Goal: Task Accomplishment & Management: Manage account settings

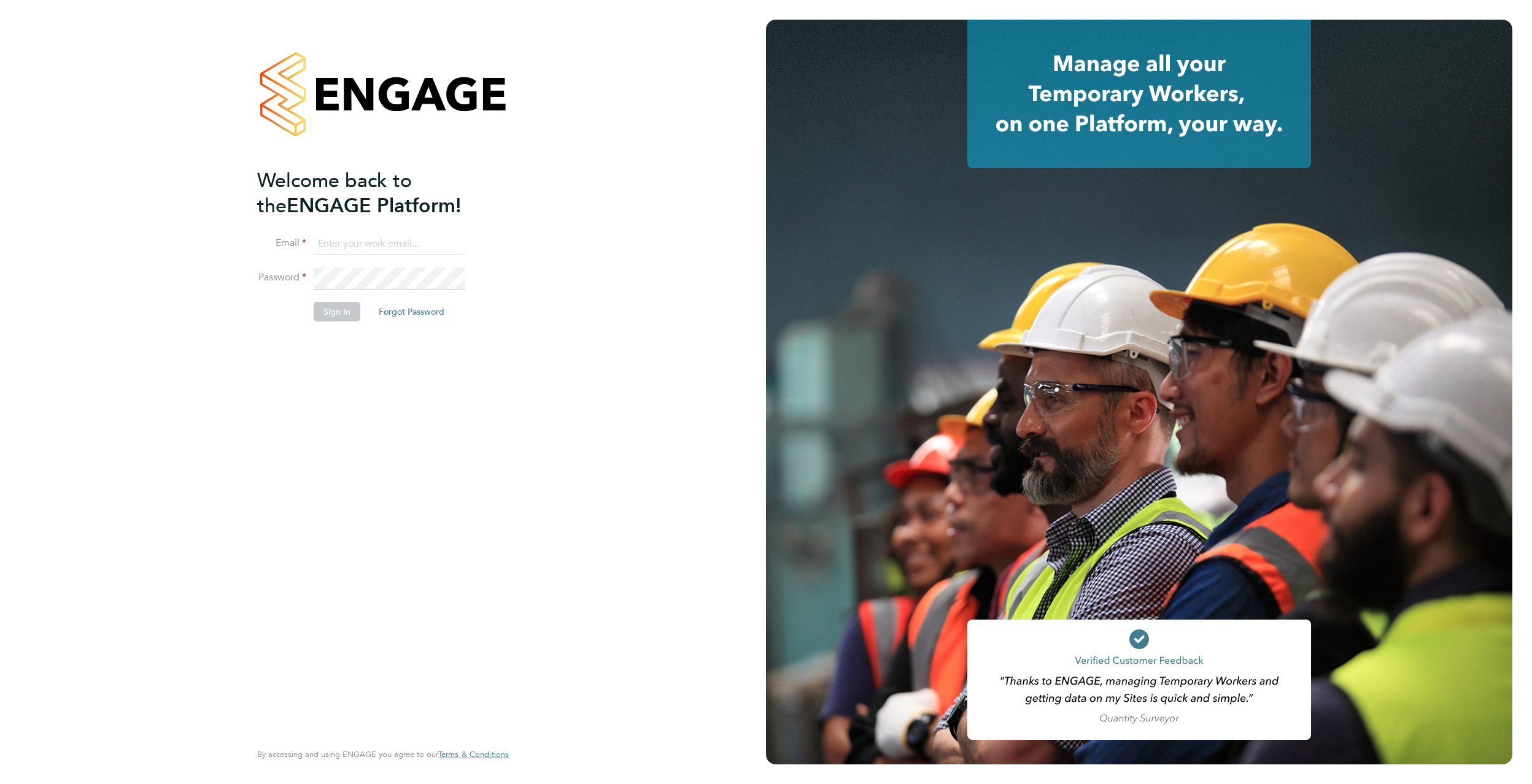
type input "james.garrard@randstad.co.uk"
click at [334, 305] on button "Sign In" at bounding box center [336, 311] width 47 height 19
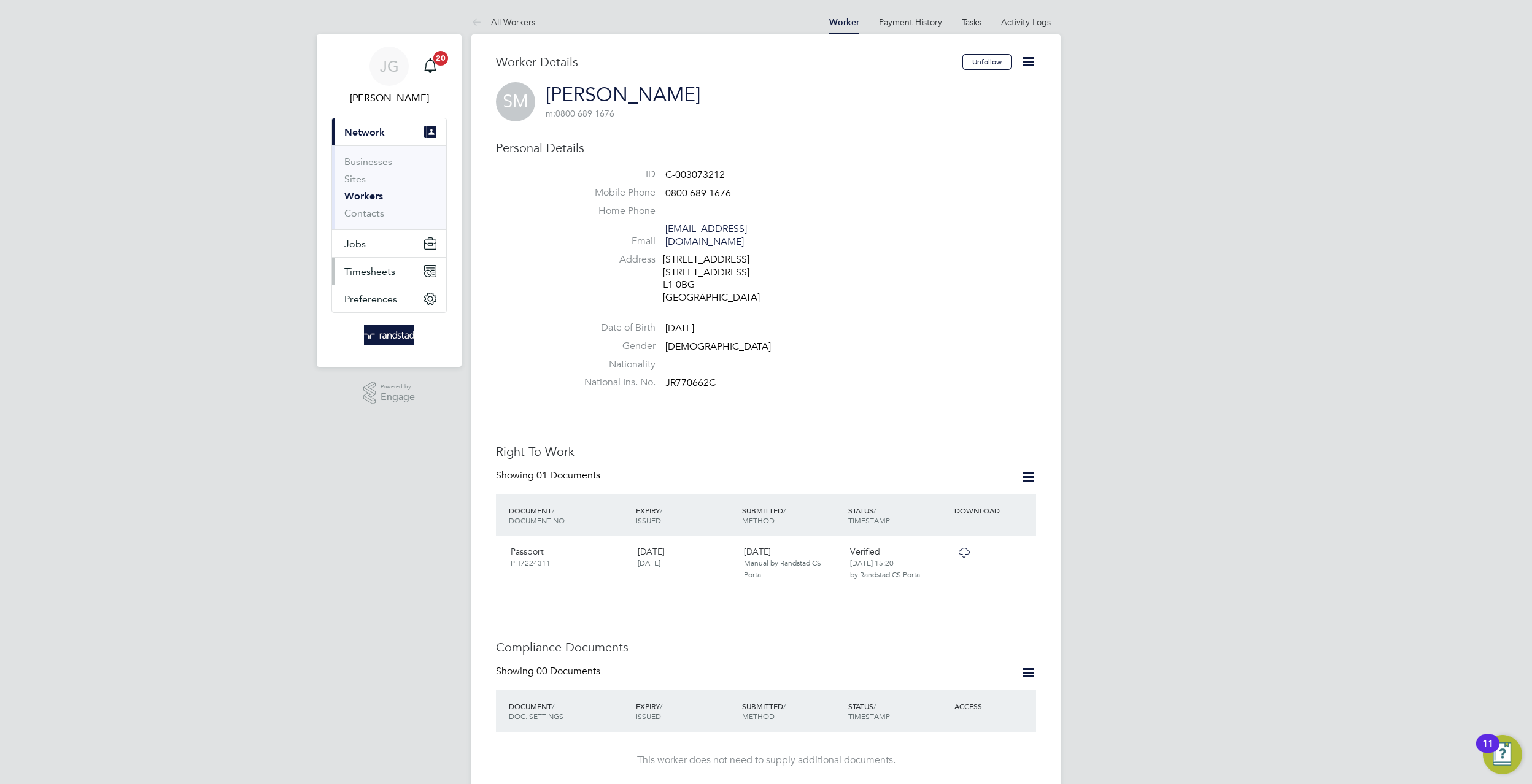
click at [410, 281] on button "Timesheets" at bounding box center [388, 271] width 114 height 27
click at [370, 179] on button "Timesheets" at bounding box center [388, 187] width 114 height 27
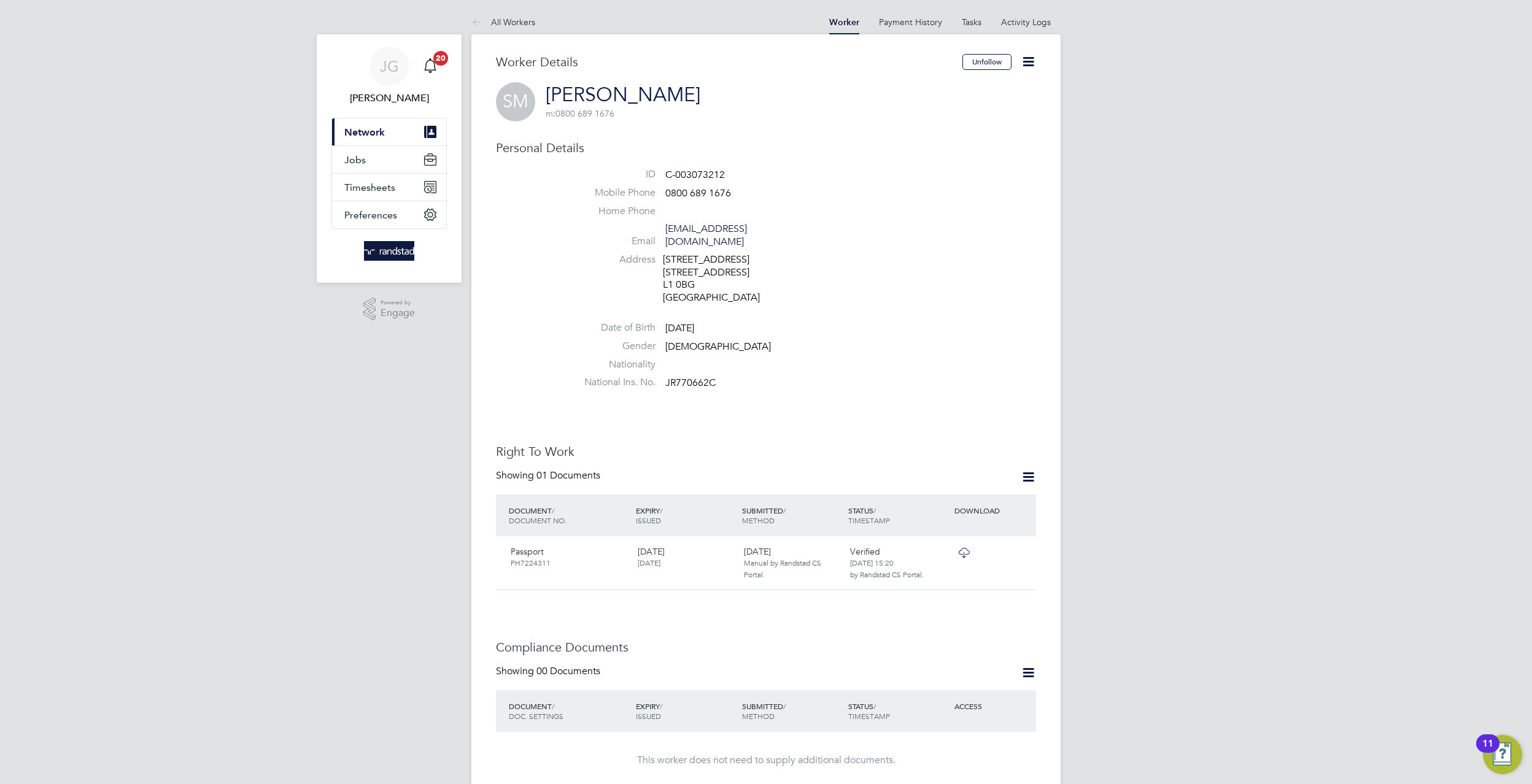
click at [369, 139] on button "Current page: Network" at bounding box center [388, 132] width 114 height 27
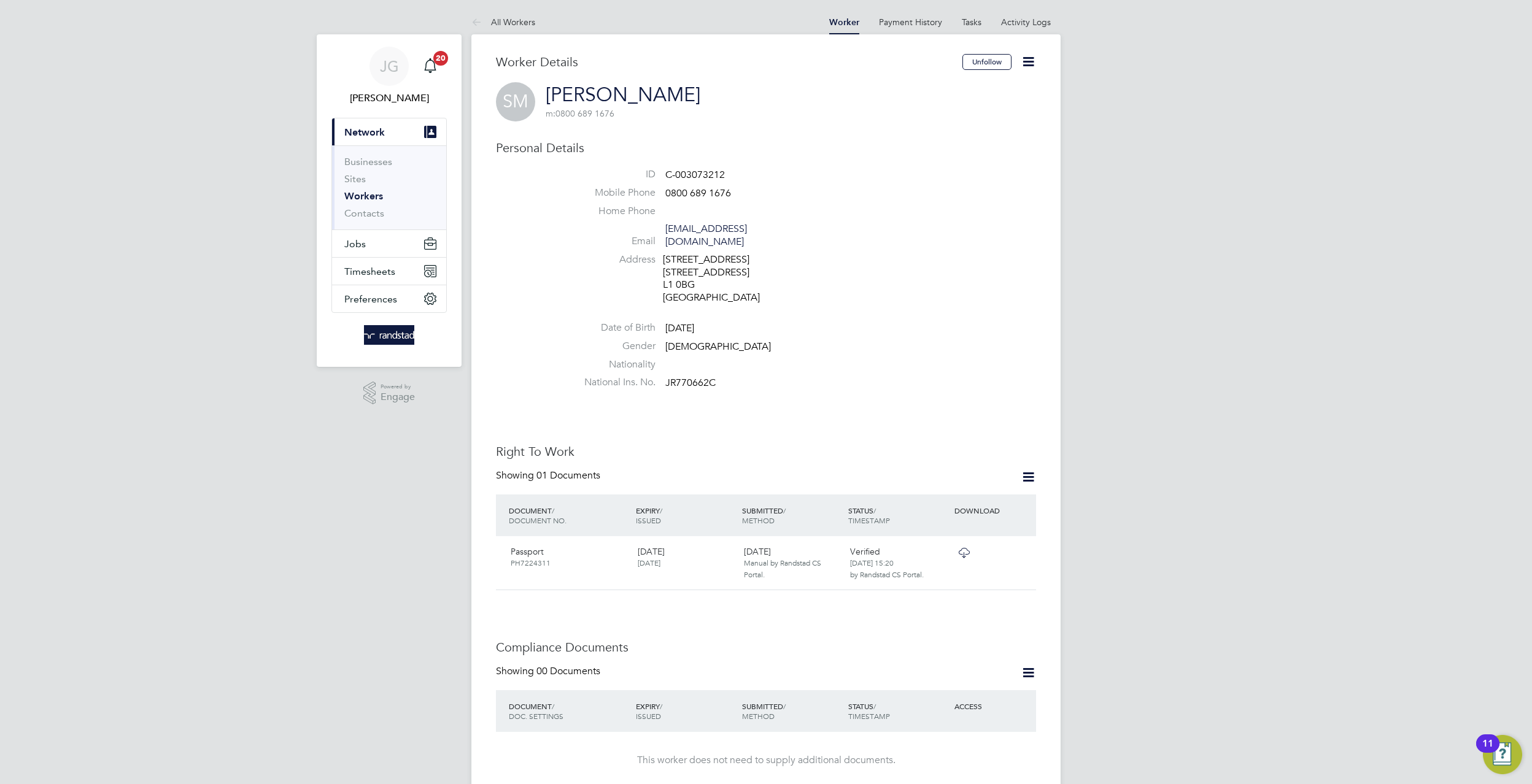
click at [376, 175] on li "Sites" at bounding box center [390, 182] width 92 height 17
click at [373, 247] on button "Jobs" at bounding box center [388, 243] width 114 height 27
click at [378, 226] on link "Placements" at bounding box center [369, 224] width 51 height 12
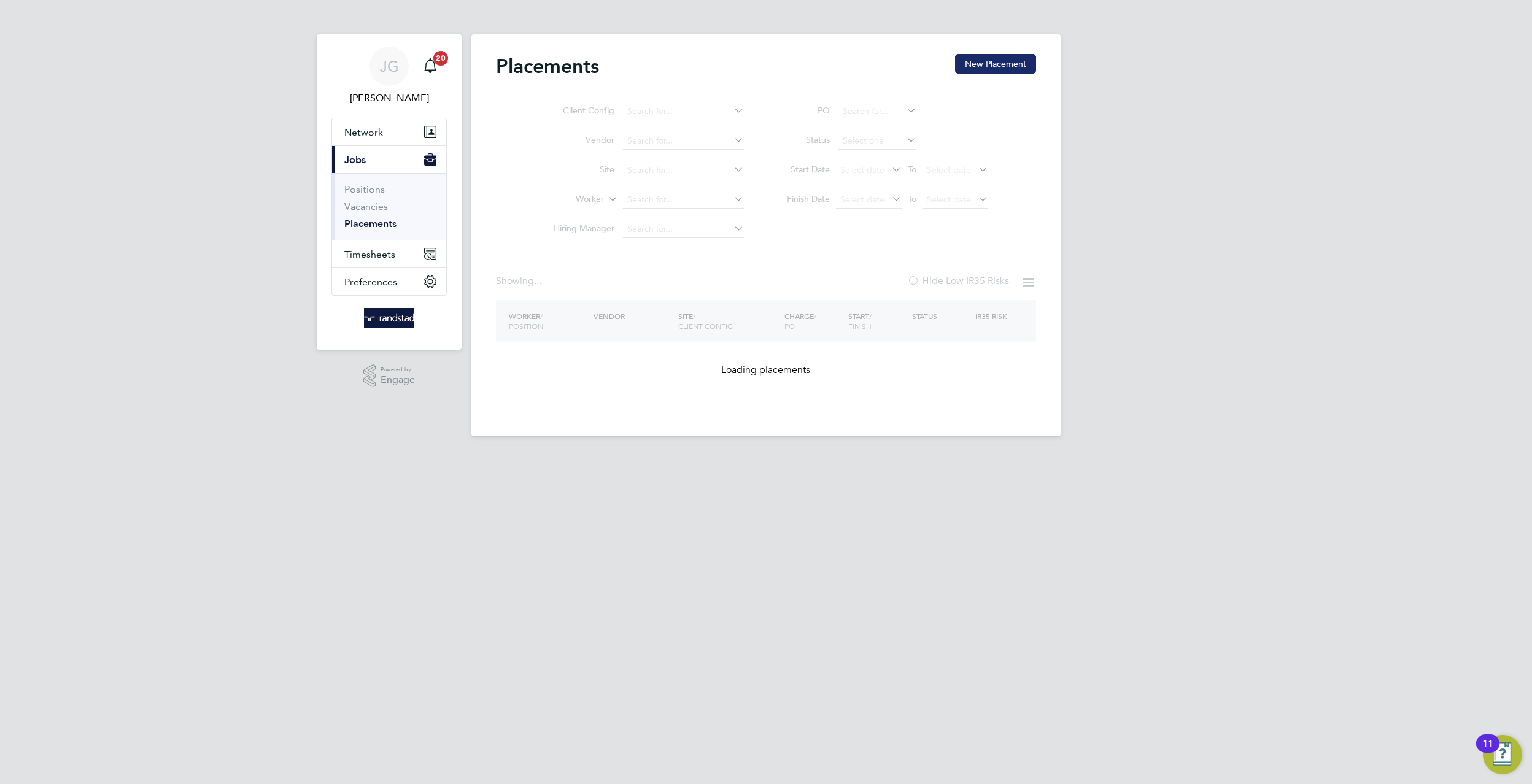
click at [973, 61] on button "New Placement" at bounding box center [996, 63] width 81 height 19
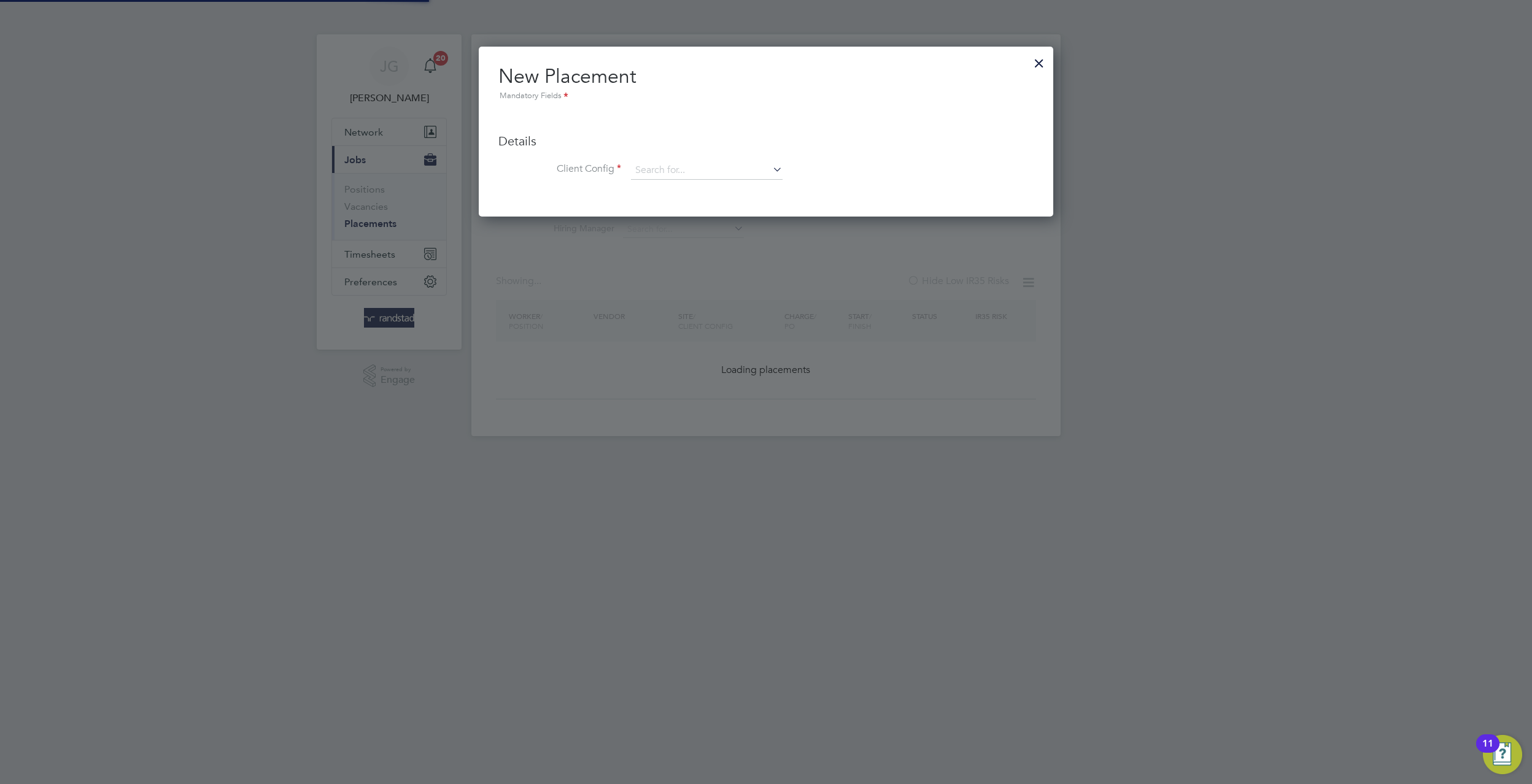
scroll to position [169, 575]
click at [1072, 47] on div at bounding box center [766, 392] width 1532 height 784
click at [1026, 60] on div "New Placement Mandatory Fields Details Client Config Hiring Manager Worker Posi…" at bounding box center [766, 132] width 575 height 170
click at [1035, 66] on div at bounding box center [1039, 60] width 22 height 22
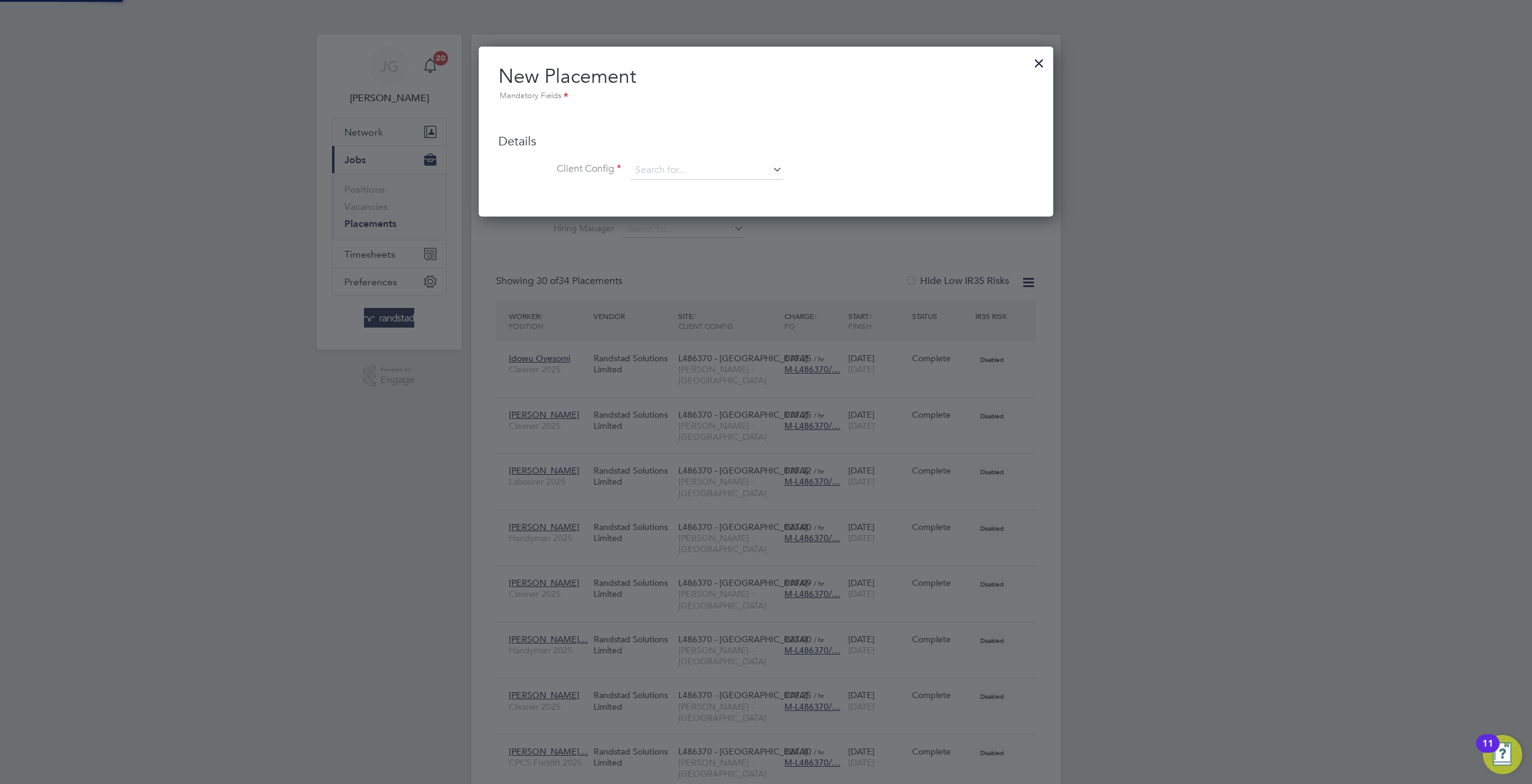
click at [1049, 58] on div at bounding box center [1039, 60] width 22 height 22
click at [1035, 67] on div at bounding box center [1039, 60] width 22 height 22
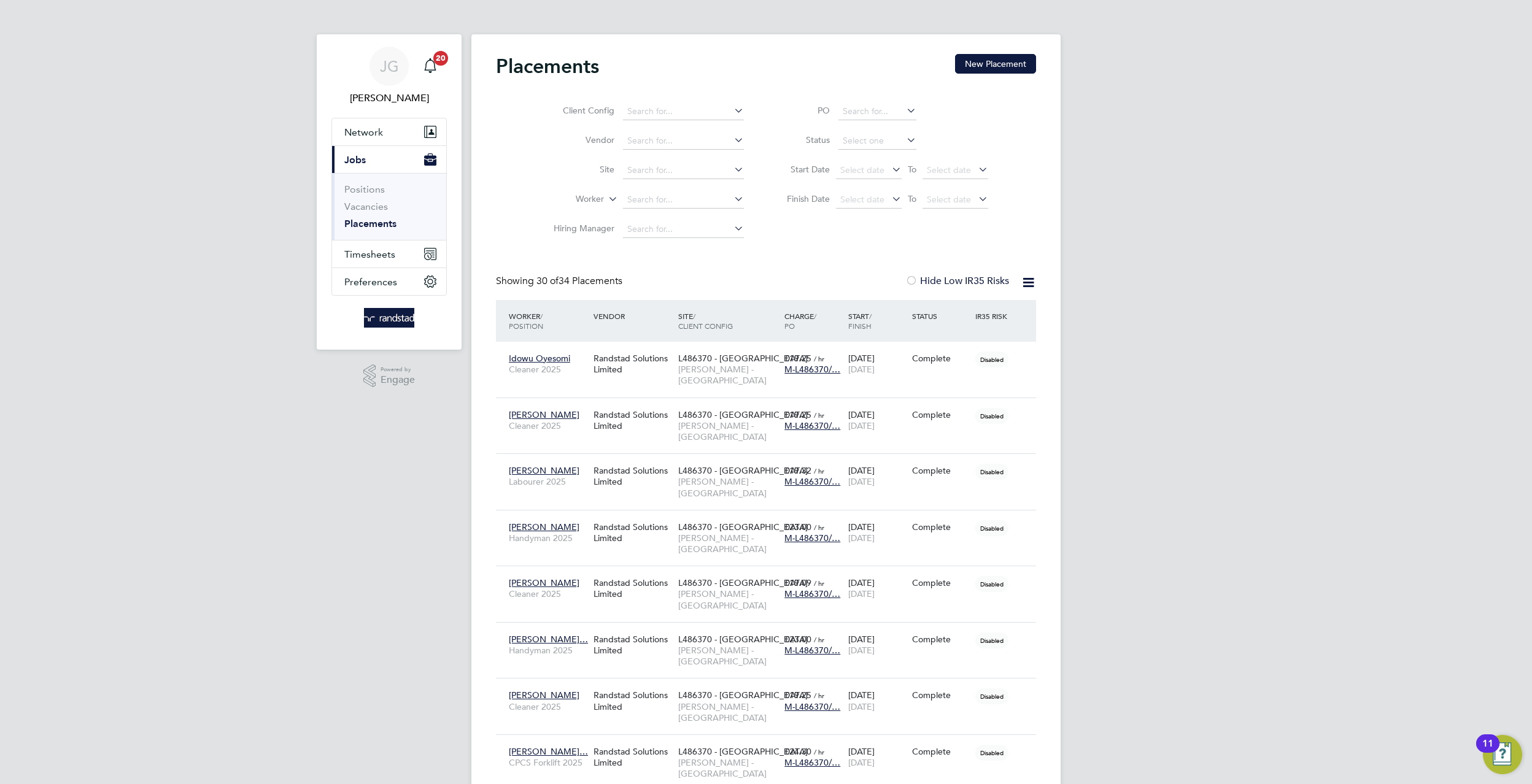
scroll to position [0, 0]
click at [383, 251] on span "Timesheets" at bounding box center [369, 255] width 51 height 12
click at [378, 223] on link "Timesheets" at bounding box center [369, 217] width 51 height 12
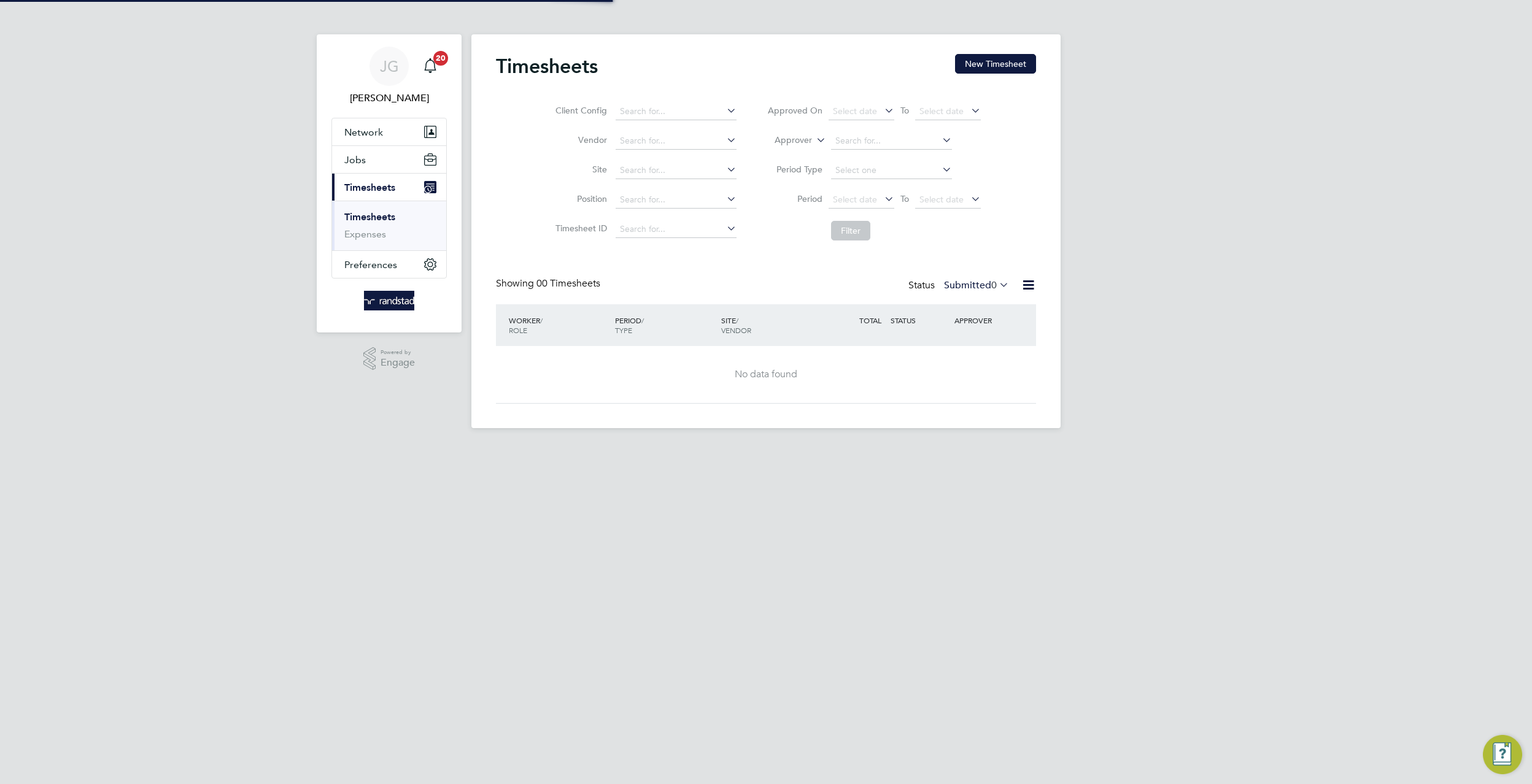
click at [1009, 75] on div "Timesheets New Timesheet" at bounding box center [766, 72] width 540 height 37
click at [1010, 65] on button "New Timesheet" at bounding box center [996, 63] width 81 height 19
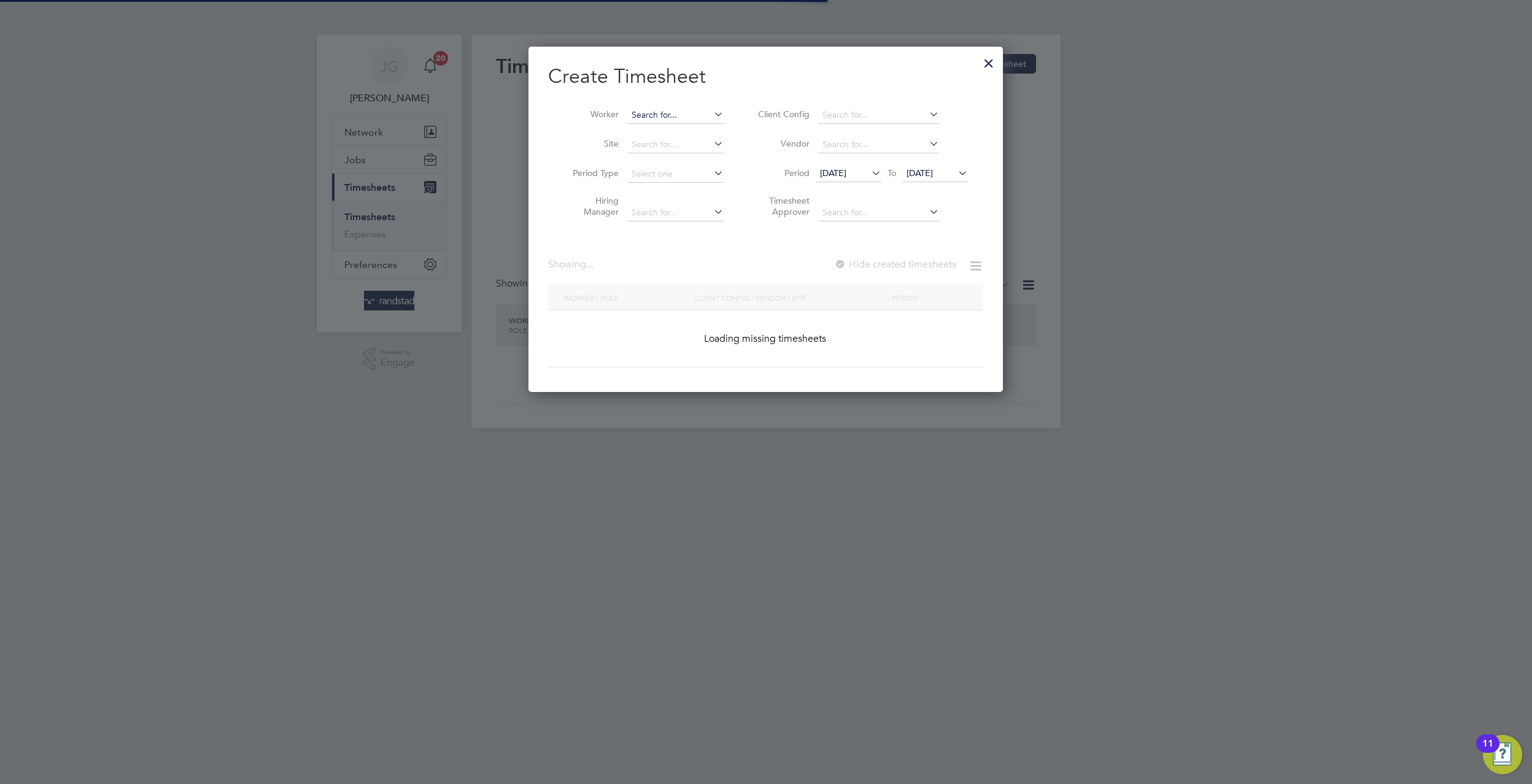
click at [661, 123] on input at bounding box center [676, 115] width 96 height 17
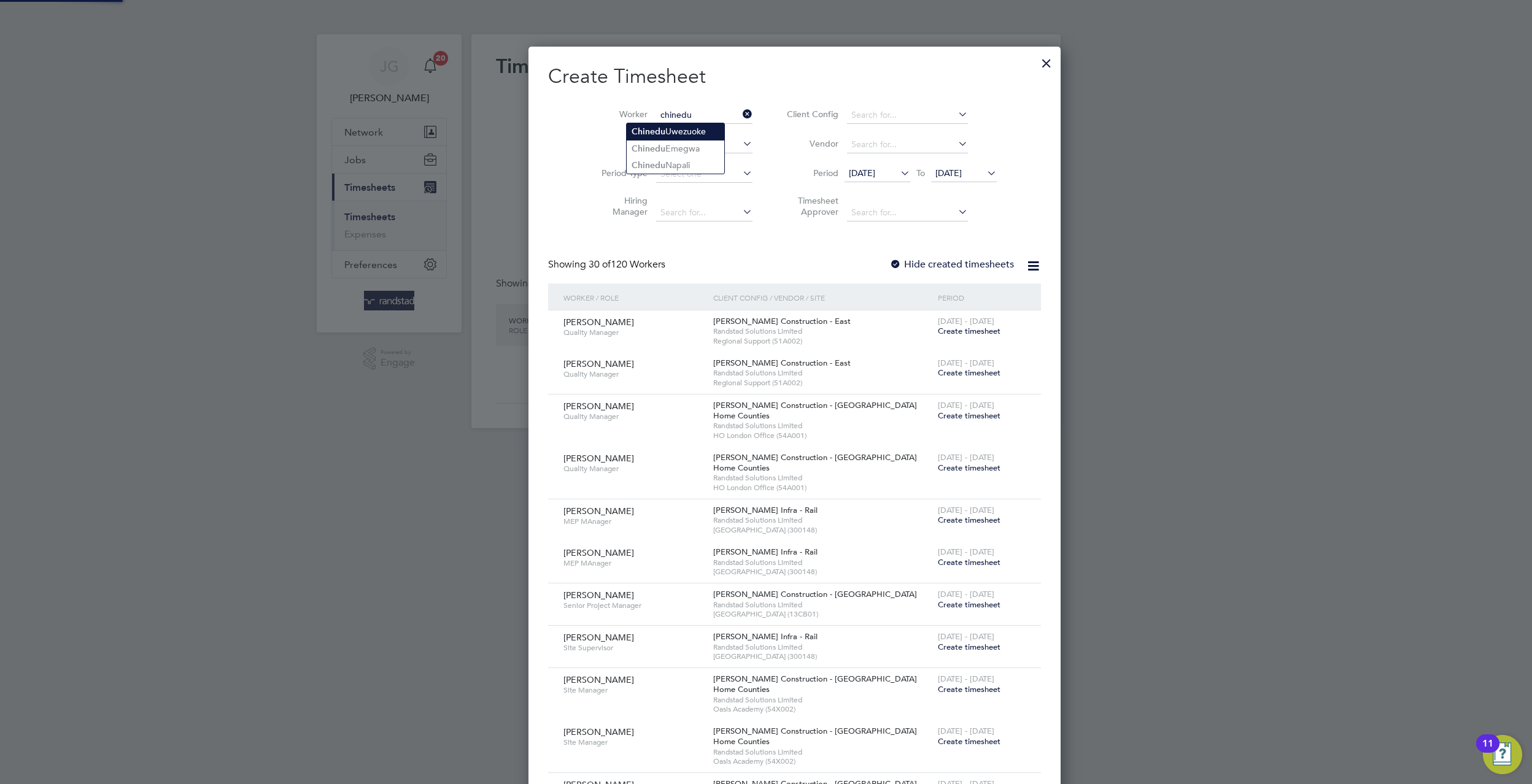
click at [712, 134] on li "Chinedu Uwezuoke" at bounding box center [676, 131] width 98 height 16
type input "Chinedu Uwezuoke"
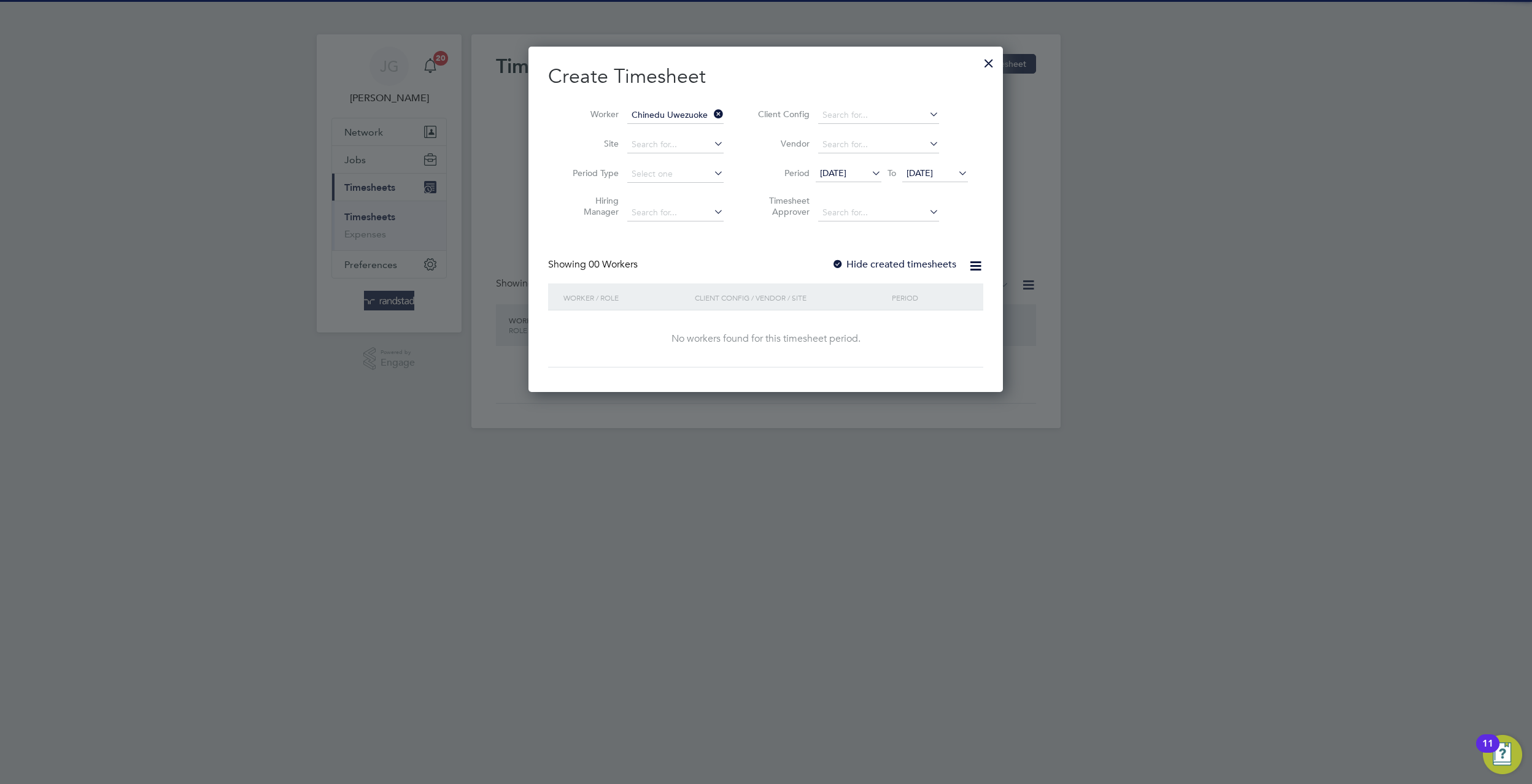
click at [711, 111] on icon at bounding box center [711, 114] width 0 height 17
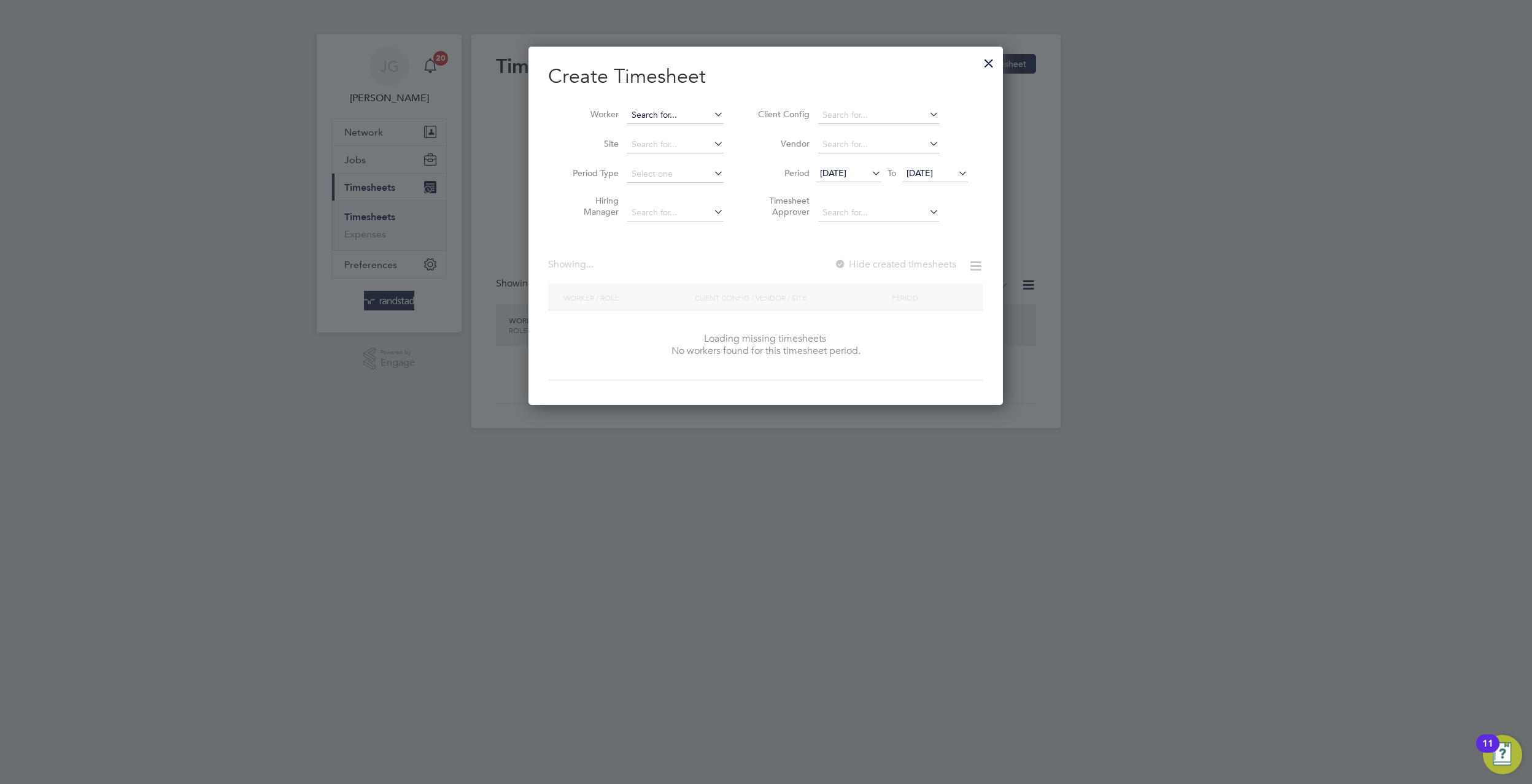
click at [705, 114] on input at bounding box center [676, 115] width 96 height 17
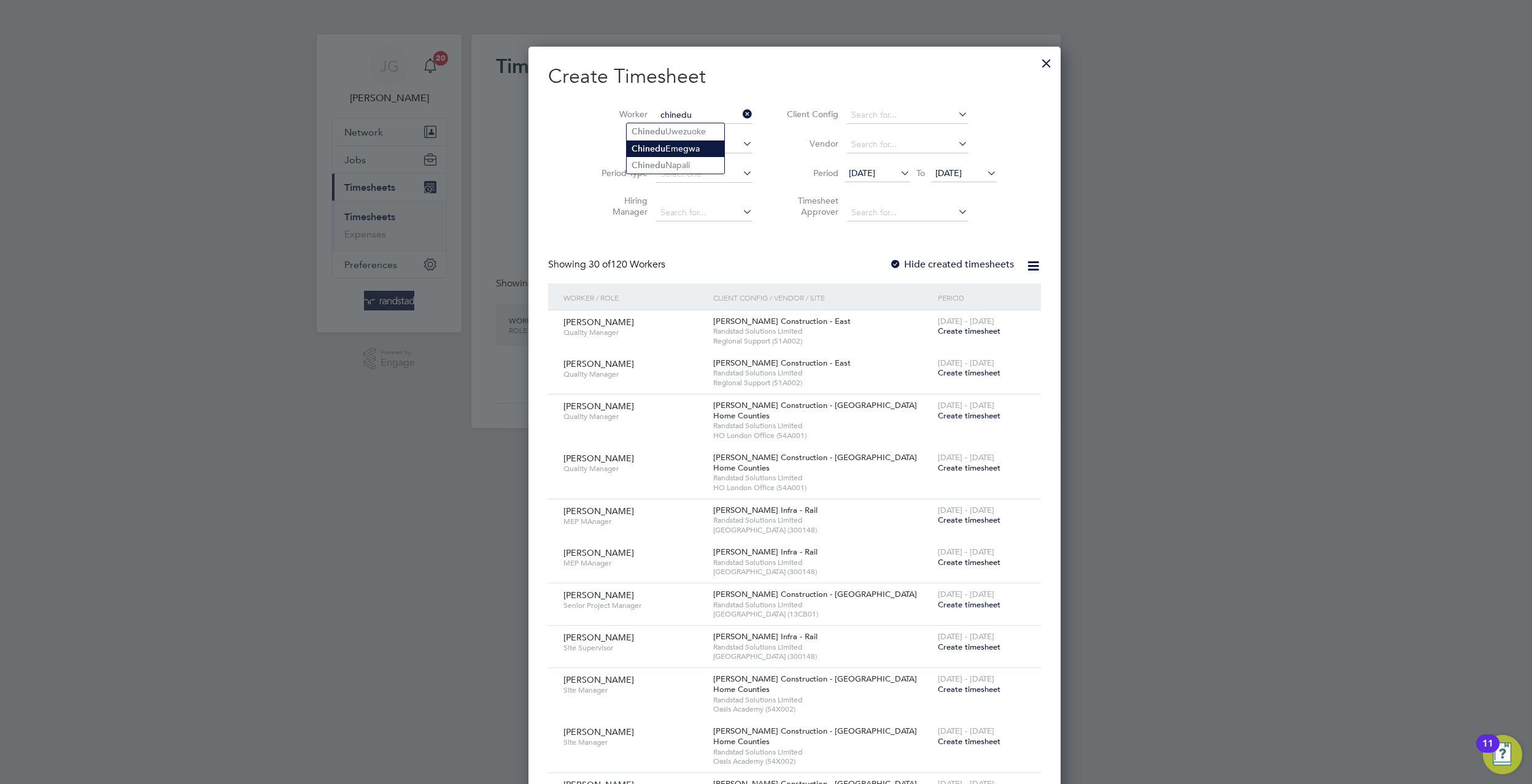
click at [695, 152] on li "Chinedu Emegwa" at bounding box center [676, 148] width 98 height 16
type input "Chinedu Emegwa"
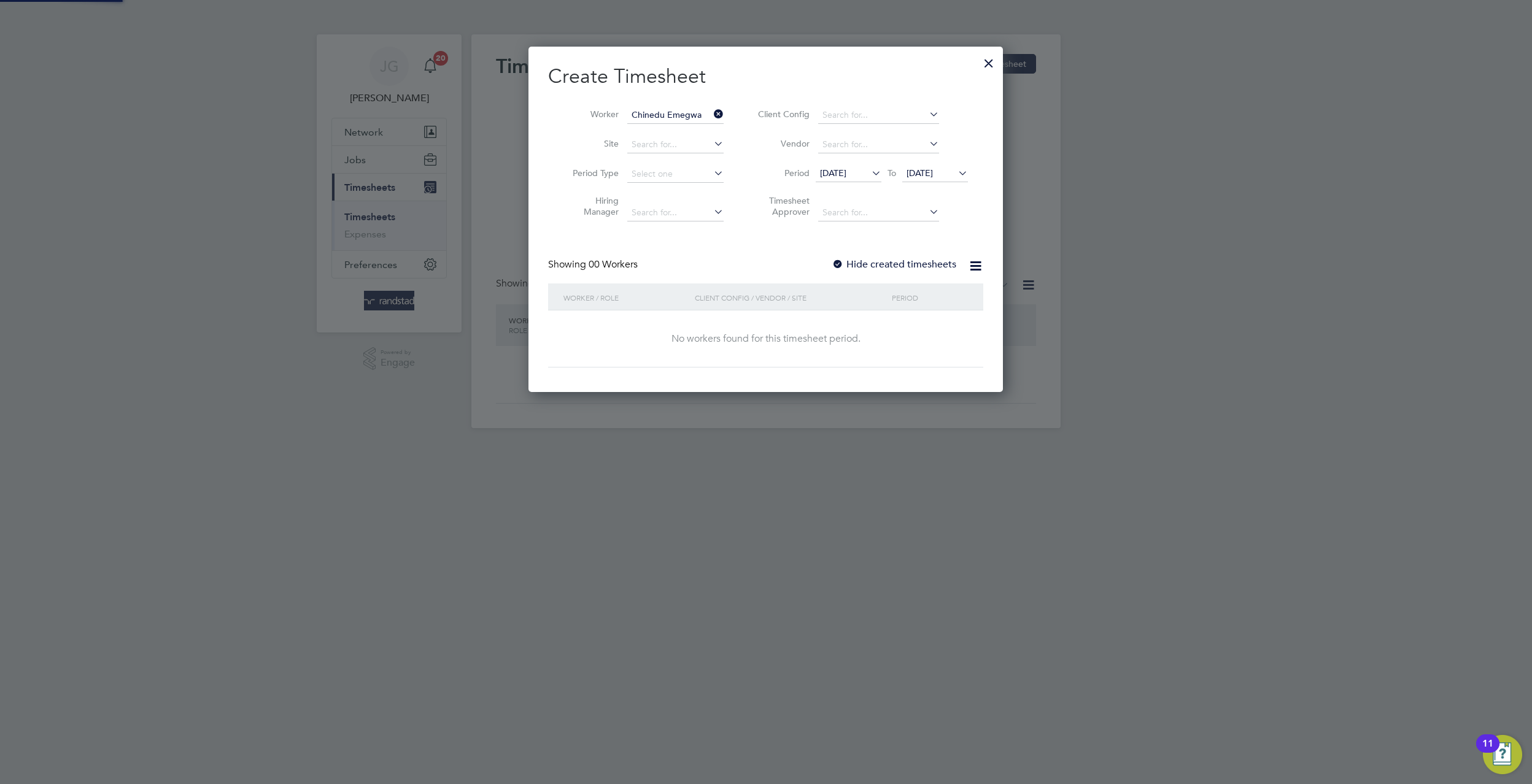
click at [880, 258] on label "Hide created timesheets" at bounding box center [894, 264] width 125 height 12
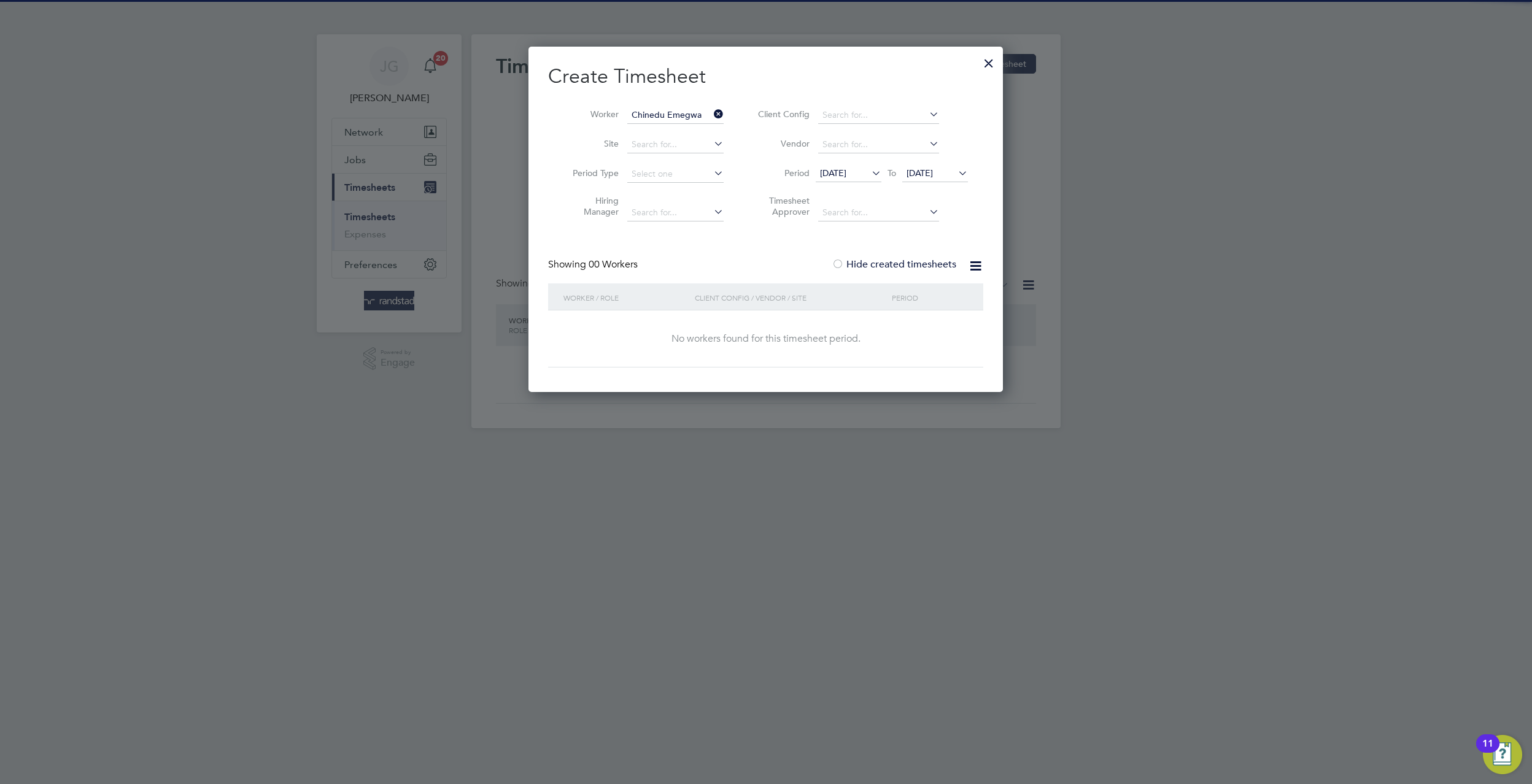
click at [937, 185] on li "Period 12 Sep 2025 To 19 Sep 2025" at bounding box center [861, 174] width 244 height 30
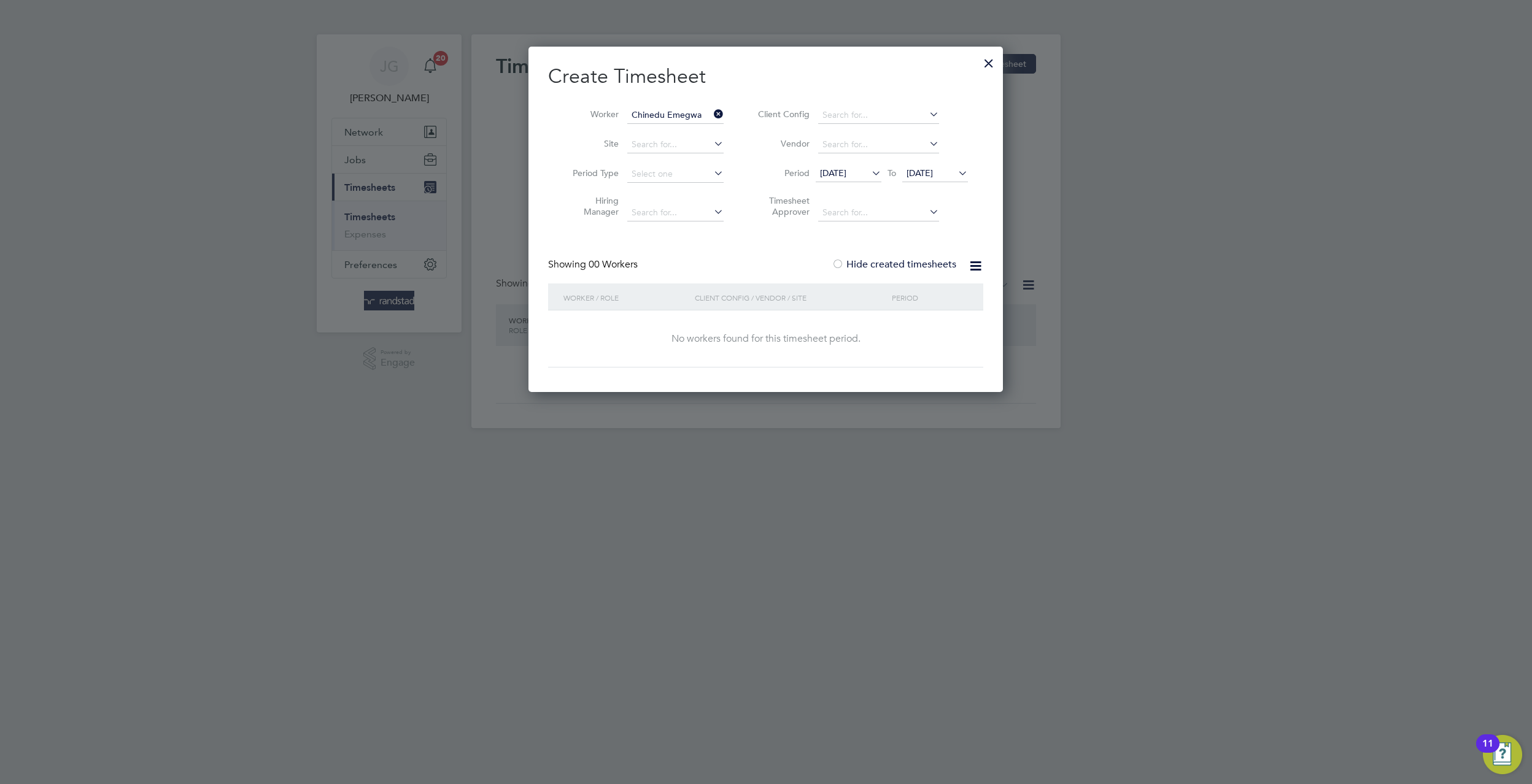
click at [934, 179] on span "19 Sep 2025" at bounding box center [935, 173] width 65 height 16
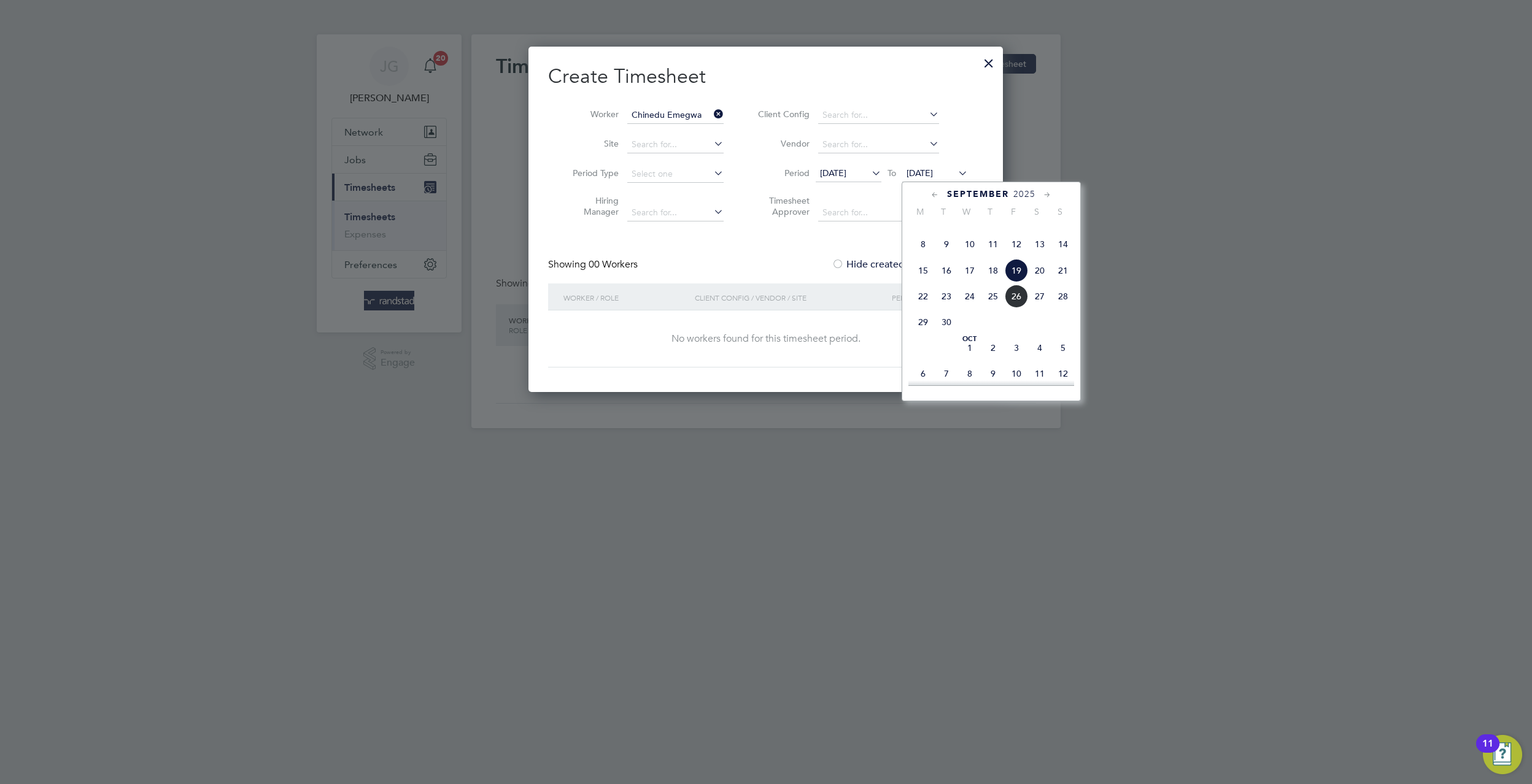
click at [1015, 308] on span "26" at bounding box center [1016, 296] width 23 height 23
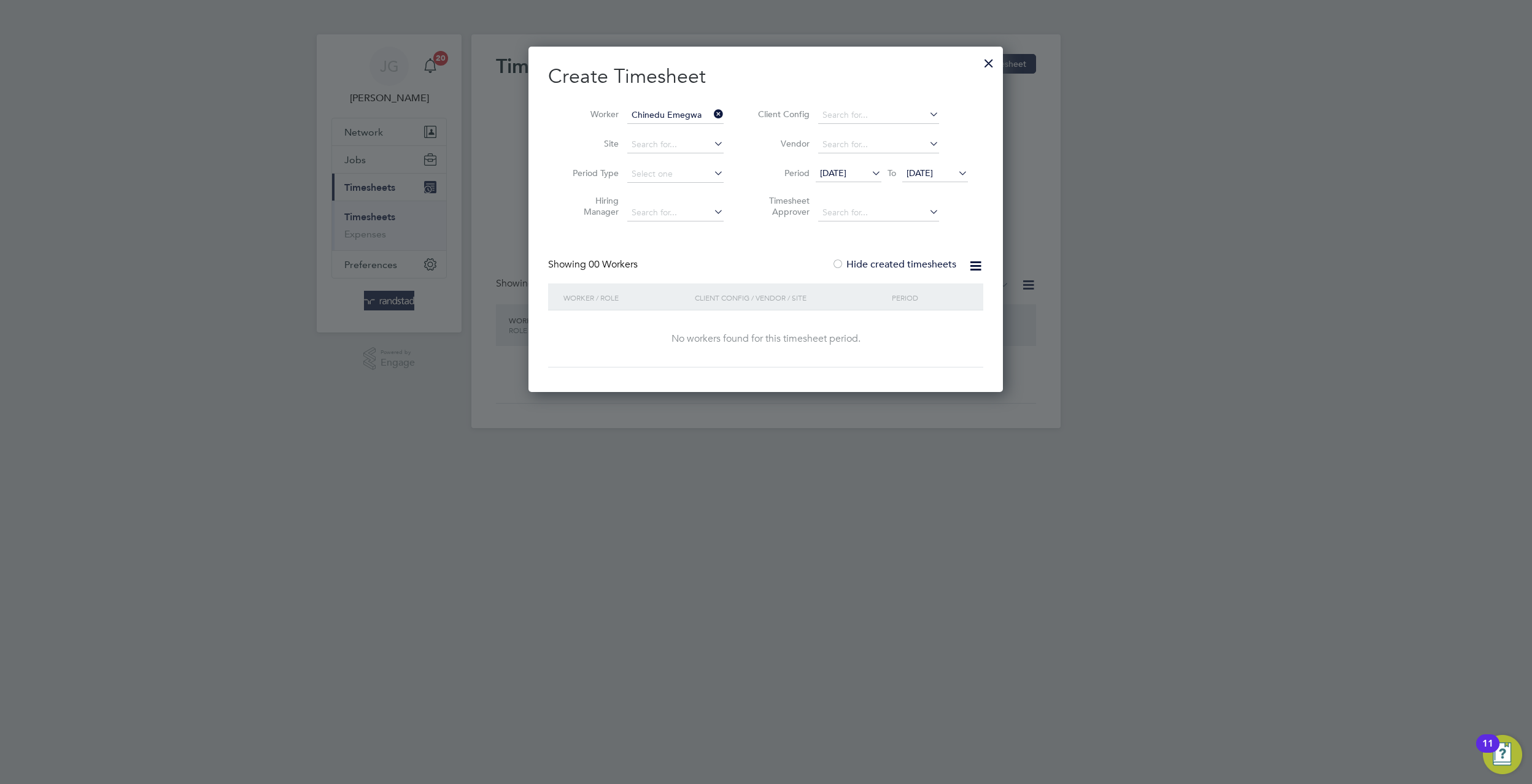
click at [933, 169] on span "26 Sep 2025" at bounding box center [919, 172] width 26 height 11
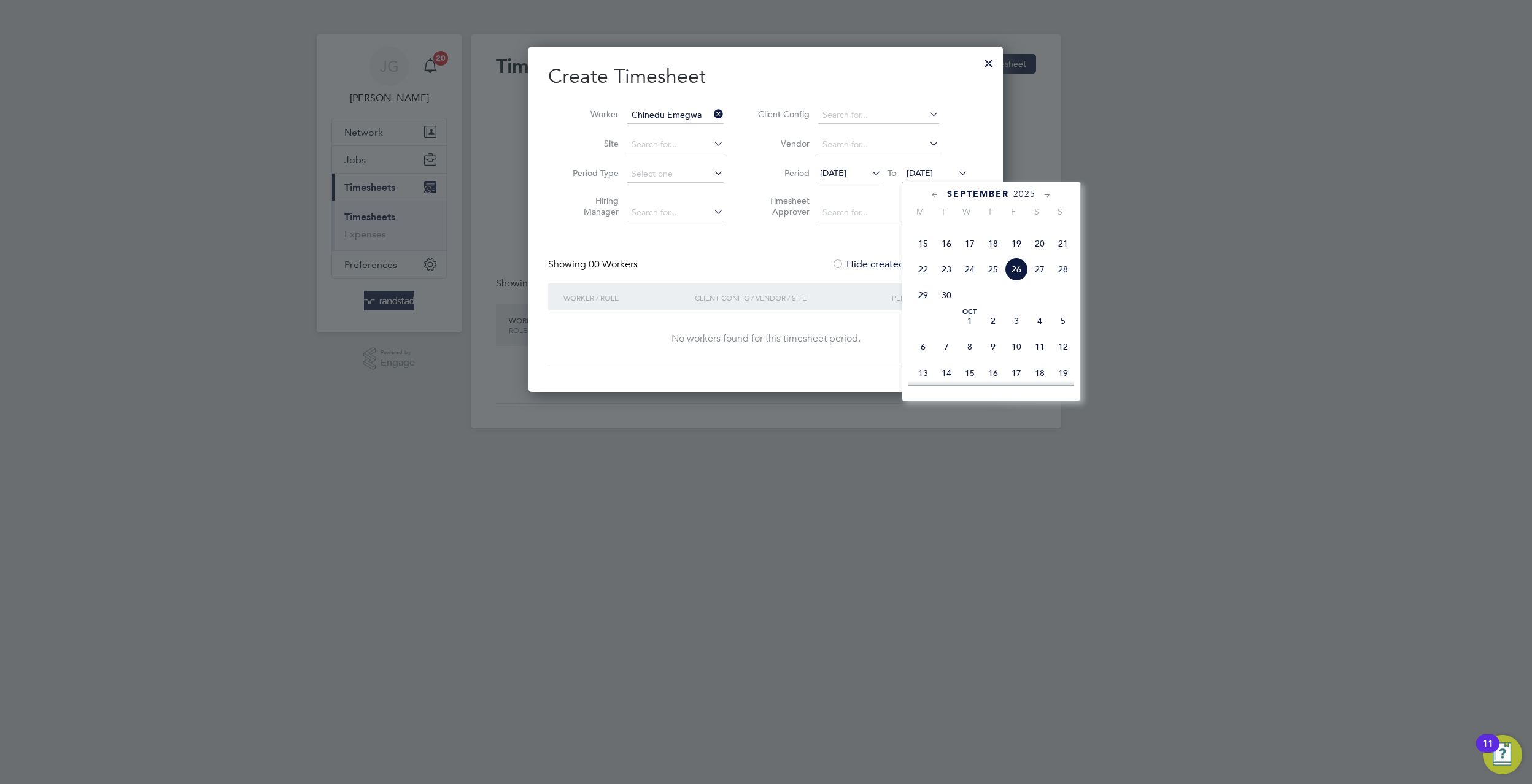
click at [1011, 229] on span "12" at bounding box center [1016, 217] width 23 height 23
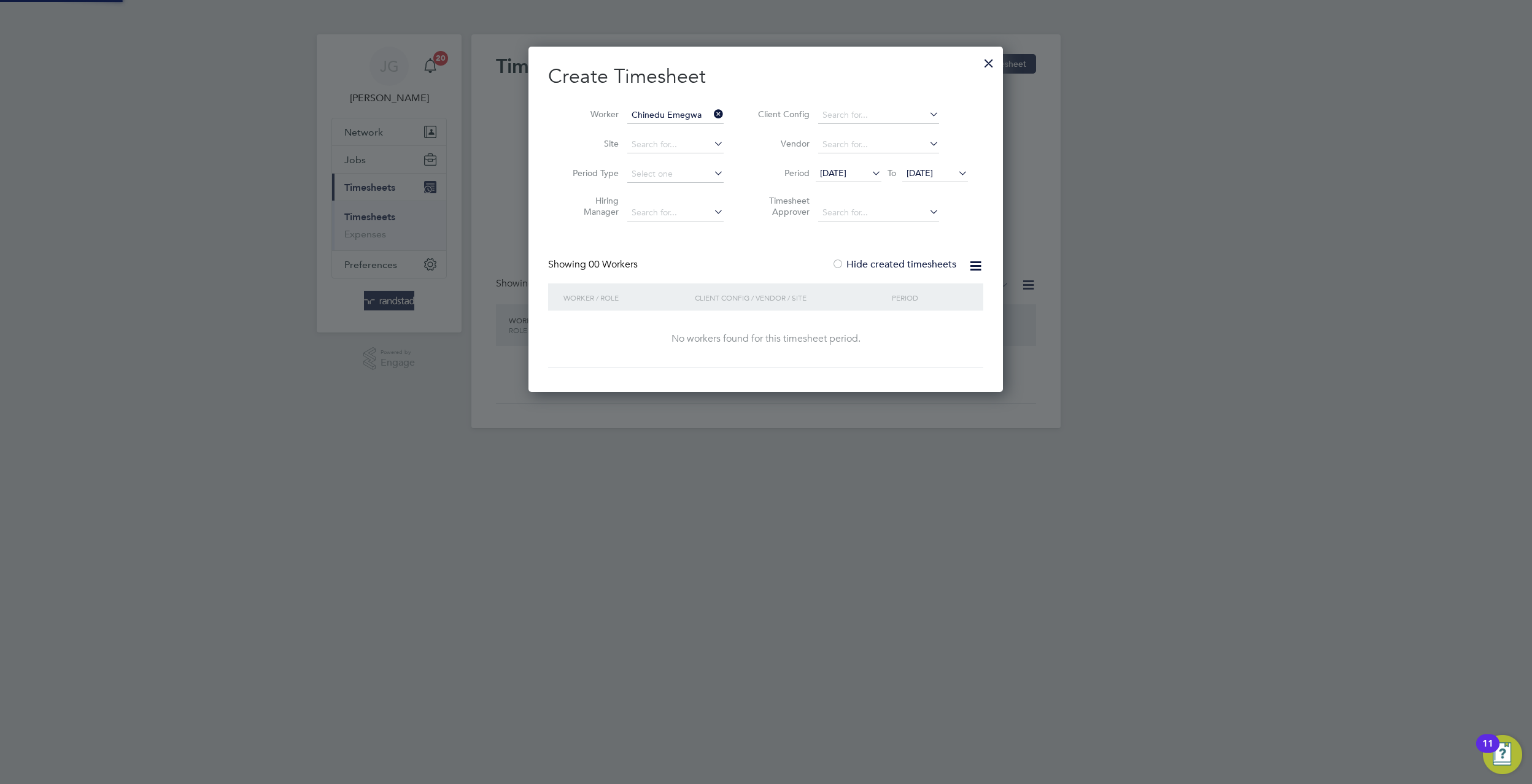
click at [933, 174] on span "12 Sep 2025" at bounding box center [919, 172] width 26 height 11
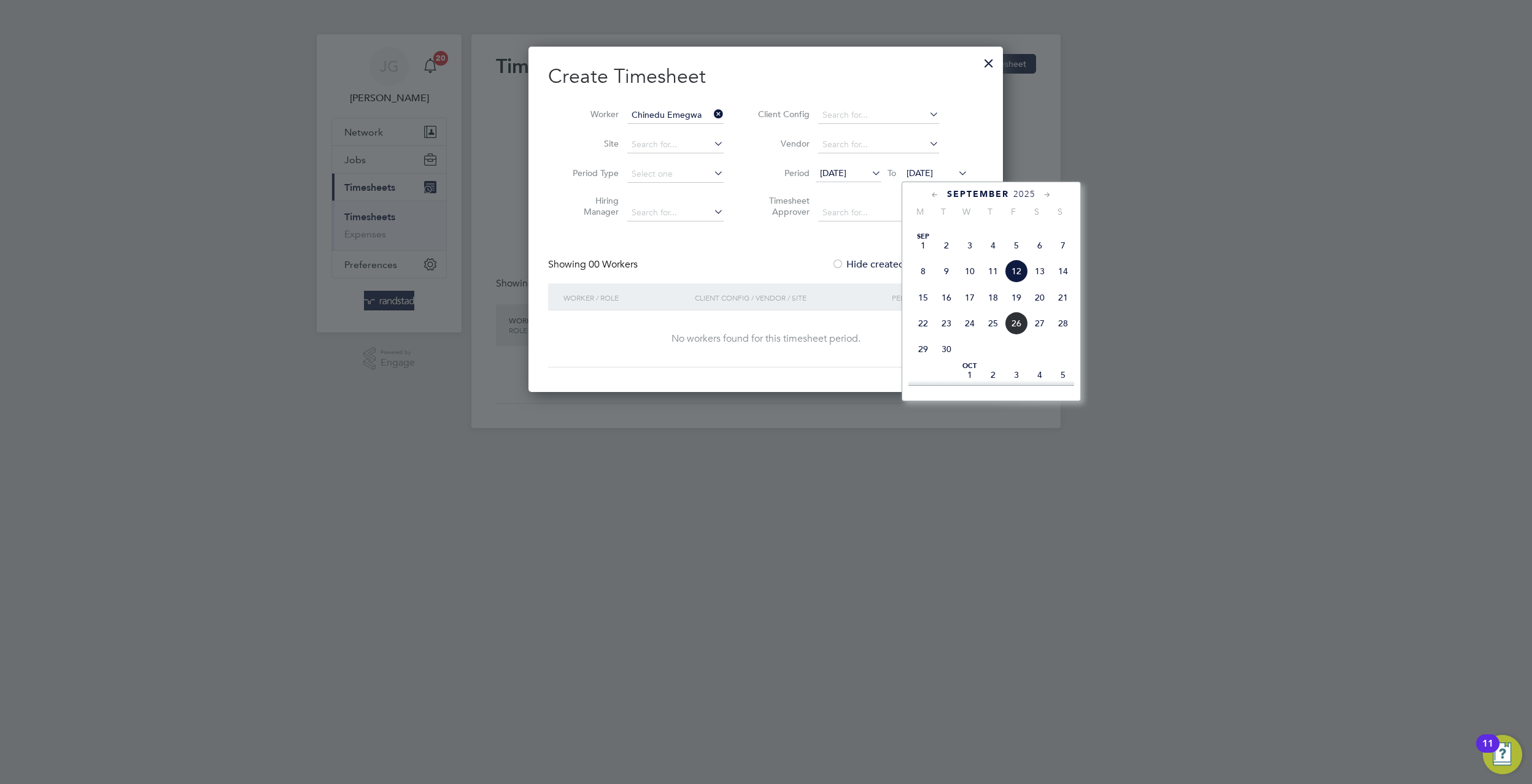
click at [933, 196] on icon at bounding box center [935, 195] width 12 height 13
click at [1018, 290] on span "15" at bounding box center [1016, 279] width 23 height 23
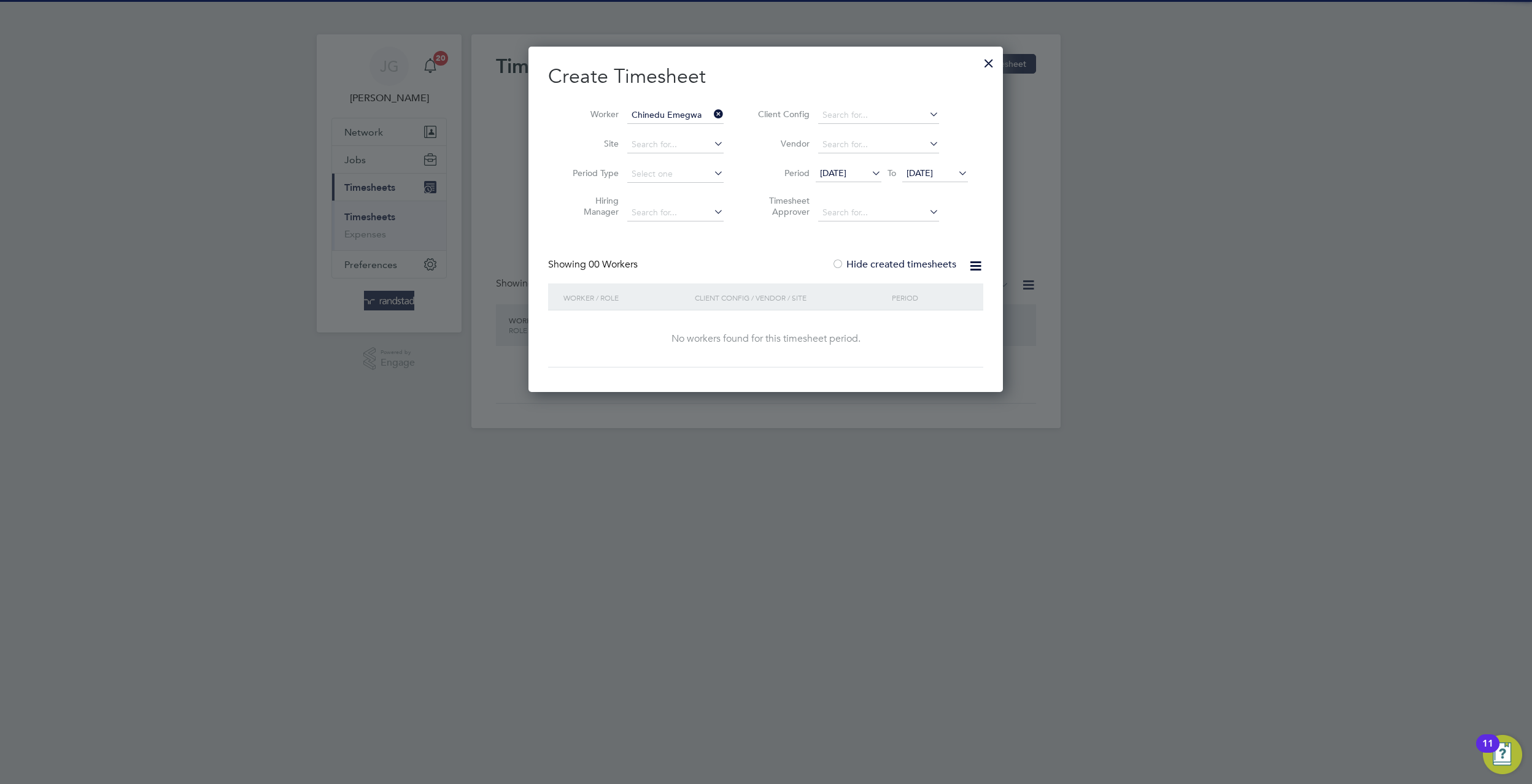
click at [931, 166] on span "15 Aug 2025" at bounding box center [935, 173] width 65 height 16
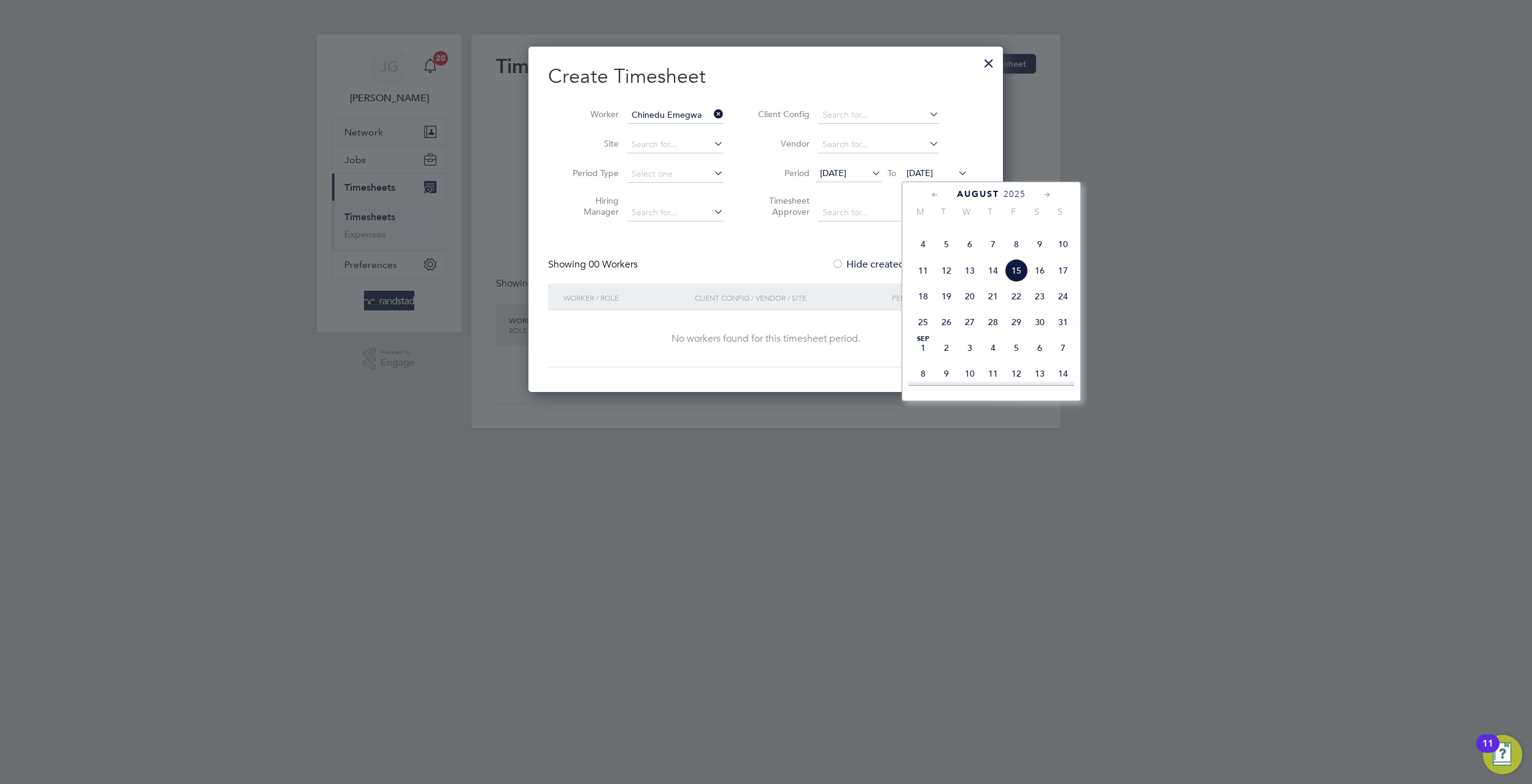
click at [1008, 333] on span "29" at bounding box center [1016, 322] width 23 height 23
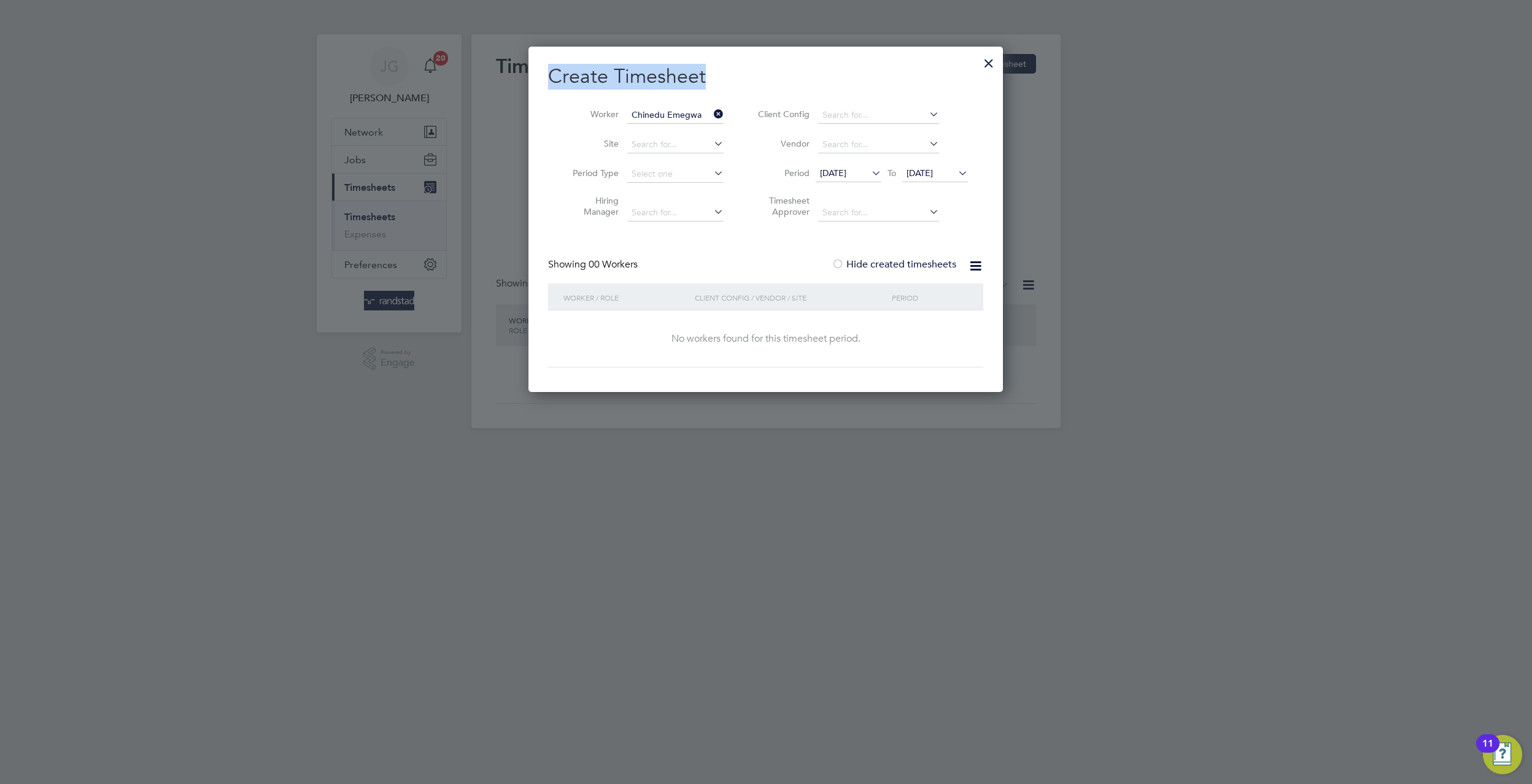
click at [991, 70] on div "Create Timesheet Worker Chinedu Emegwa Site Period Type Hiring Manager Client C…" at bounding box center [766, 220] width 475 height 346
click at [995, 67] on div at bounding box center [988, 60] width 22 height 22
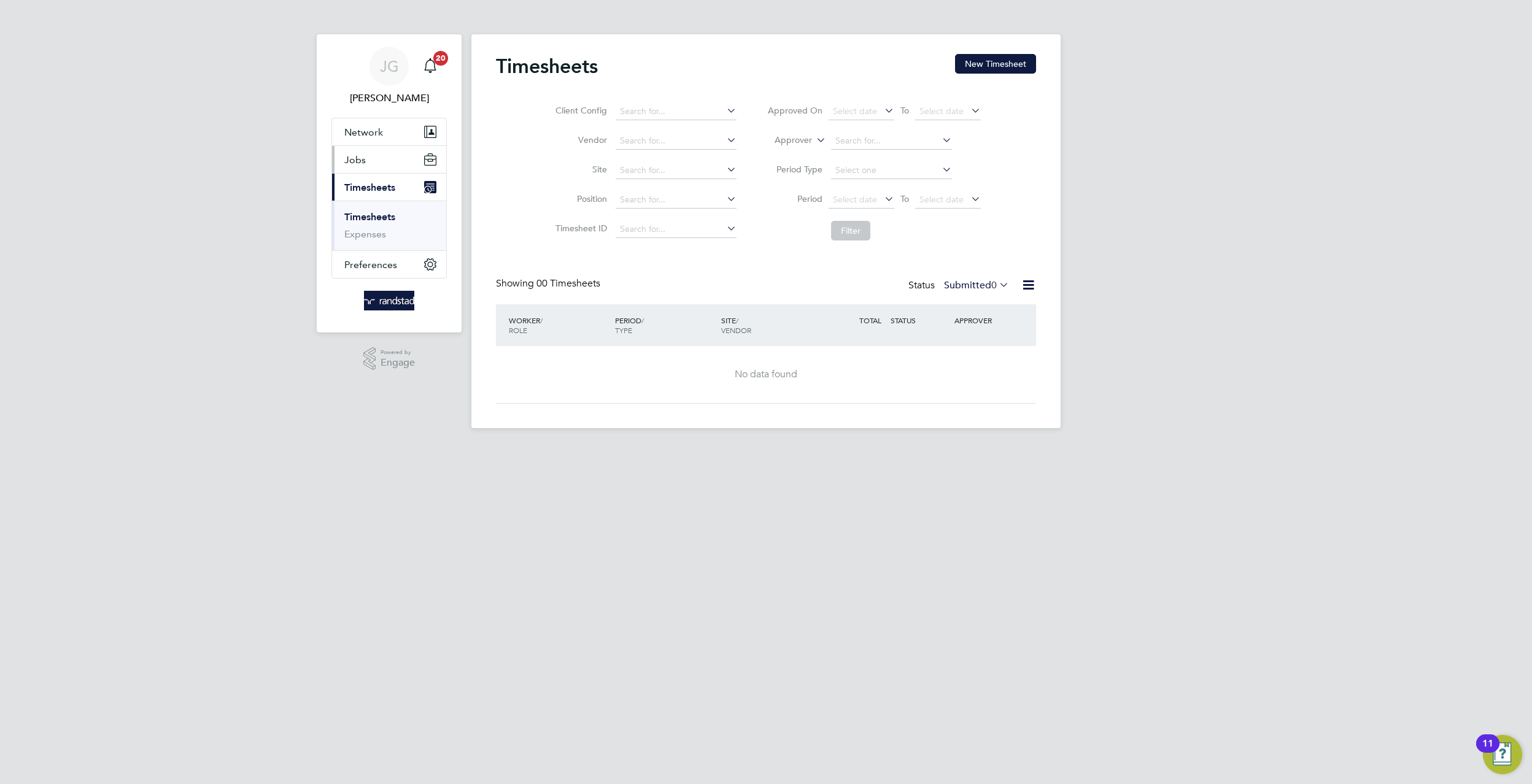
click at [357, 162] on span "Jobs" at bounding box center [355, 159] width 21 height 12
click at [367, 191] on link "Positions" at bounding box center [364, 189] width 40 height 12
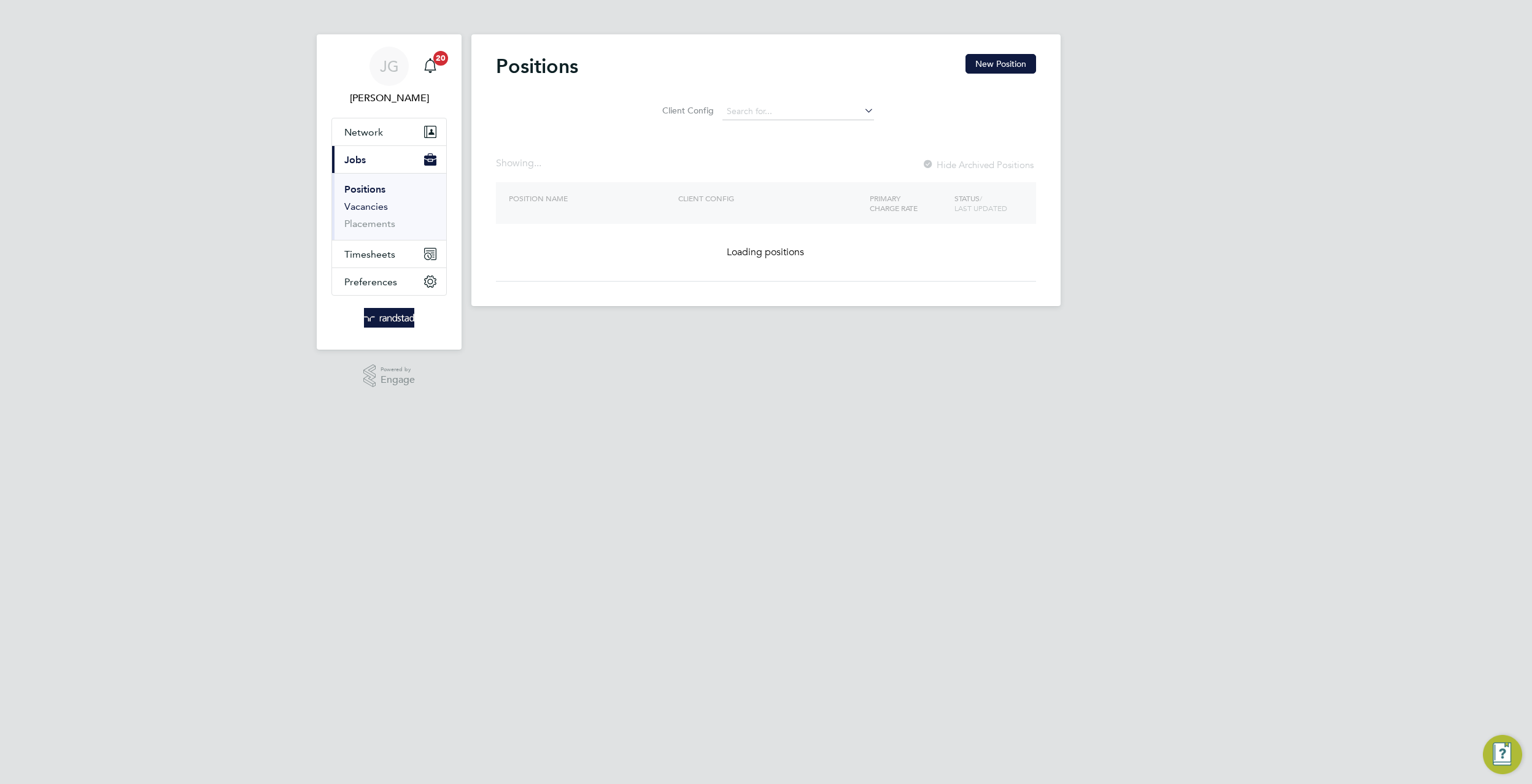
click at [366, 208] on link "Vacancies" at bounding box center [365, 207] width 43 height 12
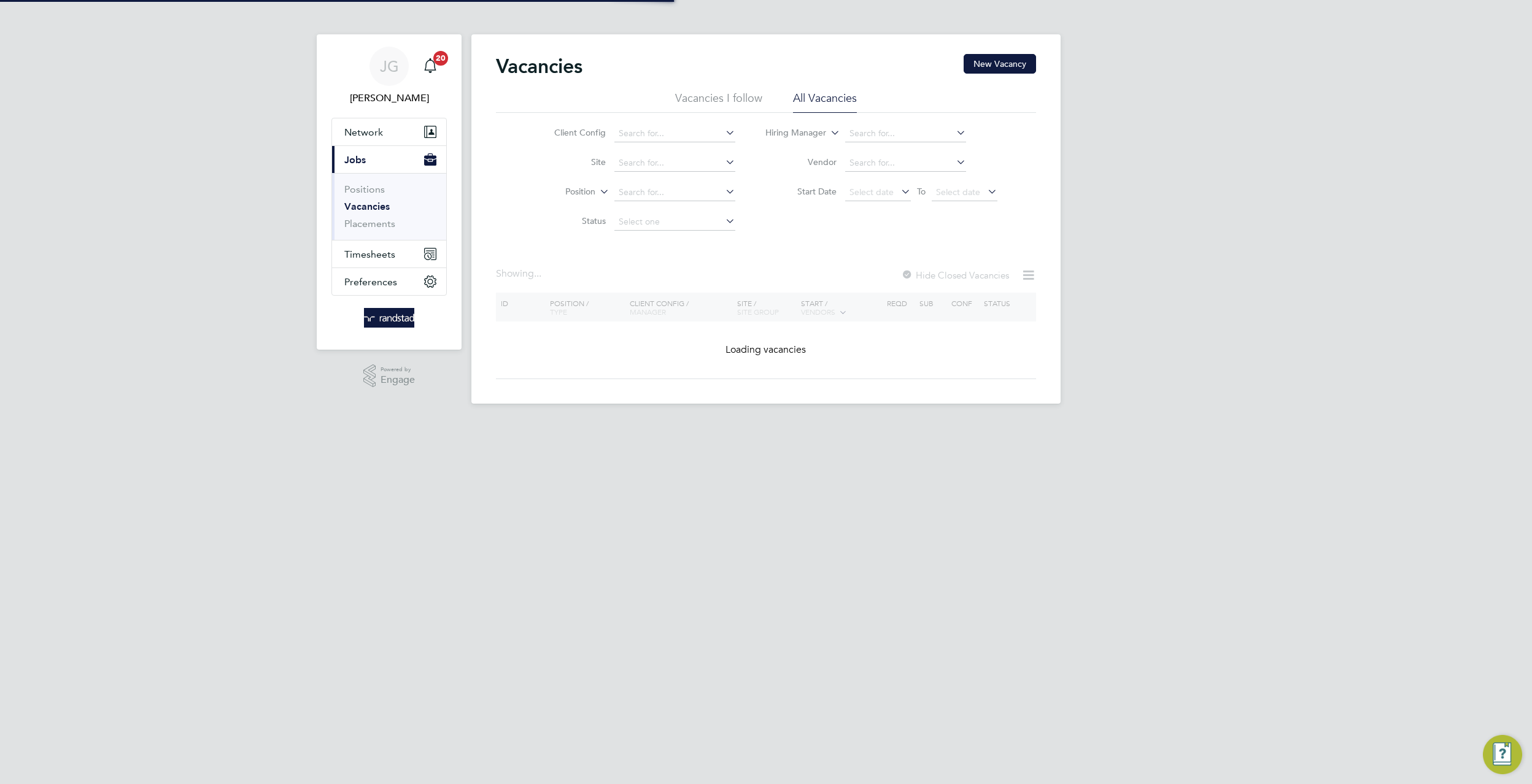
click at [949, 71] on div "Vacancies New Vacancy" at bounding box center [766, 72] width 540 height 37
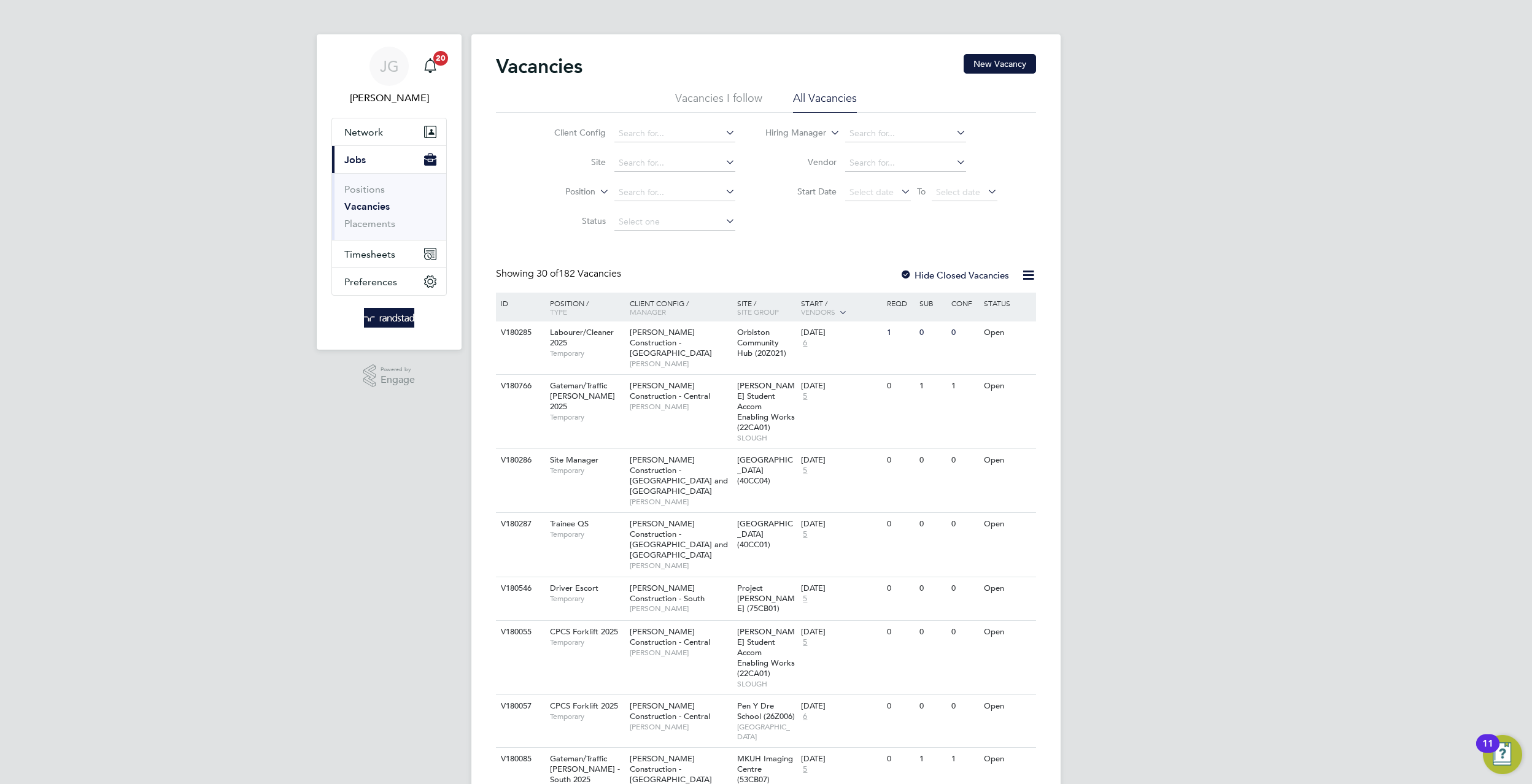
click at [634, 150] on li "Site" at bounding box center [635, 163] width 231 height 30
click at [654, 159] on input at bounding box center [675, 163] width 121 height 17
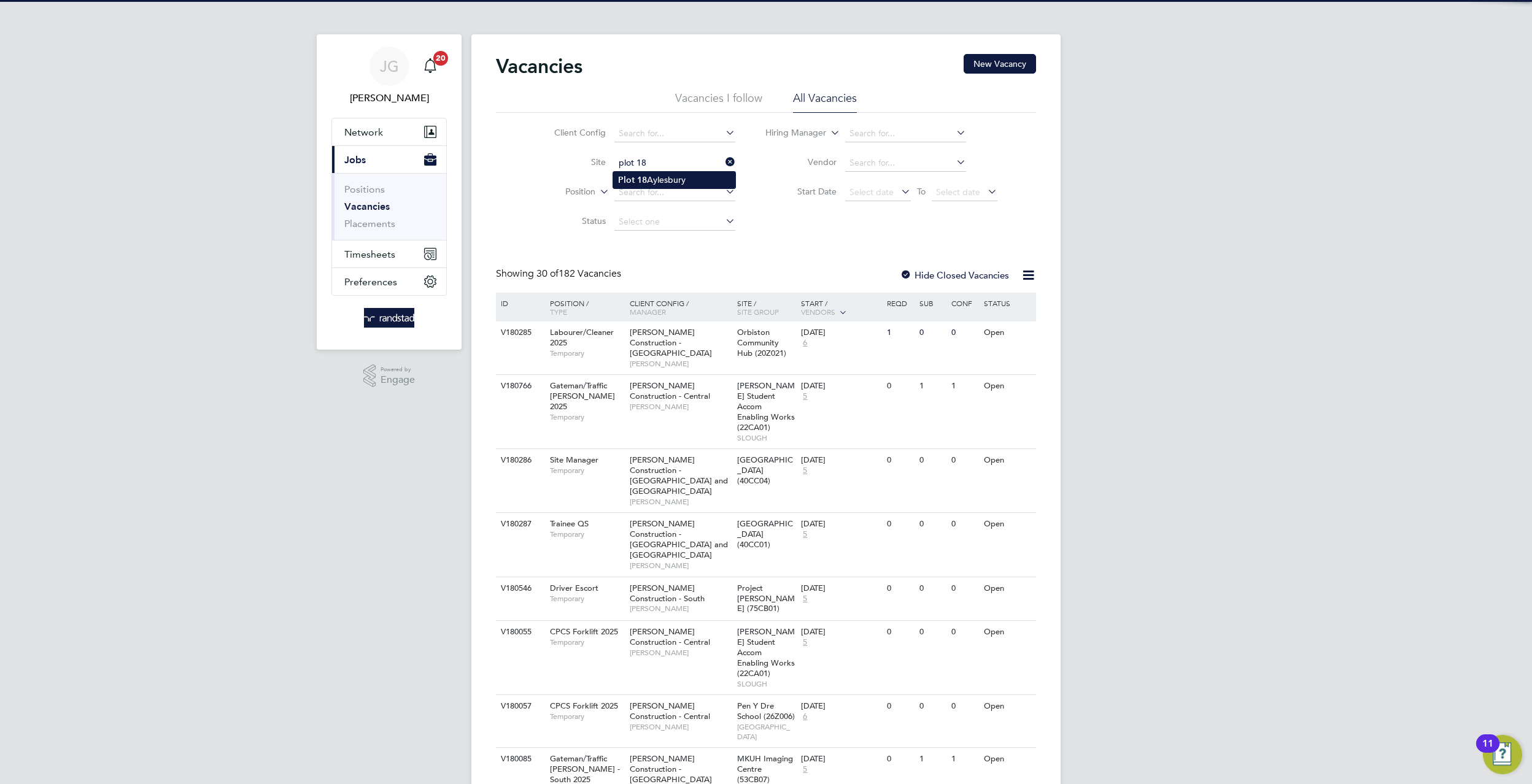
click at [684, 175] on li "Plot 18 Aylesbury" at bounding box center [674, 180] width 122 height 16
type input "Plot 18 Aylesbury"
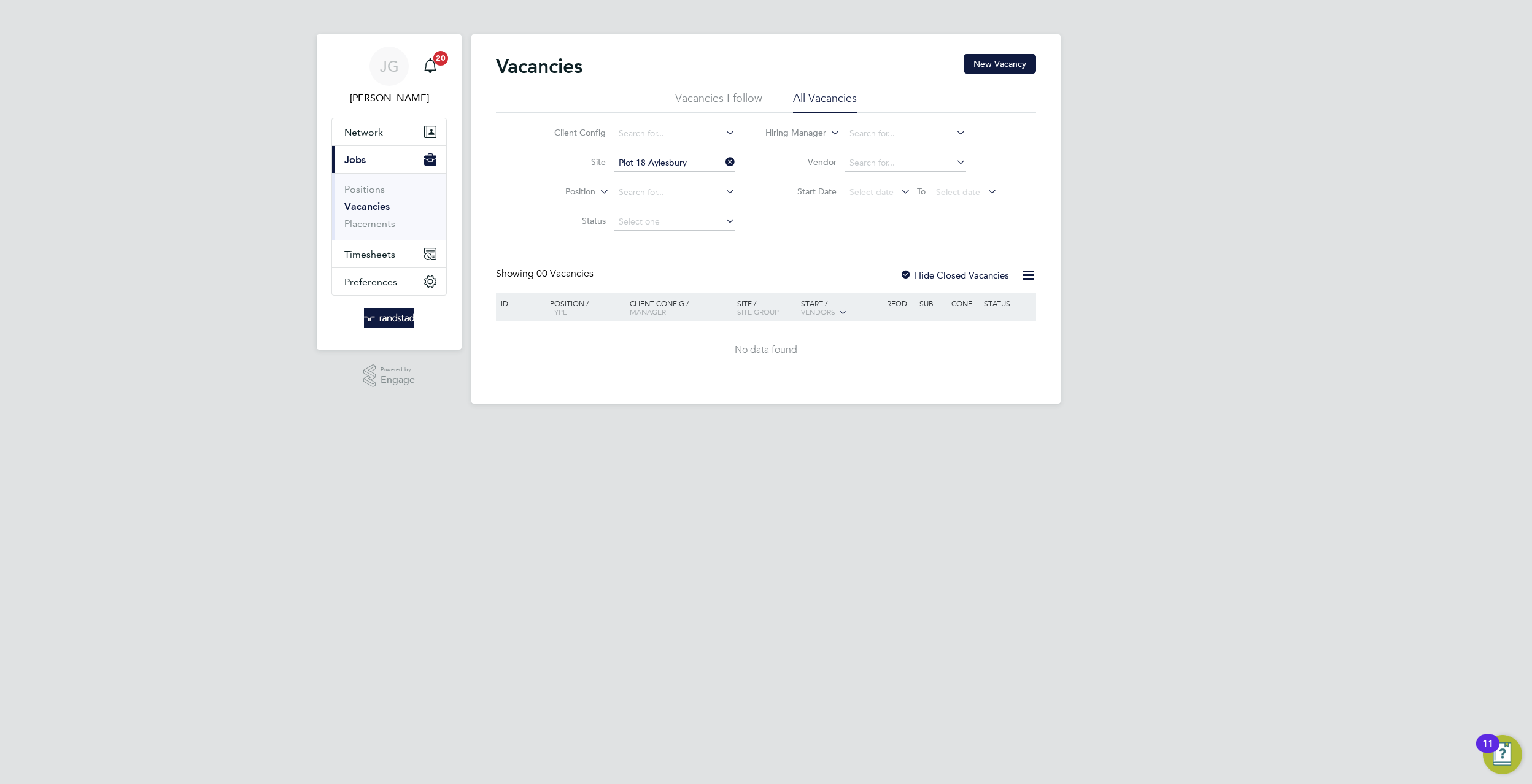
click at [694, 106] on li "Vacancies I follow" at bounding box center [718, 102] width 87 height 22
click at [507, 208] on div "Vacancies I follow All Vacancies Client Config Site Plot 18 Aylesbury Position …" at bounding box center [766, 164] width 540 height 146
click at [380, 258] on span "Timesheets" at bounding box center [369, 255] width 51 height 12
click at [372, 155] on button "Current page: Jobs" at bounding box center [388, 159] width 114 height 27
click at [366, 184] on link "Positions" at bounding box center [364, 189] width 40 height 12
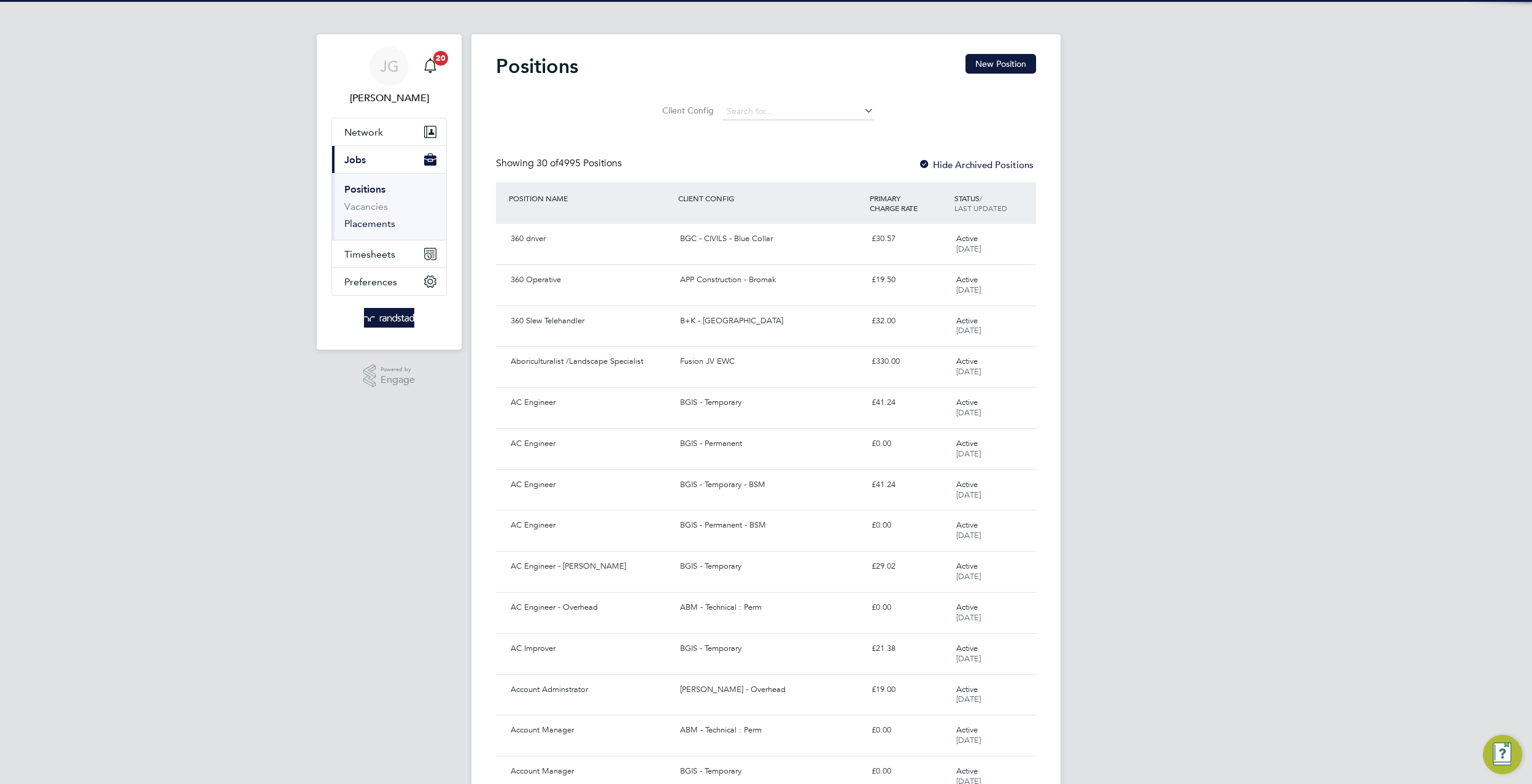
click at [380, 230] on li "Placements" at bounding box center [390, 224] width 92 height 12
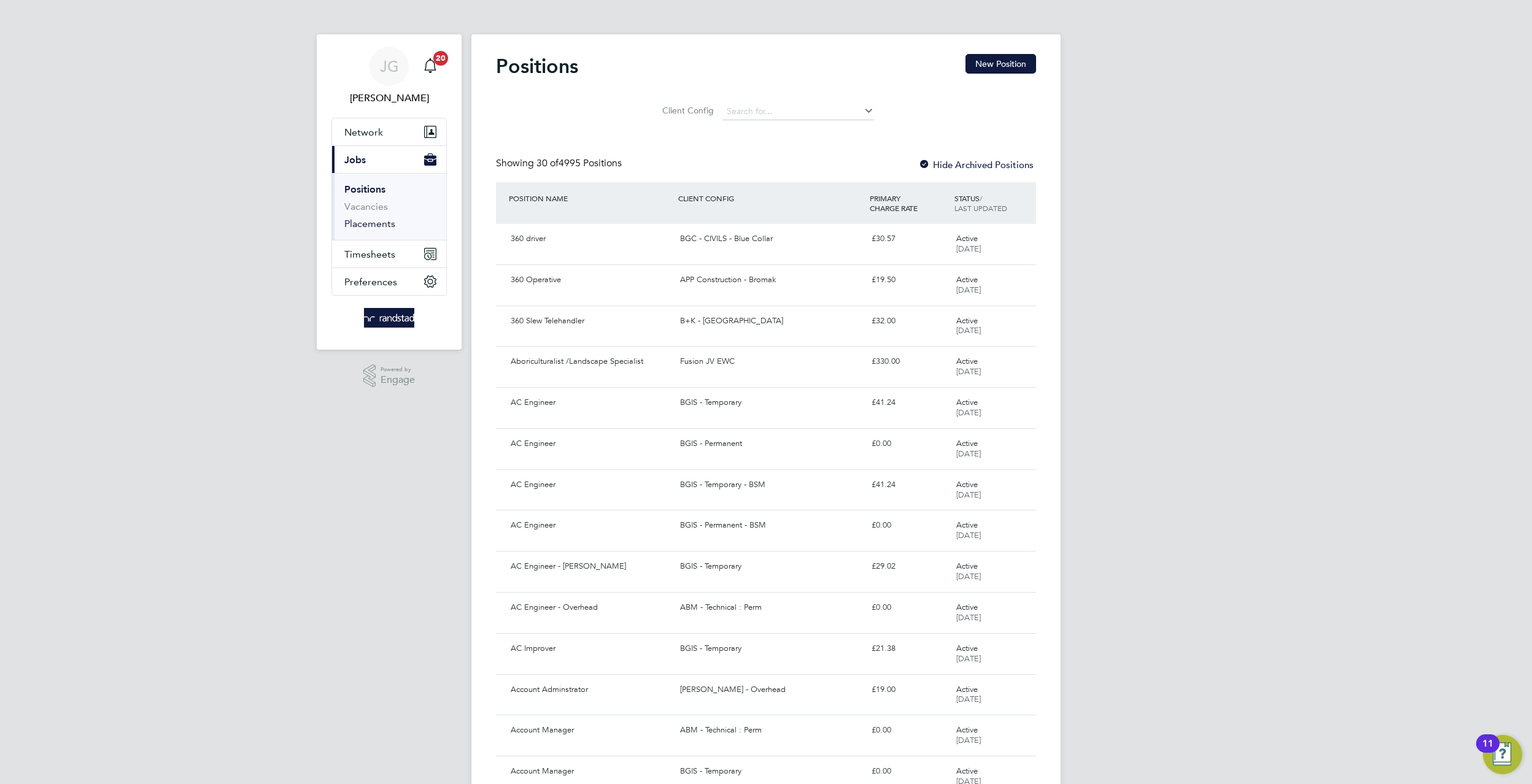
click at [375, 229] on link "Placements" at bounding box center [369, 224] width 51 height 12
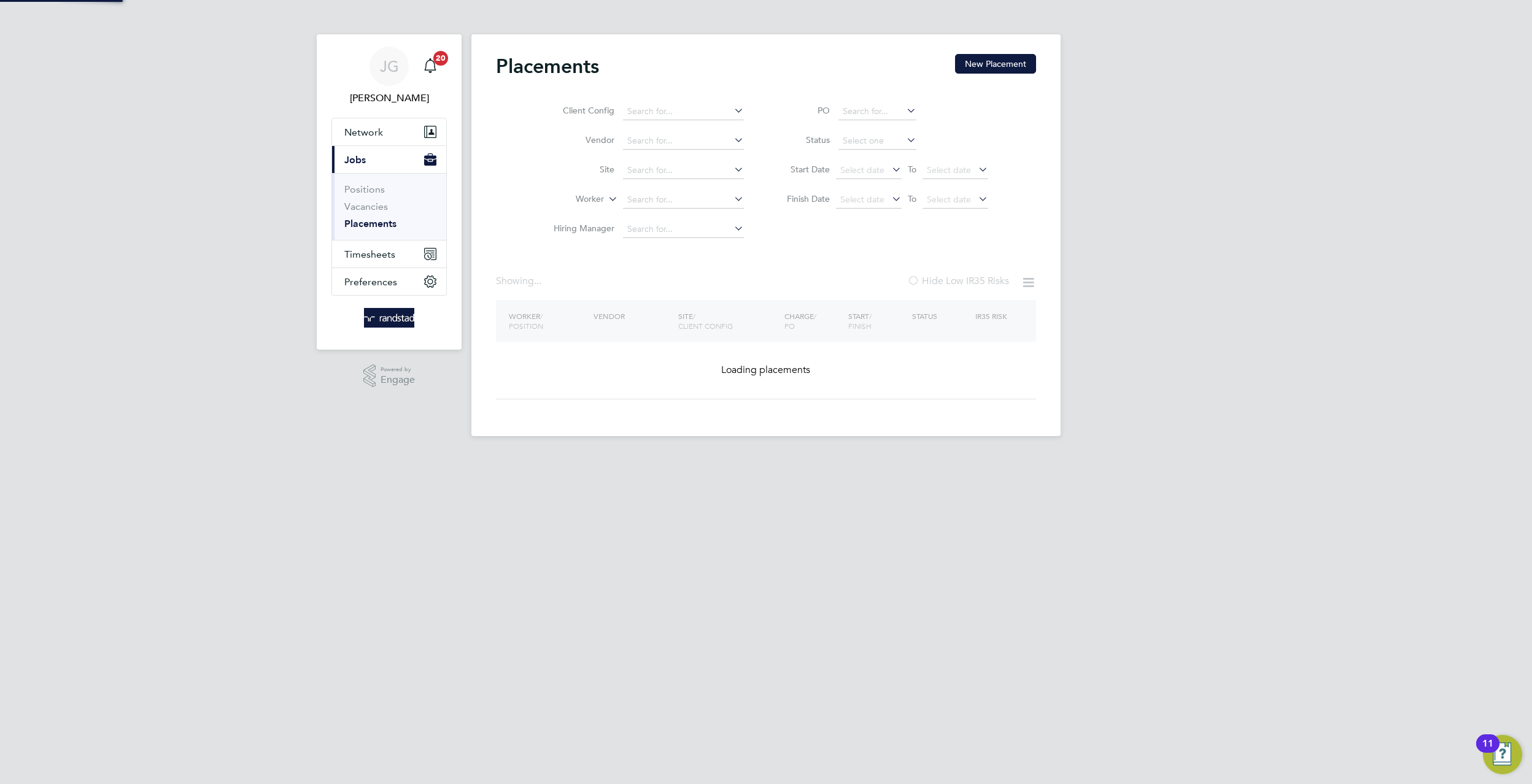
click at [668, 161] on ul "Client Config Vendor Site Worker Hiring Manager" at bounding box center [644, 170] width 231 height 147
click at [668, 162] on input at bounding box center [683, 171] width 121 height 17
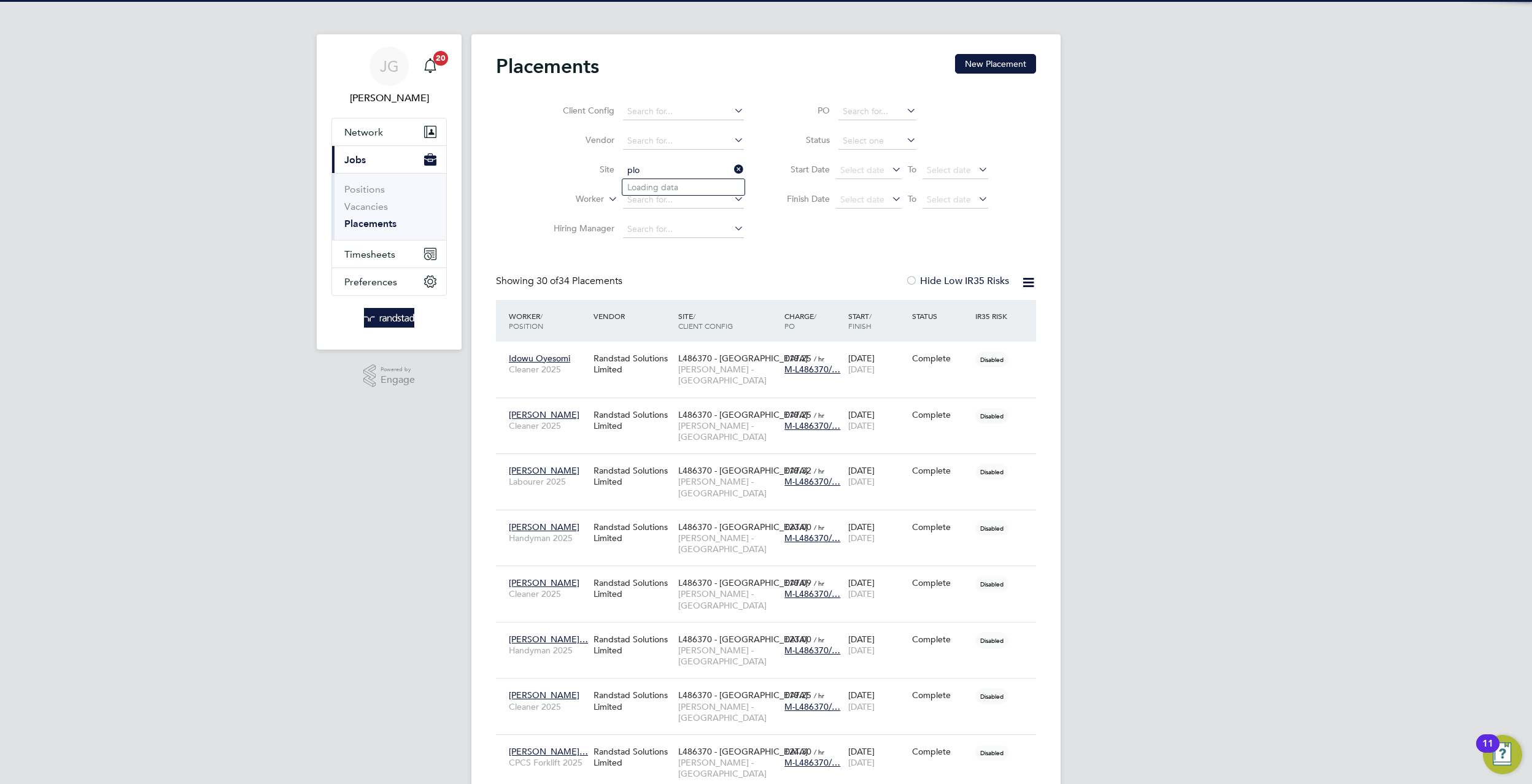
scroll to position [35, 107]
type input "plot 18"
click at [699, 180] on ul "Plot 18 Aylesbury" at bounding box center [683, 187] width 123 height 18
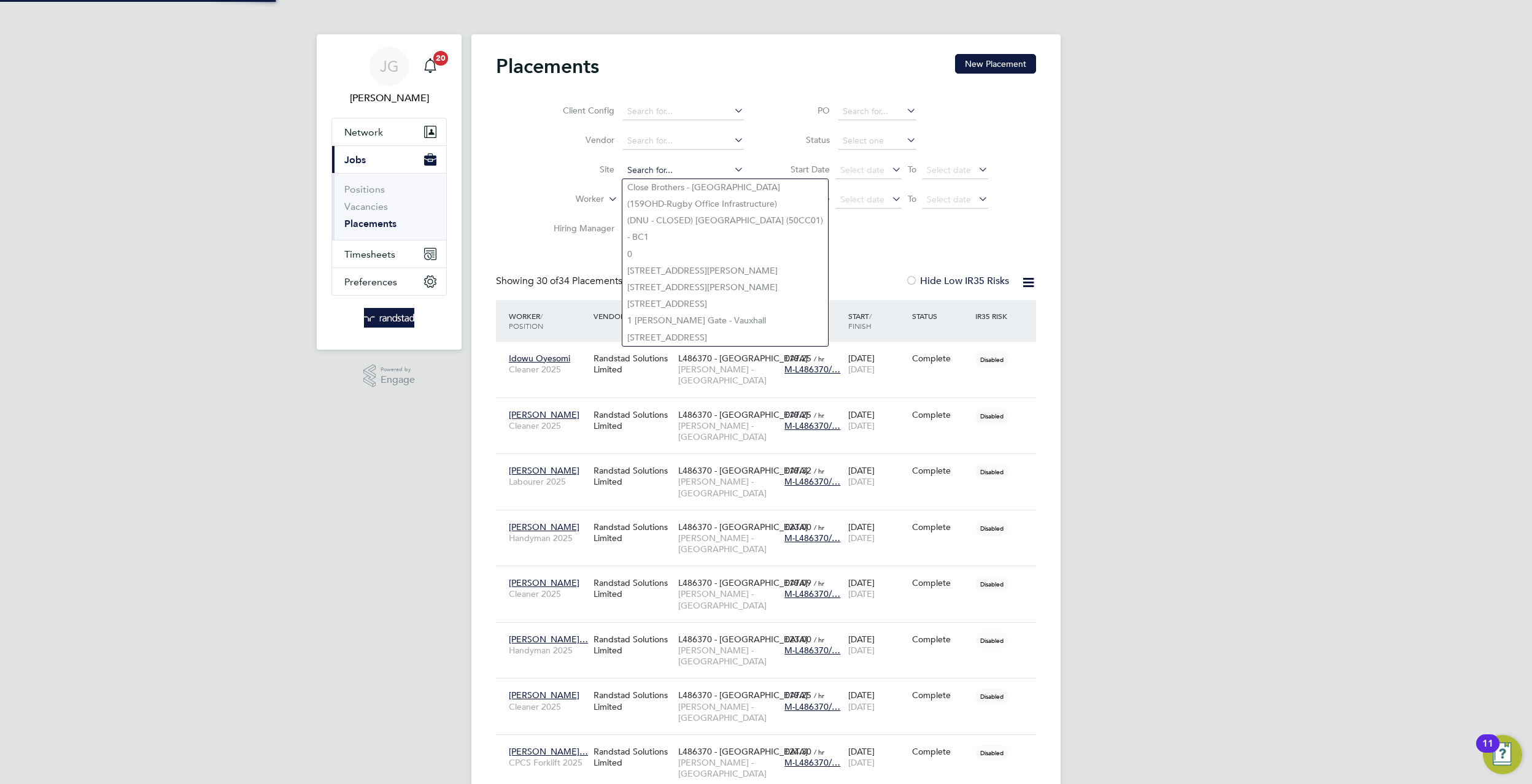
click at [681, 174] on input at bounding box center [683, 171] width 121 height 17
click at [668, 162] on input at bounding box center [683, 171] width 121 height 17
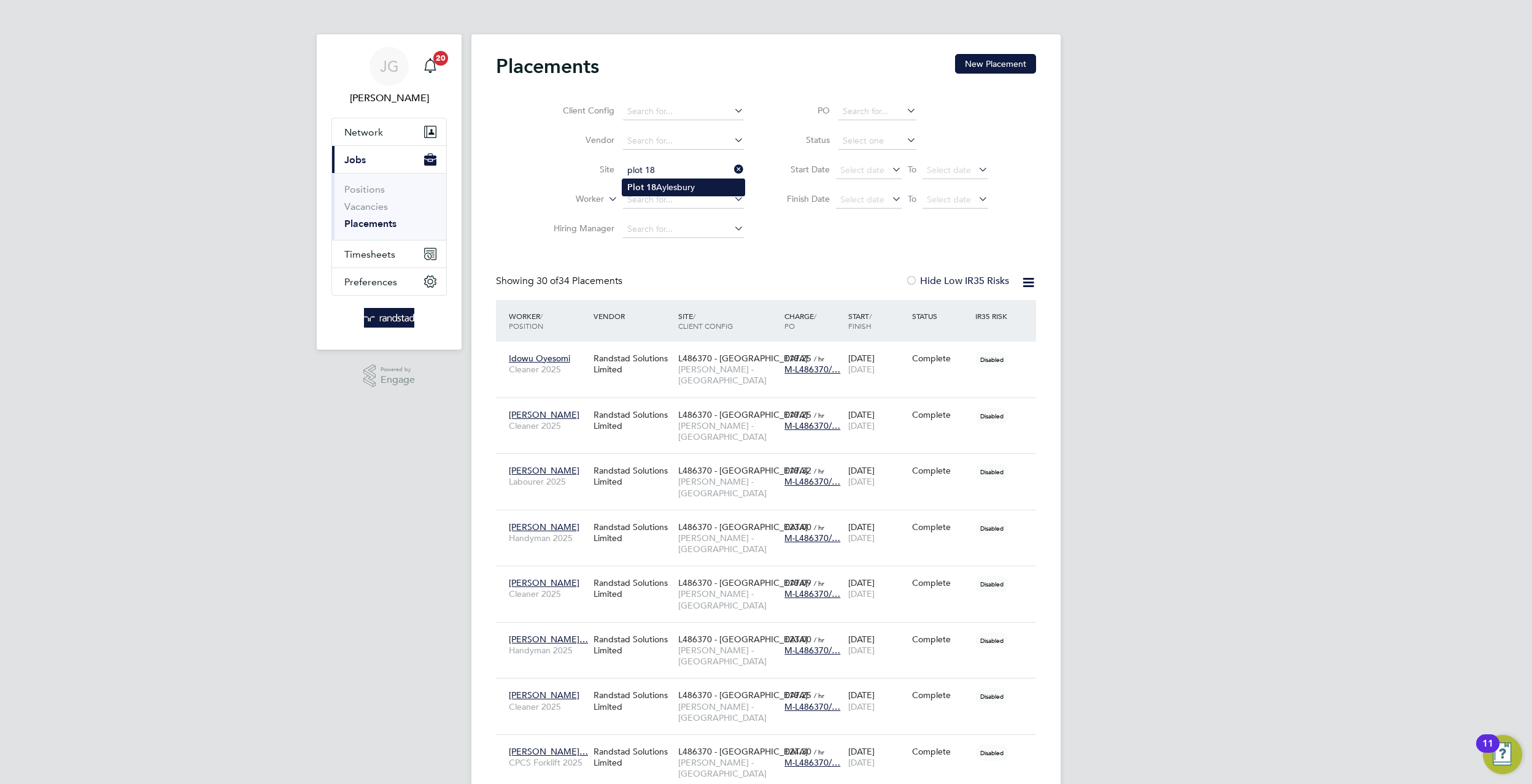
click at [701, 187] on li "Plot 18 Aylesbury" at bounding box center [683, 186] width 122 height 16
type input "Plot 18 Aylesbury"
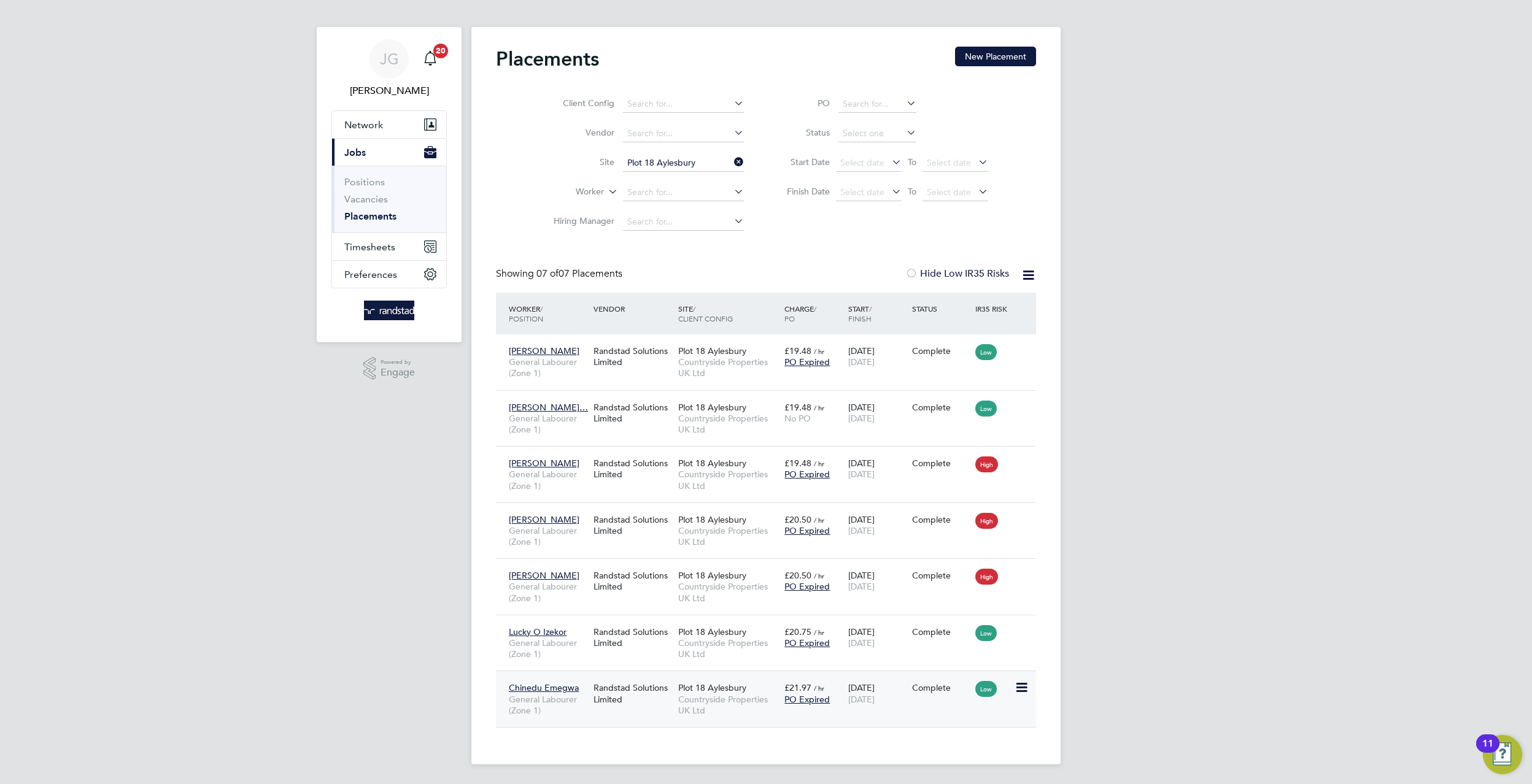
click at [554, 680] on div "Chinedu Emegwa General Labourer (Zone 1)" at bounding box center [548, 699] width 85 height 46
click at [334, 147] on app-nav-sections-wrapper "JG James Garrard Notifications 20 Applications: Network Businesses Sites Worker…" at bounding box center [389, 184] width 145 height 315
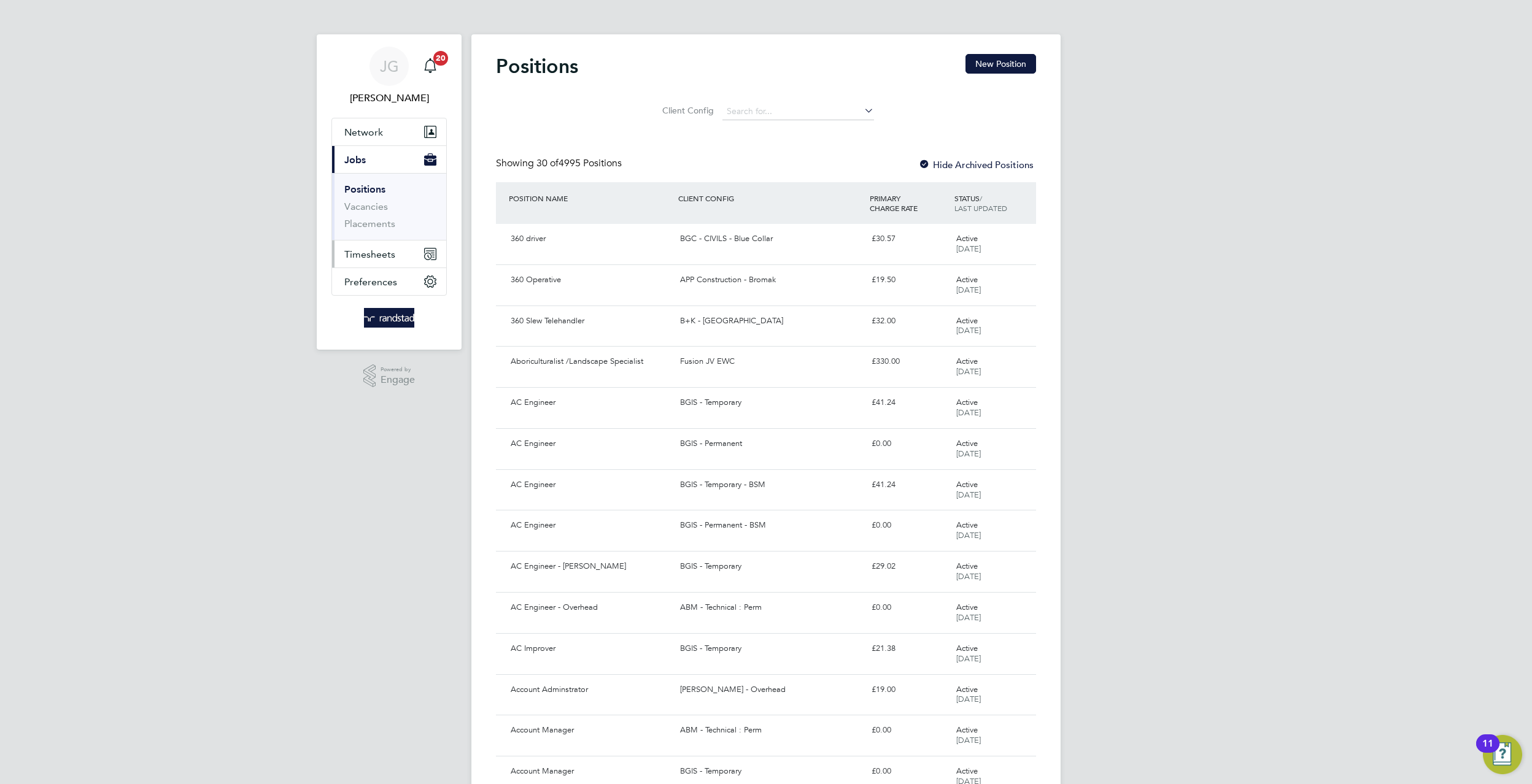
click at [345, 257] on span "Timesheets" at bounding box center [369, 255] width 51 height 12
click at [380, 200] on button "Timesheets" at bounding box center [388, 187] width 114 height 27
click at [387, 214] on ul "Network Businesses Sites Workers Contacts Current page: Jobs Positions Vacancie…" at bounding box center [389, 174] width 115 height 111
click at [383, 196] on button "Timesheets" at bounding box center [388, 187] width 114 height 27
click at [376, 223] on li "Timesheets" at bounding box center [390, 220] width 92 height 17
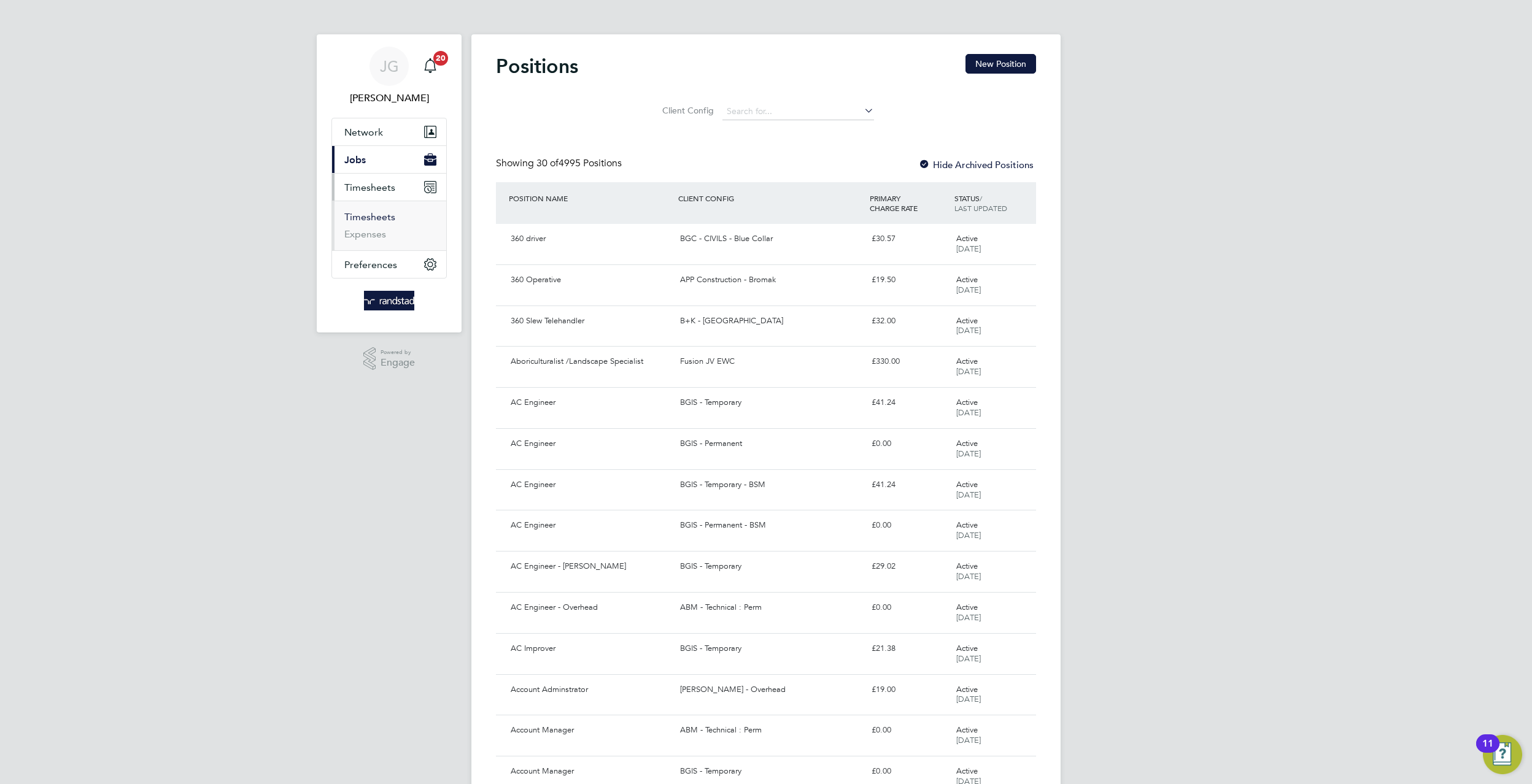
click at [373, 221] on link "Timesheets" at bounding box center [369, 217] width 51 height 12
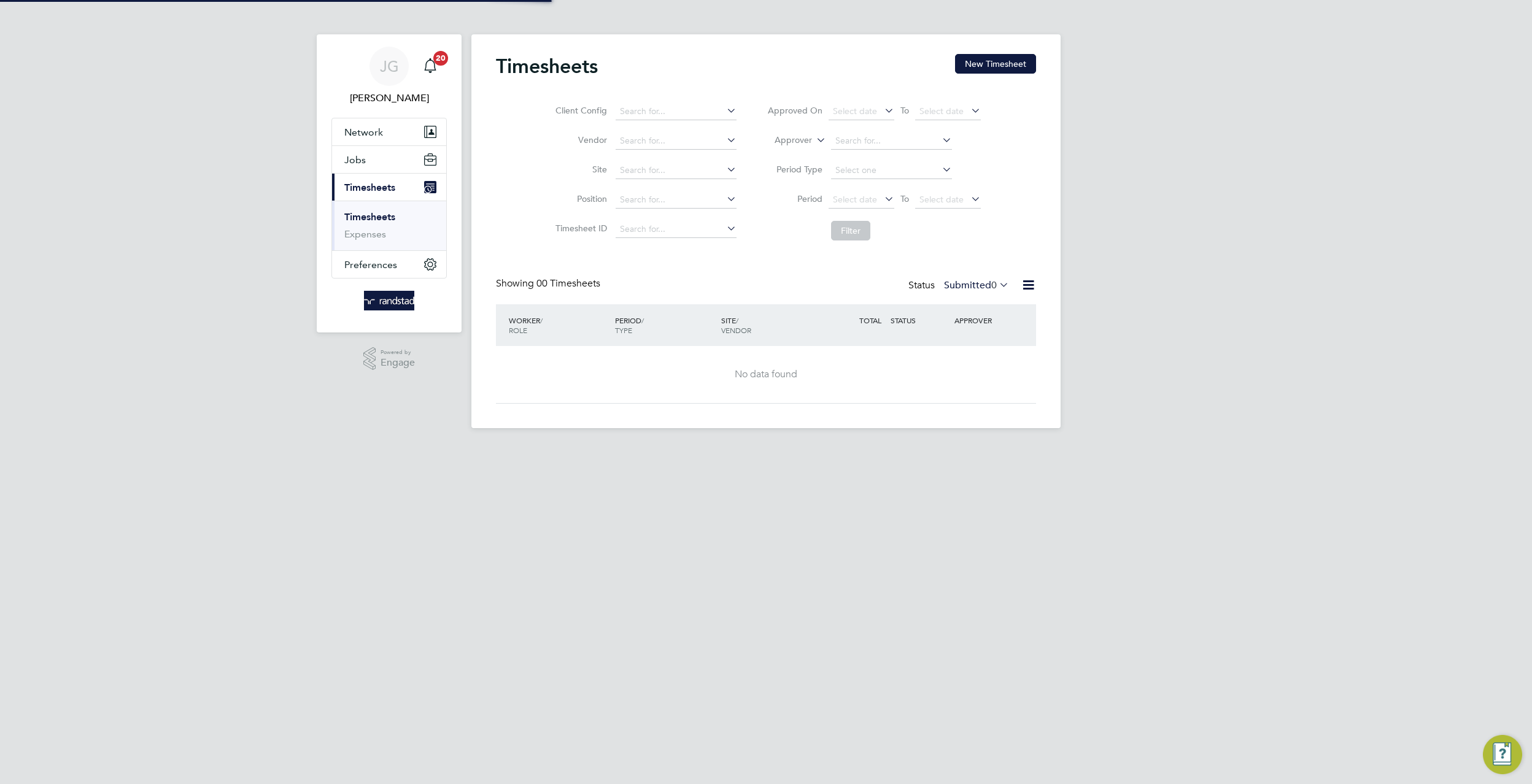
click at [980, 91] on div "Client Config Vendor Site Position Timesheet ID Approved On Select date To Sele…" at bounding box center [766, 169] width 540 height 156
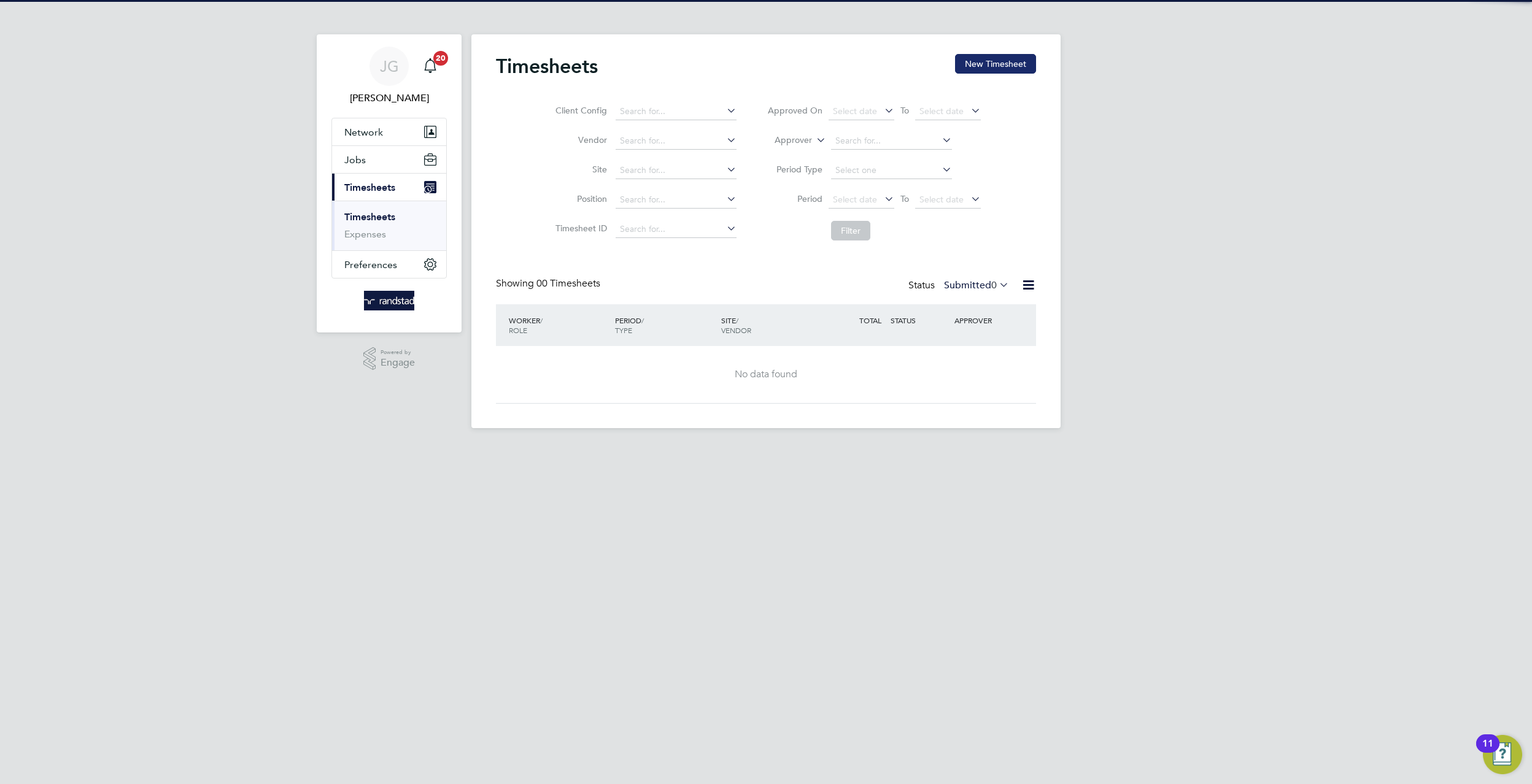
click at [995, 69] on button "New Timesheet" at bounding box center [996, 63] width 81 height 19
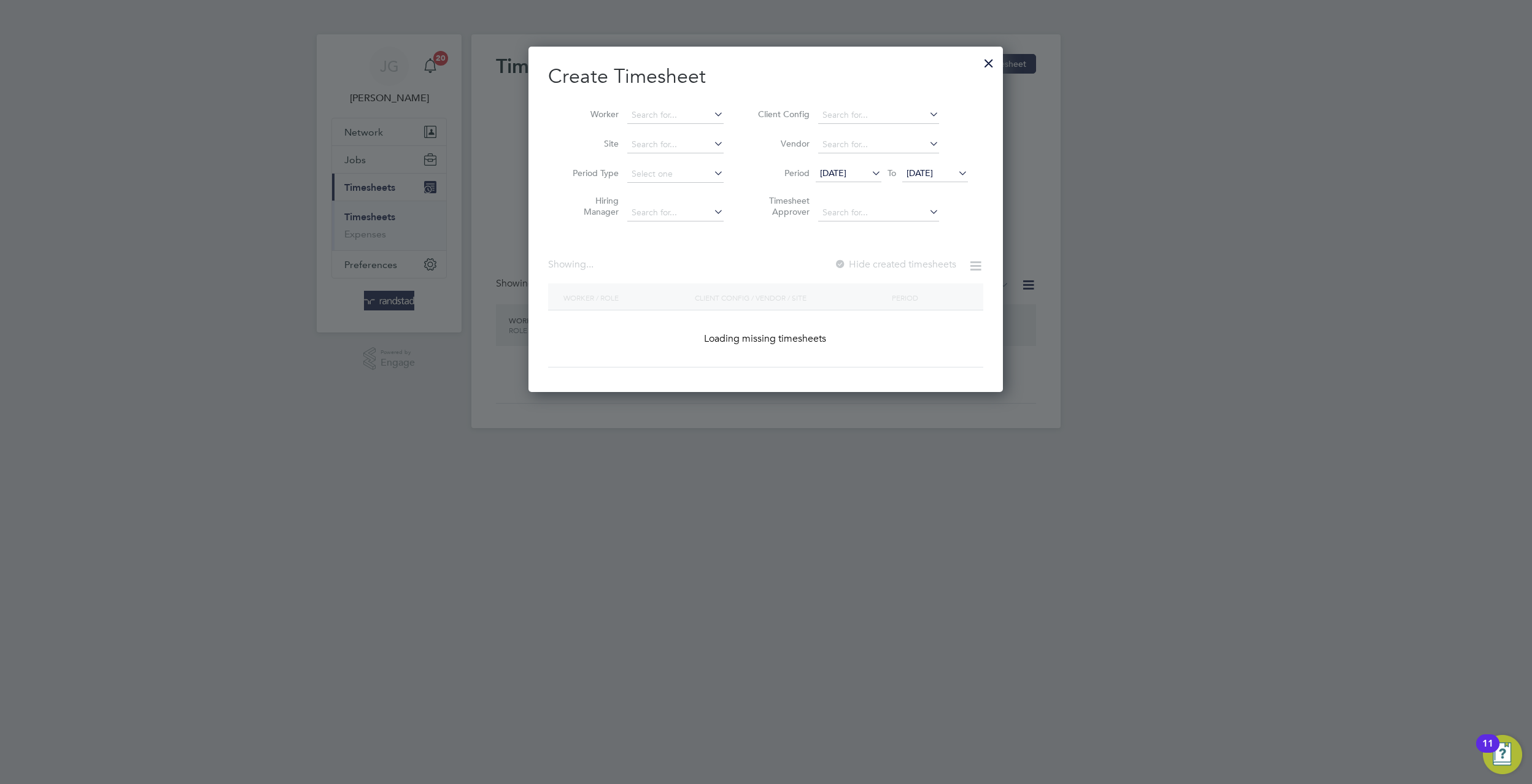
scroll to position [346, 475]
click at [715, 110] on li "Worker" at bounding box center [643, 115] width 191 height 30
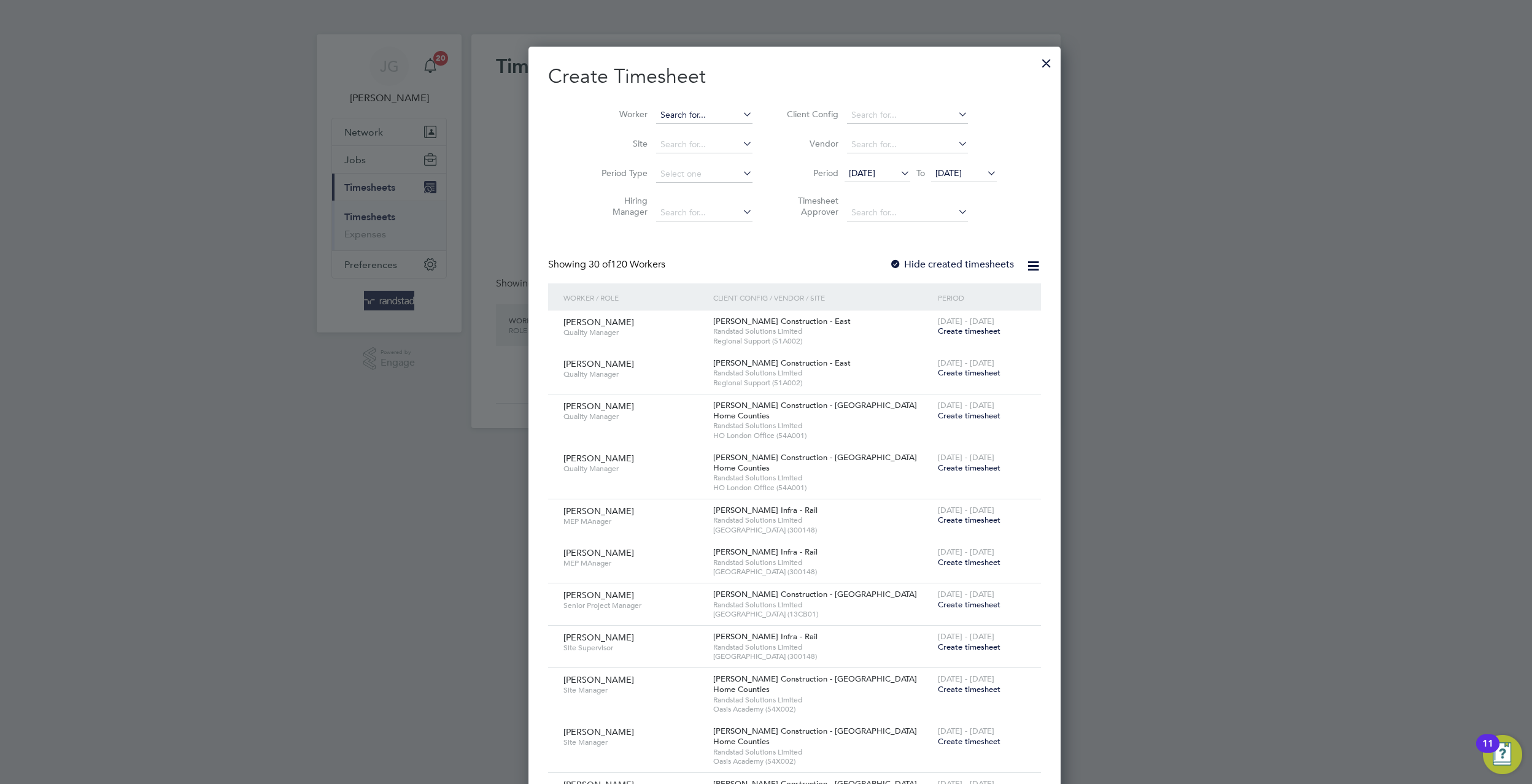
scroll to position [2615, 475]
click at [656, 117] on input at bounding box center [704, 115] width 96 height 17
click at [671, 116] on input "marlon james" at bounding box center [704, 115] width 96 height 17
click at [681, 121] on input "marlon james" at bounding box center [704, 115] width 96 height 17
click at [685, 125] on li "Marlon James" at bounding box center [704, 131] width 155 height 16
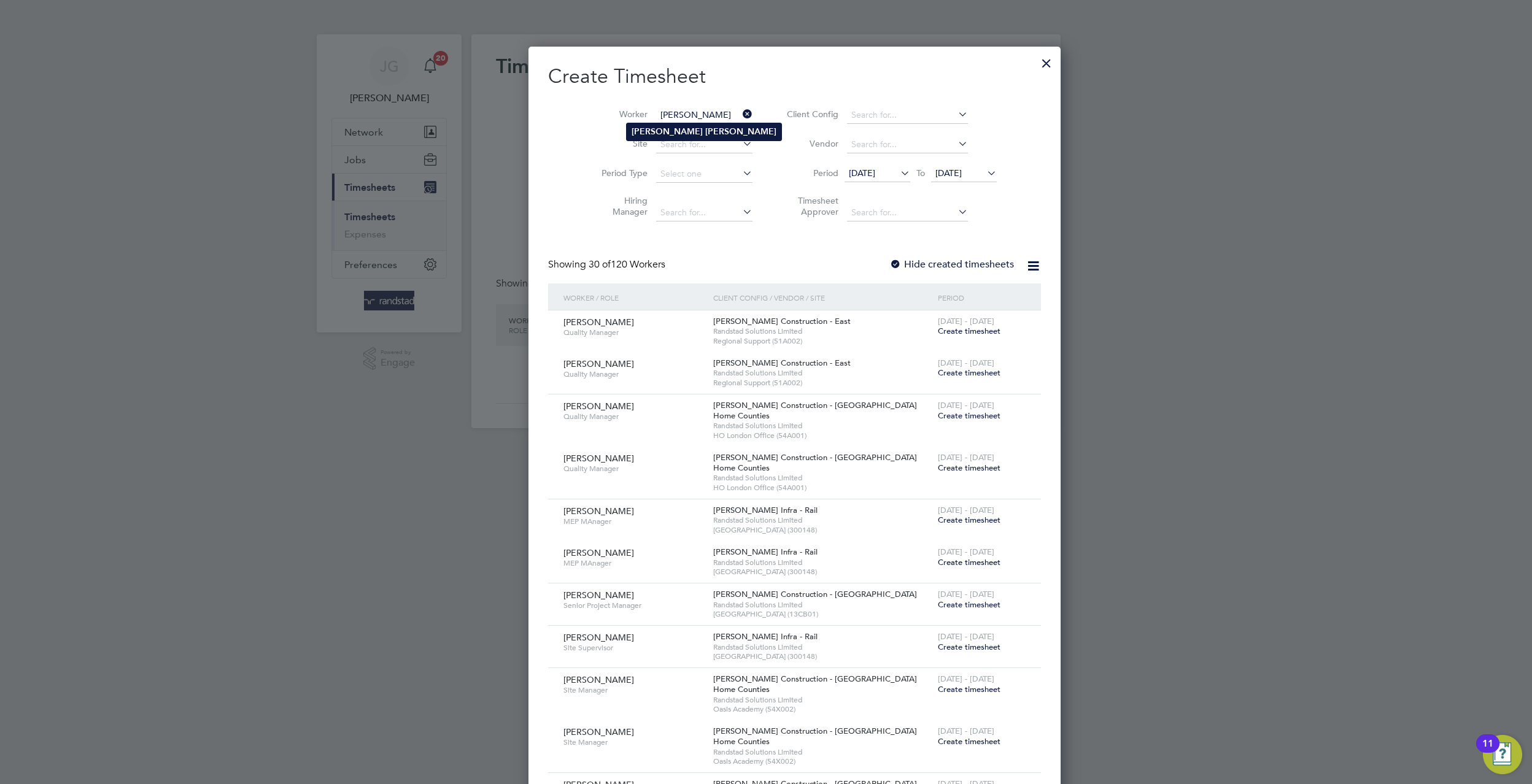
type input "Marlon James"
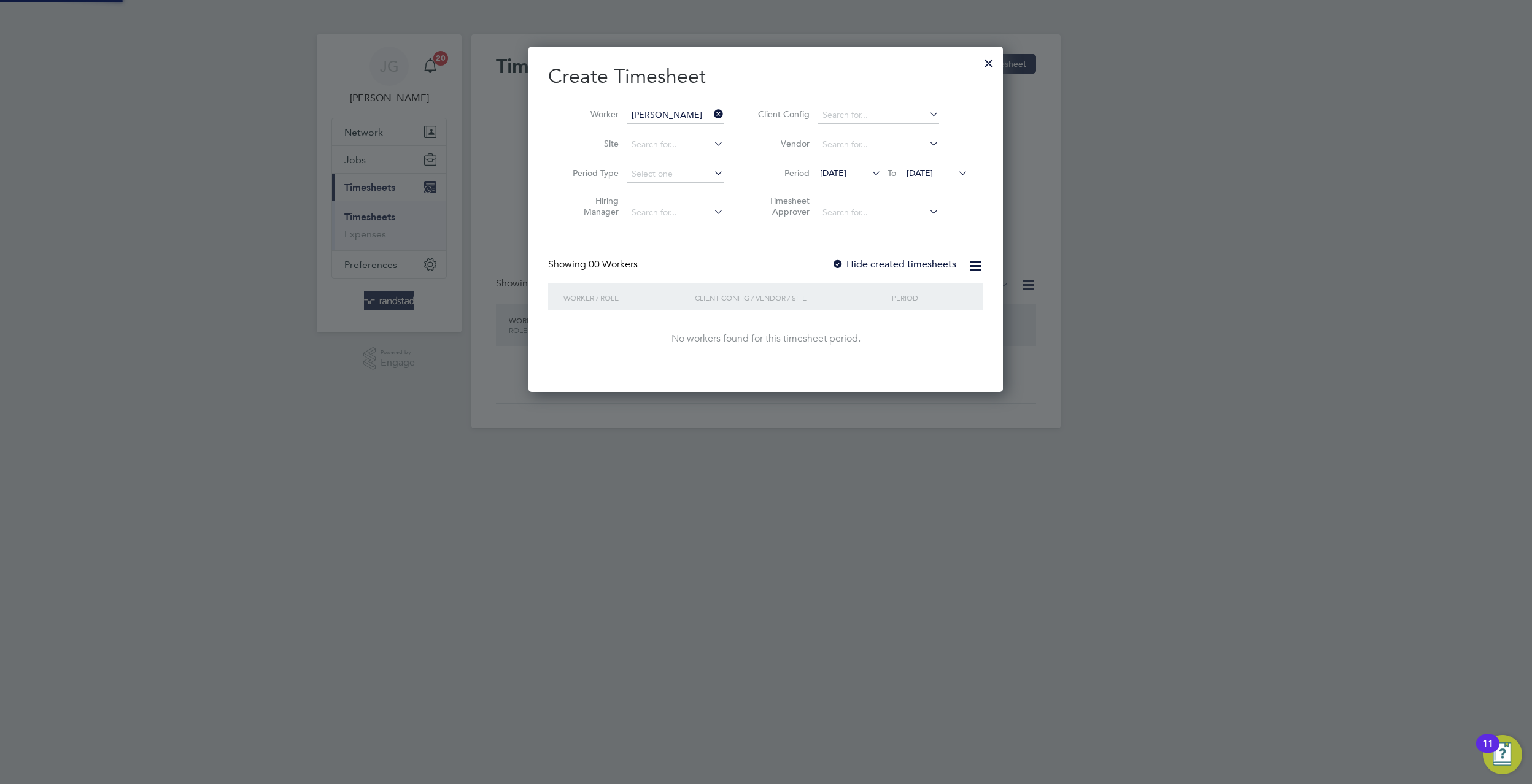
scroll to position [346, 475]
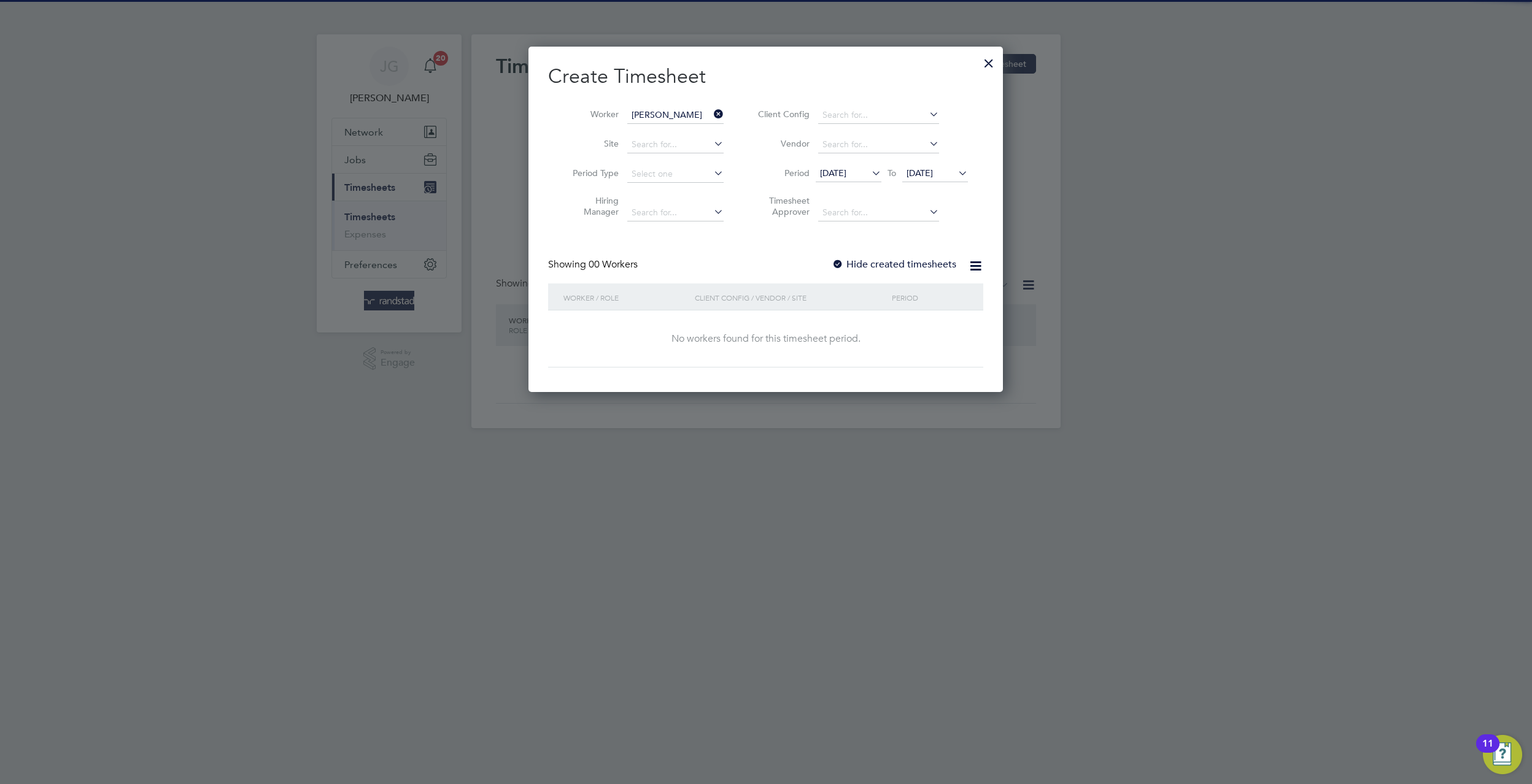
click at [878, 278] on div "Showing 00 Workers Hide created timesheets" at bounding box center [765, 271] width 435 height 25
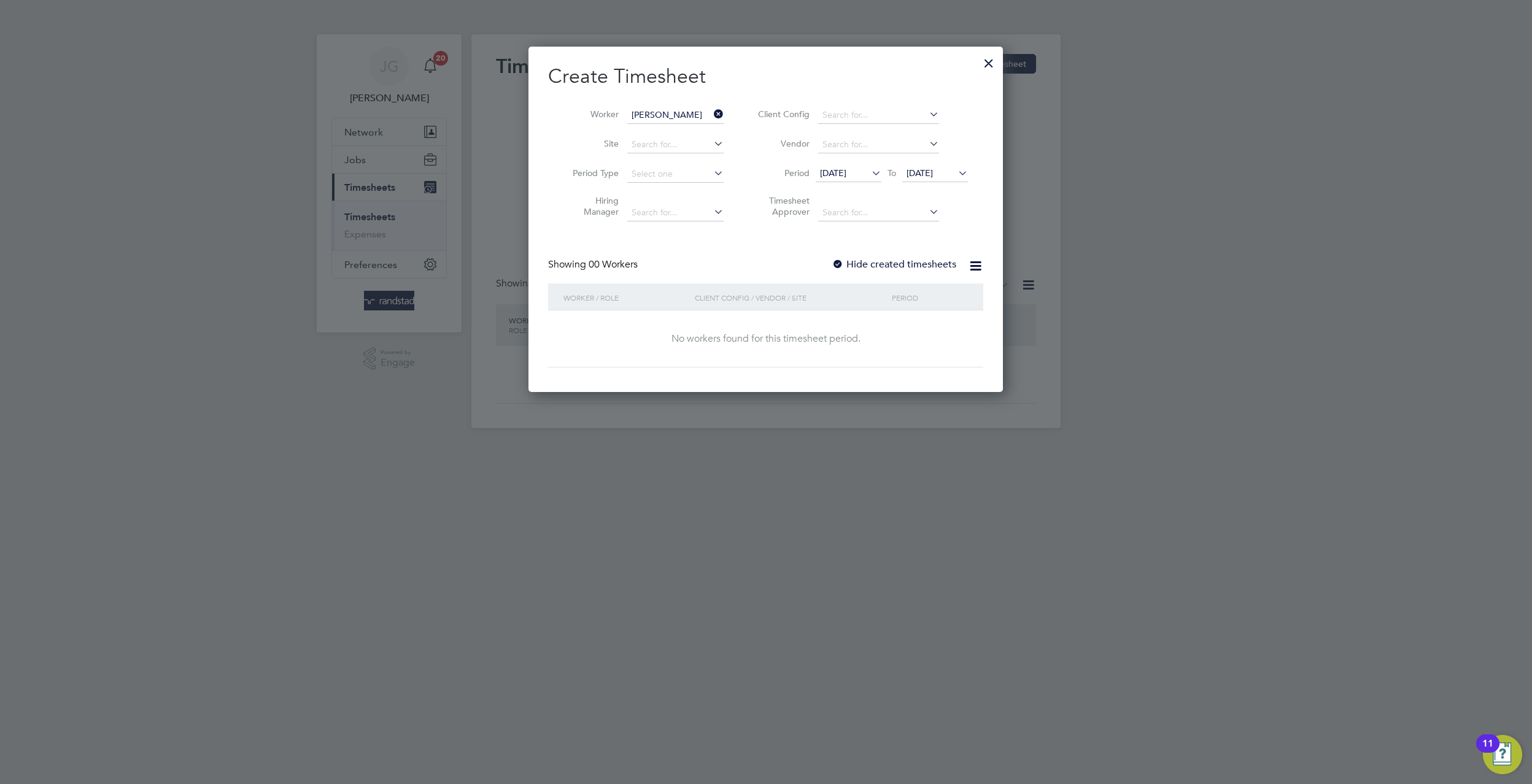
click at [871, 274] on div "Showing 00 Workers Hide created timesheets" at bounding box center [765, 271] width 435 height 25
click at [868, 266] on label "Hide created timesheets" at bounding box center [894, 264] width 125 height 12
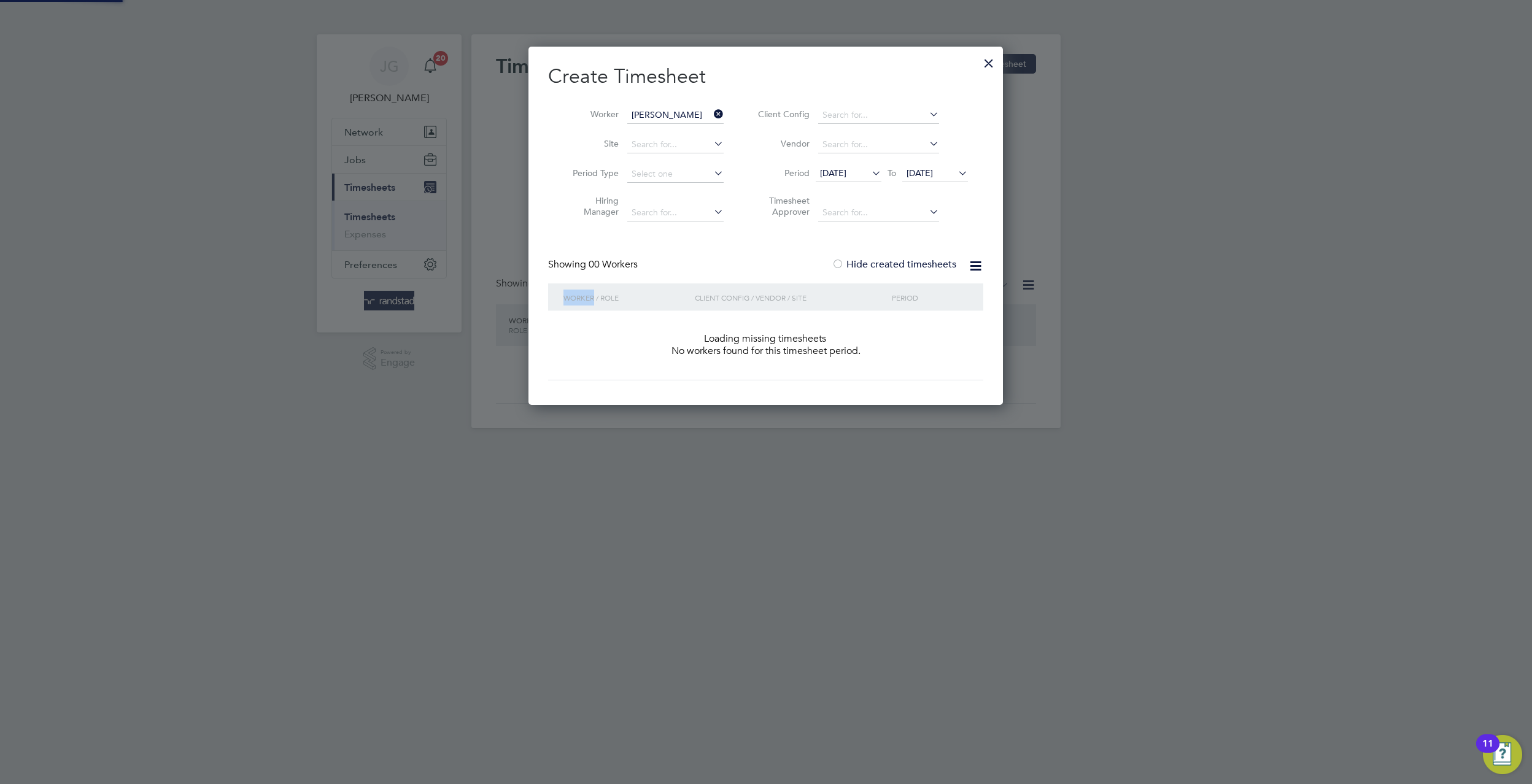
scroll to position [6, 6]
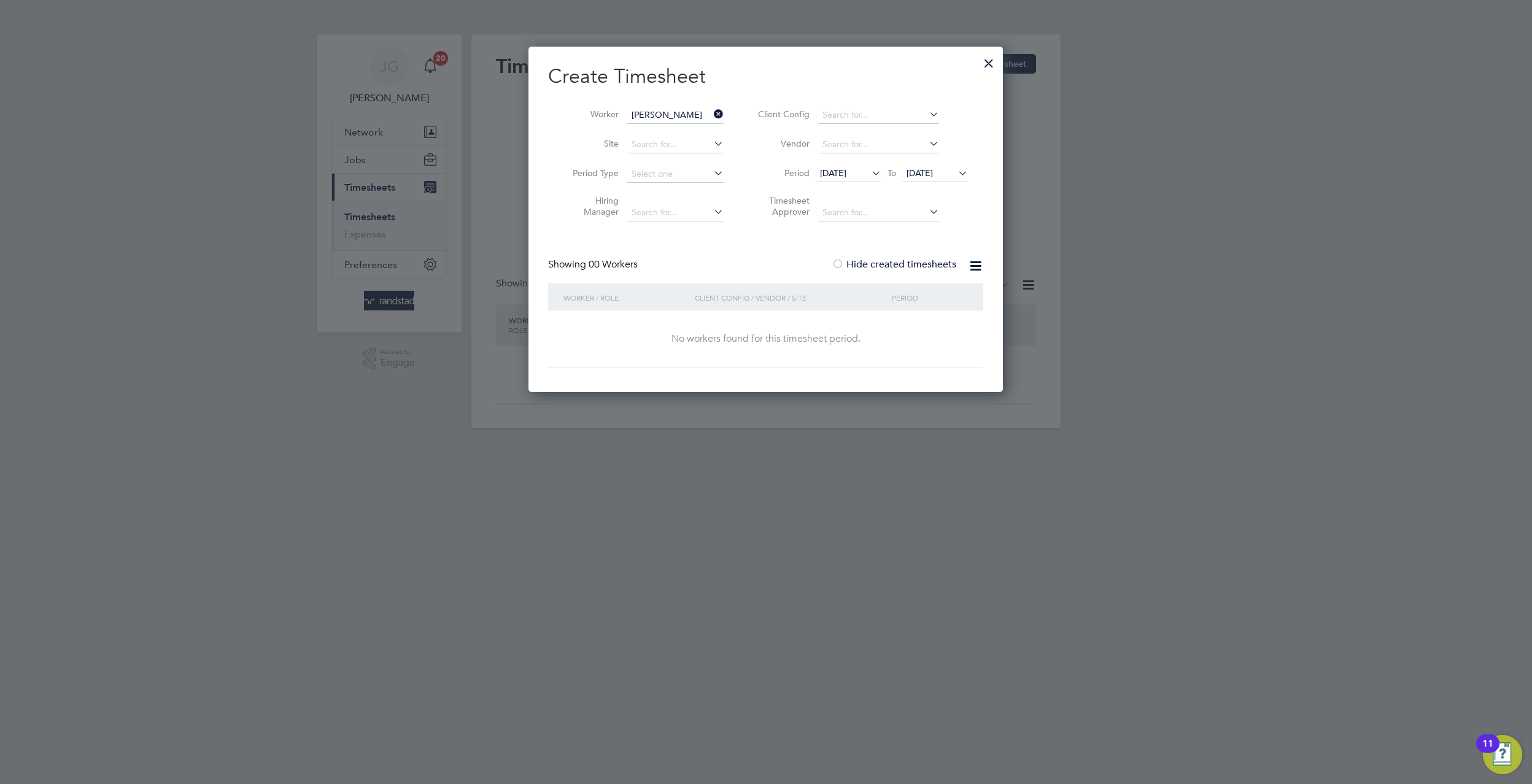
click at [925, 189] on li "Timesheet Approver" at bounding box center [861, 208] width 244 height 38
click at [925, 180] on span "19 Sep 2025" at bounding box center [935, 173] width 65 height 16
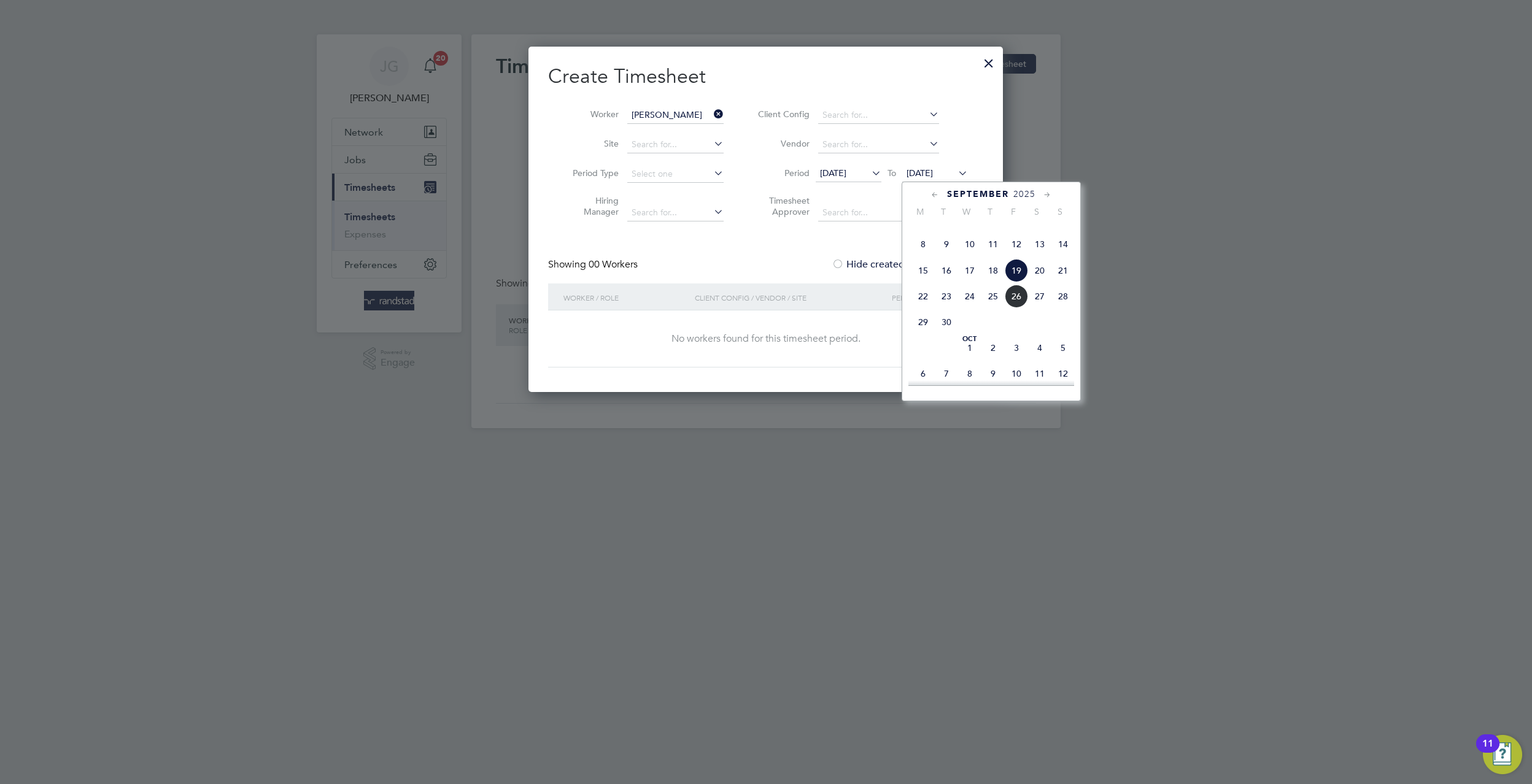
click at [1018, 307] on span "26" at bounding box center [1016, 296] width 23 height 23
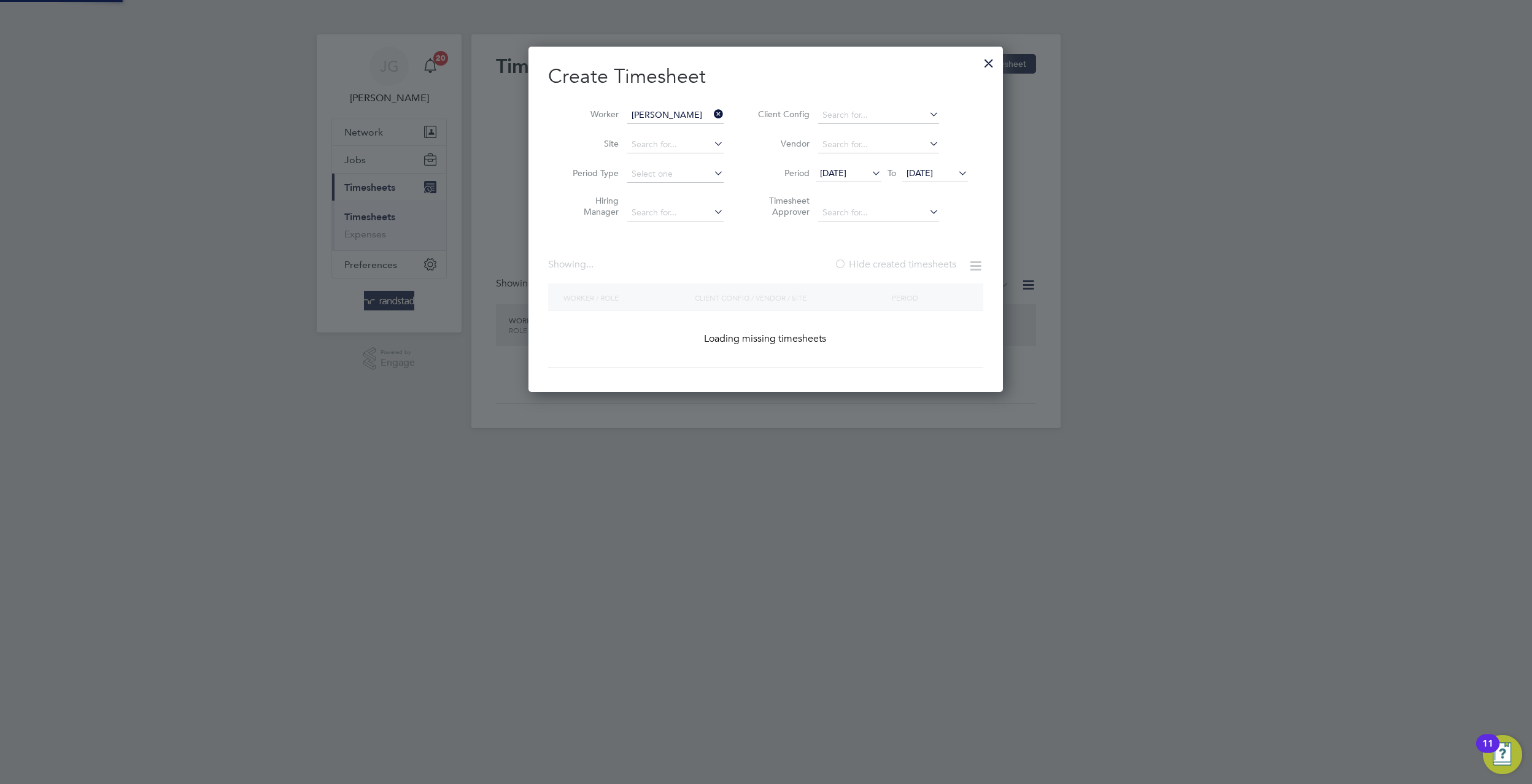
scroll to position [415, 475]
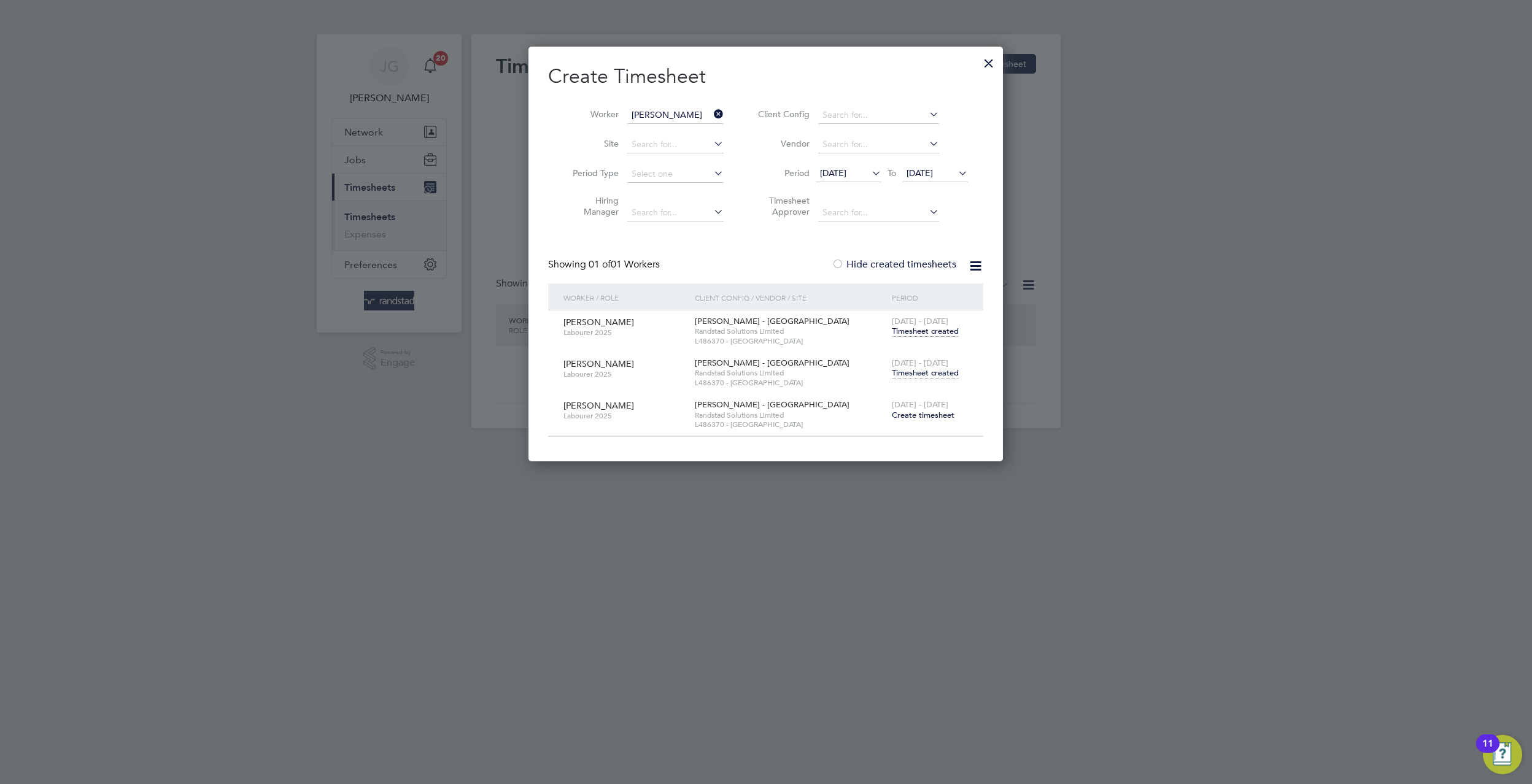
click at [955, 411] on div "20 - 26 Sep 2025 Create timesheet" at bounding box center [930, 410] width 83 height 33
click at [951, 410] on span "Create timesheet" at bounding box center [923, 415] width 62 height 11
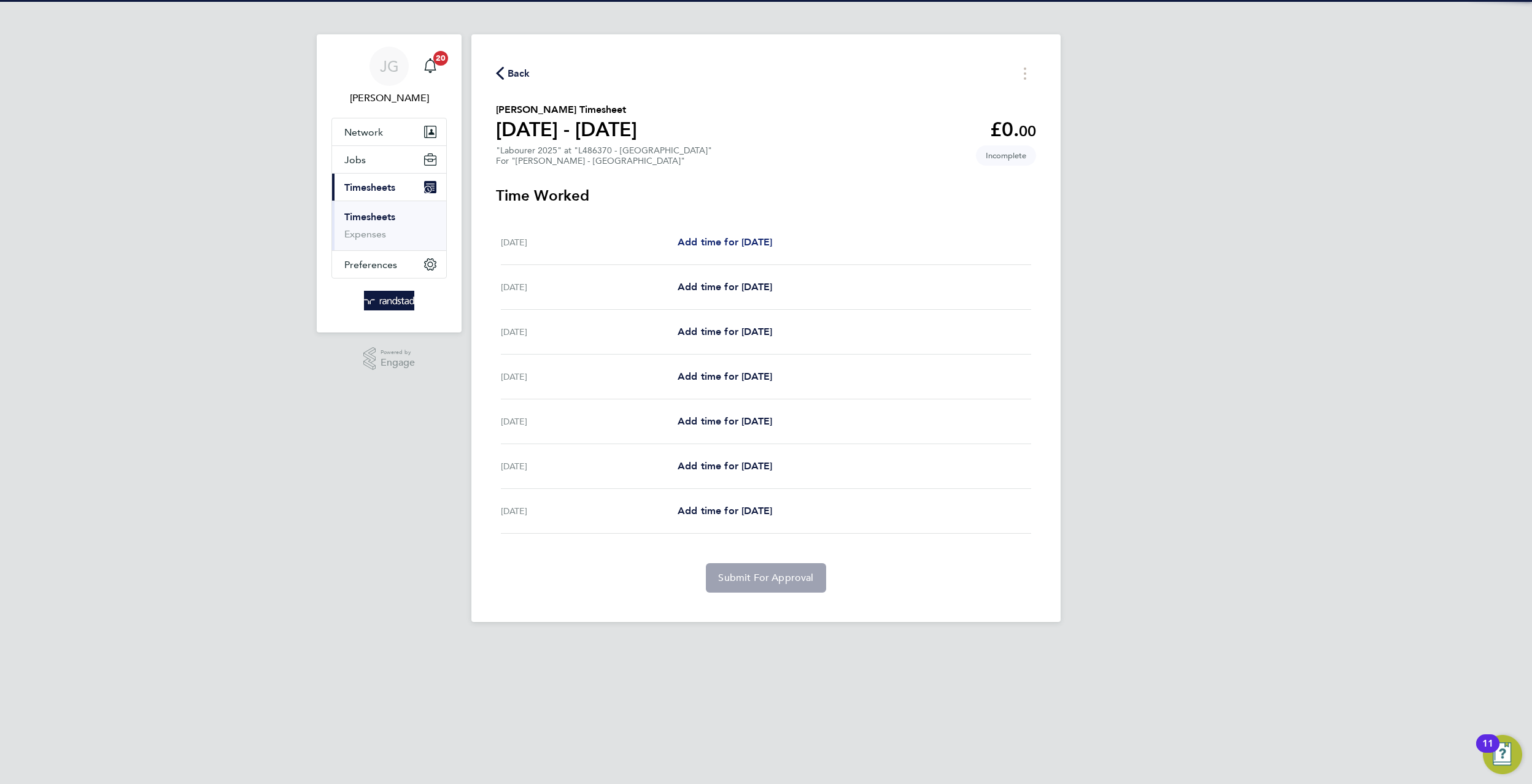
click at [704, 249] on link "Add time for Sat 20 Sep" at bounding box center [725, 242] width 94 height 14
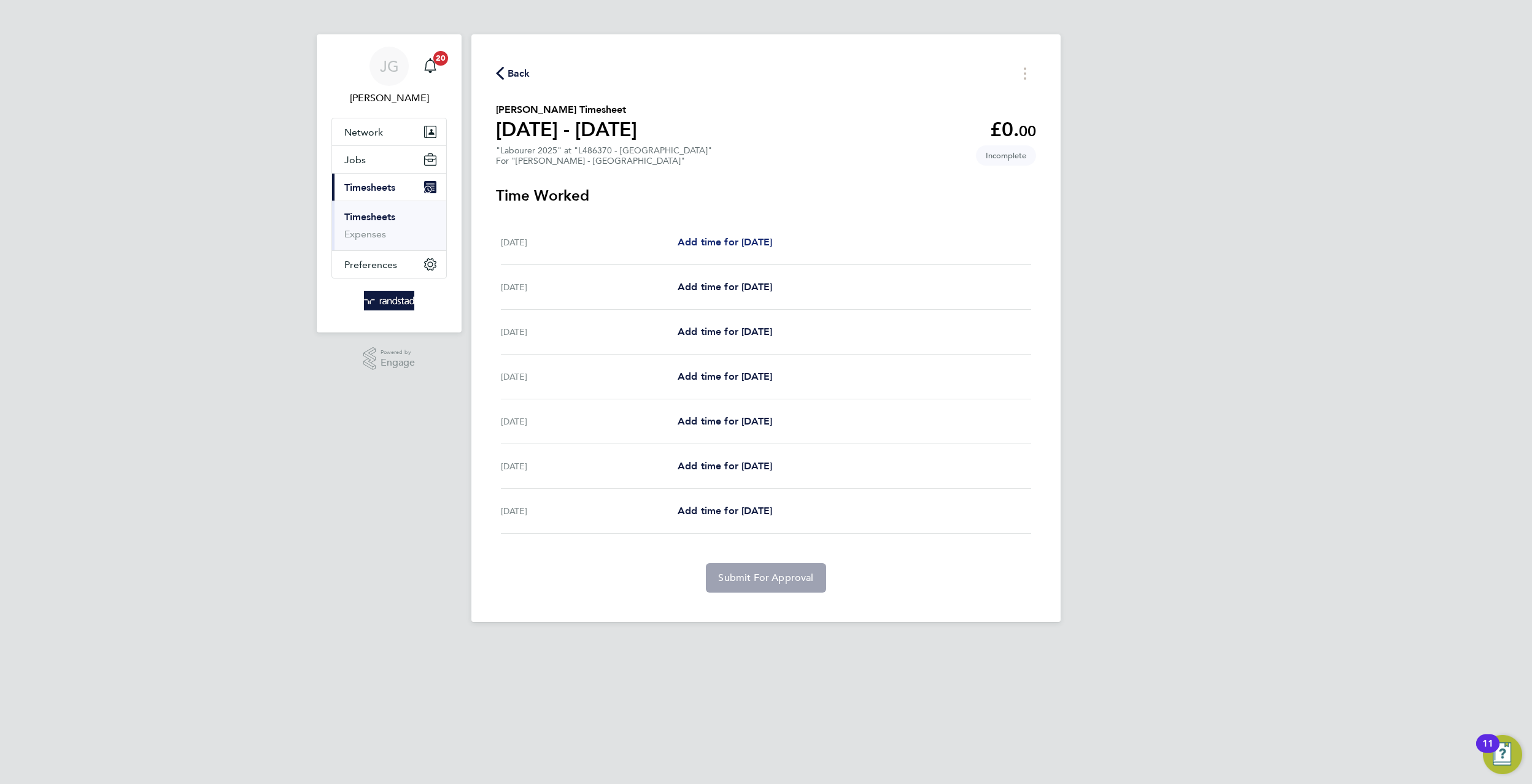
select select "60"
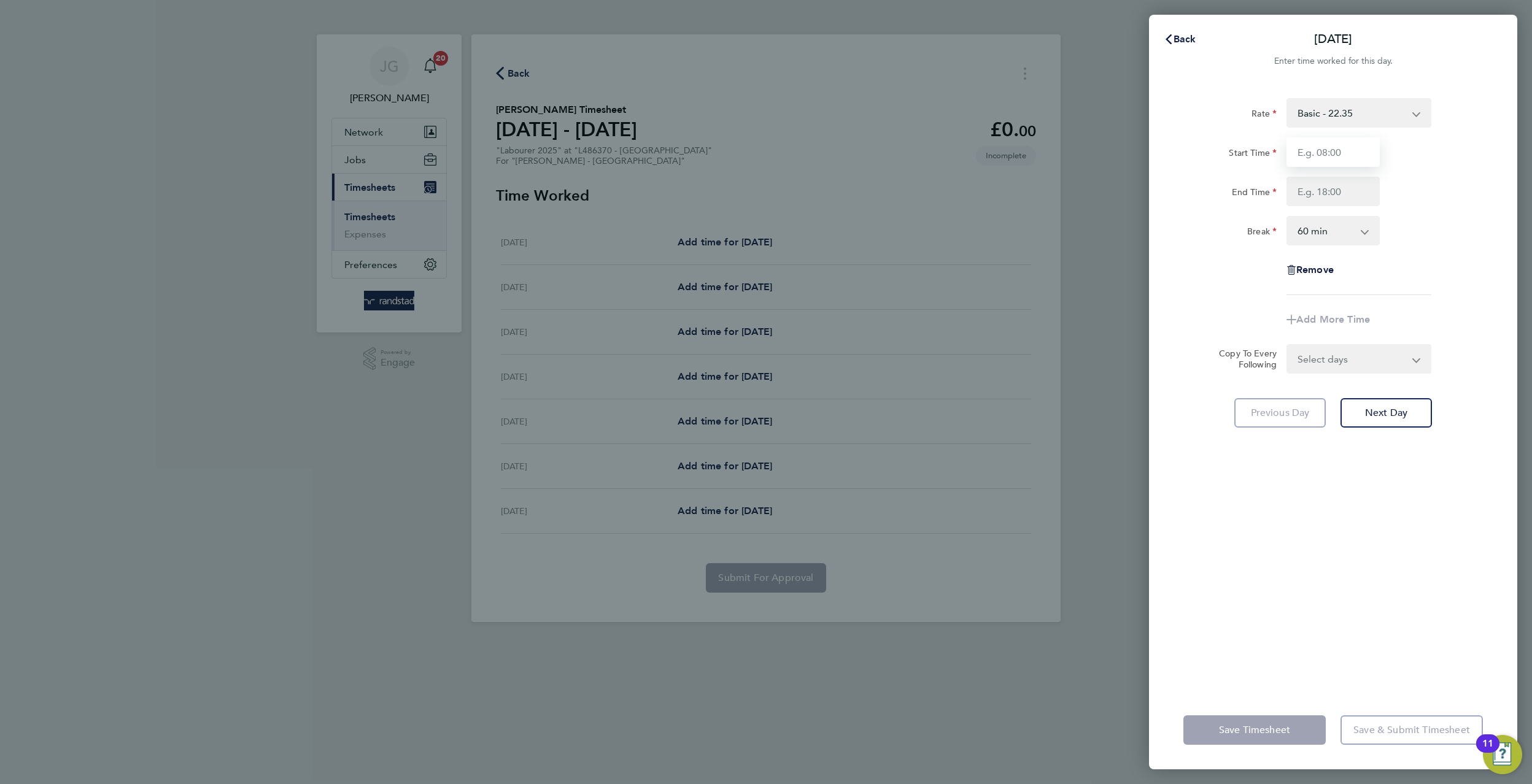
click at [1346, 142] on input "Start Time" at bounding box center [1332, 152] width 93 height 30
click at [1343, 107] on select "Basic - 22.35 Overtime - 32.38 Overtime 2 - 42.41" at bounding box center [1351, 112] width 128 height 27
select select "60"
click at [1352, 159] on input "Start Time" at bounding box center [1332, 152] width 93 height 30
type input "07:30"
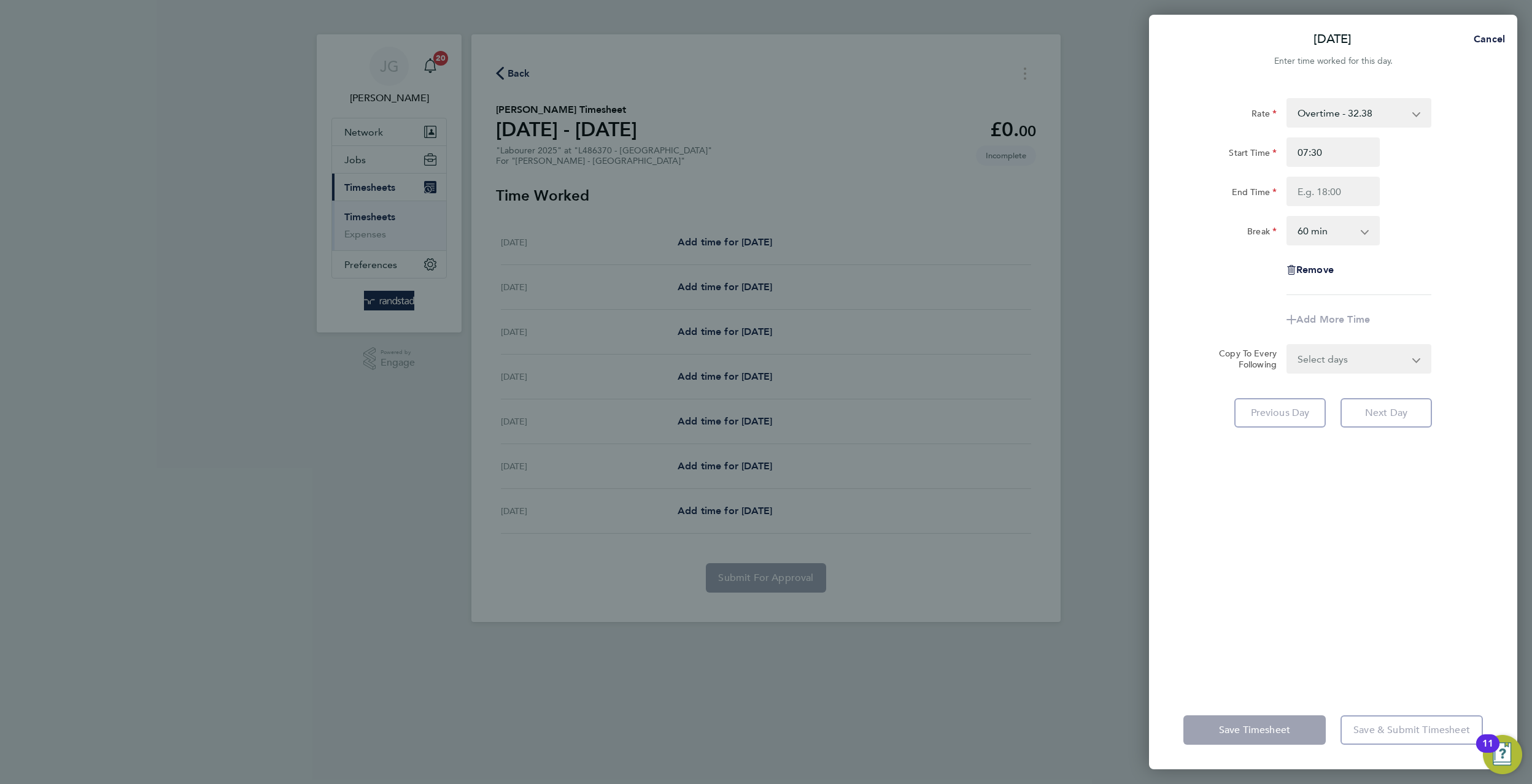
click at [1319, 208] on div "Rate Overtime - 32.38 Basic - 22.35 Overtime 2 - 42.41 Start Time 07:30 End Tim…" at bounding box center [1333, 196] width 300 height 197
click at [1317, 197] on input "End Time" at bounding box center [1332, 191] width 93 height 30
click at [1393, 221] on div "Break 0 min 15 min 30 min 45 min 60 min 75 min 90 min" at bounding box center [1333, 231] width 309 height 30
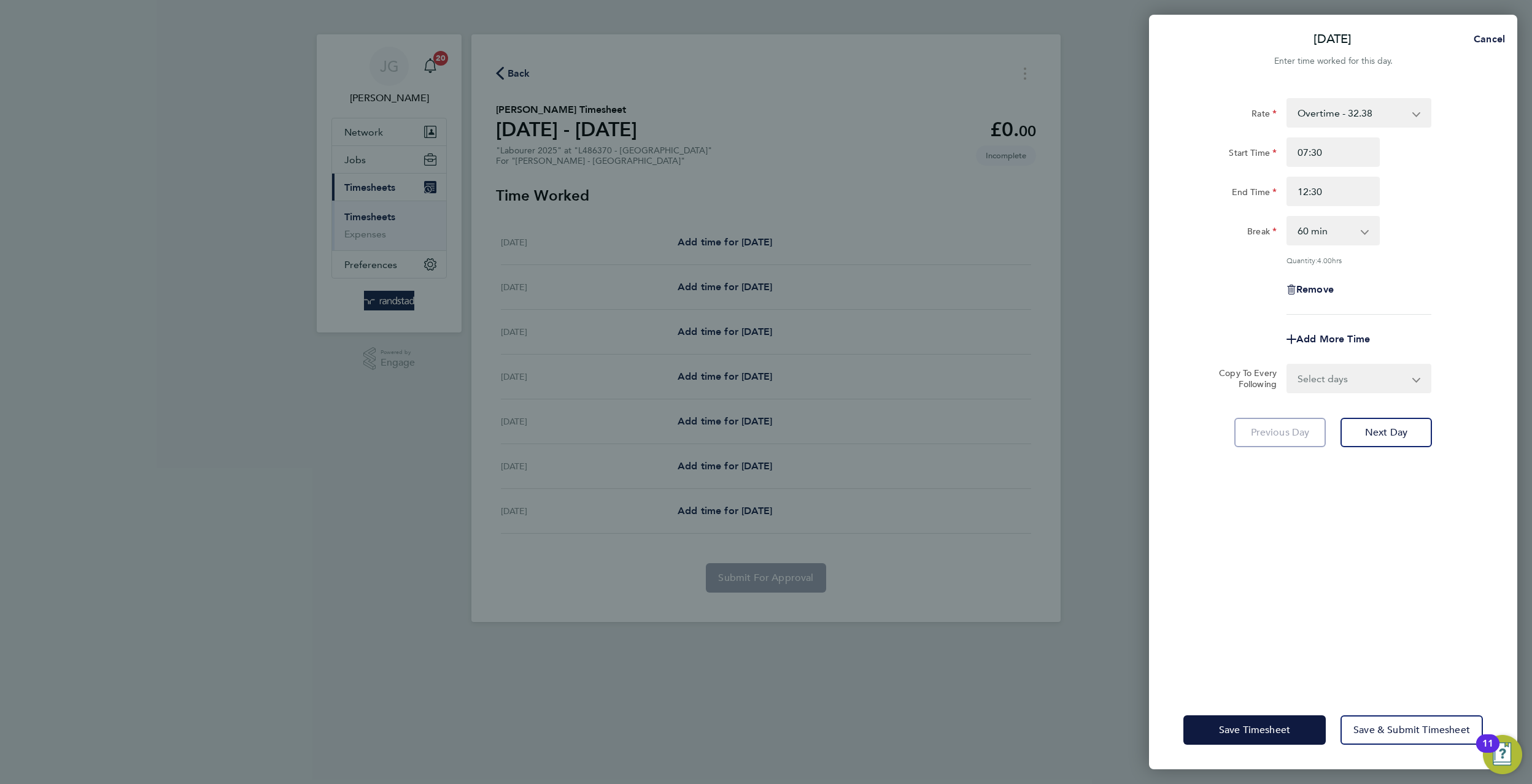
click at [1370, 242] on app-icon-cross-button at bounding box center [1371, 231] width 14 height 27
click at [1341, 185] on input "12:30" at bounding box center [1332, 191] width 93 height 30
type input "11:30"
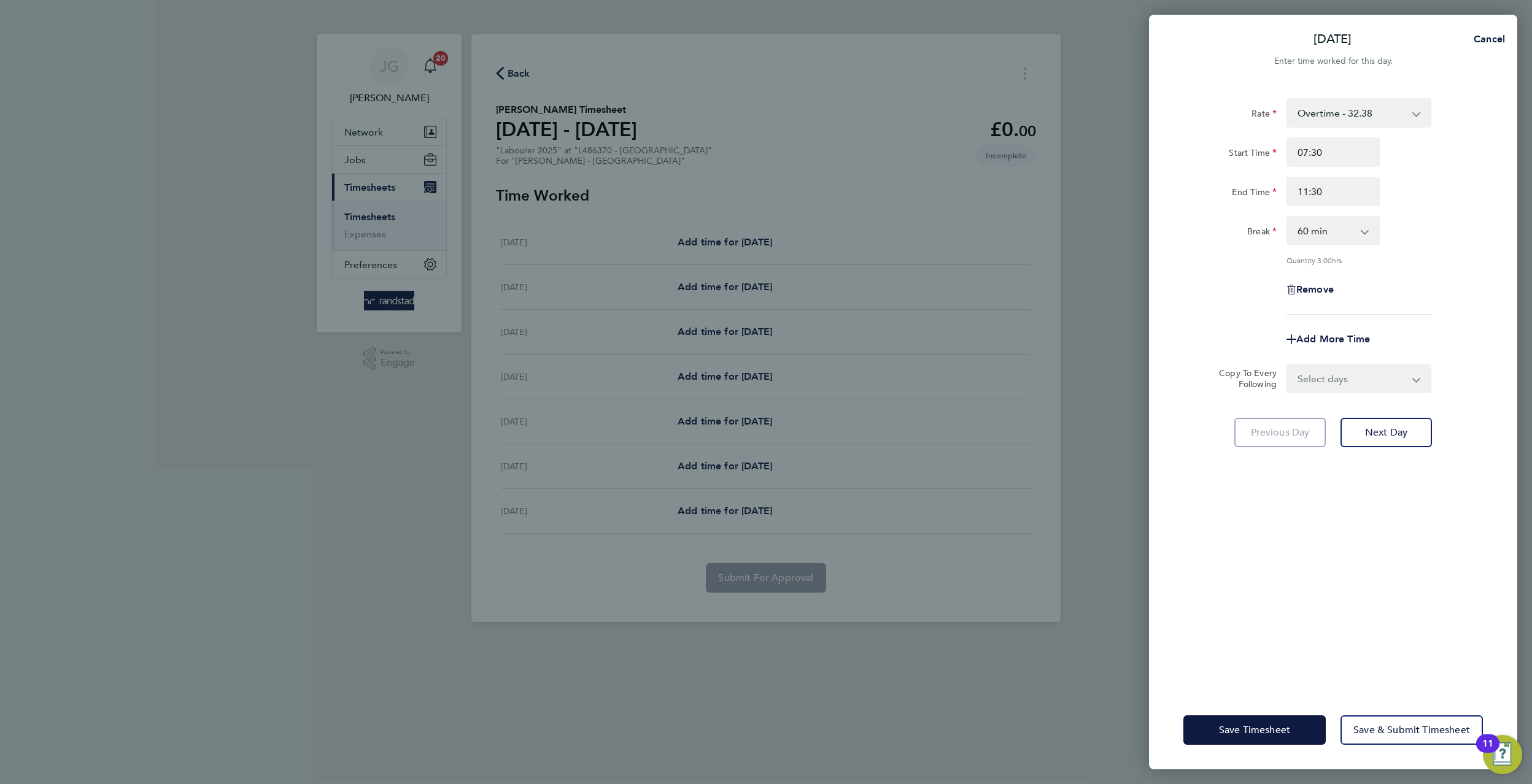
click at [1436, 217] on div "Break 0 min 15 min 30 min 45 min 60 min 75 min 90 min" at bounding box center [1333, 231] width 309 height 30
click at [1352, 240] on select "0 min 15 min 30 min 45 min 60 min 75 min 90 min" at bounding box center [1325, 231] width 76 height 27
click at [1349, 239] on select "0 min 15 min 30 min 45 min 60 min 75 min 90 min" at bounding box center [1325, 231] width 76 height 27
select select "0"
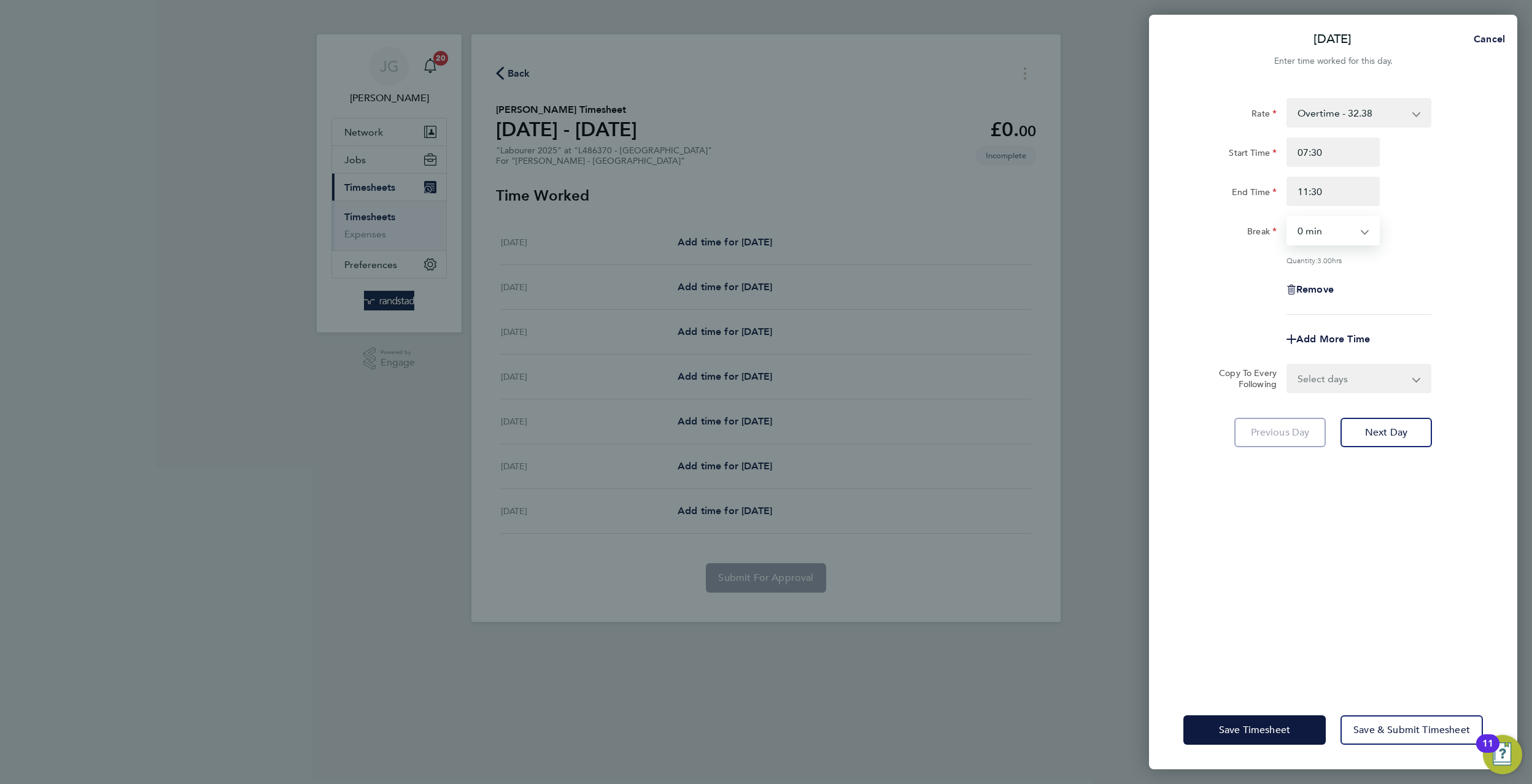
click at [1288, 217] on select "0 min 15 min 30 min 45 min 60 min 75 min 90 min" at bounding box center [1325, 231] width 76 height 27
click at [1345, 344] on span "Add More Time" at bounding box center [1333, 339] width 74 height 12
select select "null"
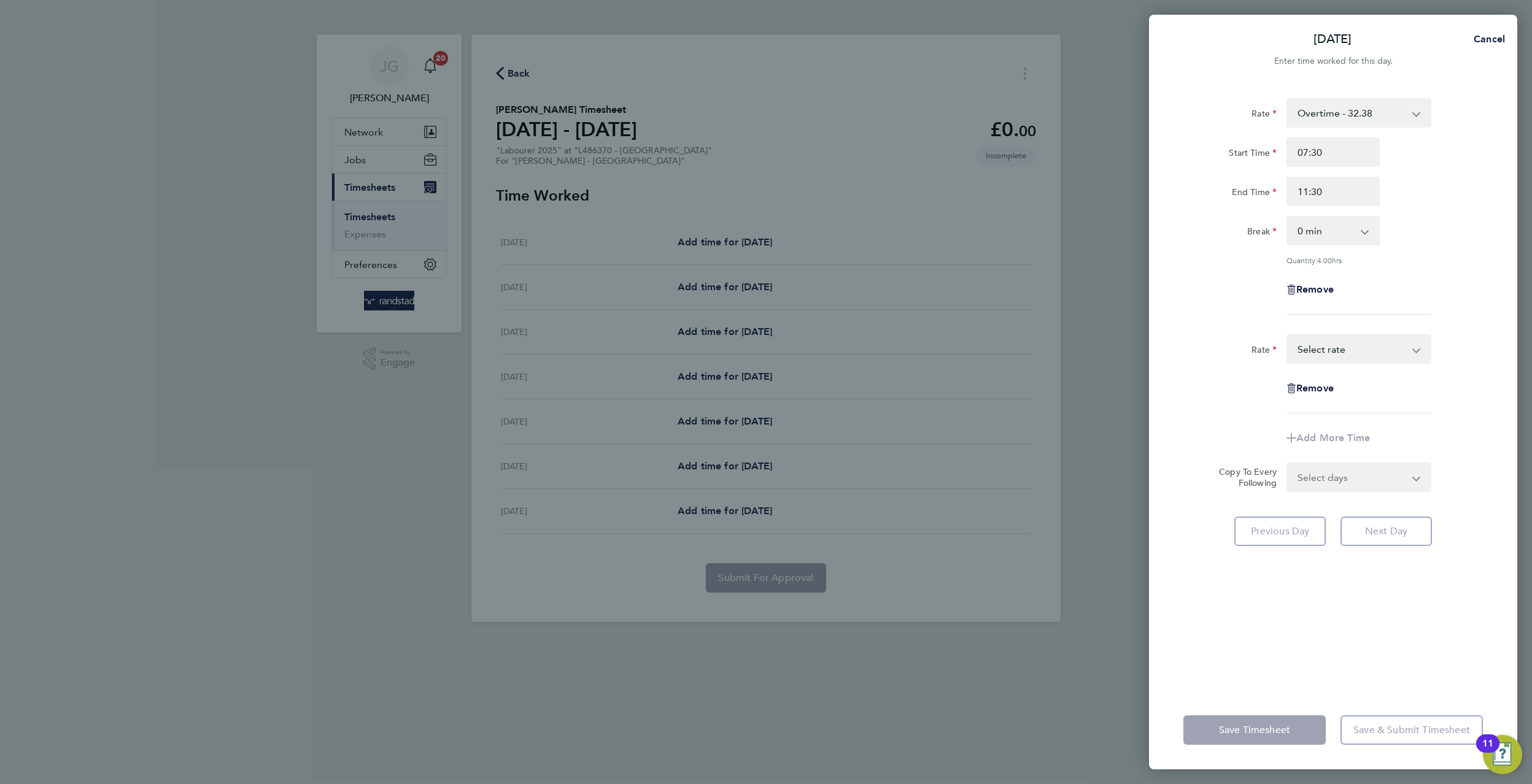
click at [1345, 344] on select "Basic - 22.35 Overtime - 32.38 Overtime 2 - 42.41 Select rate" at bounding box center [1351, 349] width 128 height 27
select select "60"
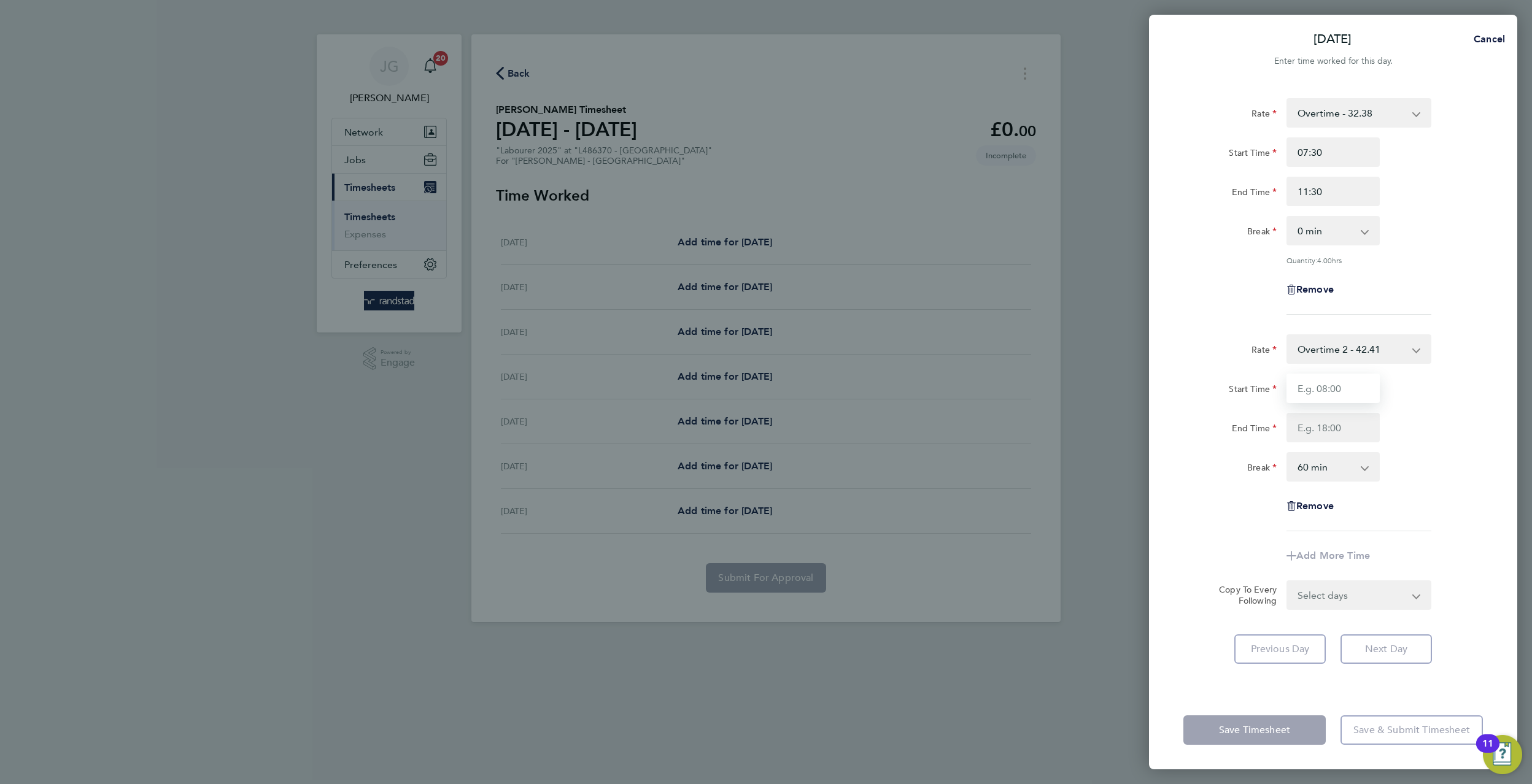
click at [1351, 399] on input "Start Time" at bounding box center [1332, 388] width 93 height 30
type input "11:30"
click at [1334, 443] on div "Rate Overtime 2 - 42.41 Basic - 22.35 Overtime - 32.38 Start Time 11:30 End Tim…" at bounding box center [1333, 432] width 300 height 197
click at [1325, 427] on input "End Time" at bounding box center [1332, 428] width 93 height 30
click at [1374, 424] on input "1330" at bounding box center [1332, 428] width 93 height 30
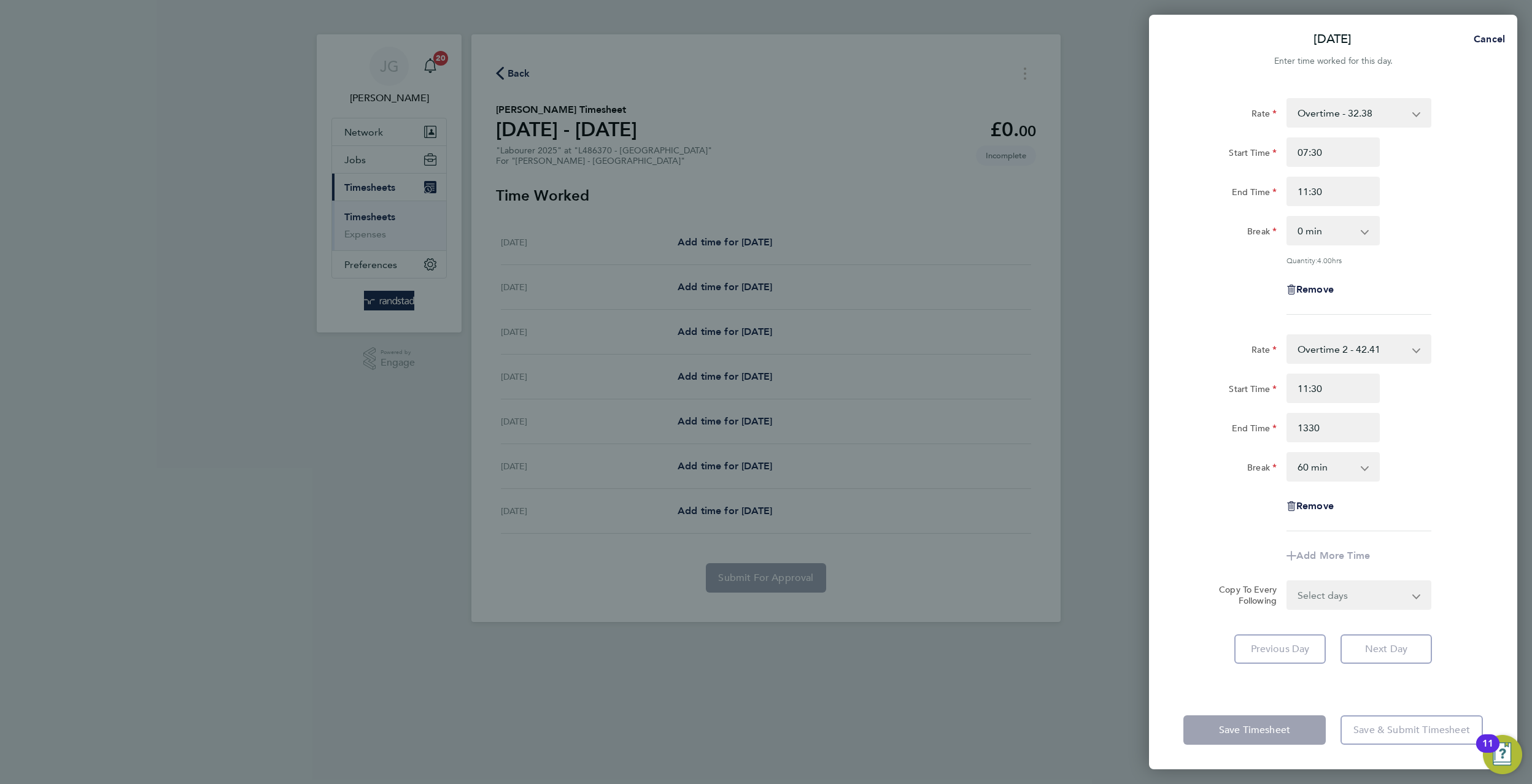
type input "13:30"
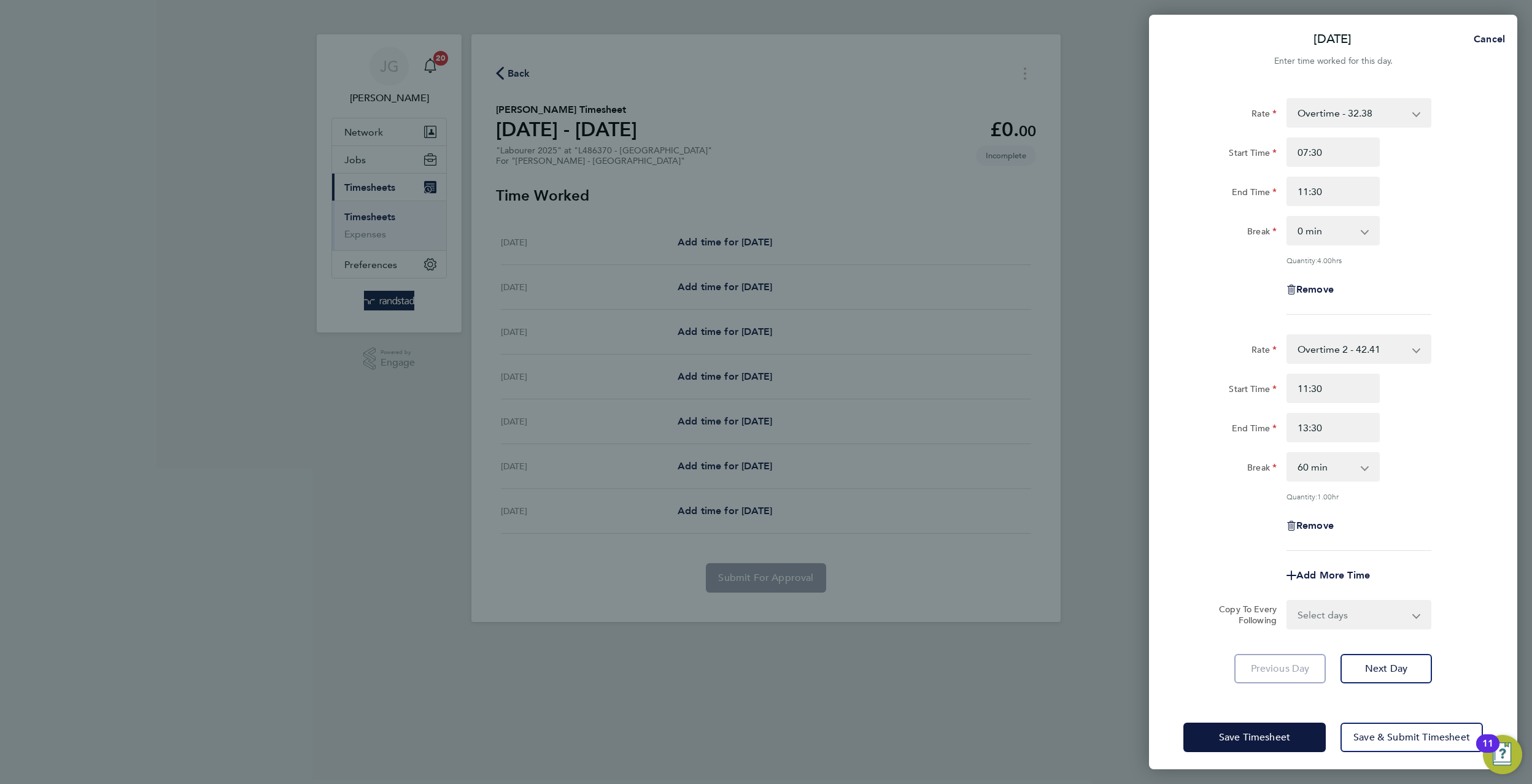
click at [1399, 431] on div "End Time 13:30" at bounding box center [1333, 428] width 309 height 30
click at [1363, 457] on select "0 min 15 min 30 min 45 min 60 min 75 min 90 min" at bounding box center [1325, 467] width 76 height 27
select select "0"
click at [1288, 453] on select "0 min 15 min 30 min 45 min 60 min 75 min 90 min" at bounding box center [1325, 467] width 76 height 27
click at [1301, 742] on button "Save Timesheet" at bounding box center [1254, 737] width 142 height 30
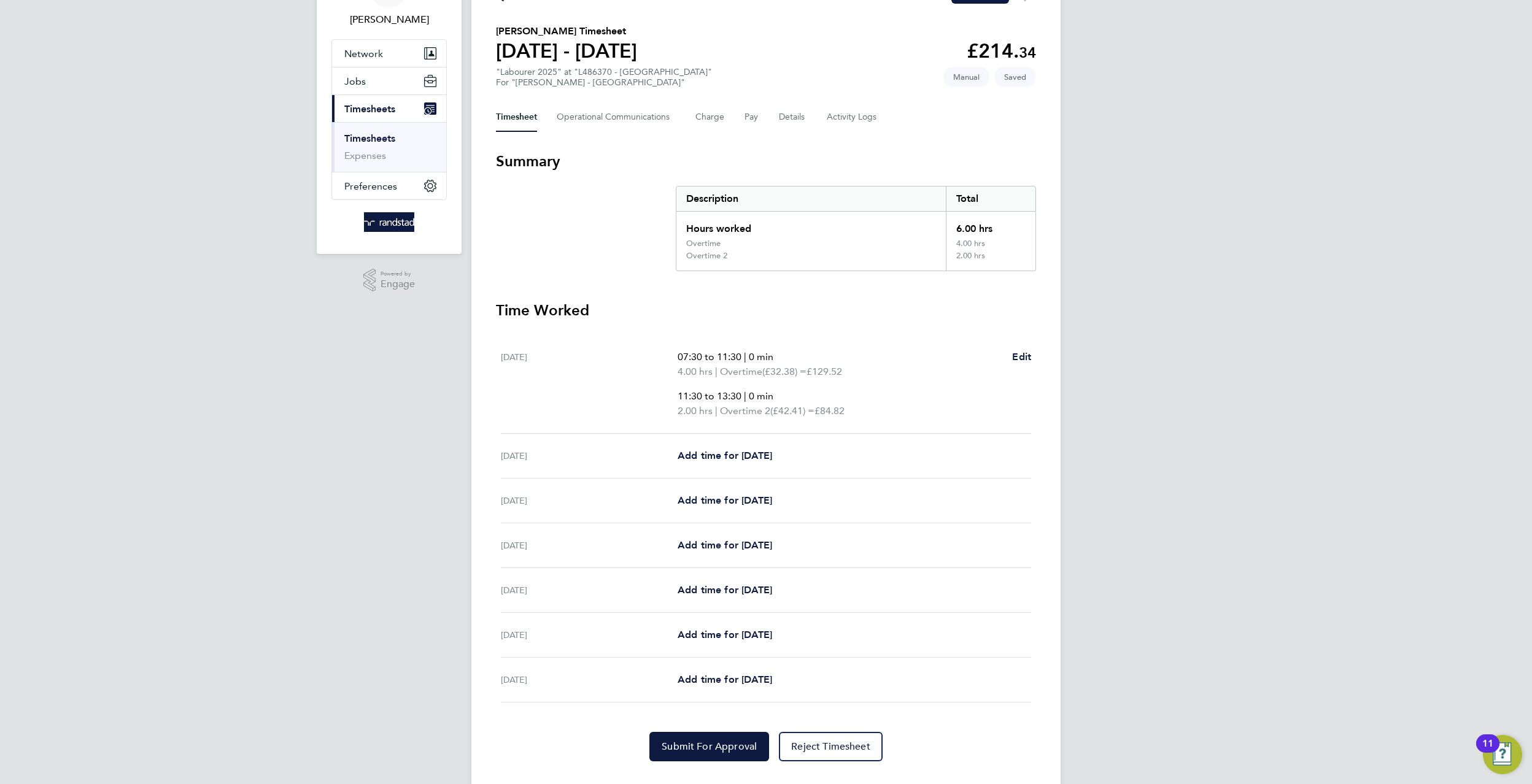
scroll to position [83, 0]
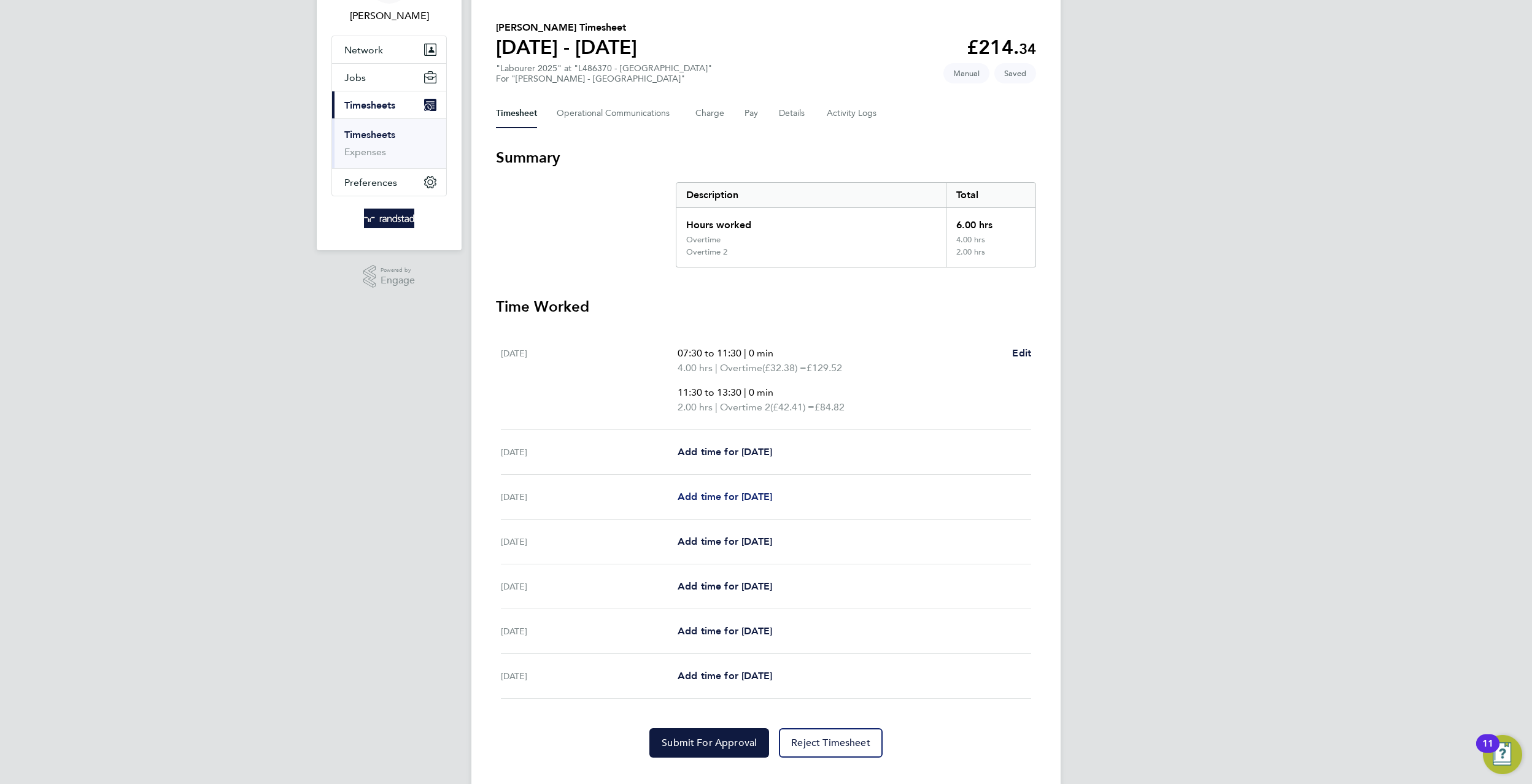
click at [729, 495] on span "Add time for Mon 22 Sep" at bounding box center [725, 497] width 94 height 12
select select "60"
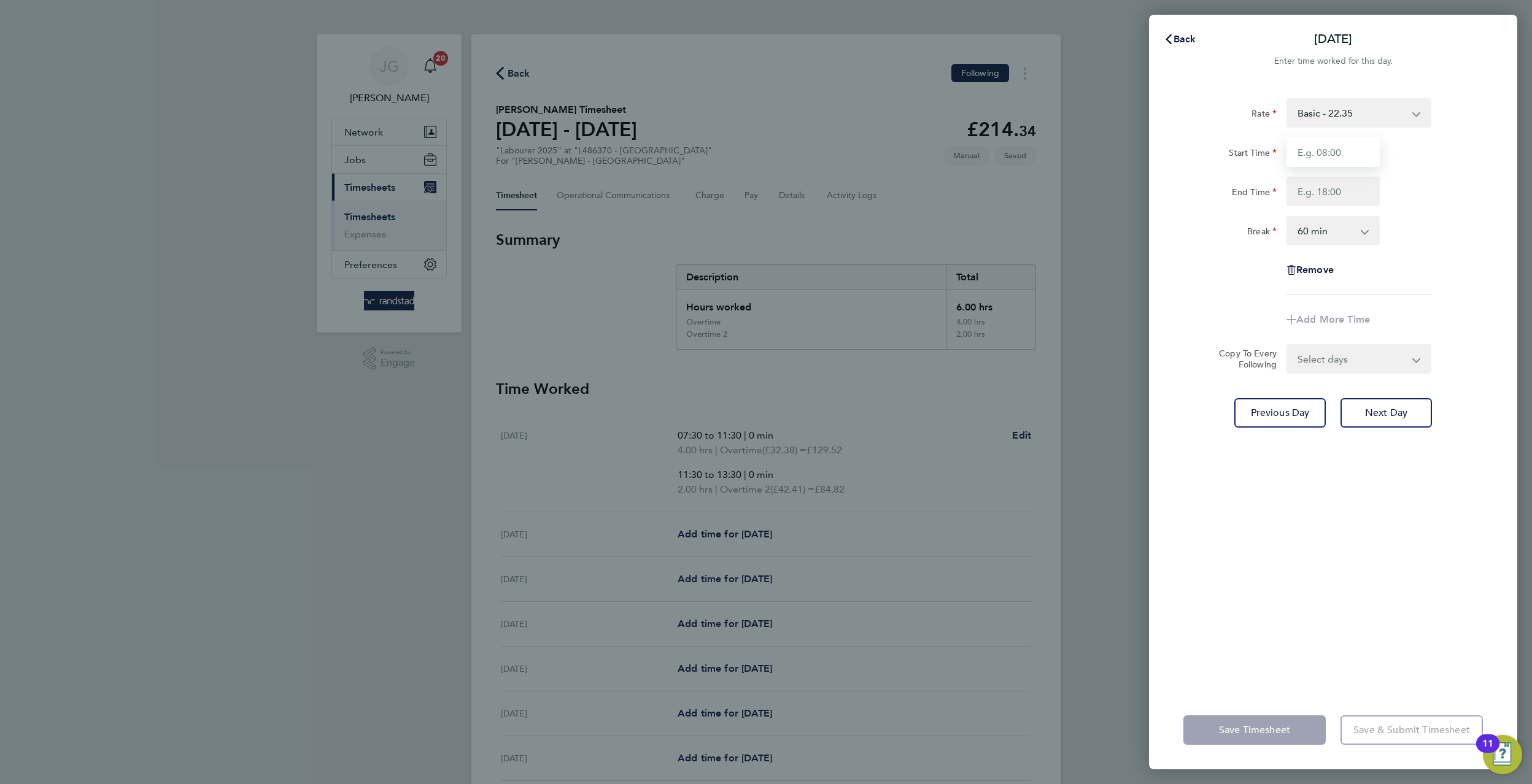
click at [1342, 138] on input "Start Time" at bounding box center [1332, 152] width 93 height 30
type input "07:30"
click at [1371, 209] on div "Rate Basic - 22.35 Overtime - 32.38 Overtime 2 - 42.41 Start Time 07:30 End Tim…" at bounding box center [1333, 196] width 300 height 197
click at [1352, 201] on input "End Time" at bounding box center [1332, 191] width 93 height 30
type input "16:30"
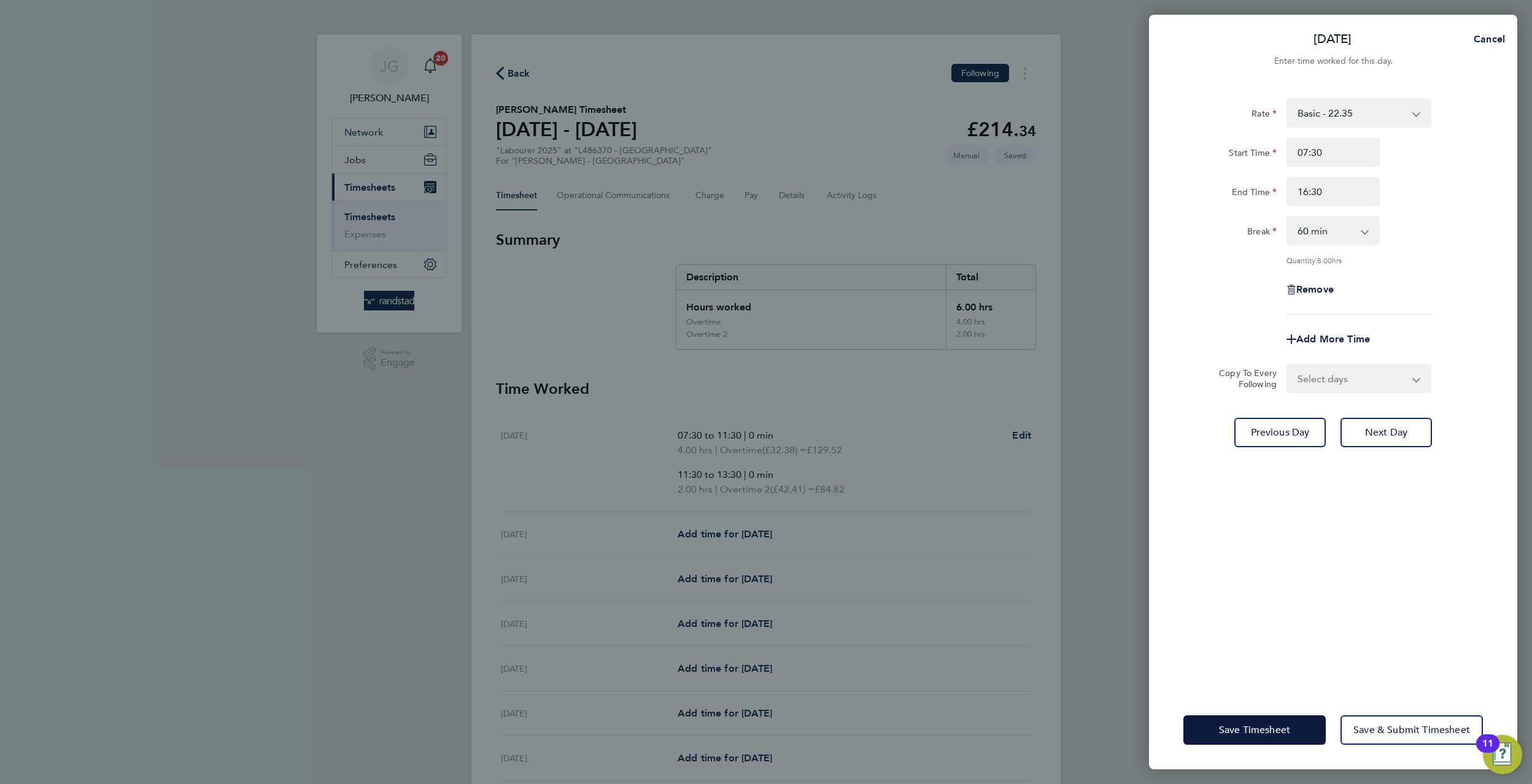
click at [1387, 214] on div "Rate Basic - 22.35 Overtime - 32.38 Overtime 2 - 42.41 Start Time 07:30 End Tim…" at bounding box center [1333, 206] width 300 height 216
drag, startPoint x: 1372, startPoint y: 236, endPoint x: 1368, endPoint y: 241, distance: 6.4
click at [1371, 237] on app-icon-cross-button at bounding box center [1371, 231] width 14 height 27
click at [1353, 235] on select "0 min 15 min 30 min 45 min 60 min 75 min 90 min" at bounding box center [1325, 231] width 76 height 27
select select "30"
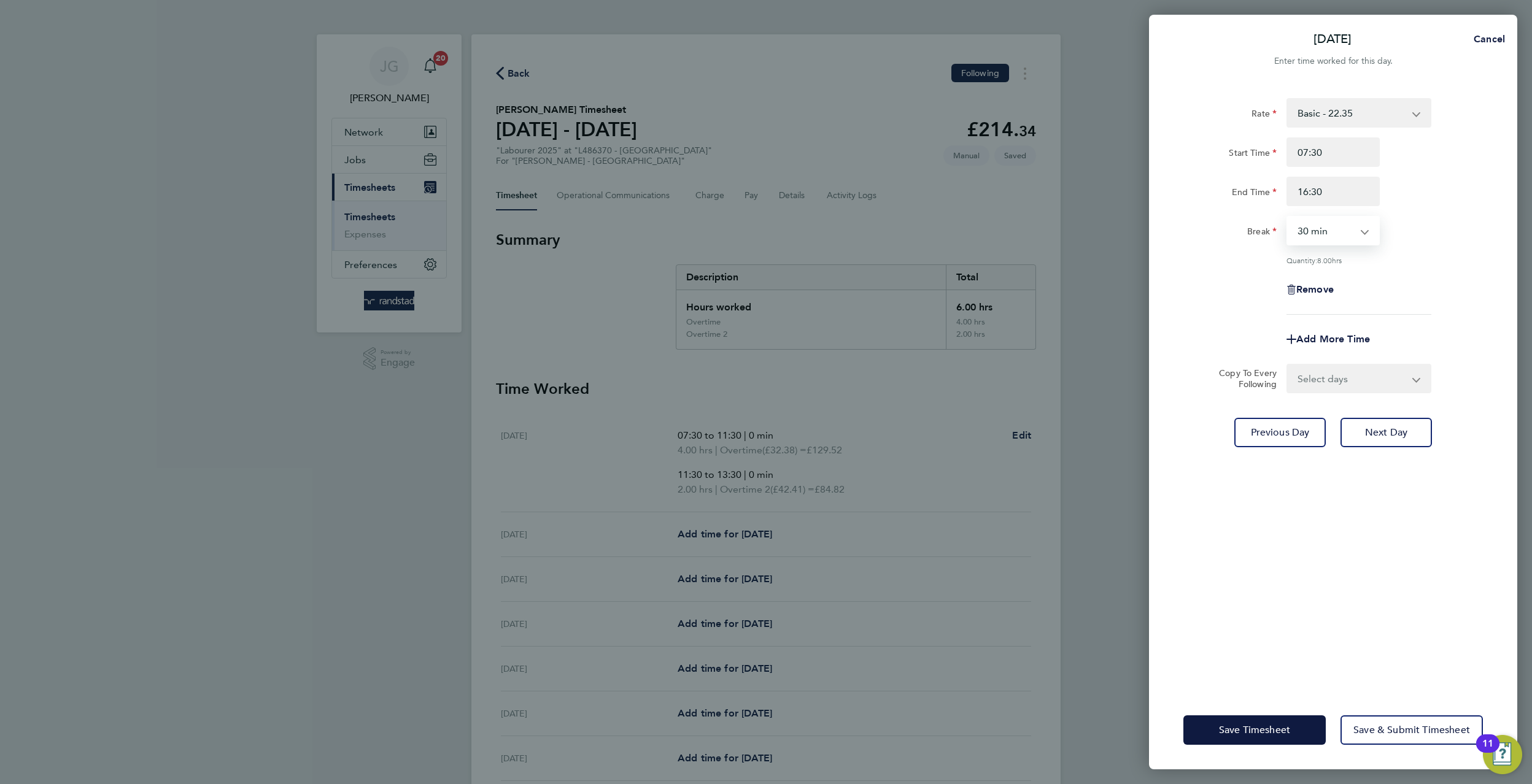
click at [1288, 217] on select "0 min 15 min 30 min 45 min 60 min 75 min 90 min" at bounding box center [1325, 231] width 76 height 27
click at [1366, 386] on select "Select days Day Tuesday Wednesday Thursday Friday" at bounding box center [1352, 379] width 129 height 27
select select "TUE"
click at [1288, 365] on select "Select days Day Tuesday Wednesday Thursday Friday" at bounding box center [1352, 379] width 129 height 27
select select "2025-09-26"
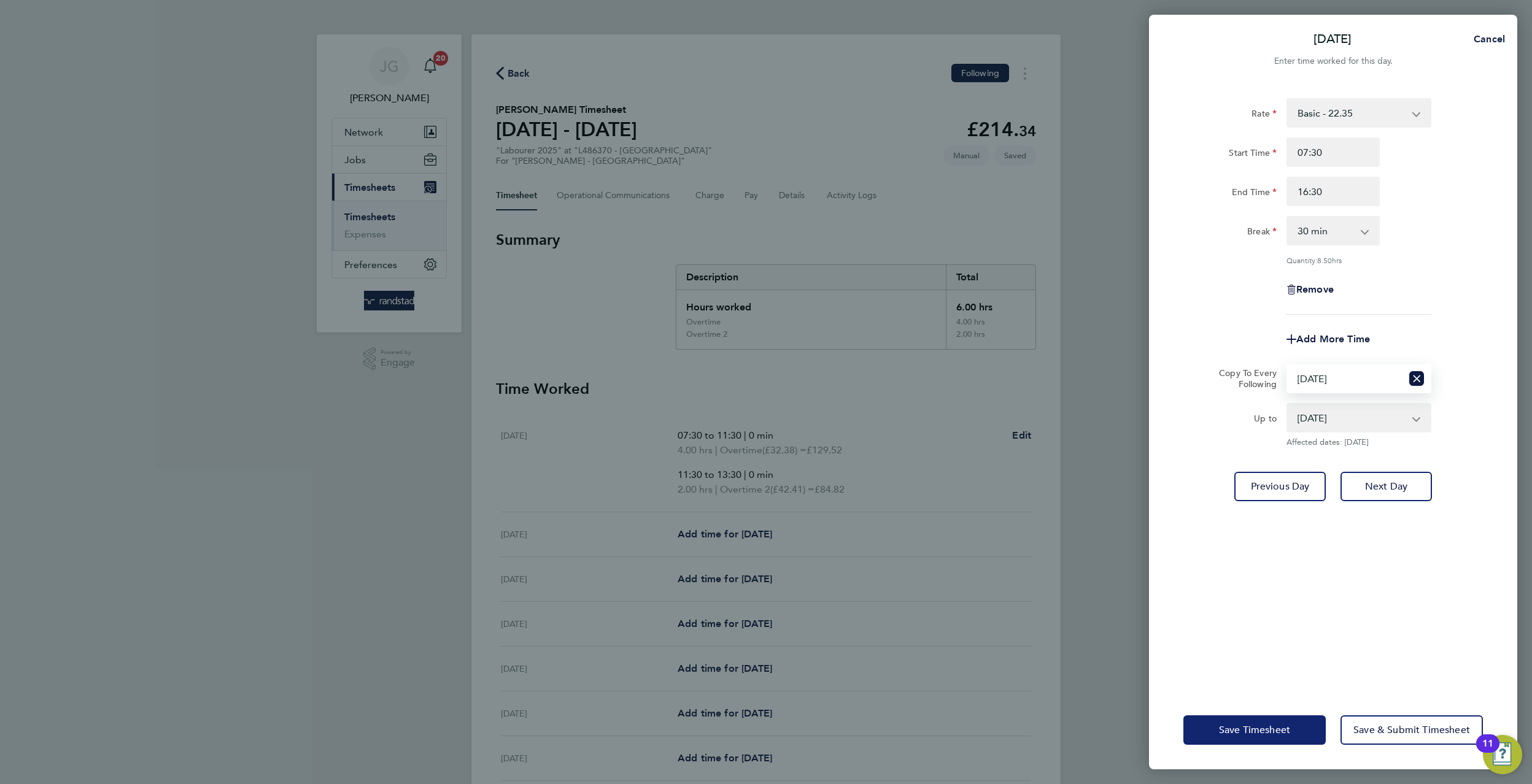
click at [1224, 734] on span "Save Timesheet" at bounding box center [1254, 730] width 71 height 12
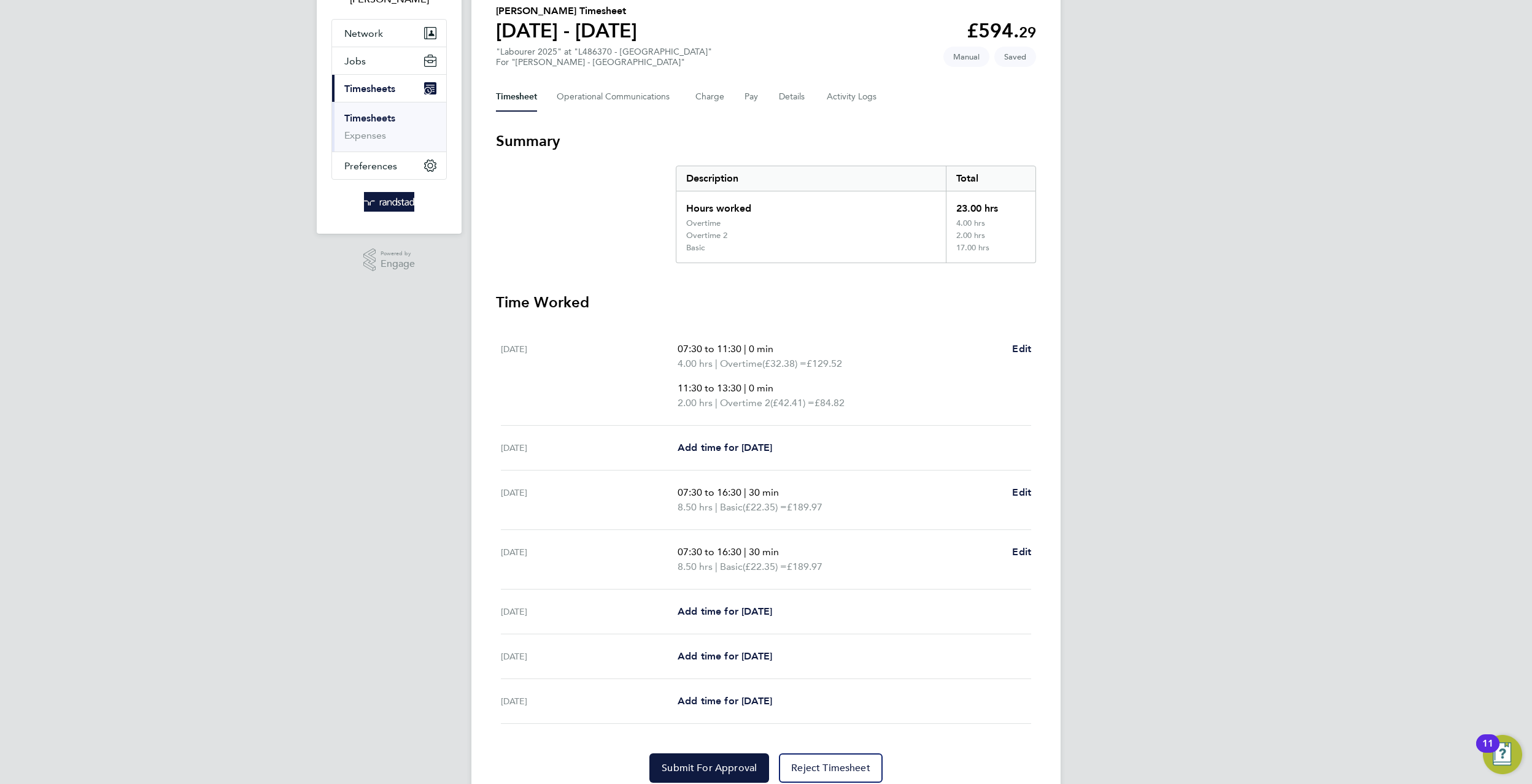
scroll to position [116, 0]
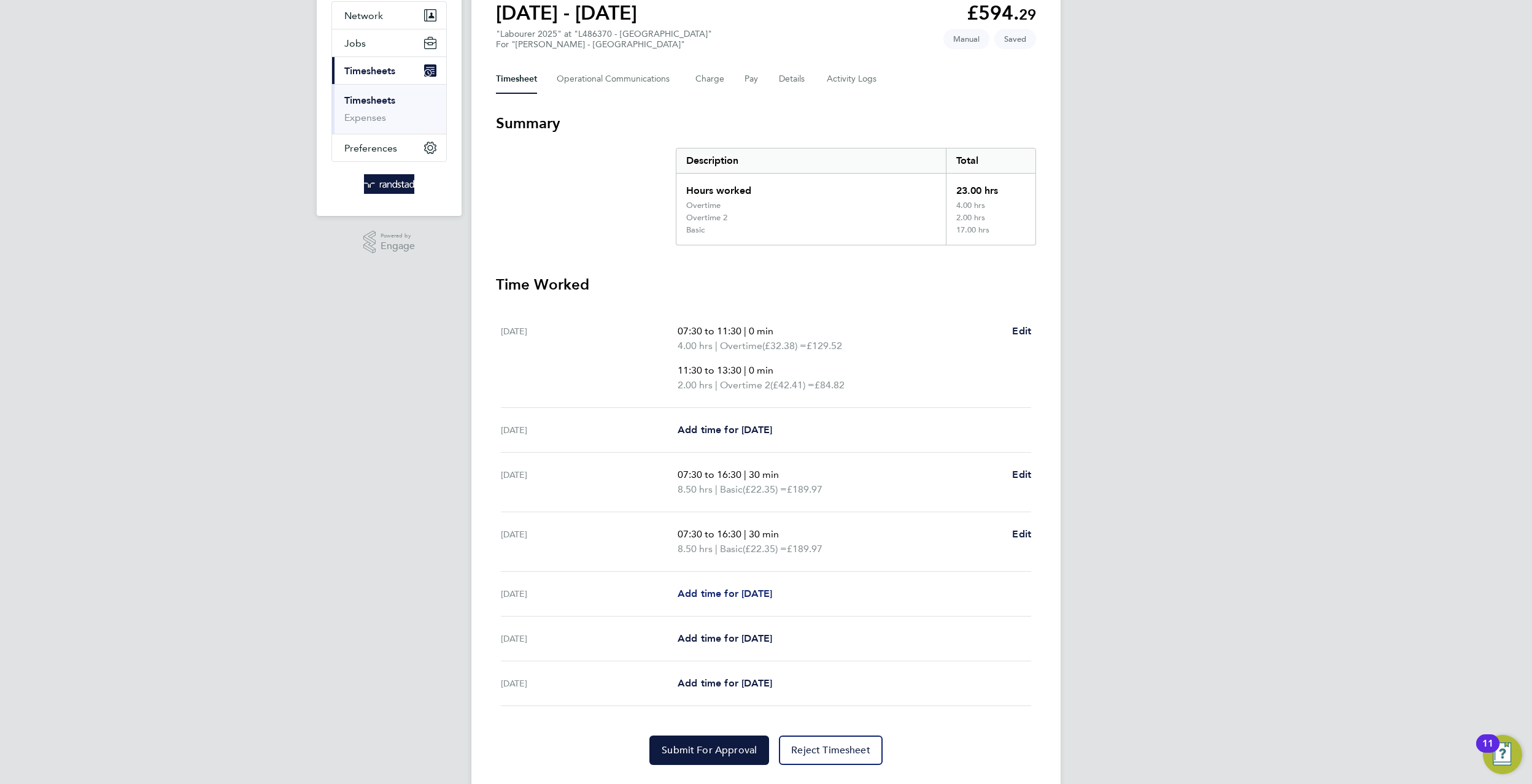
click at [769, 590] on span "Add time for Wed 24 Sep" at bounding box center [725, 594] width 94 height 12
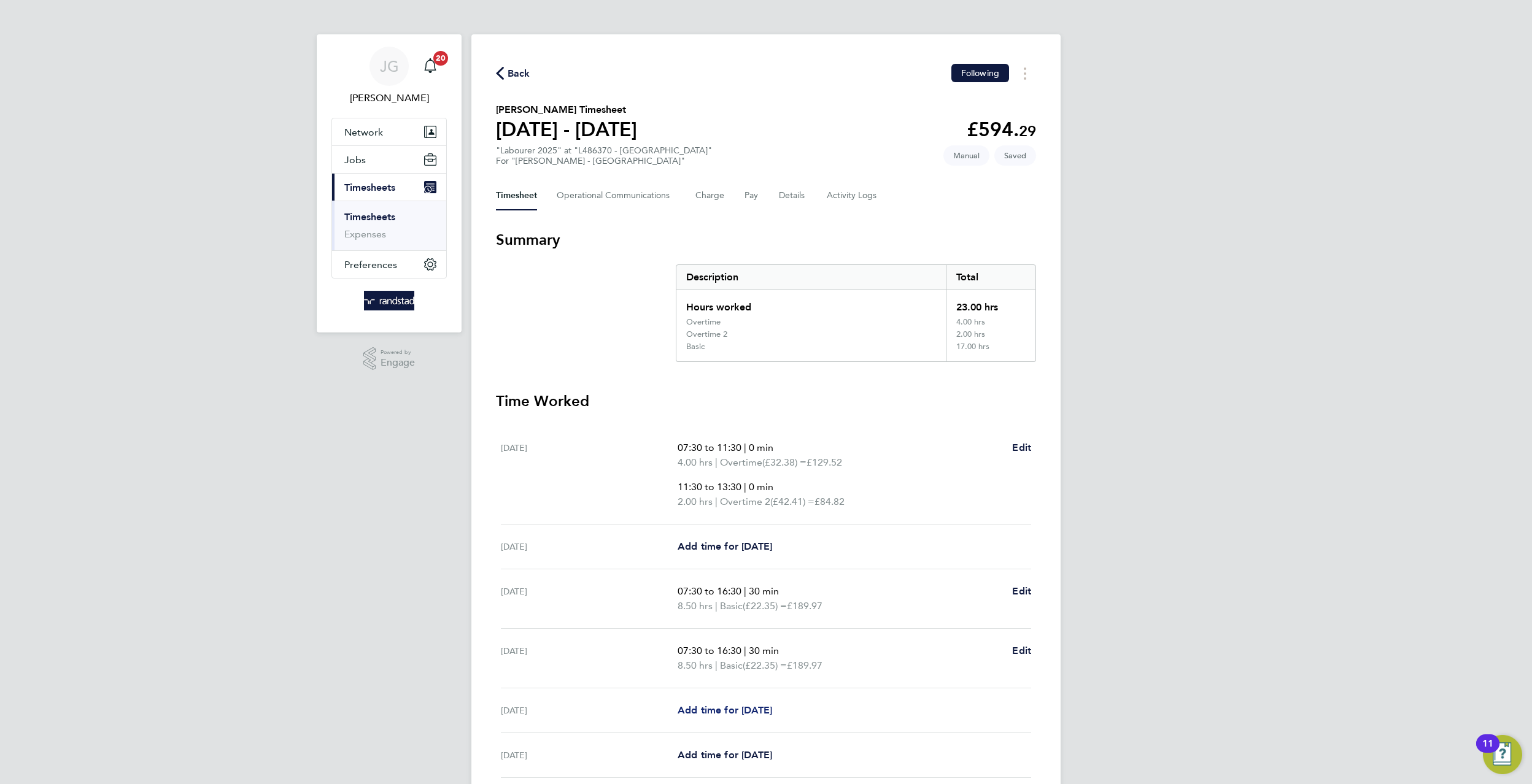
select select "60"
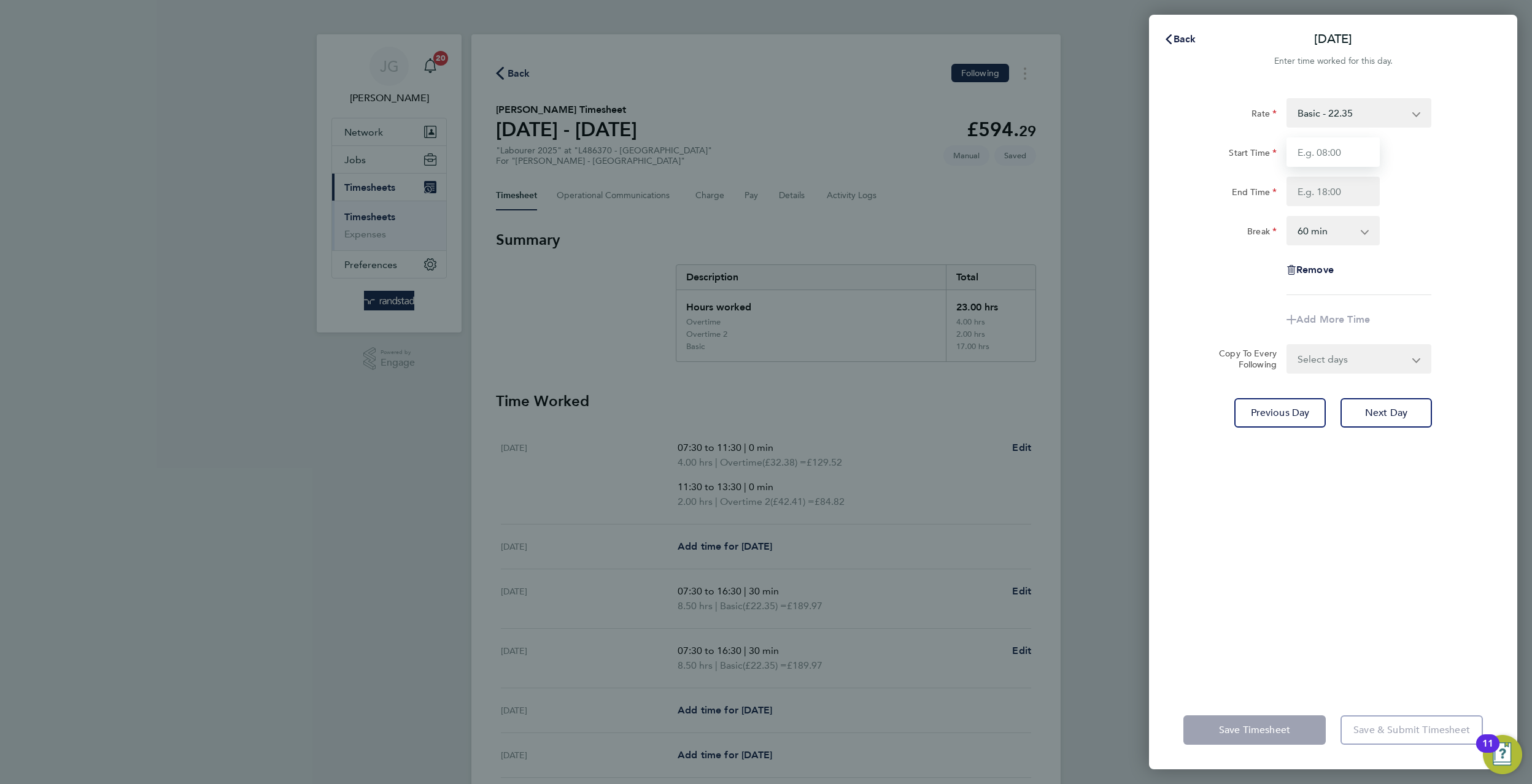
click at [1348, 157] on input "Start Time" at bounding box center [1332, 152] width 93 height 30
type input "07:30"
click at [1349, 201] on input "End Time" at bounding box center [1332, 191] width 93 height 30
click at [1466, 223] on div "Break 0 min 15 min 30 min 45 min 60 min 75 min 90 min" at bounding box center [1333, 231] width 309 height 30
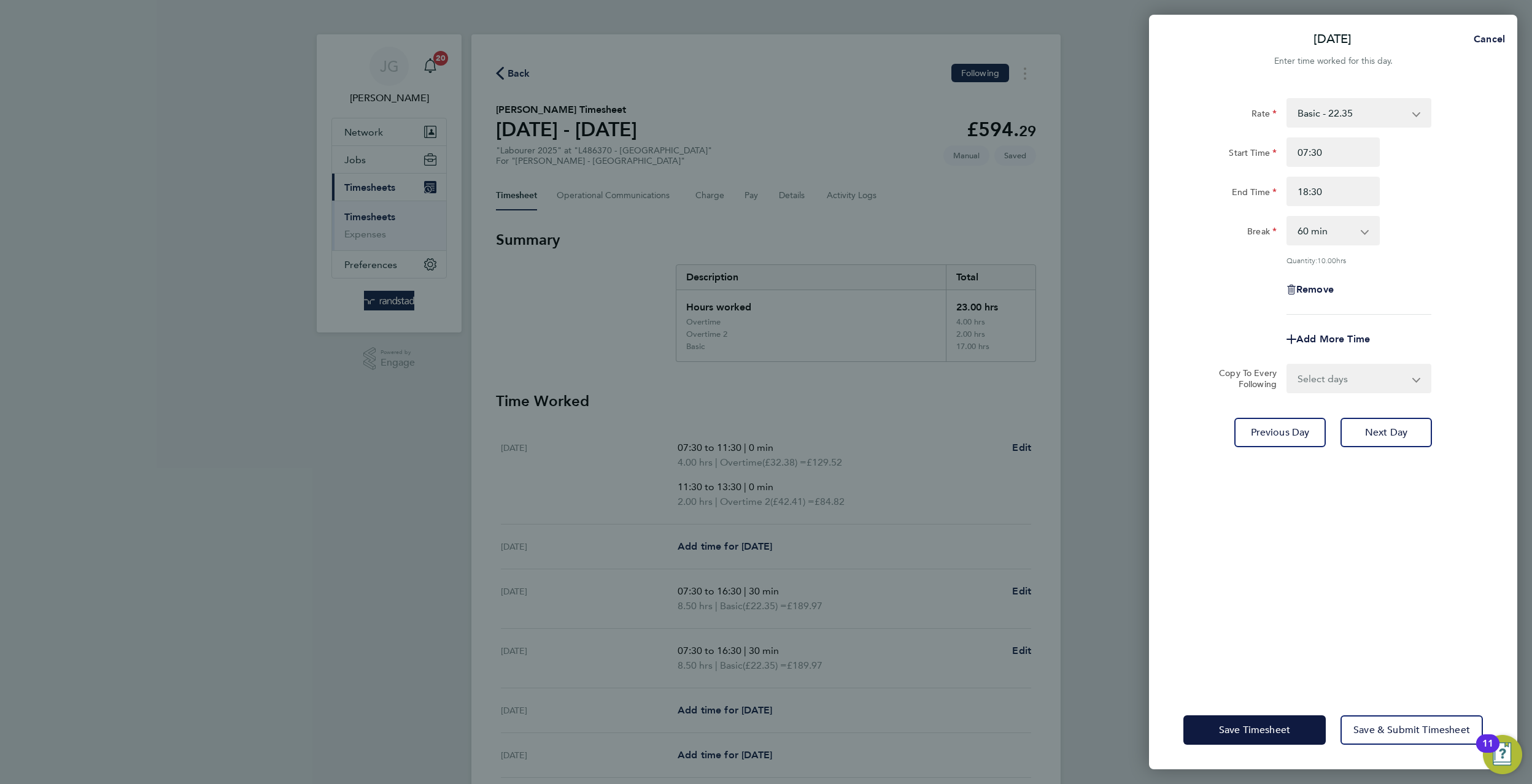
click at [1357, 230] on select "0 min 15 min 30 min 45 min 60 min 75 min 90 min" at bounding box center [1325, 231] width 76 height 27
click at [1421, 223] on div "Break 0 min 15 min 30 min 45 min 60 min 75 min 90 min" at bounding box center [1333, 231] width 309 height 30
click at [1350, 191] on input "18:30" at bounding box center [1332, 191] width 93 height 30
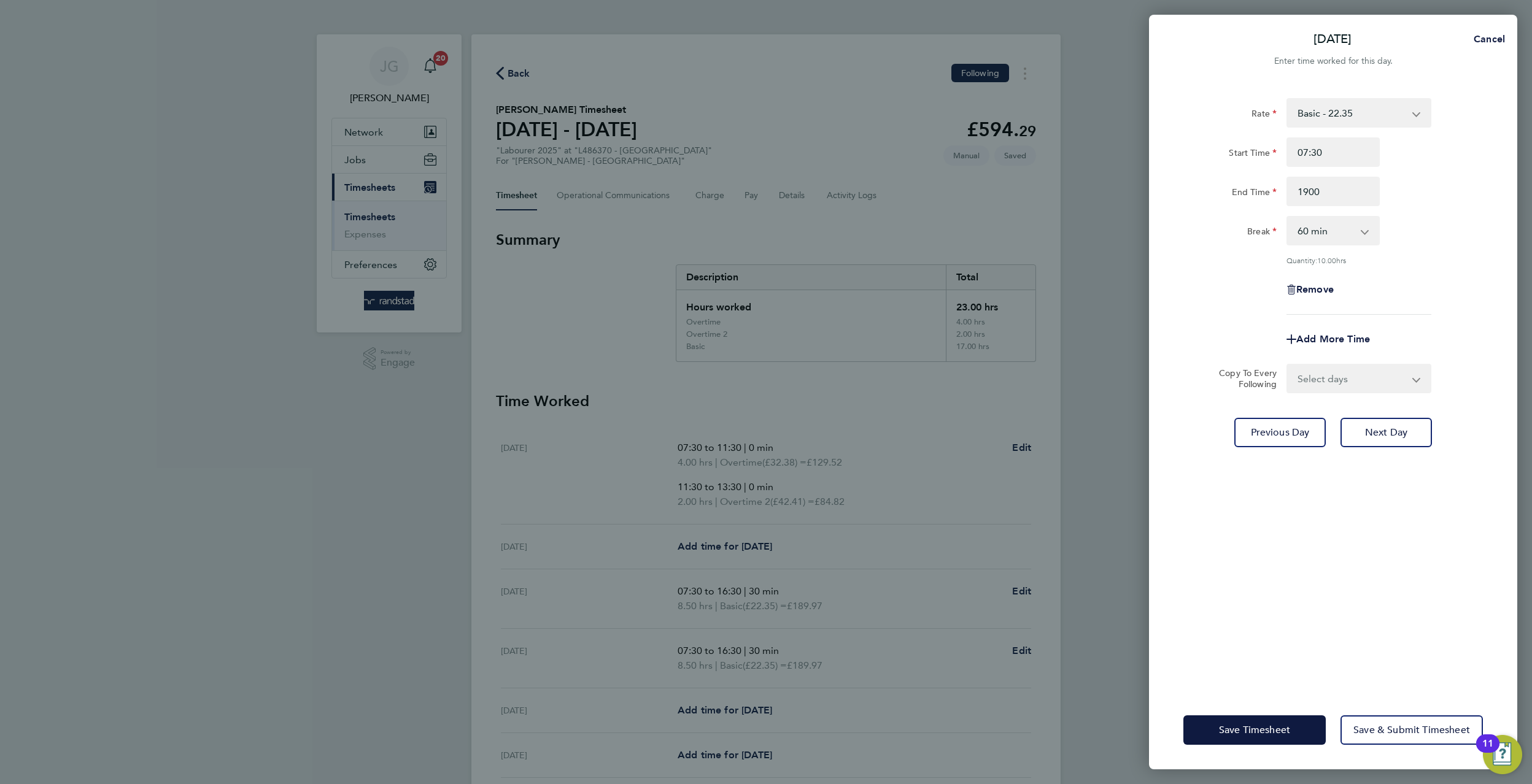
type input "19:00"
click at [1495, 198] on div "Rate Basic - 22.35 Overtime - 32.38 Overtime 2 - 42.41 Start Time 07:30 End Tim…" at bounding box center [1332, 387] width 368 height 607
click at [1241, 723] on button "Save Timesheet" at bounding box center [1254, 730] width 142 height 30
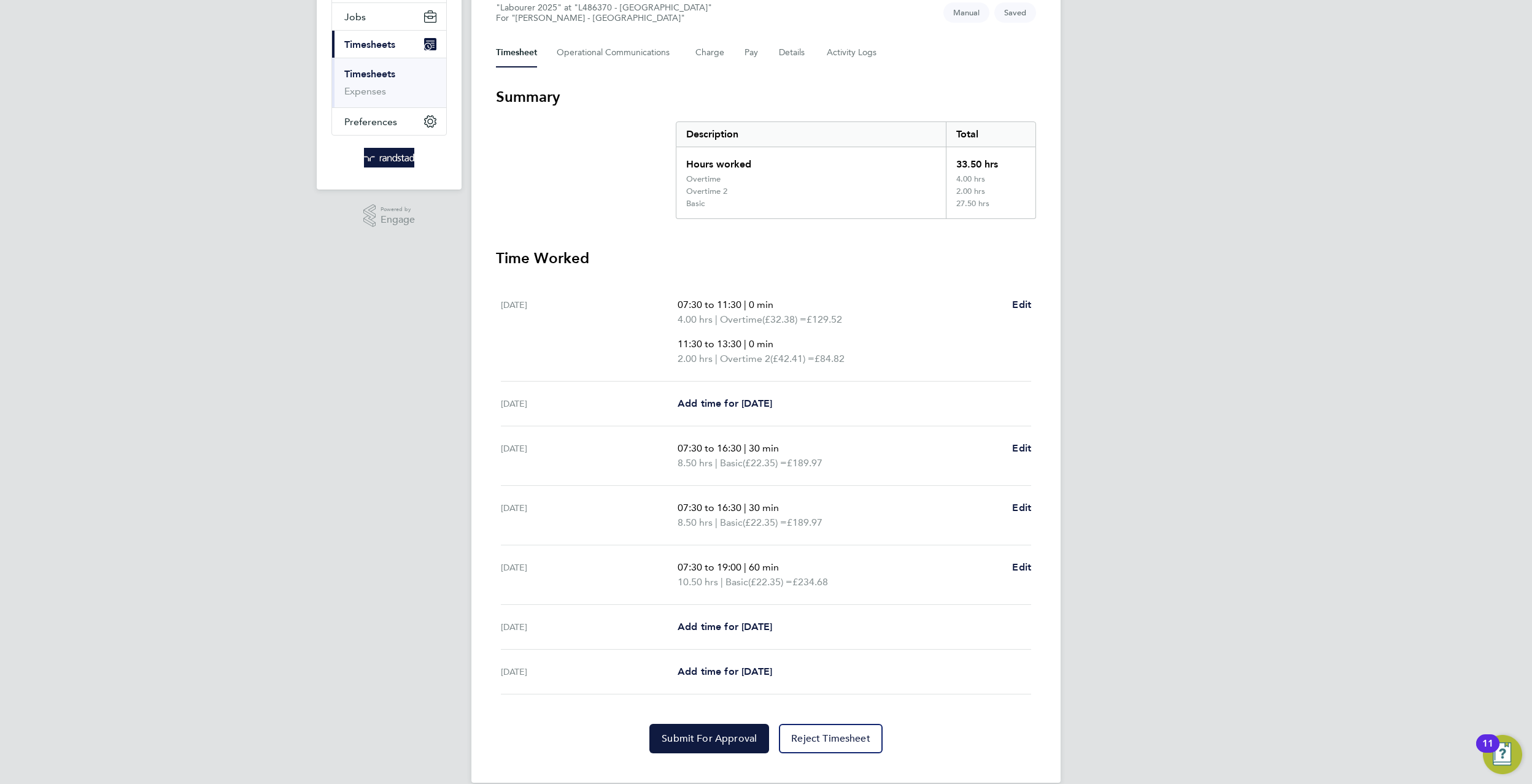
scroll to position [162, 0]
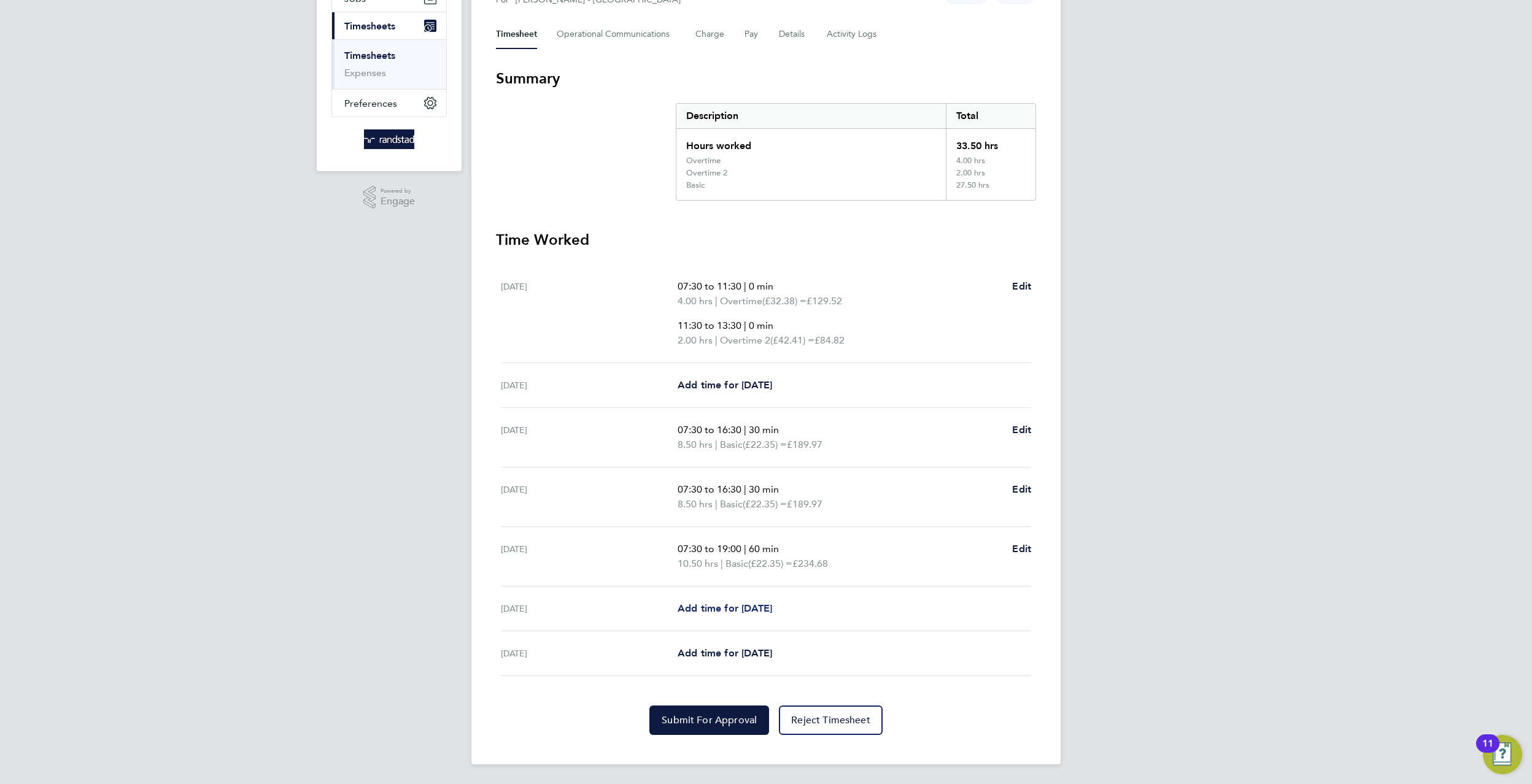
click at [772, 601] on link "Add time for Thu 25 Sep" at bounding box center [725, 608] width 94 height 14
select select "60"
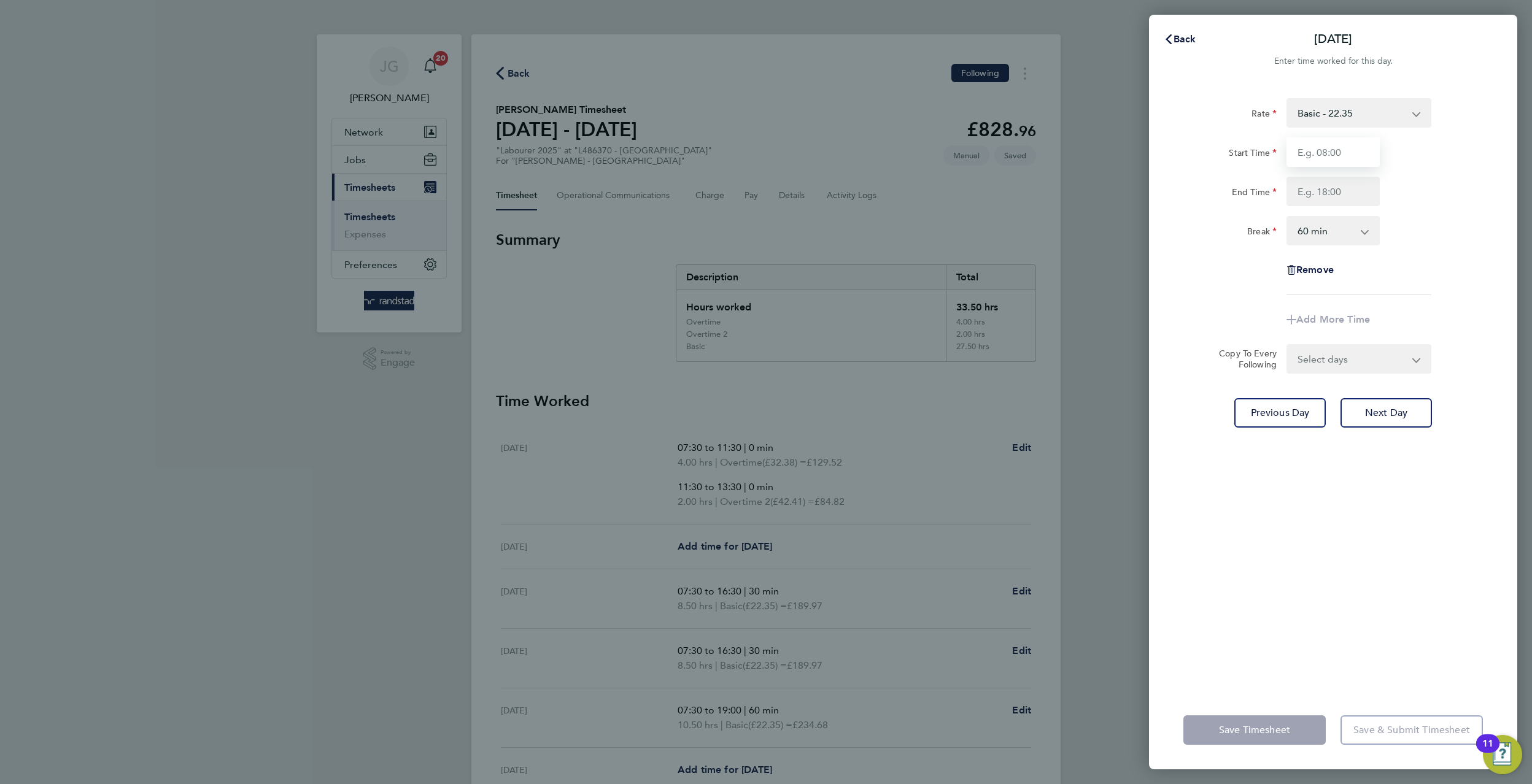
click at [1343, 159] on input "Start Time" at bounding box center [1332, 152] width 93 height 30
type input "07:30"
click at [1335, 204] on input "End Time" at bounding box center [1332, 191] width 93 height 30
type input "16:30"
click at [1419, 214] on div "Rate Basic - 22.35 Overtime - 32.38 Overtime 2 - 42.41 Start Time 07:30 End Tim…" at bounding box center [1333, 196] width 300 height 197
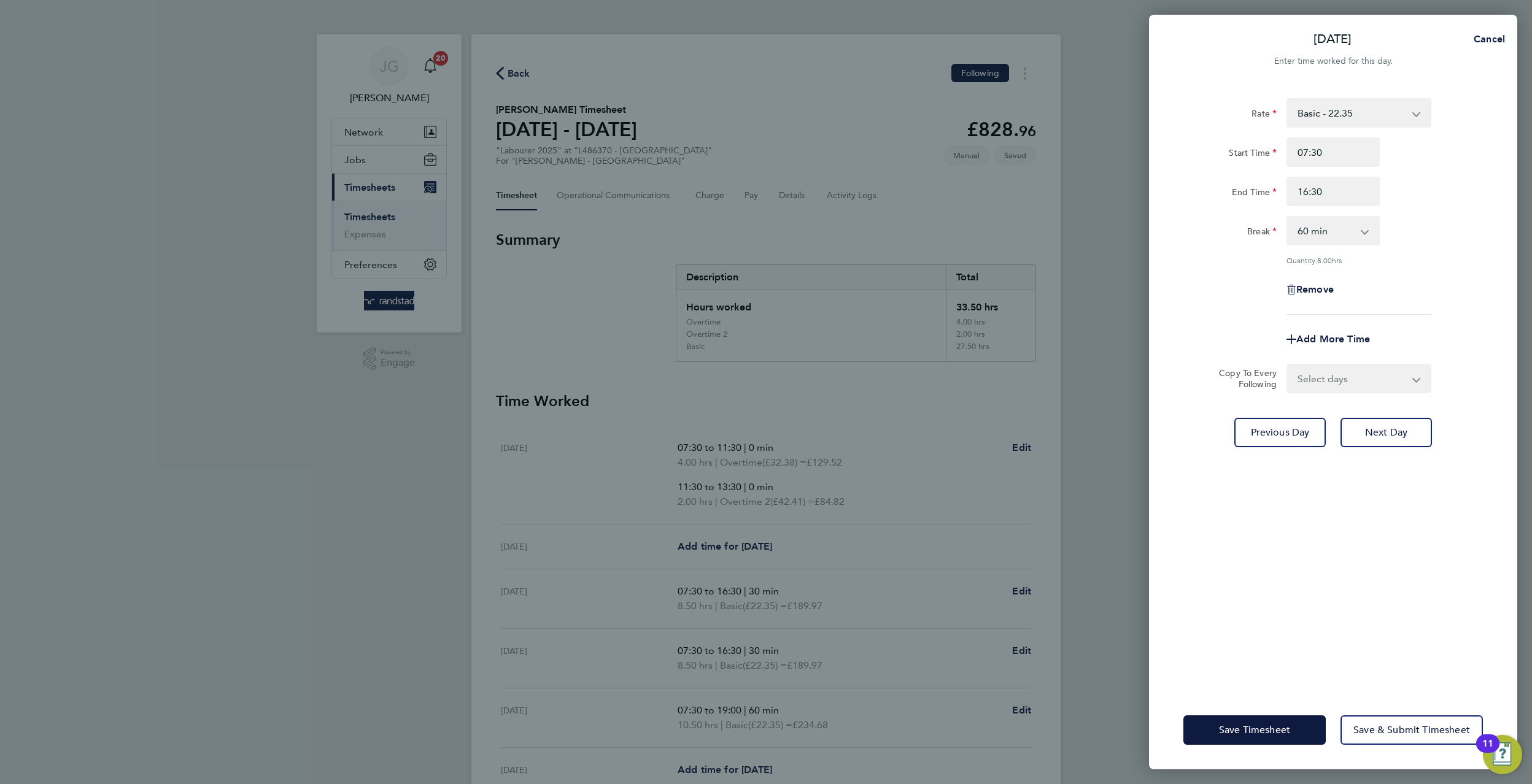
click at [1363, 245] on div "Rate Basic - 22.35 Overtime - 32.38 Overtime 2 - 42.41 Start Time 07:30 End Tim…" at bounding box center [1333, 206] width 300 height 216
click at [1355, 242] on select "0 min 15 min 30 min 45 min 60 min 75 min 90 min" at bounding box center [1325, 231] width 76 height 27
click at [1288, 217] on select "0 min 15 min 30 min 45 min 60 min 75 min 90 min" at bounding box center [1325, 231] width 76 height 27
click at [1369, 214] on div "Rate Basic - 22.35 Overtime - 32.38 Overtime 2 - 42.41 Start Time 07:30 End Tim…" at bounding box center [1333, 206] width 300 height 216
click at [1364, 233] on app-icon-cross-button at bounding box center [1371, 231] width 14 height 27
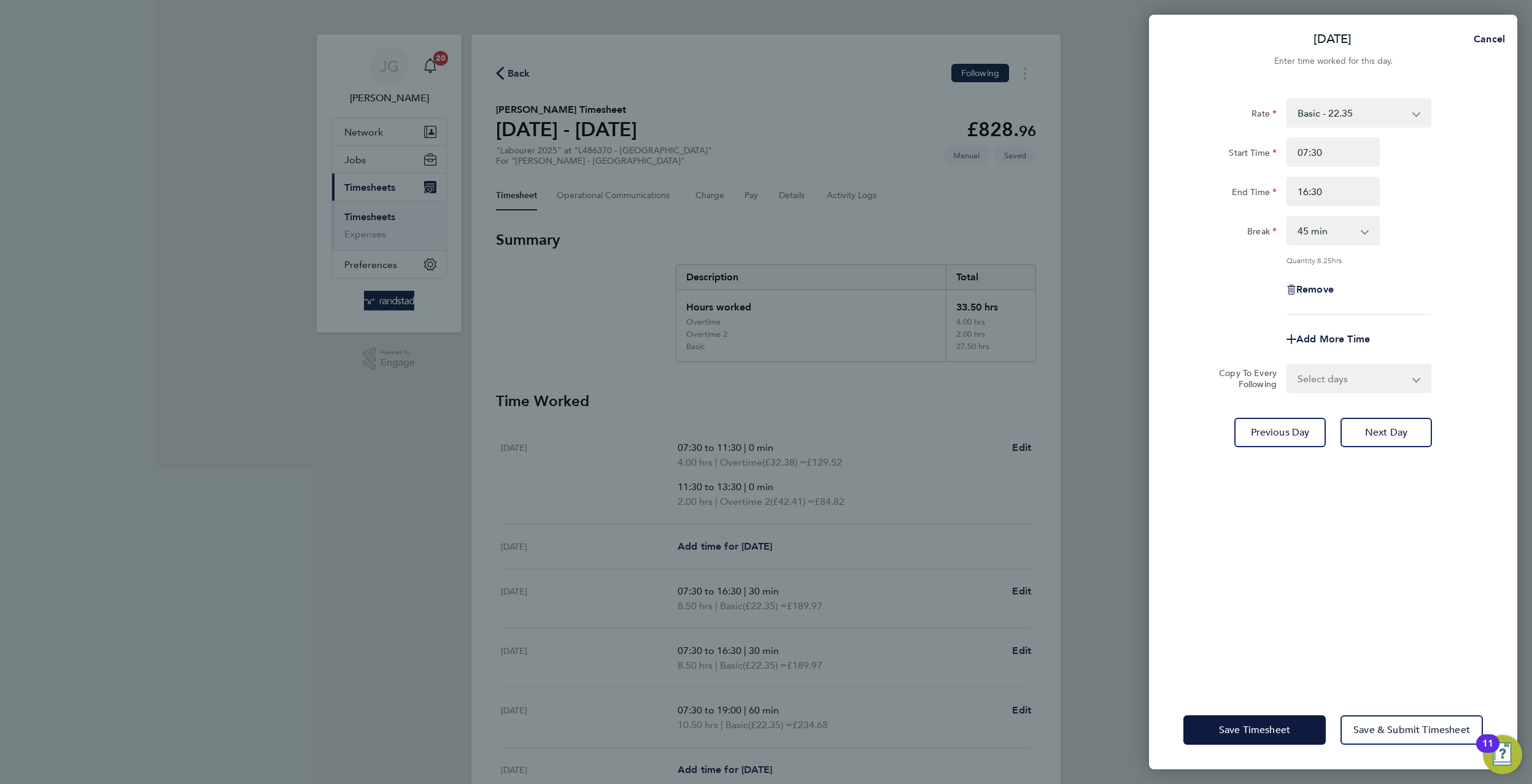
click at [1344, 244] on select "0 min 15 min 30 min 45 min 60 min 75 min 90 min" at bounding box center [1325, 231] width 76 height 27
click at [1342, 235] on select "0 min 15 min 30 min 45 min 60 min 75 min 90 min" at bounding box center [1325, 231] width 76 height 27
select select "60"
click at [1288, 217] on select "0 min 15 min 30 min 45 min 60 min 75 min 90 min" at bounding box center [1325, 231] width 76 height 27
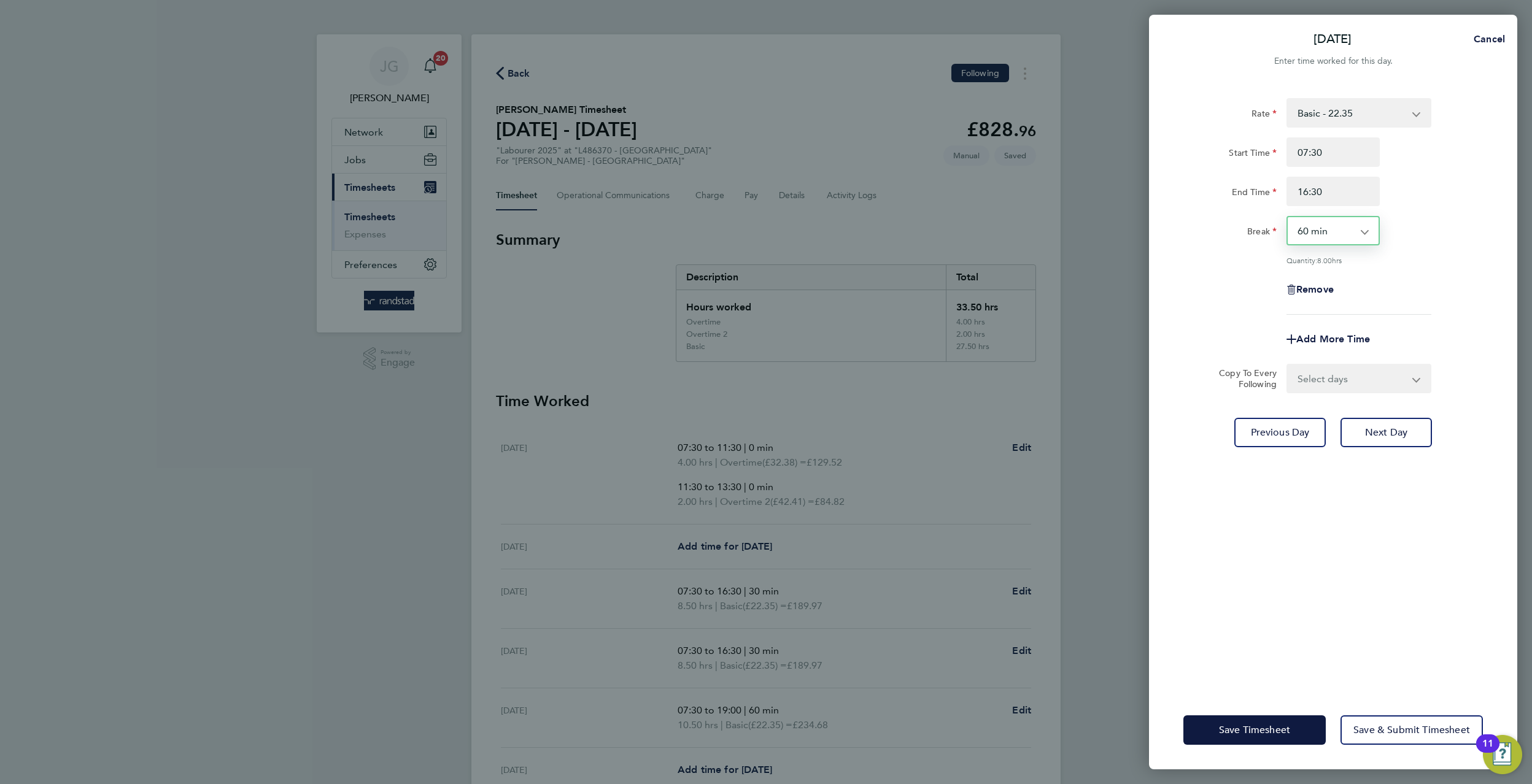
click at [1357, 170] on div "Start Time 07:30 End Time 16:30" at bounding box center [1333, 172] width 309 height 69
click at [1356, 178] on input "16:30" at bounding box center [1332, 191] width 93 height 30
type input "17:00"
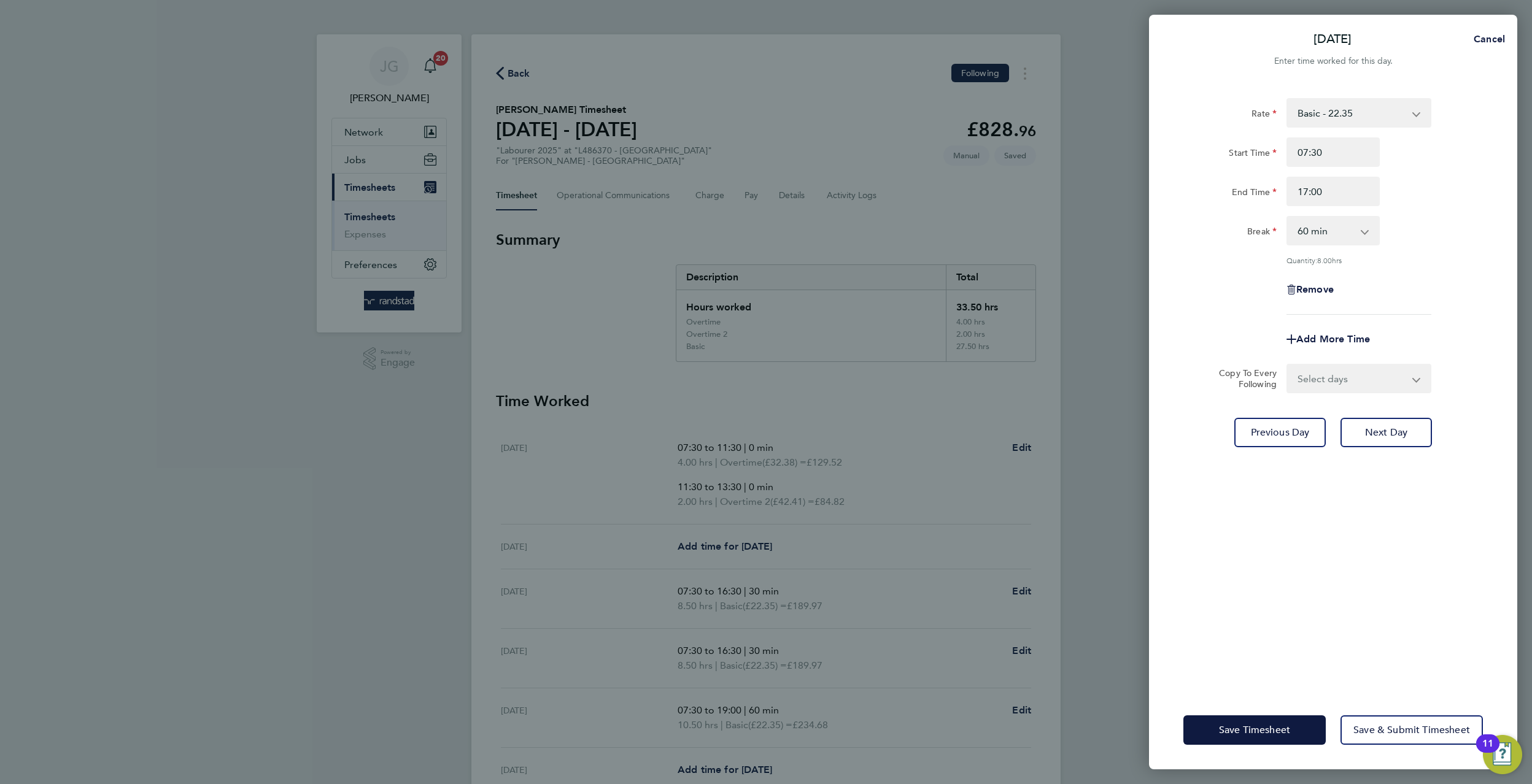
click at [1383, 192] on div "17:00" at bounding box center [1332, 191] width 103 height 30
click at [1378, 389] on select "Select days Friday" at bounding box center [1352, 379] width 129 height 27
select select "FRI"
click at [1288, 365] on select "Select days Friday" at bounding box center [1352, 379] width 129 height 27
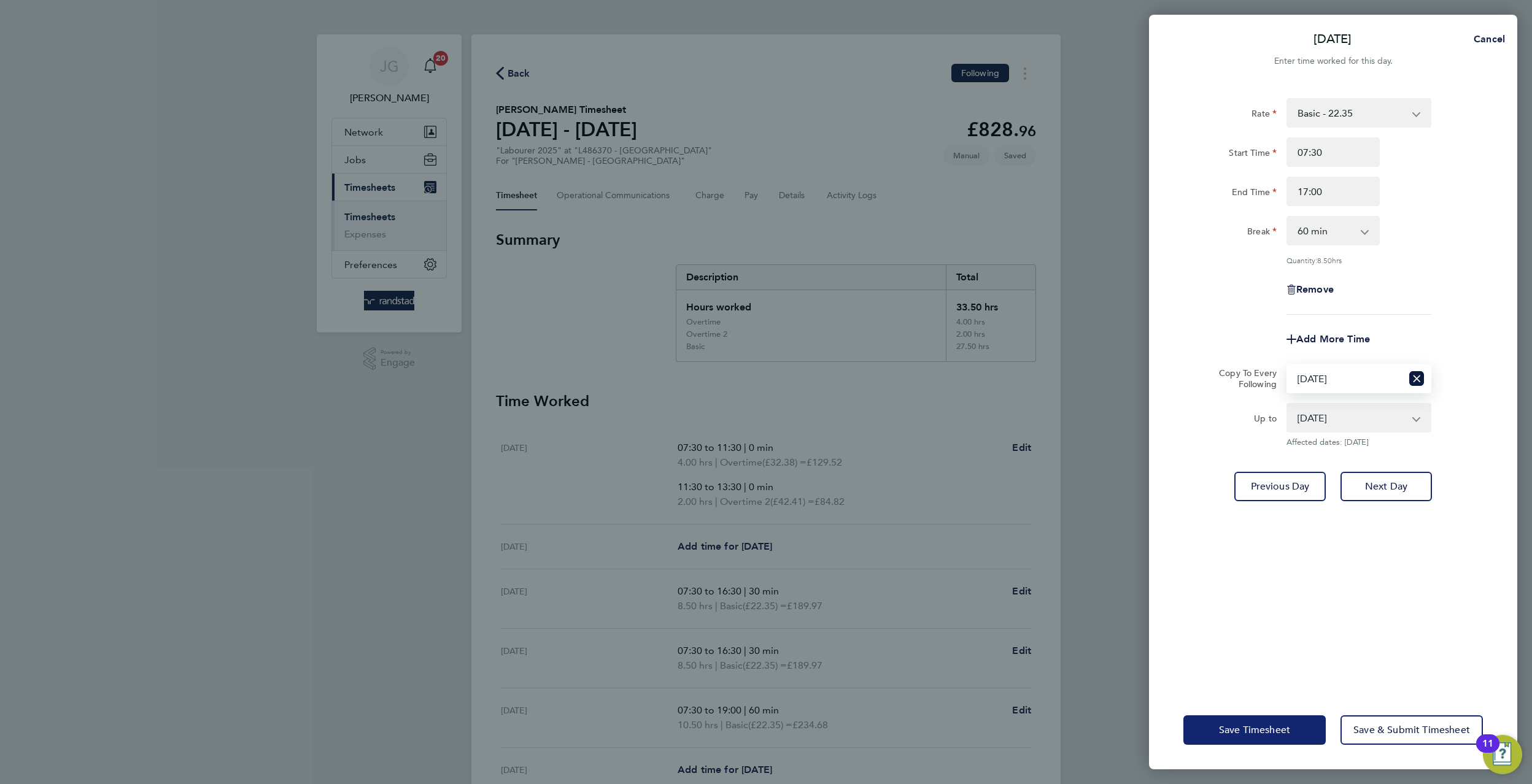
click at [1269, 723] on button "Save Timesheet" at bounding box center [1254, 730] width 142 height 30
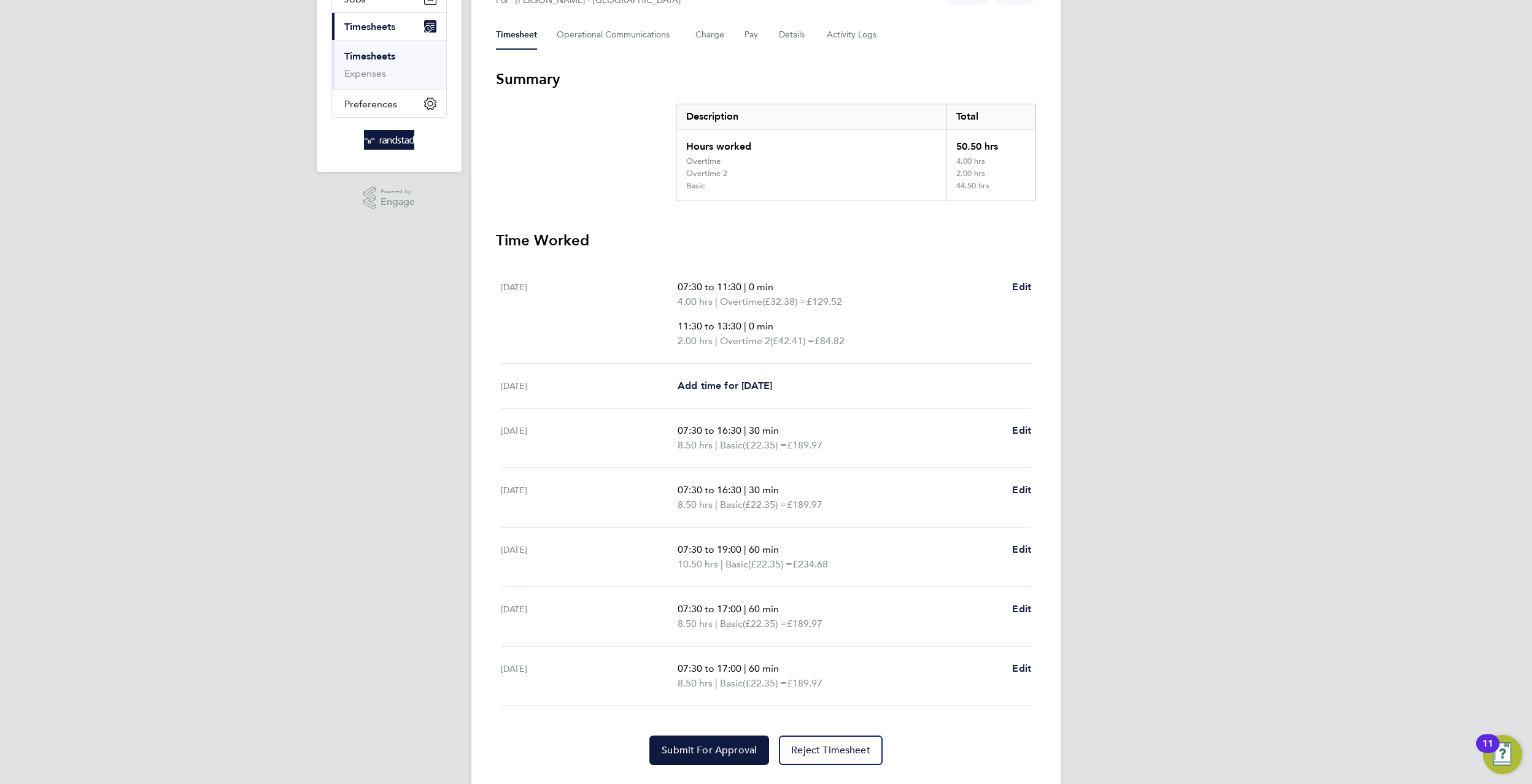
scroll to position [119, 0]
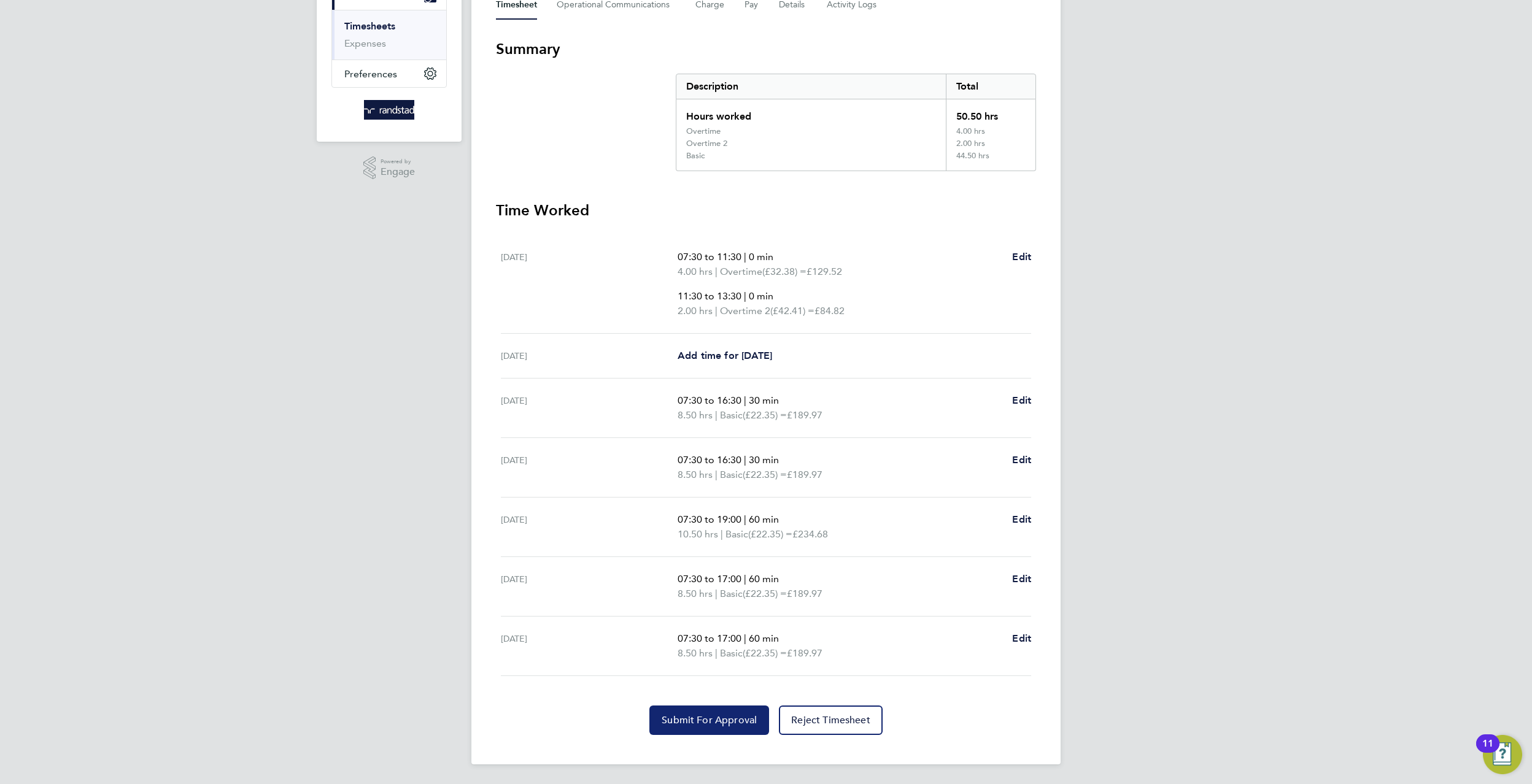
click at [679, 732] on button "Submit For Approval" at bounding box center [709, 720] width 120 height 30
click at [1015, 643] on span "Edit" at bounding box center [1022, 638] width 19 height 12
select select "60"
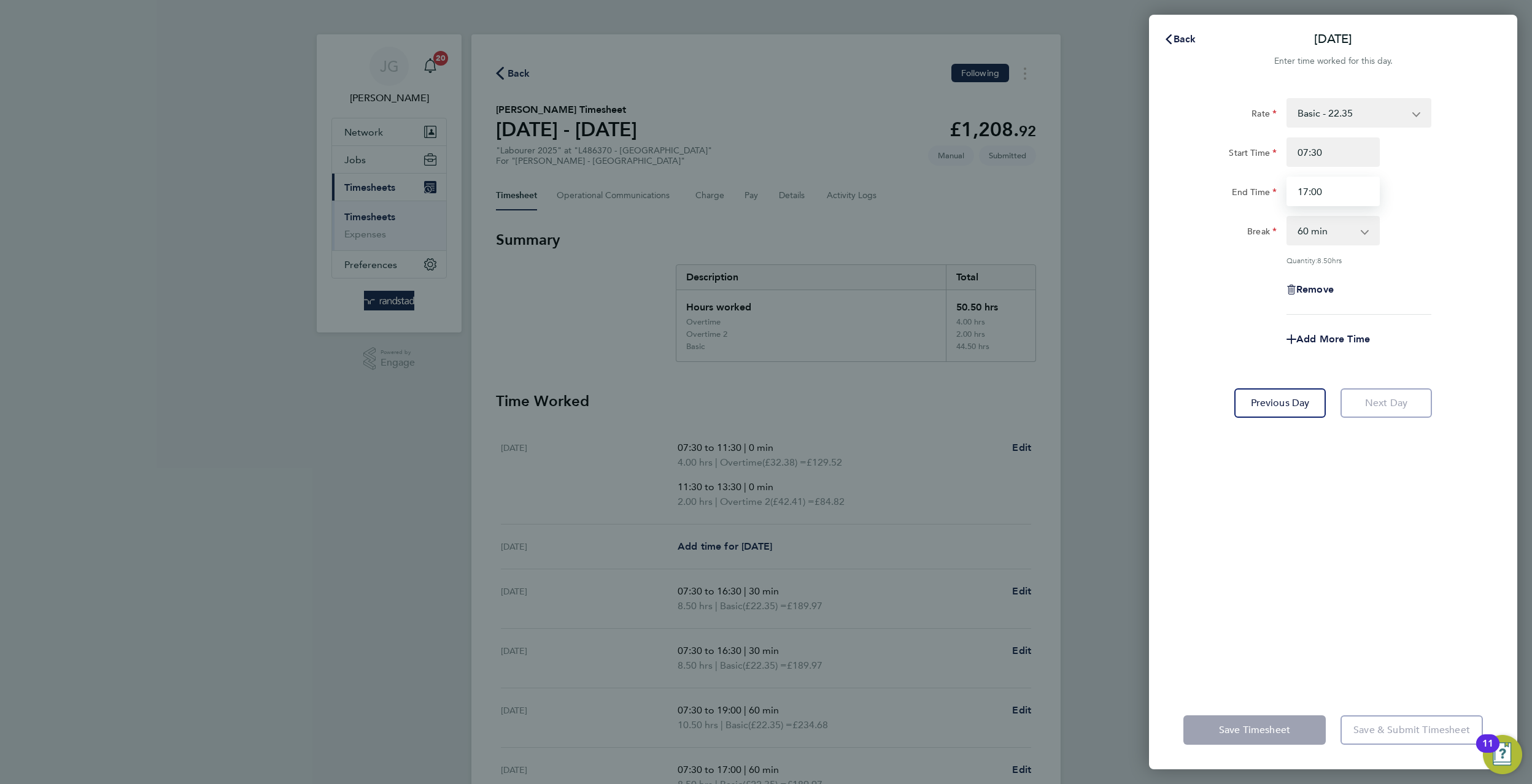
click at [1362, 203] on input "17:00" at bounding box center [1332, 191] width 93 height 30
type input "10:30"
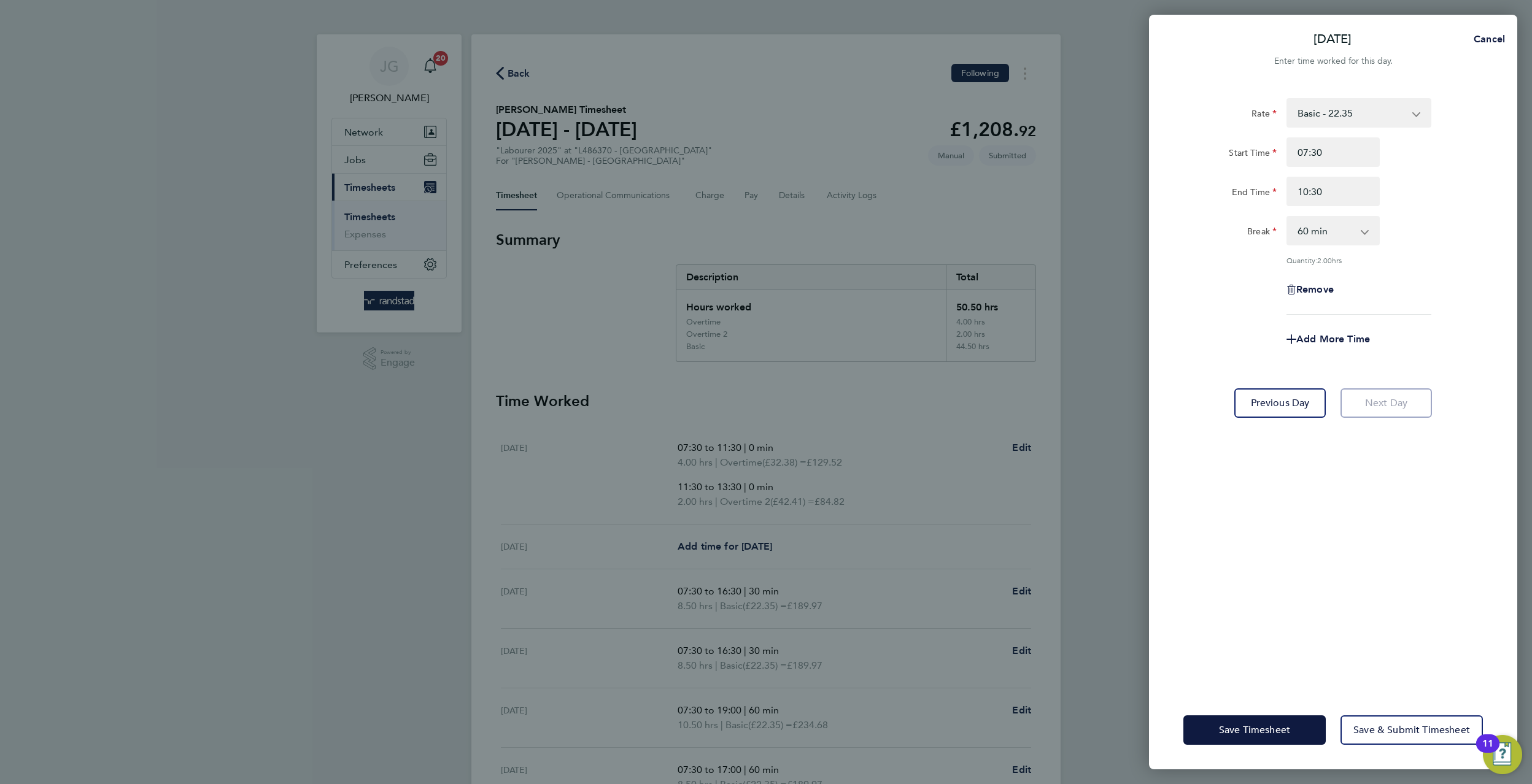
click at [1453, 233] on div "Break 0 min 15 min 30 min 45 min 60 min 75 min 90 min" at bounding box center [1333, 231] width 309 height 30
click at [1328, 190] on input "10:30" at bounding box center [1332, 191] width 93 height 30
click at [1347, 233] on select "0 min 15 min 30 min 45 min 60 min 75 min 90 min" at bounding box center [1325, 231] width 76 height 27
select select "0"
click at [1288, 217] on select "0 min 15 min 30 min 45 min 60 min 75 min 90 min" at bounding box center [1325, 231] width 76 height 27
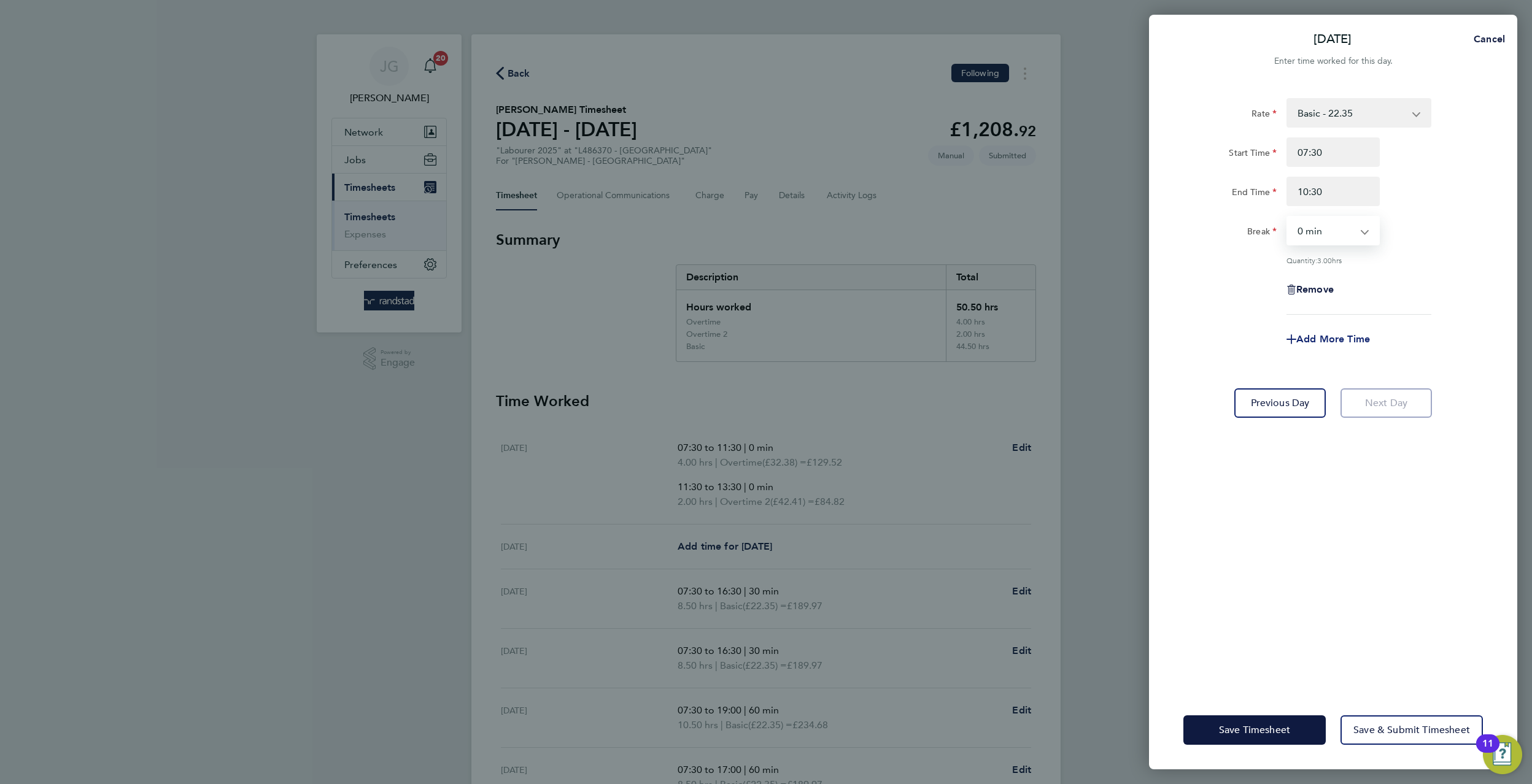
click at [1349, 335] on span "Add More Time" at bounding box center [1333, 339] width 74 height 12
select select "null"
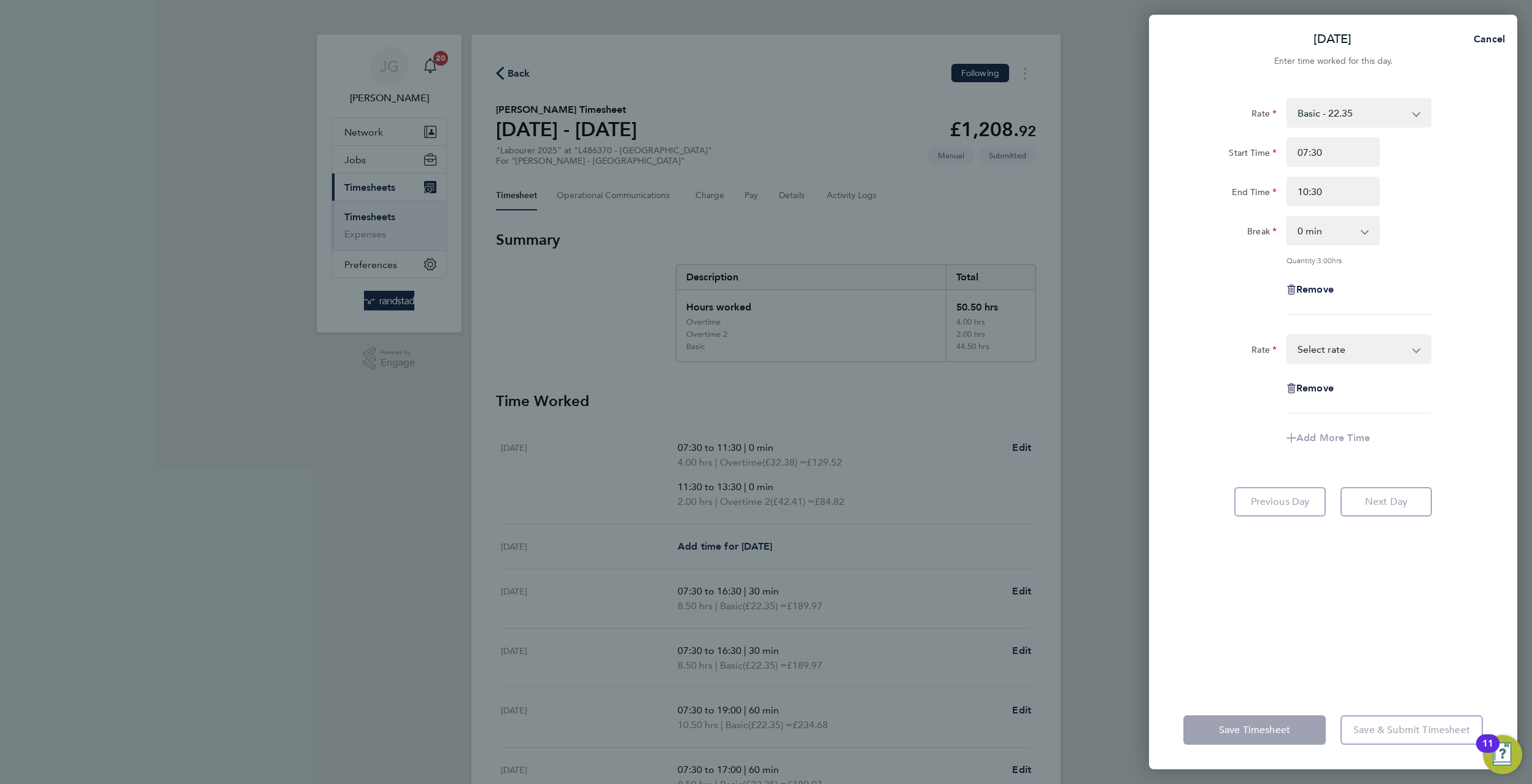
click at [1352, 356] on select "Basic - 22.35 Overtime - 32.38 Overtime 2 - 42.41 Select rate" at bounding box center [1351, 349] width 128 height 27
select select "60"
click at [1363, 387] on input "Start Time" at bounding box center [1332, 388] width 93 height 30
type input "10:30"
click at [1337, 404] on div "Start Time 10:30 End Time" at bounding box center [1333, 408] width 309 height 69
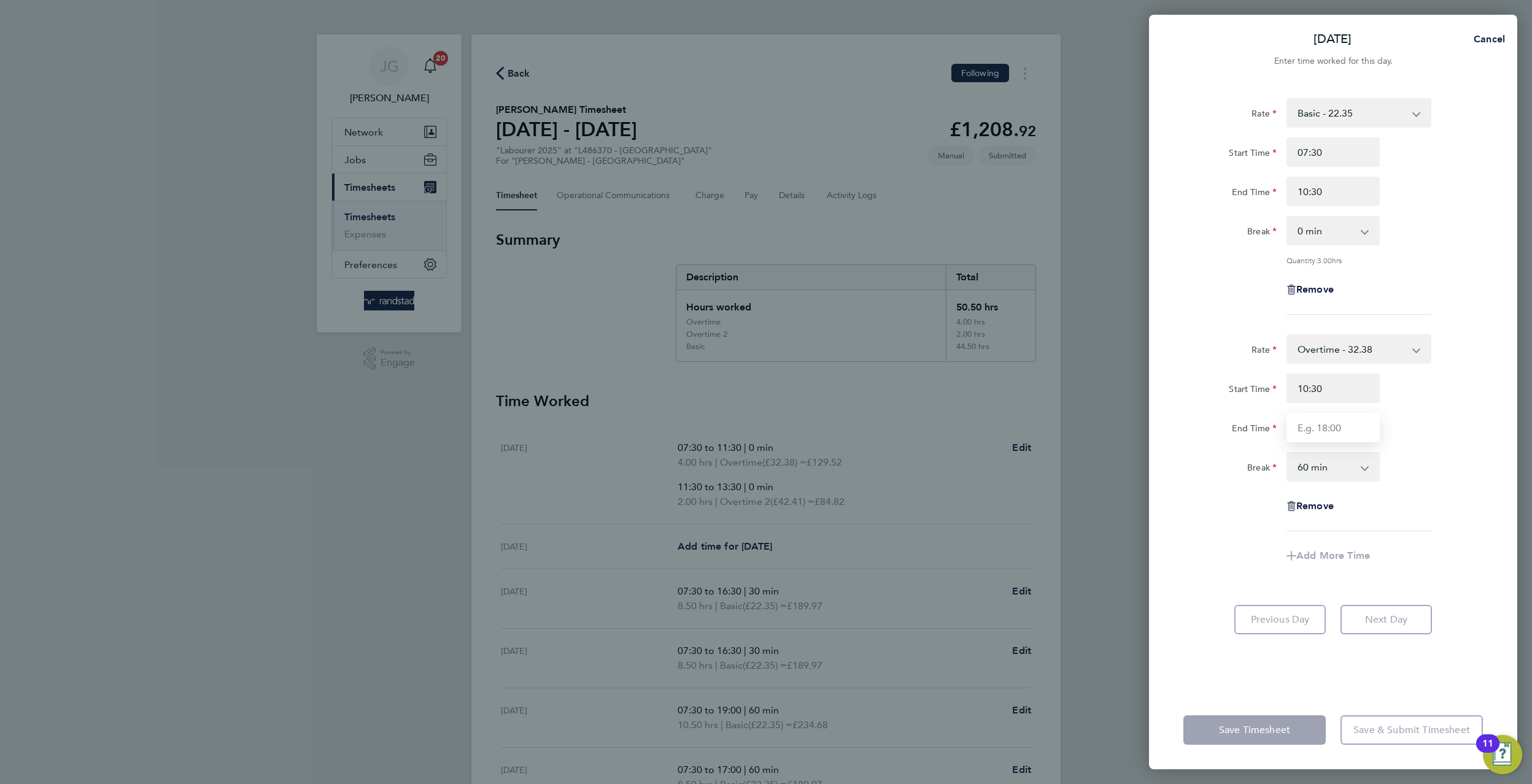
click at [1346, 426] on input "End Time" at bounding box center [1332, 428] width 93 height 30
click at [1447, 419] on div "End Time 1630" at bounding box center [1333, 428] width 309 height 30
type input "16:30"
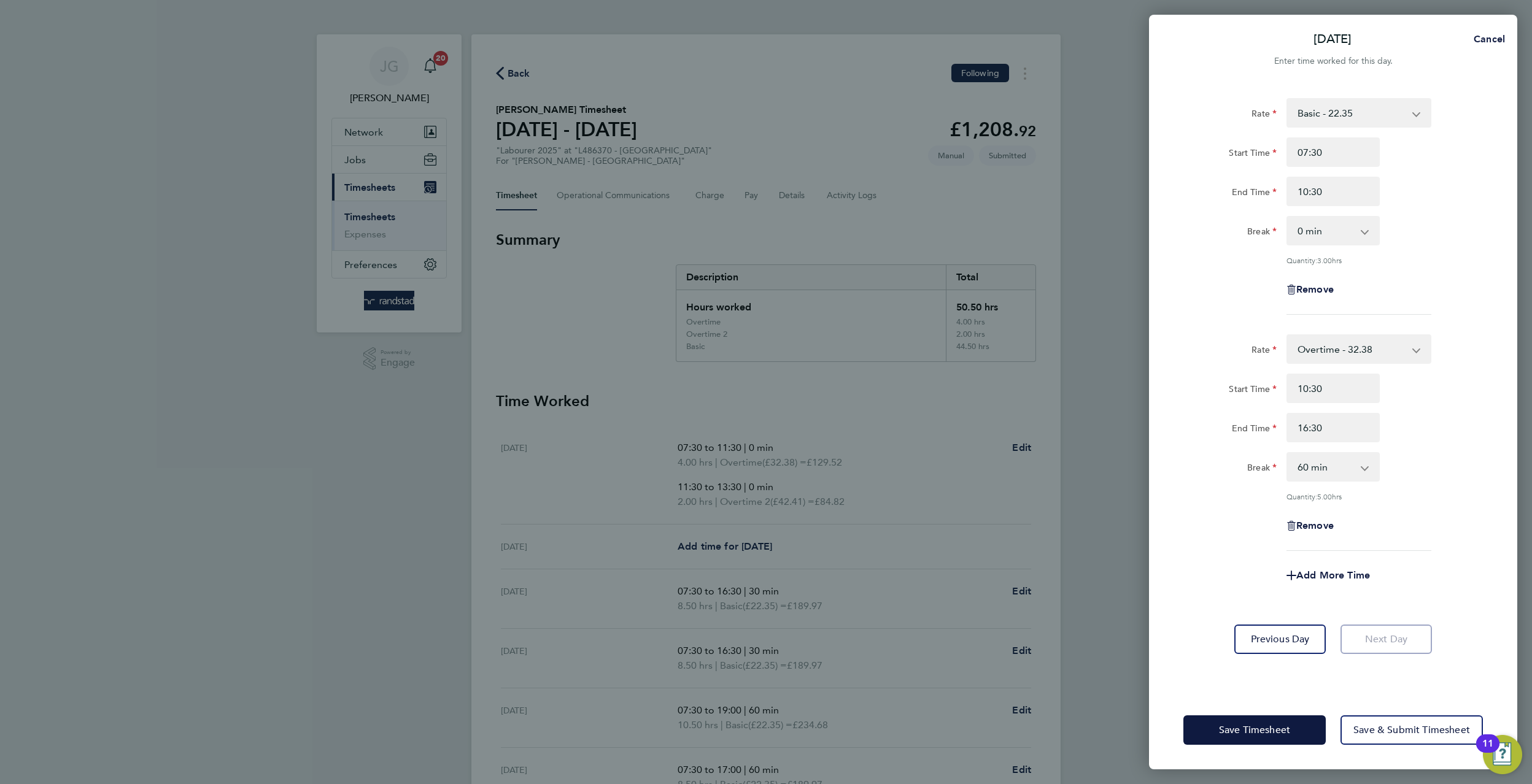
click at [1336, 473] on select "0 min 15 min 30 min 45 min 60 min 75 min 90 min" at bounding box center [1325, 467] width 76 height 27
click at [1408, 477] on div "Break 0 min 15 min 30 min 45 min 60 min 75 min 90 min" at bounding box center [1333, 467] width 309 height 30
click at [1350, 478] on select "0 min 15 min 30 min 45 min 60 min 75 min 90 min" at bounding box center [1325, 467] width 76 height 27
click at [1347, 477] on select "0 min 15 min 30 min 45 min 60 min 75 min 90 min" at bounding box center [1325, 467] width 76 height 27
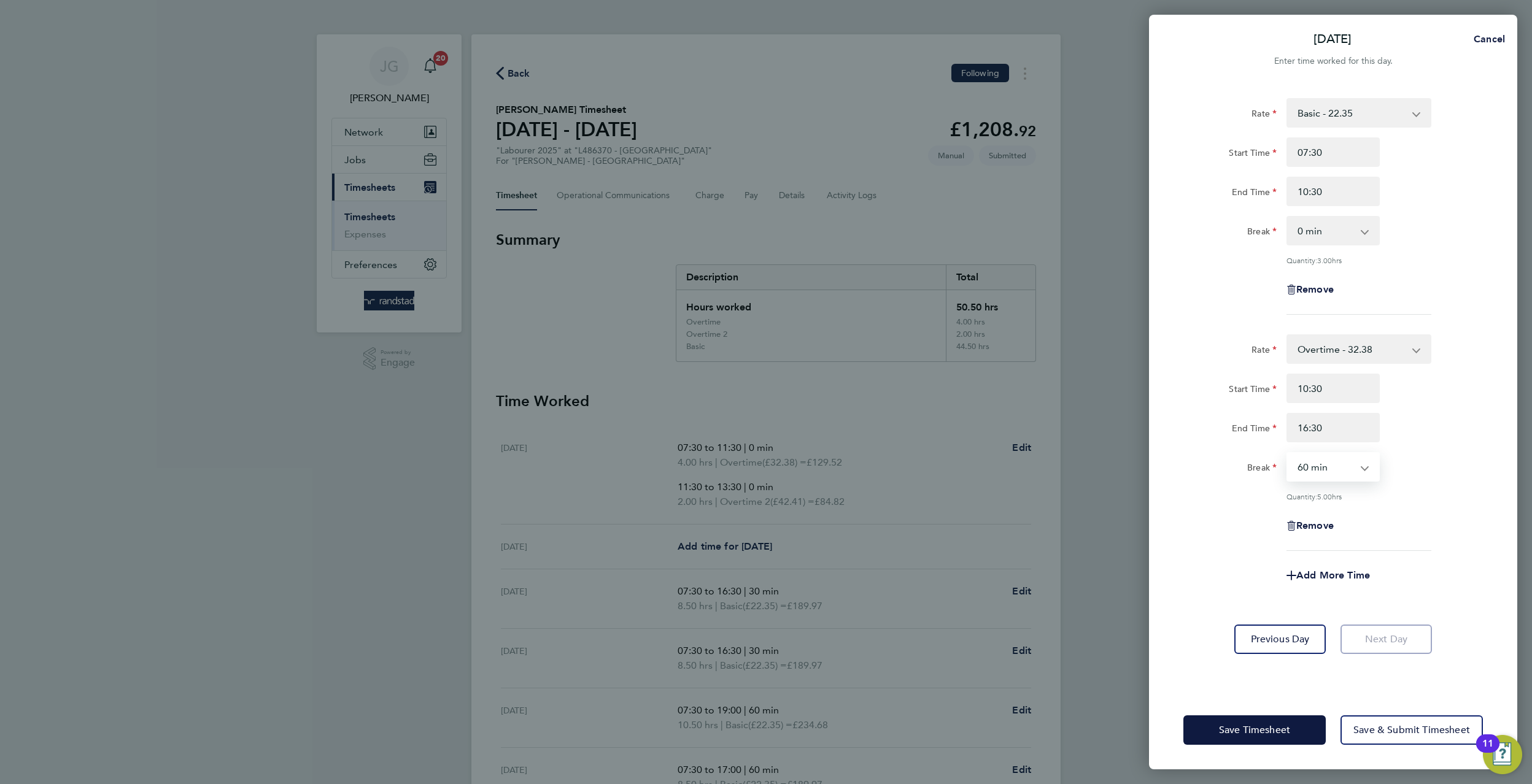
select select "30"
click at [1288, 453] on select "0 min 15 min 30 min 45 min 60 min 75 min 90 min" at bounding box center [1325, 467] width 76 height 27
click at [1343, 722] on button "Save & Submit Timesheet" at bounding box center [1412, 730] width 142 height 30
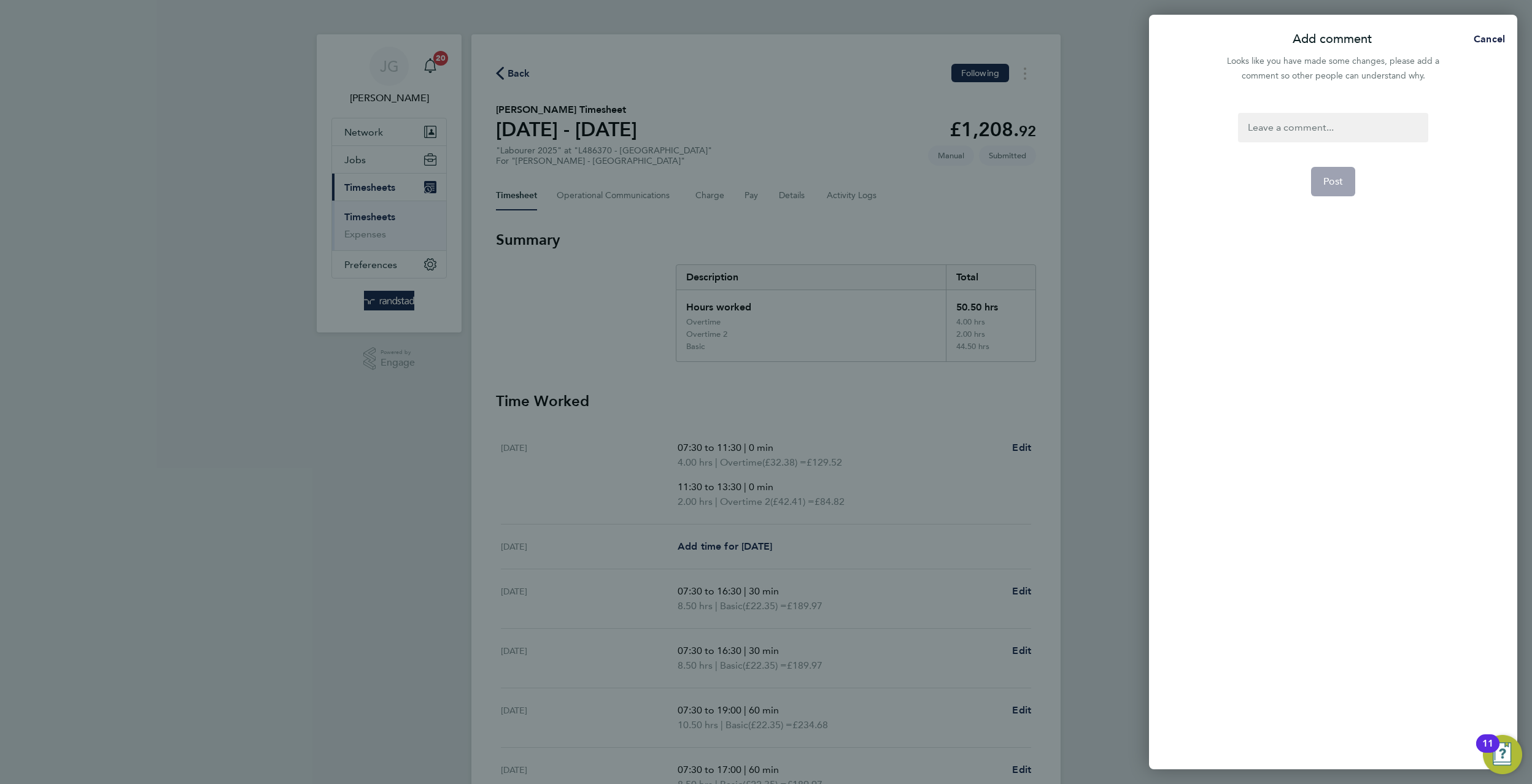
click at [1310, 123] on div at bounding box center [1332, 127] width 189 height 30
click at [1316, 184] on form "overtime Post" at bounding box center [1333, 326] width 200 height 428
click at [1365, 196] on form "overtime Post" at bounding box center [1333, 326] width 200 height 428
click at [1349, 187] on button "Post" at bounding box center [1333, 182] width 45 height 30
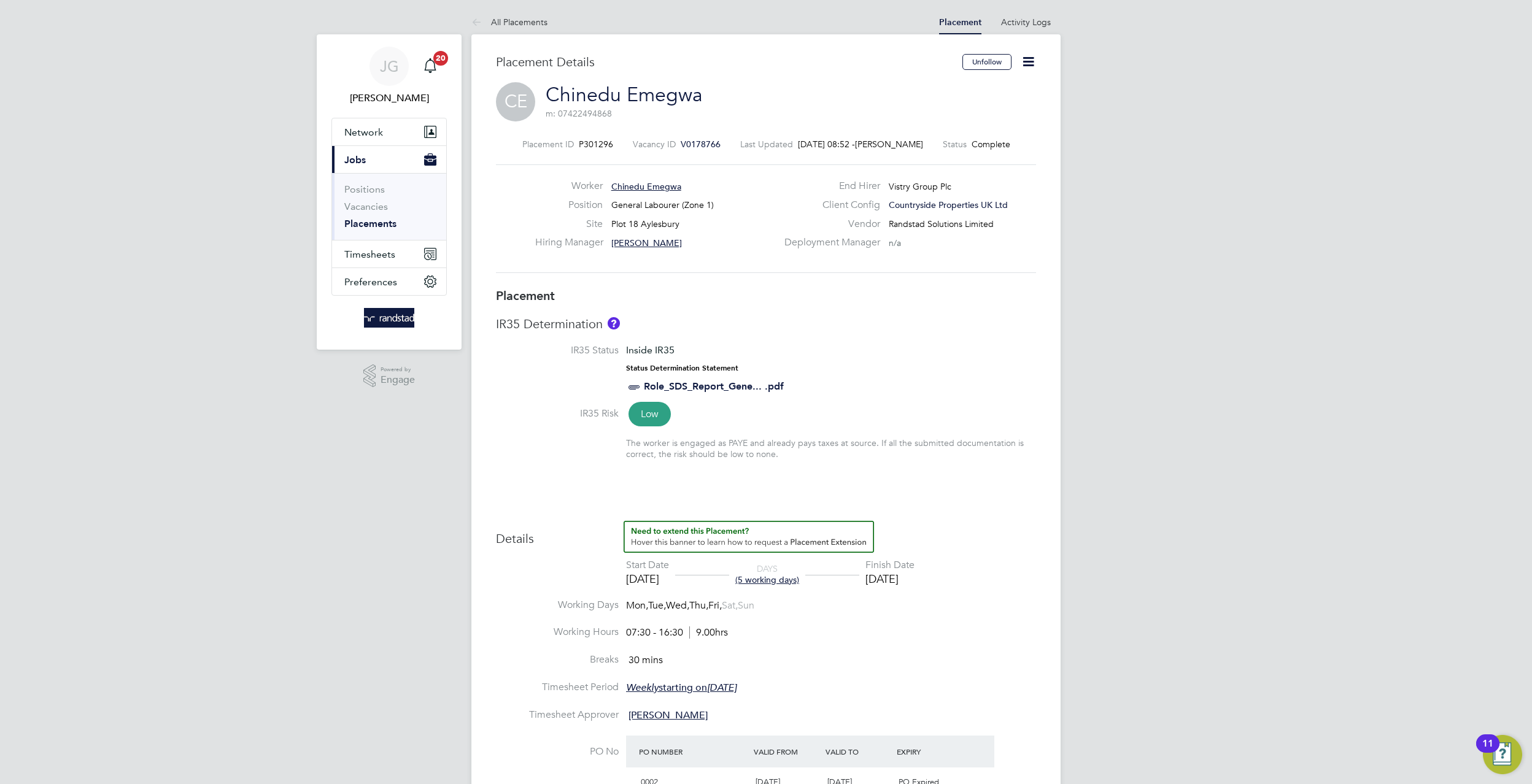
click at [1021, 66] on icon at bounding box center [1028, 61] width 15 height 15
click at [1001, 93] on li "Edit Placement e" at bounding box center [989, 91] width 90 height 17
type input "Elian Jones"
type input "Jack Murphy"
type input "28 Jul 2025"
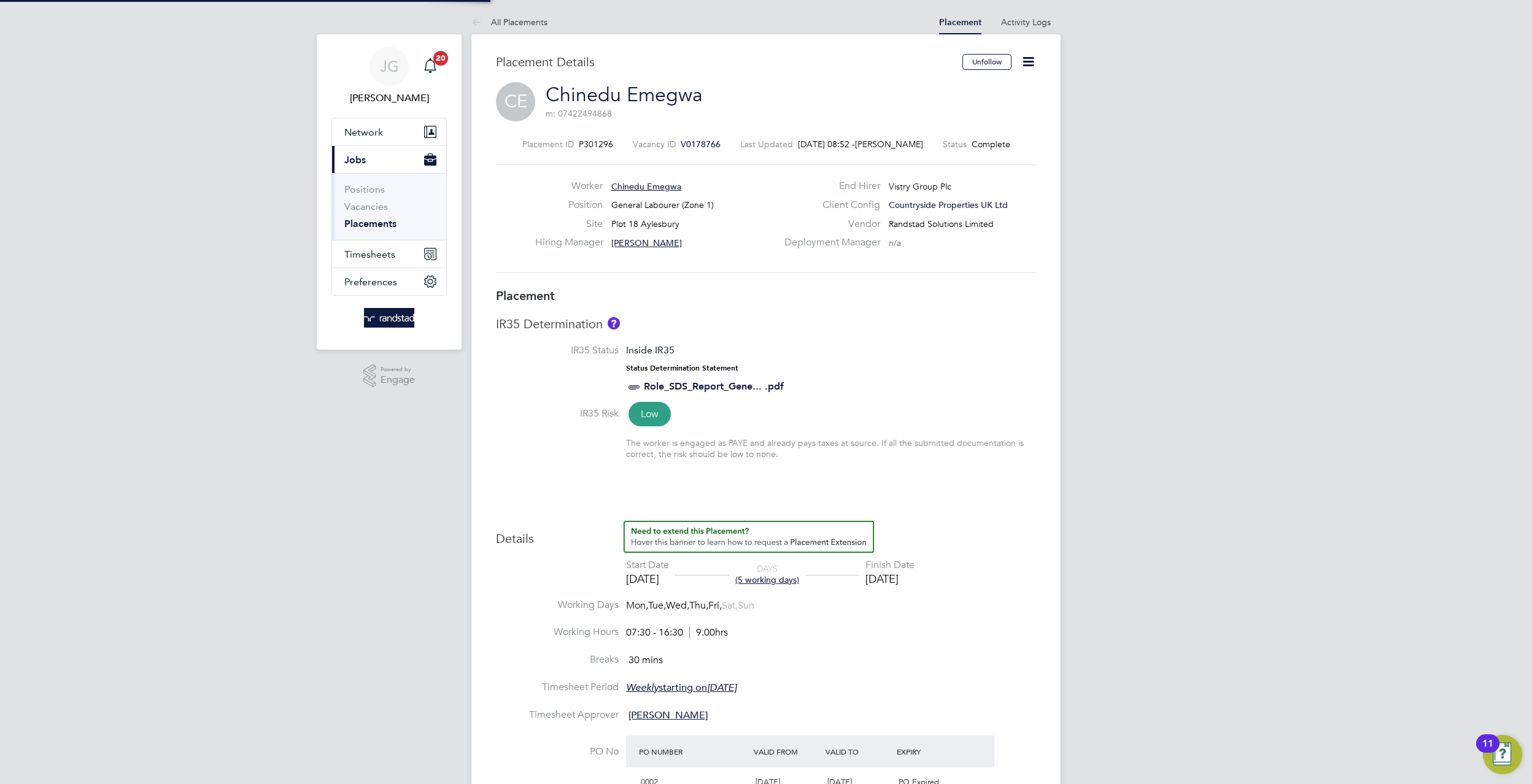
type input "01 Aug 2025"
type input "07:30"
type input "16:30"
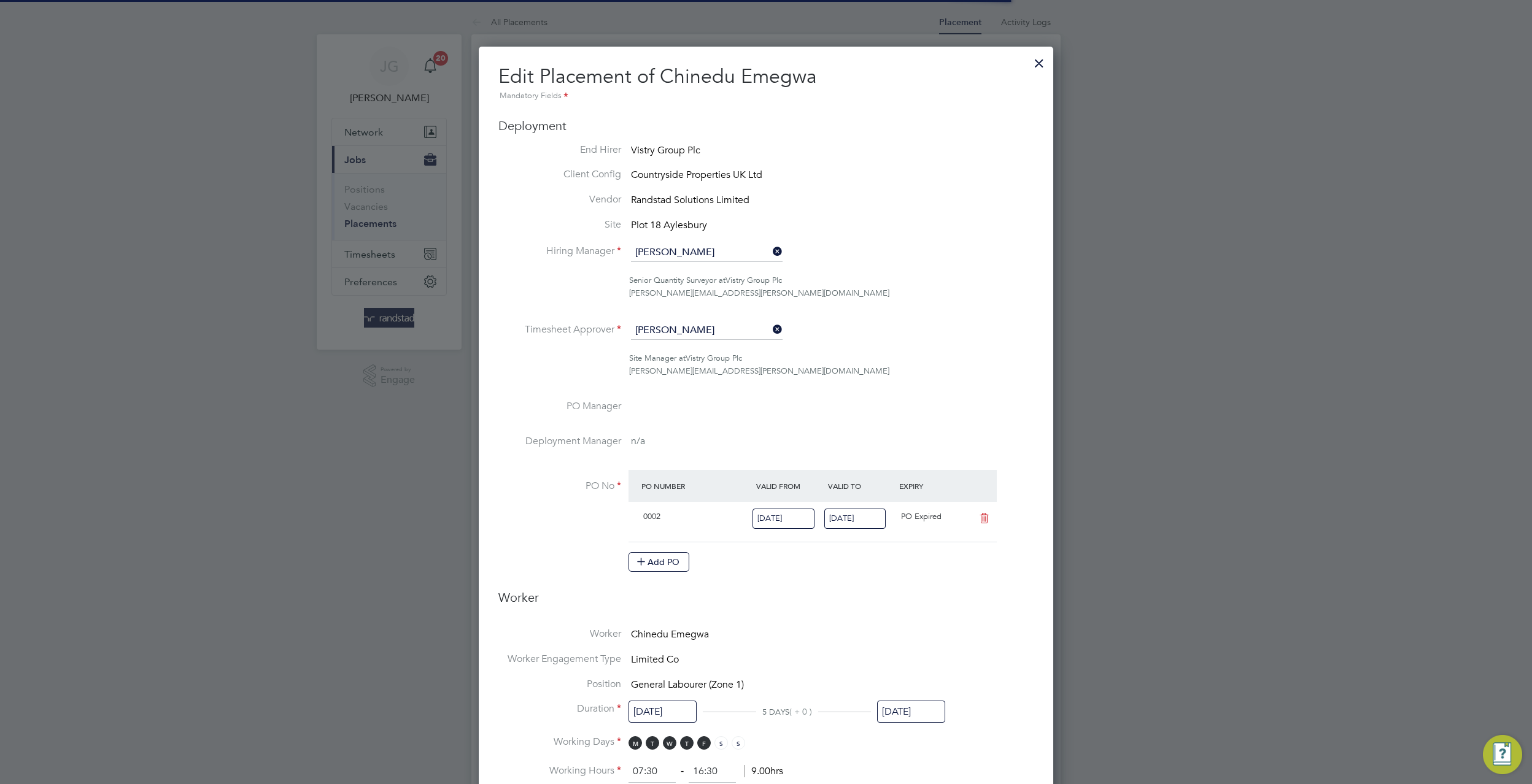
scroll to position [6, 6]
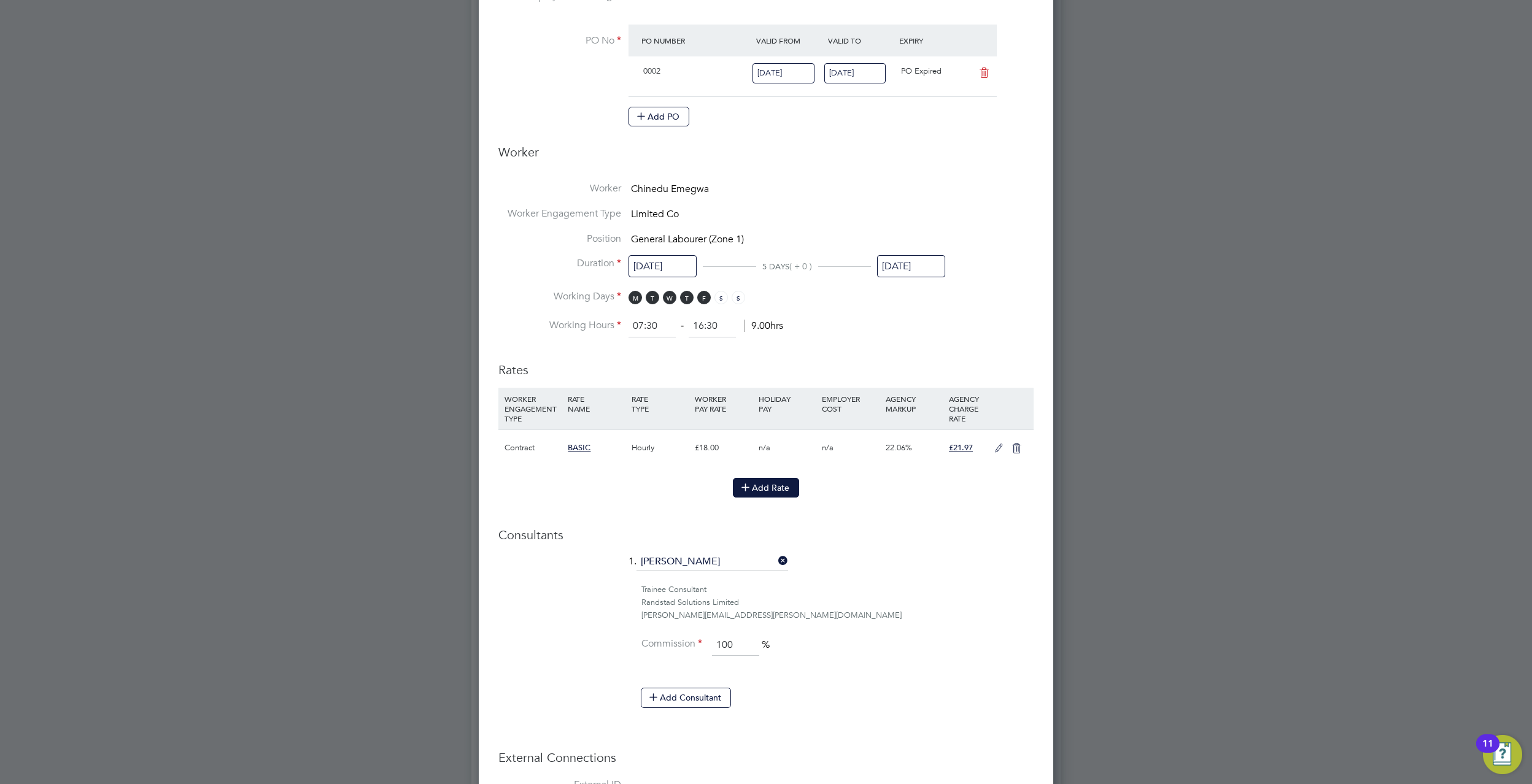
click at [782, 484] on button "Add Rate" at bounding box center [765, 487] width 66 height 19
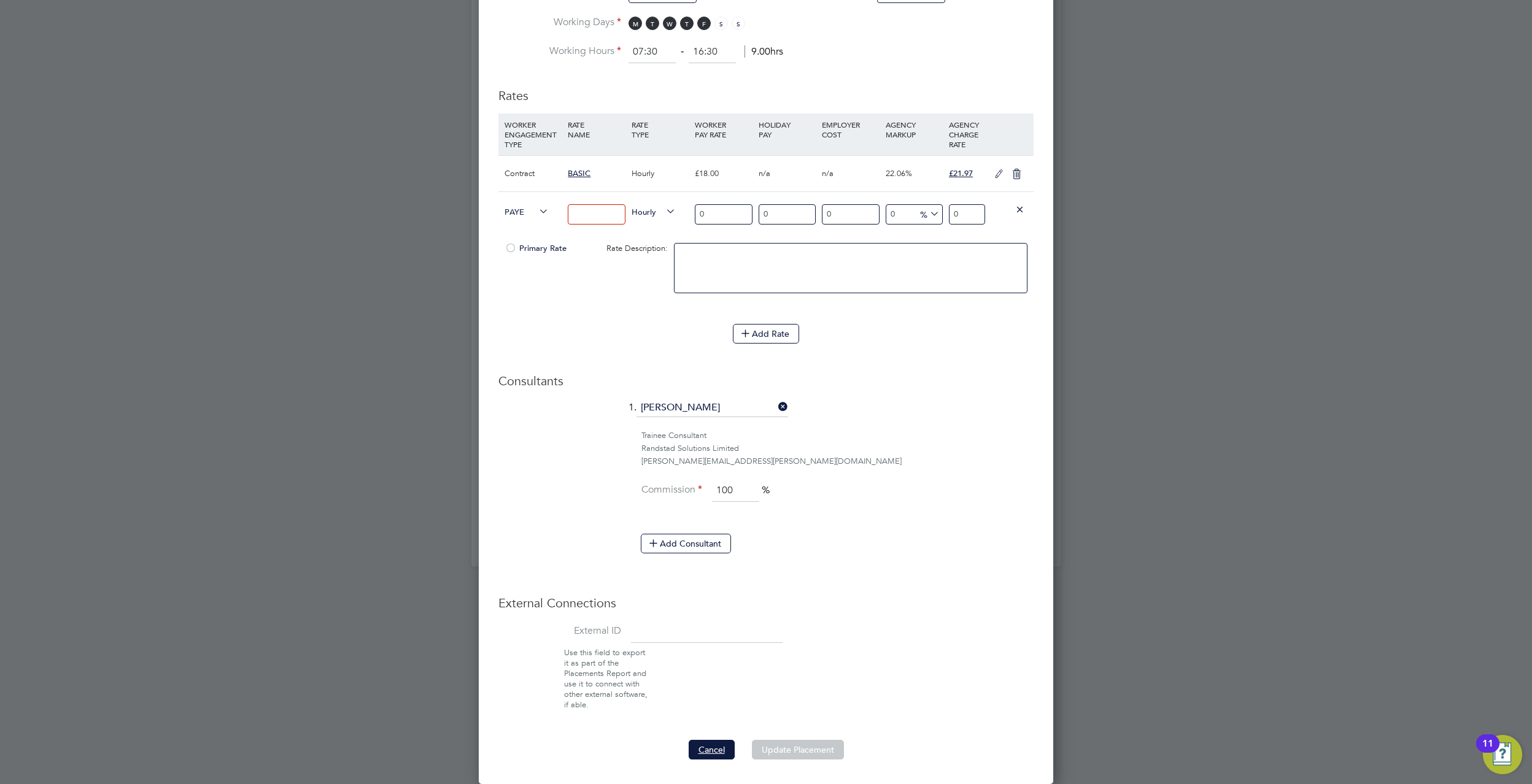
click at [721, 747] on button "Cancel" at bounding box center [711, 749] width 46 height 19
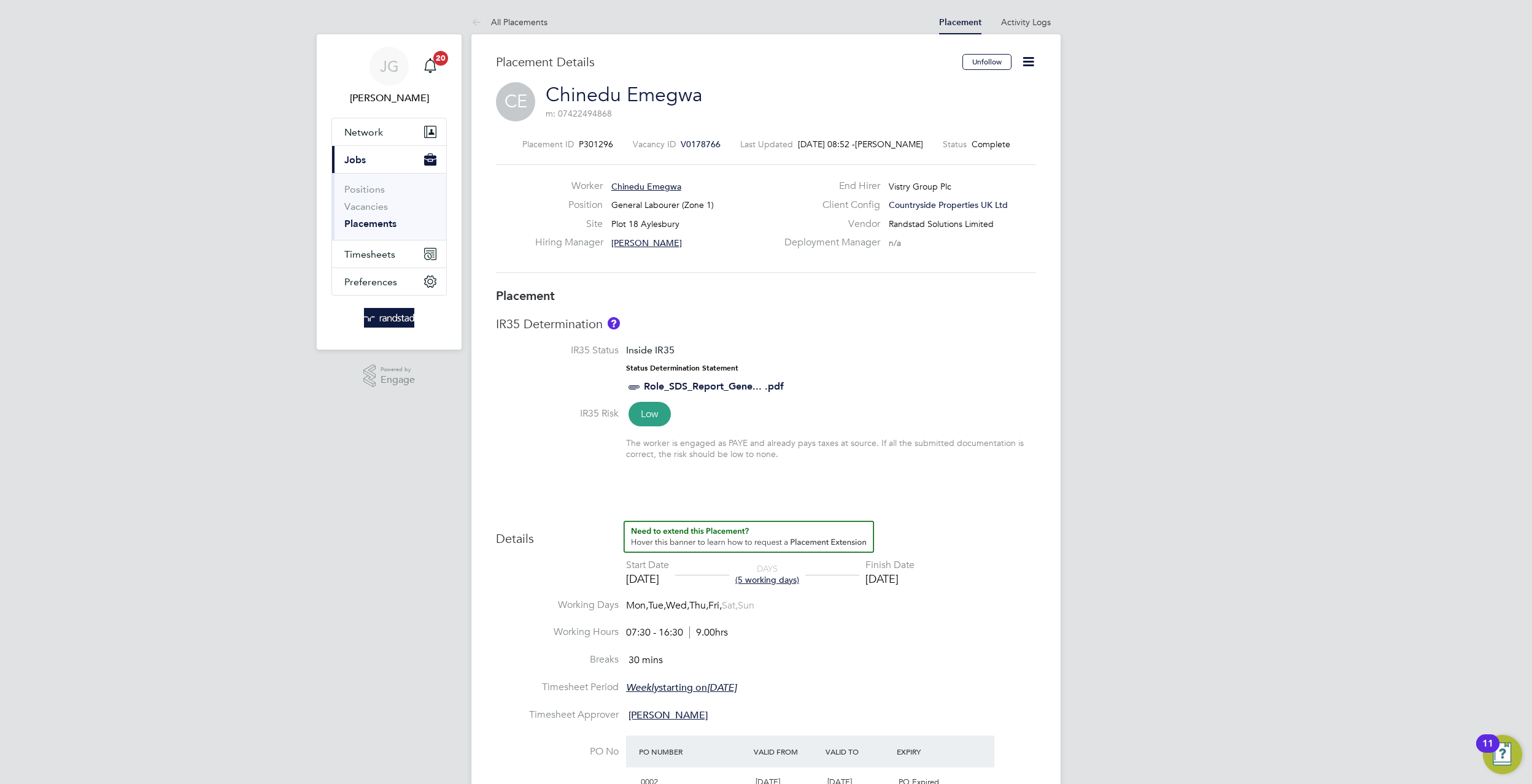
click at [690, 145] on span "V0178766" at bounding box center [701, 143] width 40 height 11
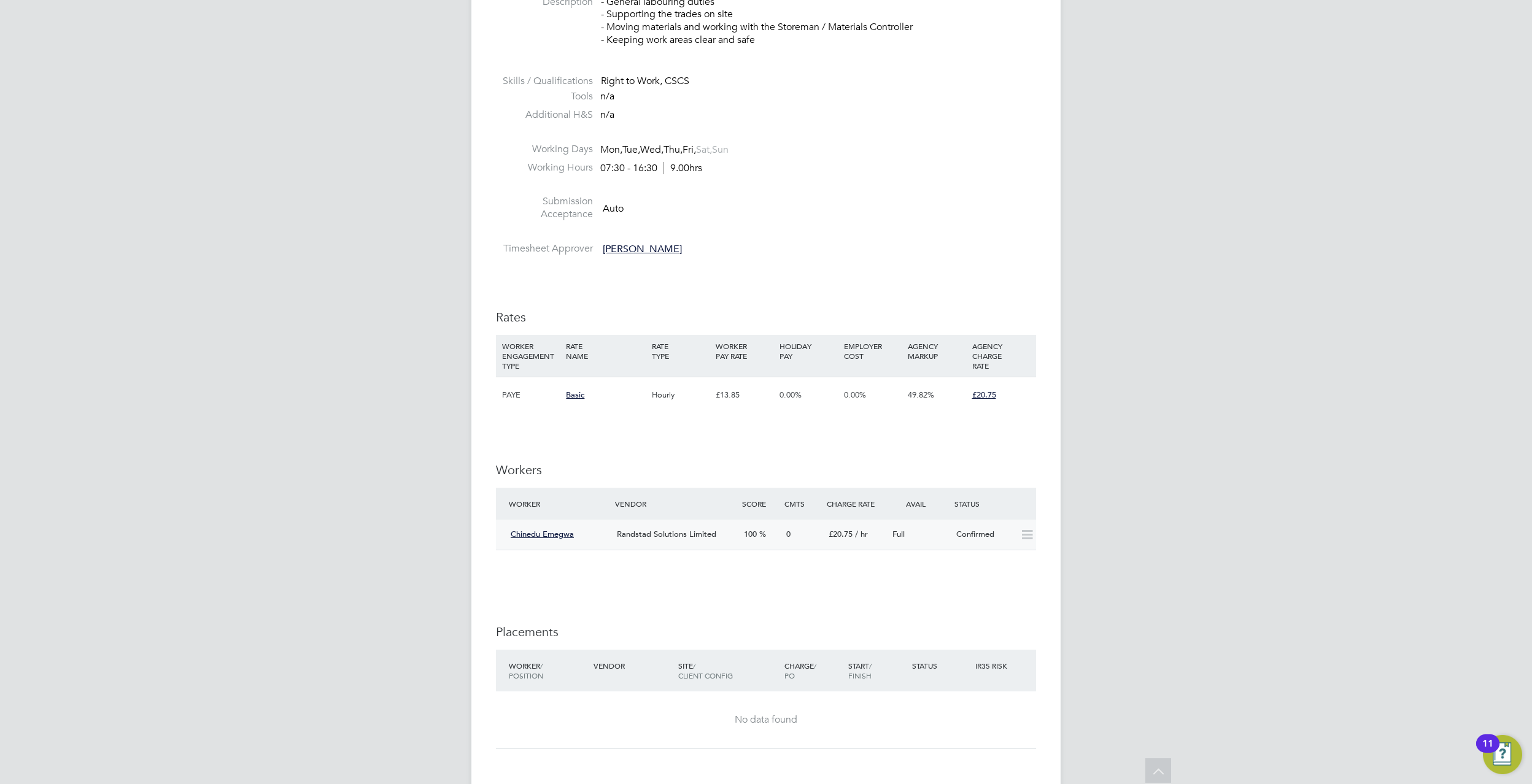
click at [1026, 536] on icon at bounding box center [1027, 535] width 15 height 10
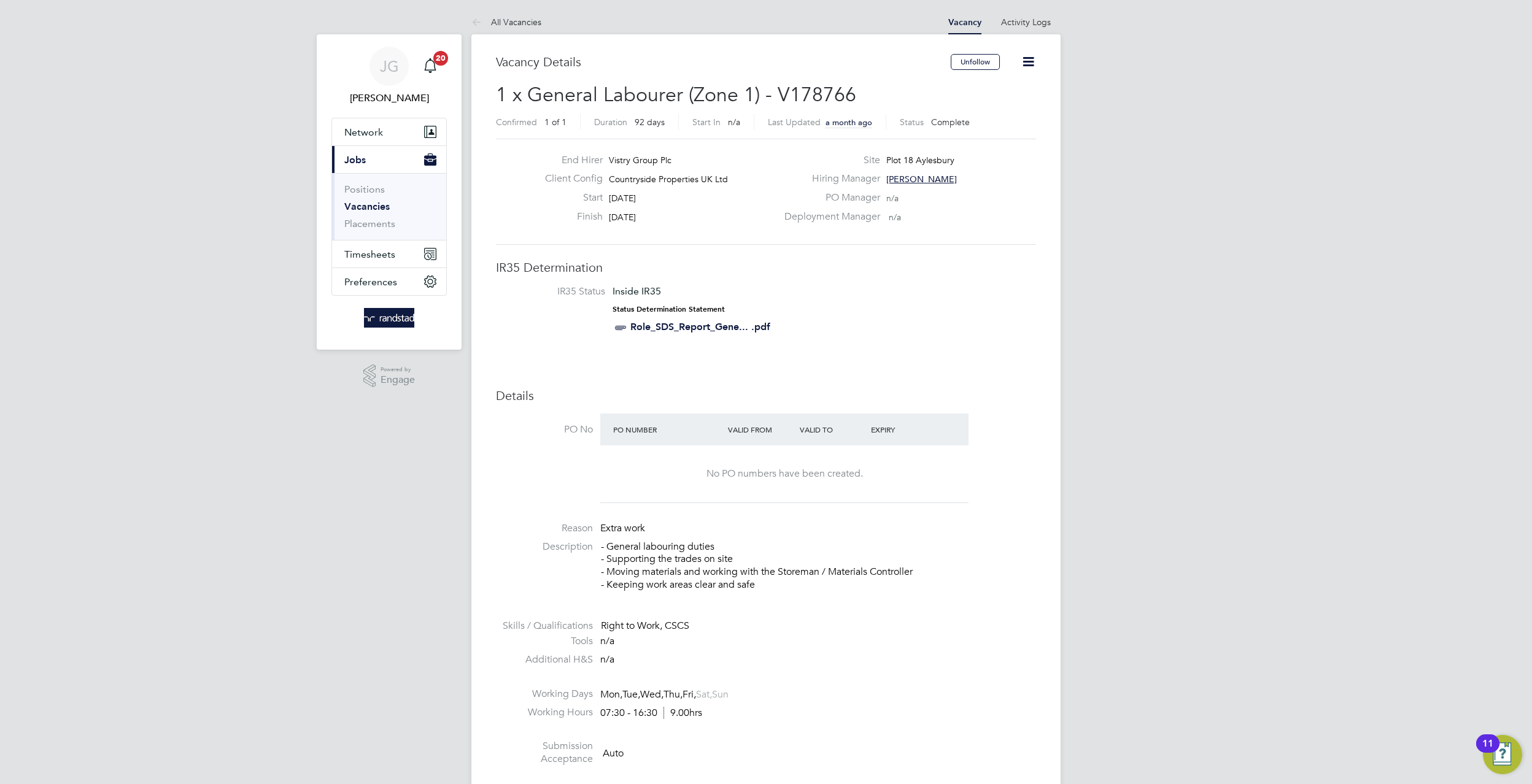
click at [1021, 61] on icon at bounding box center [1028, 61] width 15 height 15
click at [999, 104] on li "Update Status" at bounding box center [998, 108] width 71 height 17
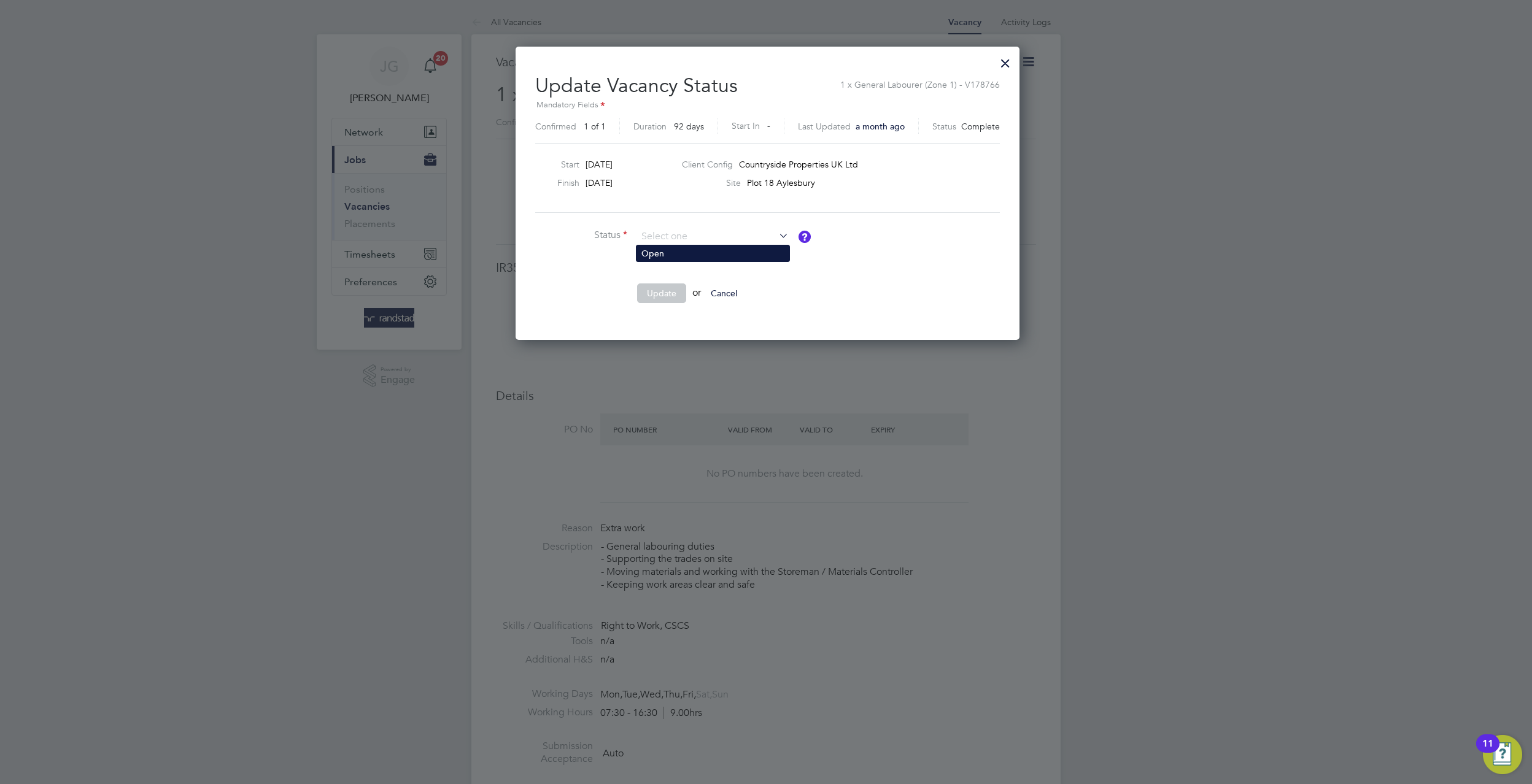
click at [719, 256] on li "Open" at bounding box center [712, 253] width 153 height 16
type input "Open"
click at [657, 308] on li "Update or Cancel" at bounding box center [719, 299] width 368 height 32
click at [656, 298] on button "Update" at bounding box center [661, 293] width 49 height 19
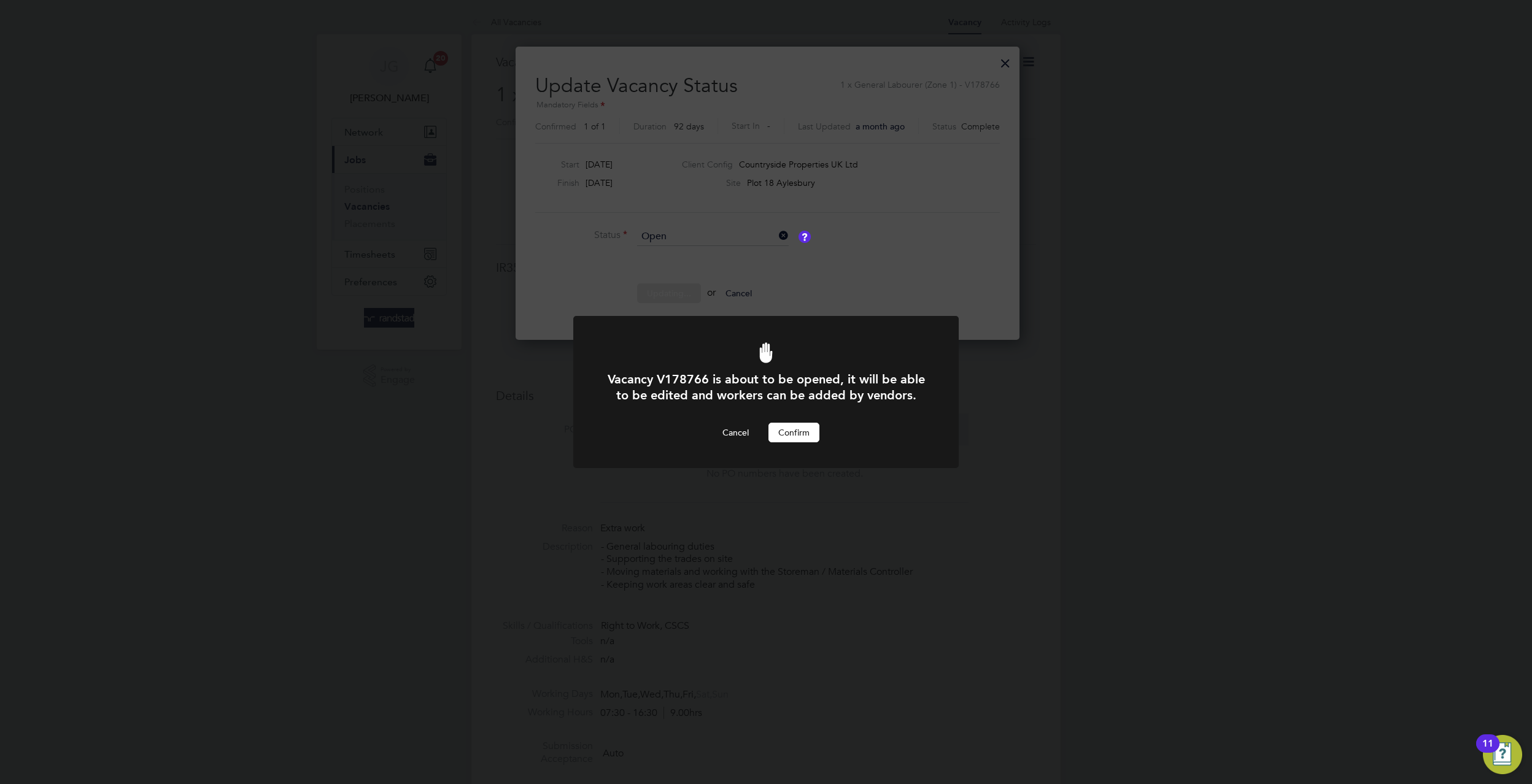
click at [794, 437] on button "Confirm" at bounding box center [794, 432] width 51 height 19
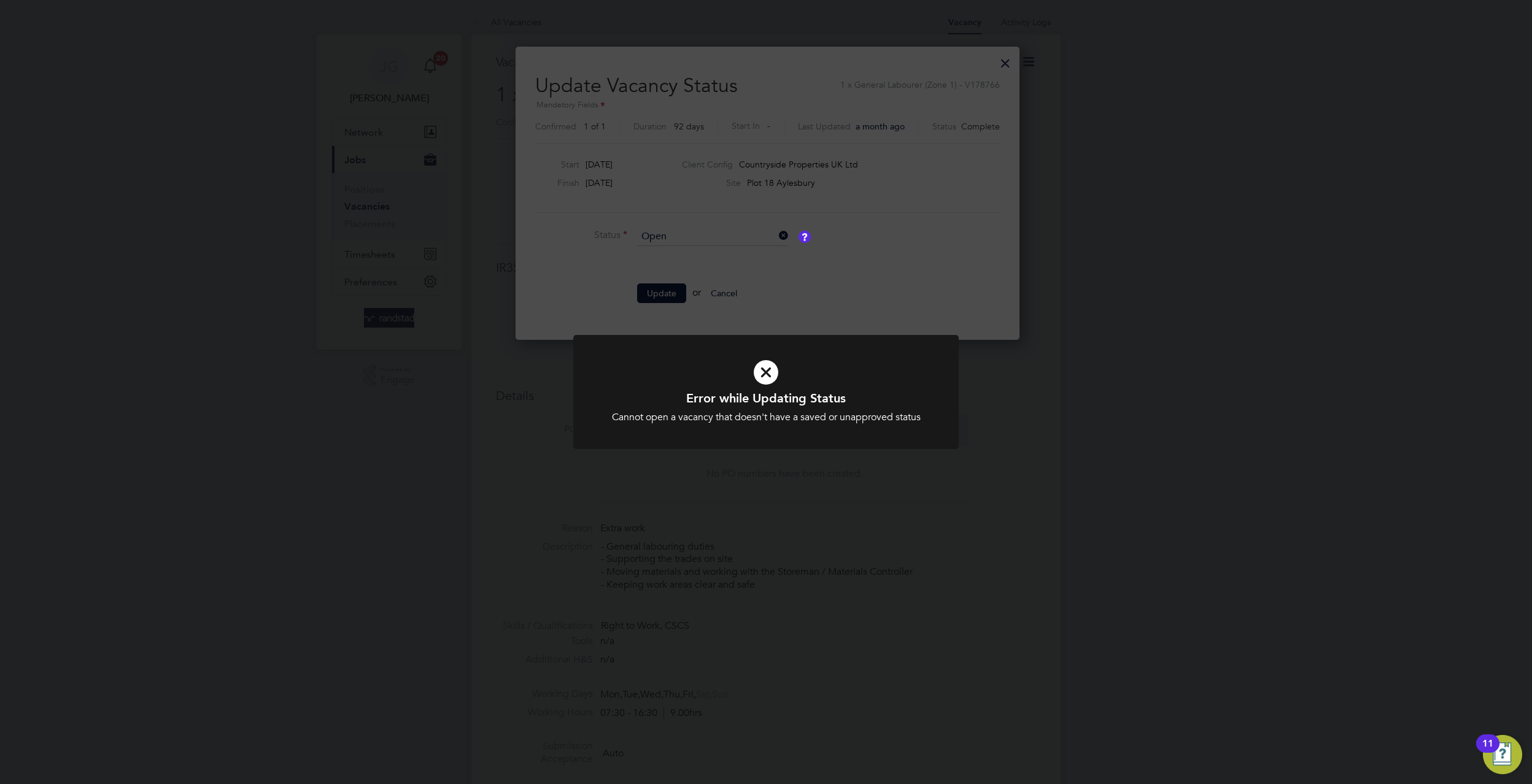
click at [809, 459] on div "Error while Updating Status Cannot open a vacancy that doesn't have a saved or …" at bounding box center [765, 400] width 385 height 130
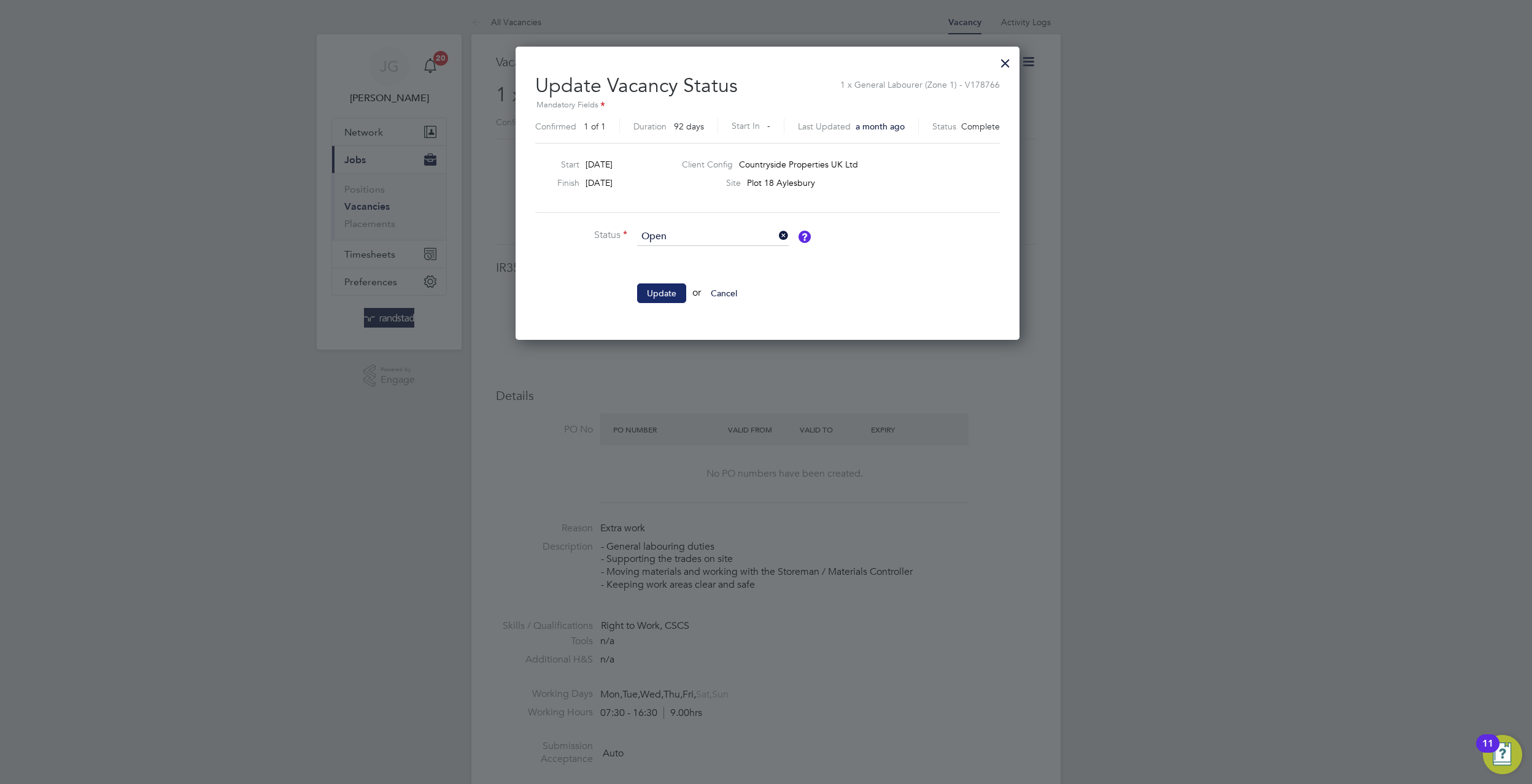
click at [652, 299] on button "Update" at bounding box center [661, 293] width 49 height 19
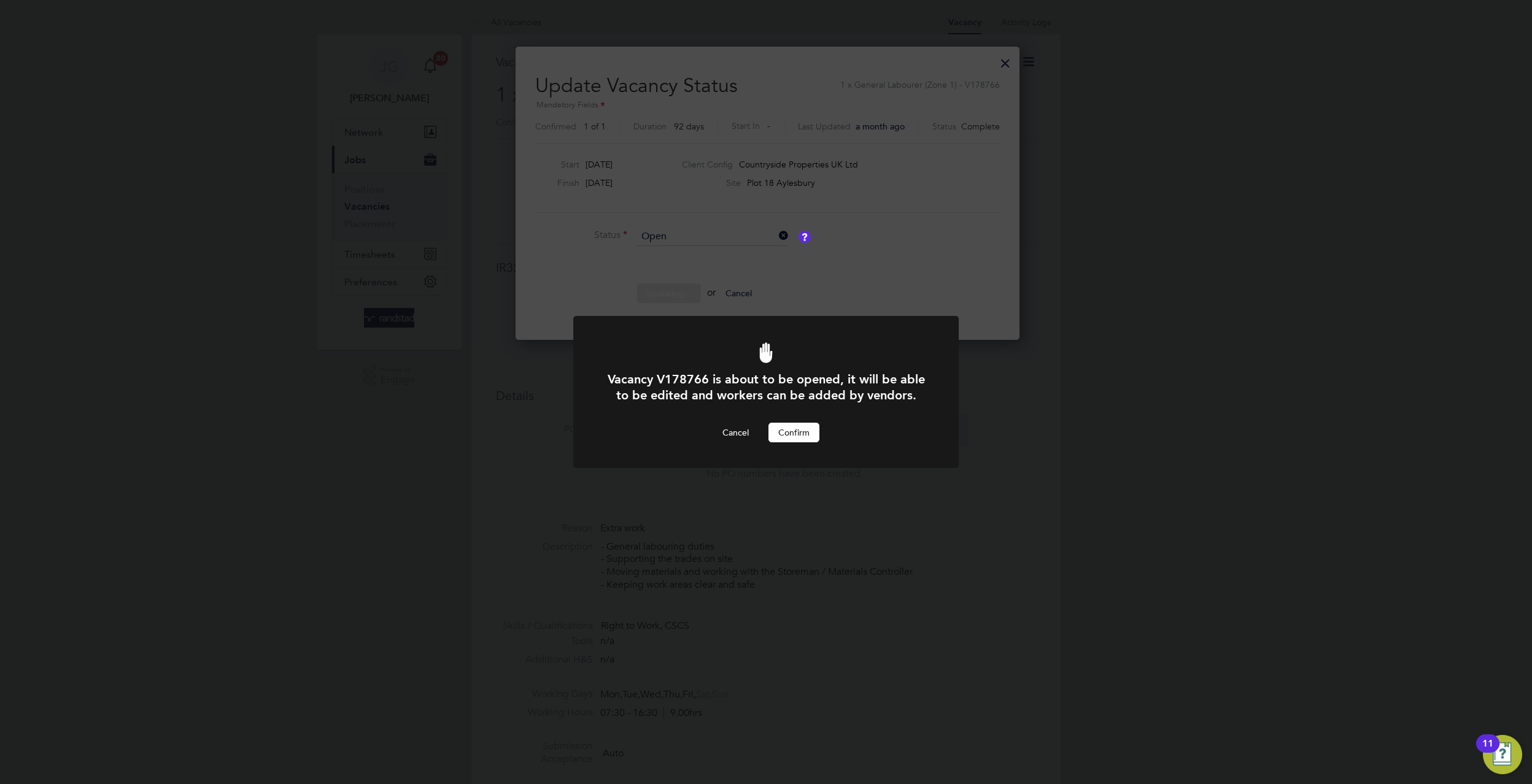
click at [803, 420] on div "Vacancy V178766 is about to be opened, it will be able to be edited and workers…" at bounding box center [766, 406] width 319 height 71
click at [803, 429] on button "Confirm" at bounding box center [794, 432] width 51 height 19
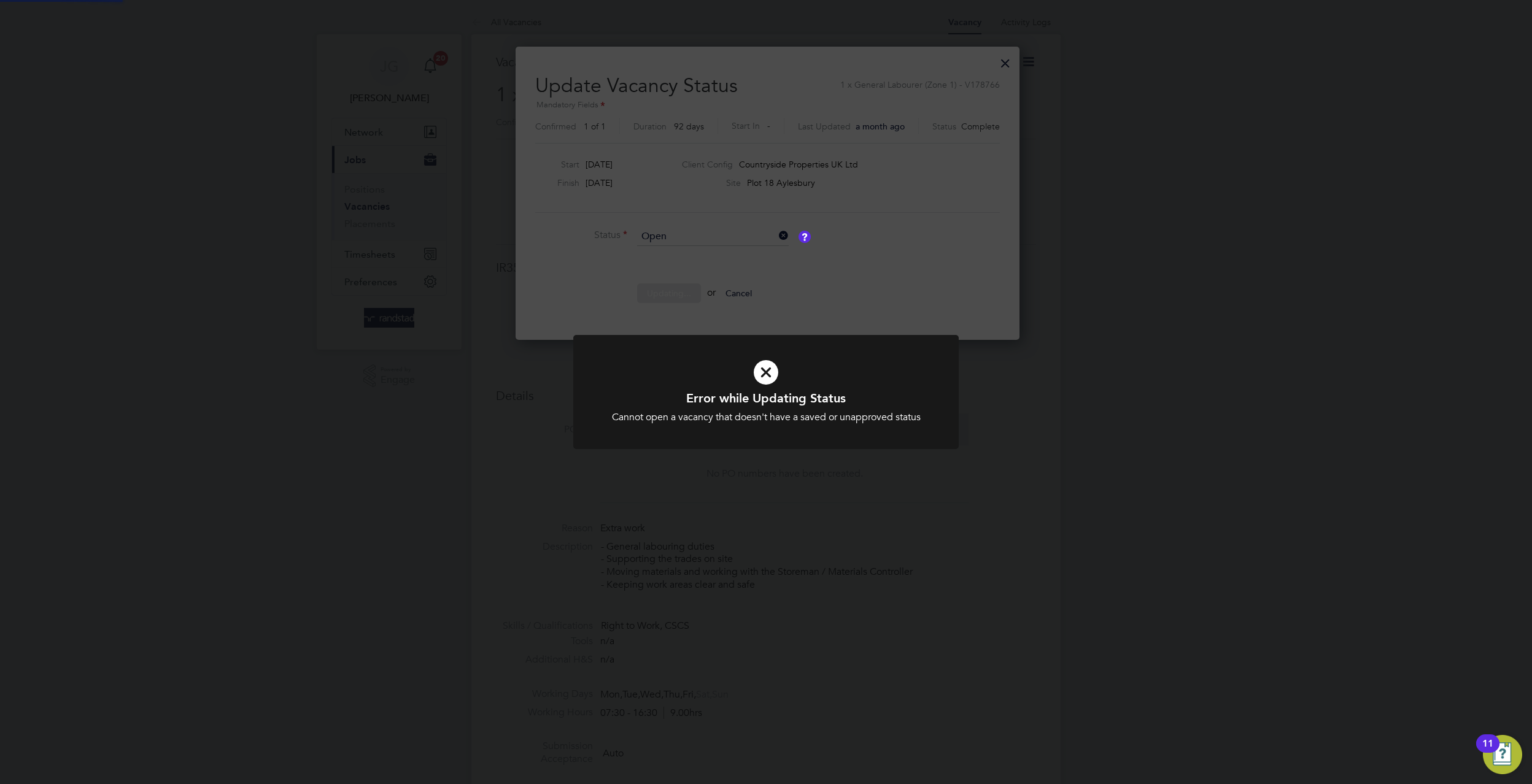
click at [989, 62] on div "Error while Updating Status Cannot open a vacancy that doesn't have a saved or …" at bounding box center [766, 392] width 1532 height 784
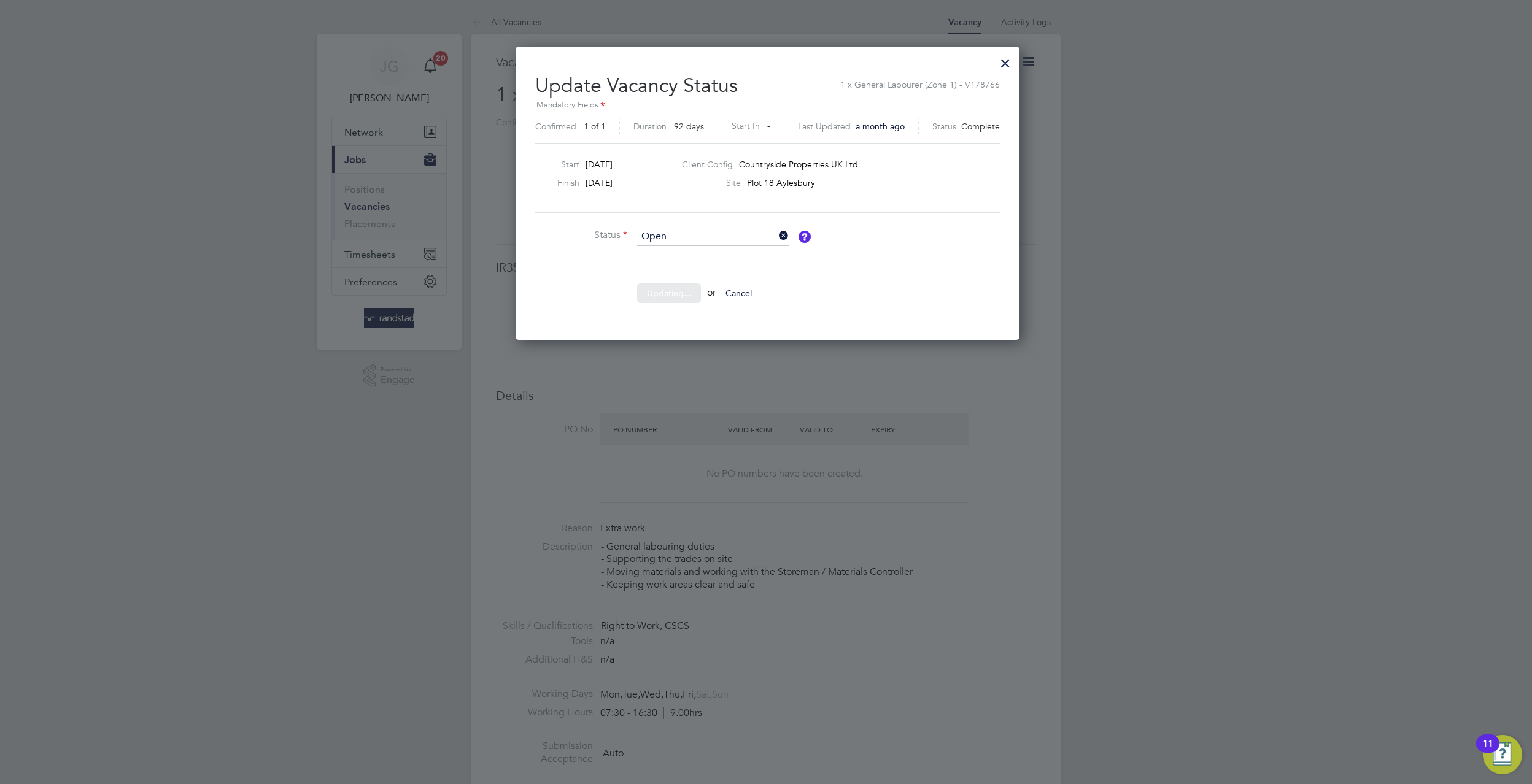
click at [1003, 62] on div at bounding box center [1005, 60] width 22 height 22
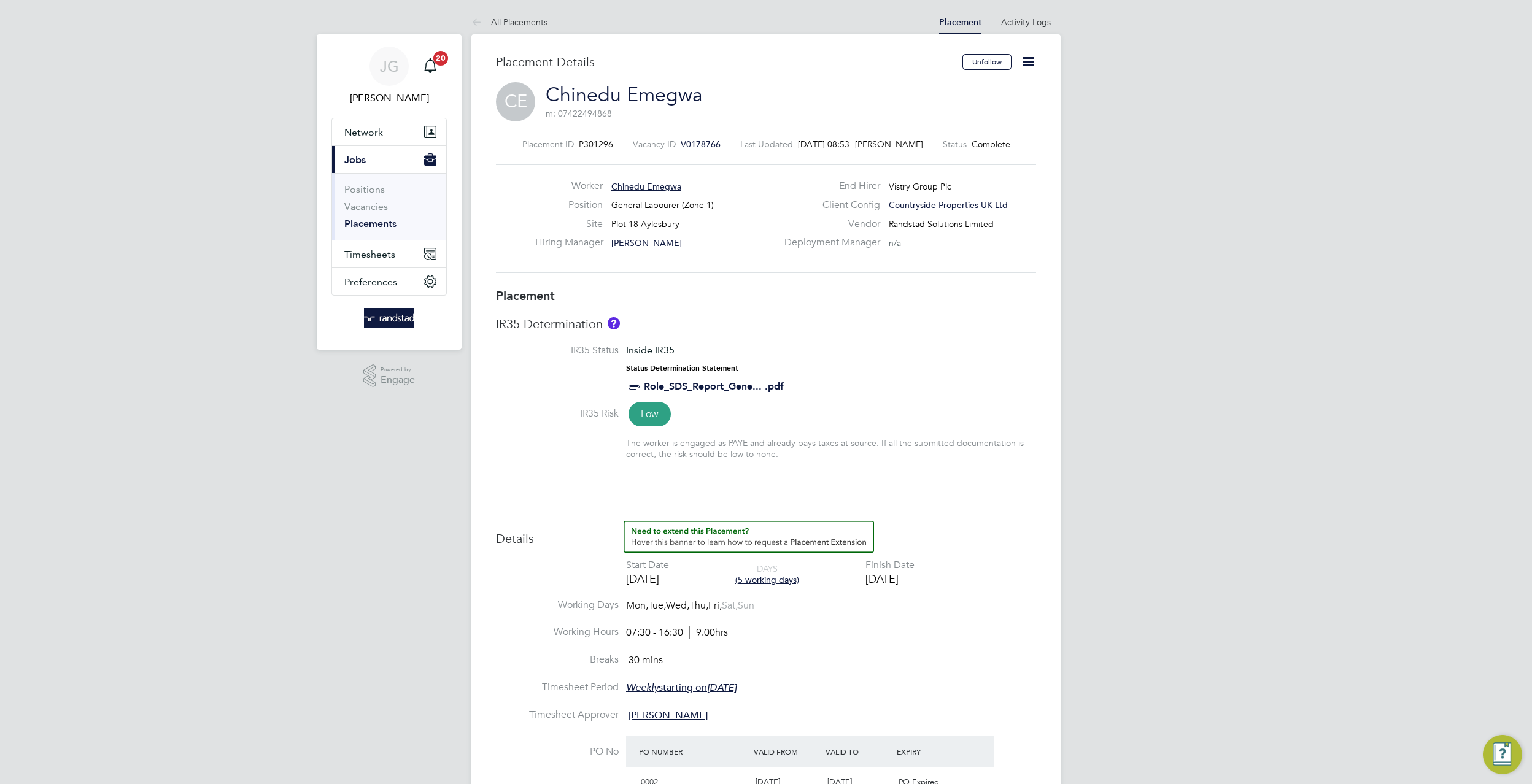
click at [586, 147] on span "P301296" at bounding box center [596, 143] width 35 height 11
click at [586, 142] on span "P301296" at bounding box center [596, 143] width 35 height 11
click at [577, 136] on div "Placement ID P301296 Vacancy ID V0178766 Last Updated 26 Sep 2025, 08:53 - Jame…" at bounding box center [766, 206] width 540 height 164
click at [586, 138] on span "P301296" at bounding box center [596, 143] width 35 height 11
click at [597, 143] on span "P301296" at bounding box center [596, 143] width 35 height 11
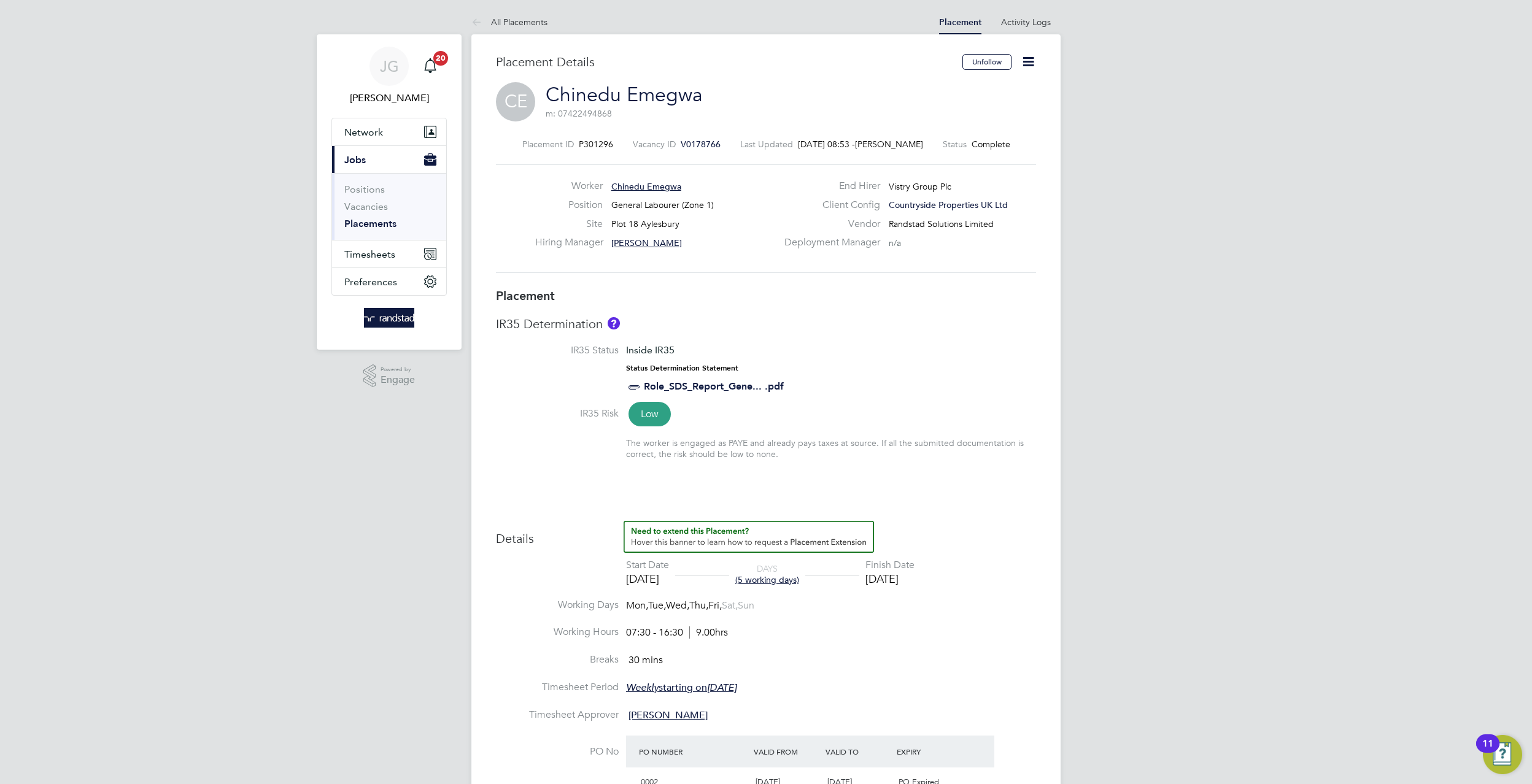
click at [694, 142] on span "V0178766" at bounding box center [701, 143] width 40 height 11
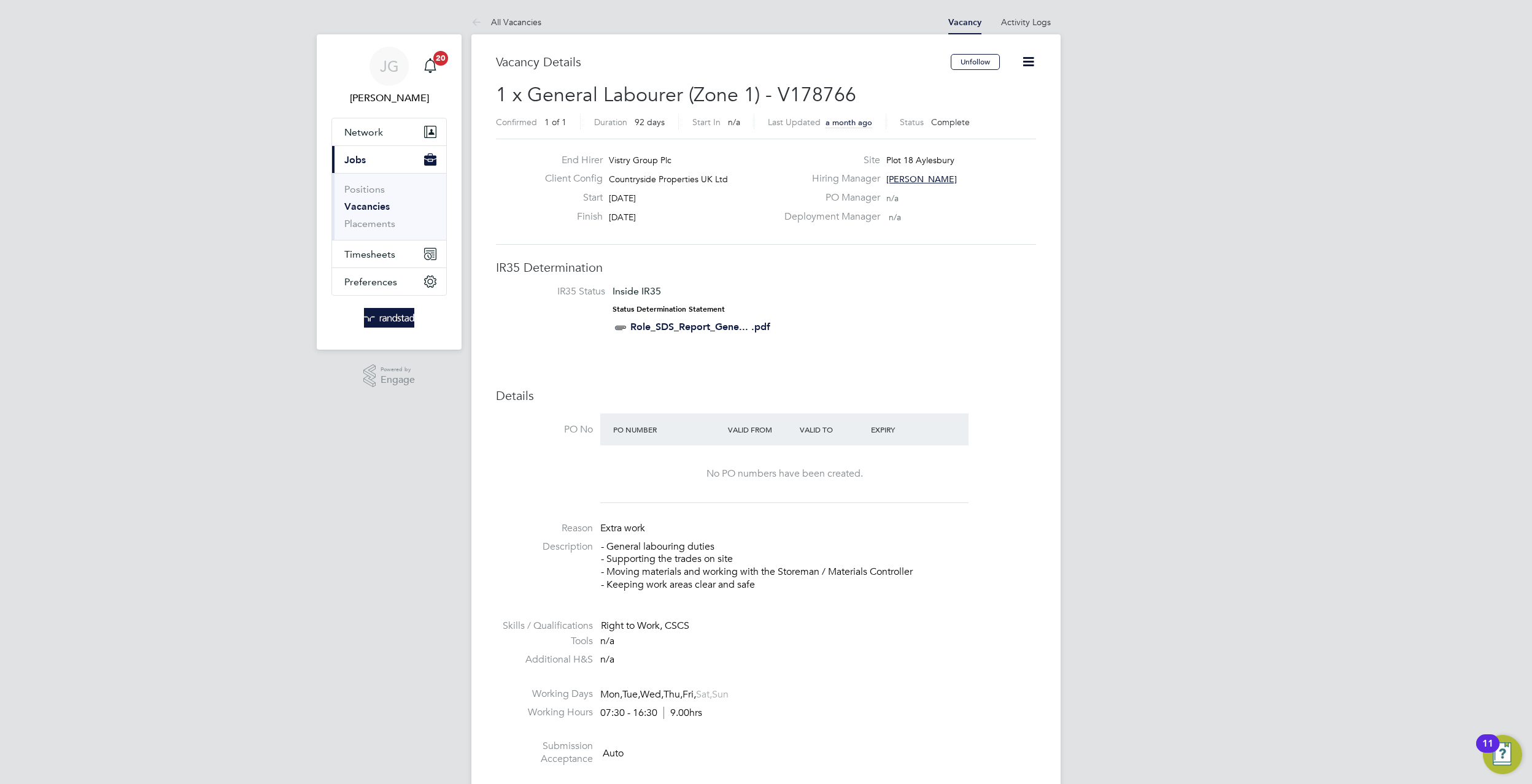
click at [1007, 67] on div "Unfollow" at bounding box center [993, 67] width 86 height 28
click at [1028, 61] on icon at bounding box center [1028, 61] width 15 height 15
click at [994, 111] on li "Update Status" at bounding box center [998, 108] width 71 height 17
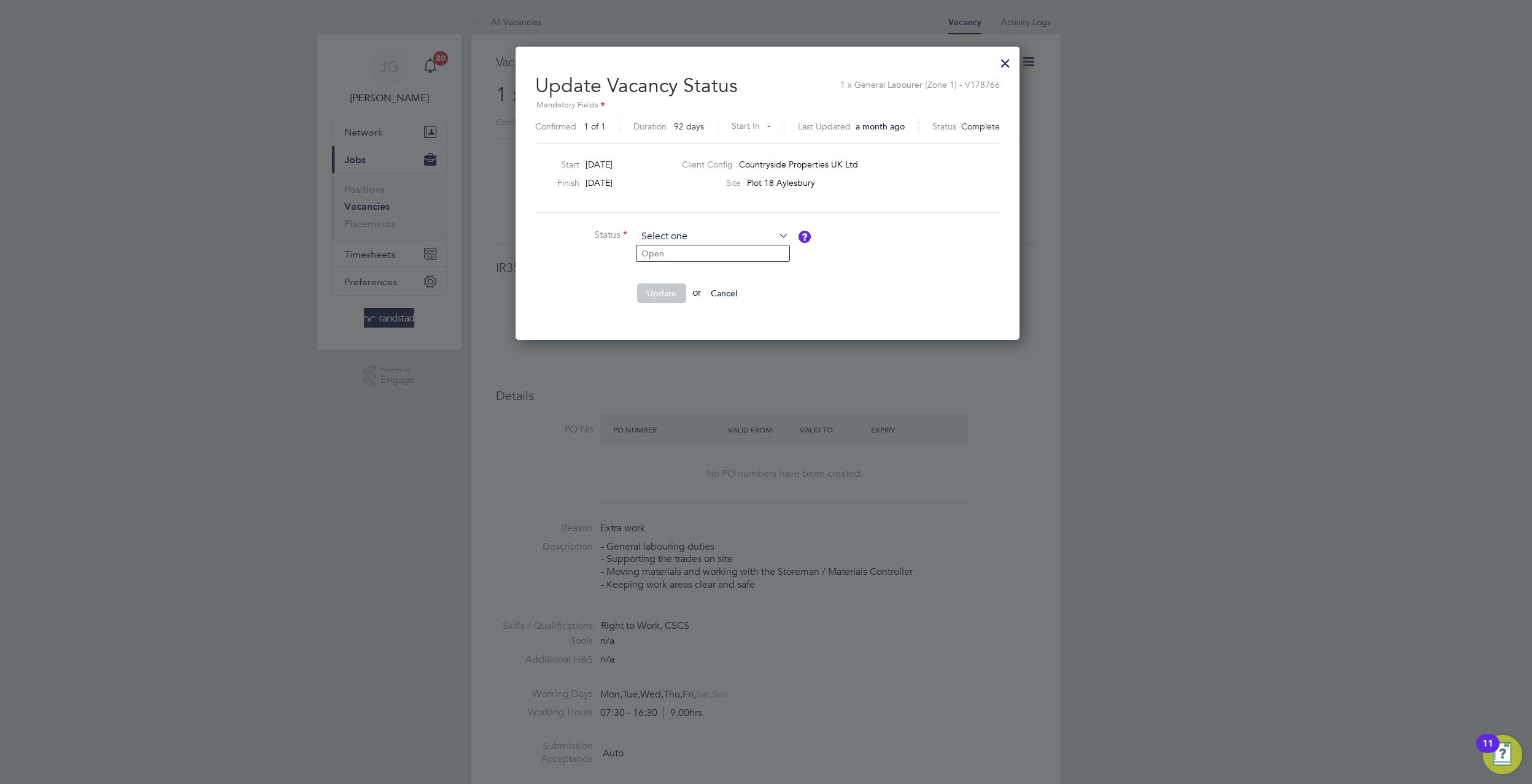
click at [727, 232] on input at bounding box center [713, 236] width 152 height 18
click at [702, 245] on ul "Open" at bounding box center [713, 254] width 154 height 17
click at [684, 258] on li at bounding box center [719, 264] width 368 height 12
click at [663, 253] on li "Open" at bounding box center [712, 253] width 153 height 16
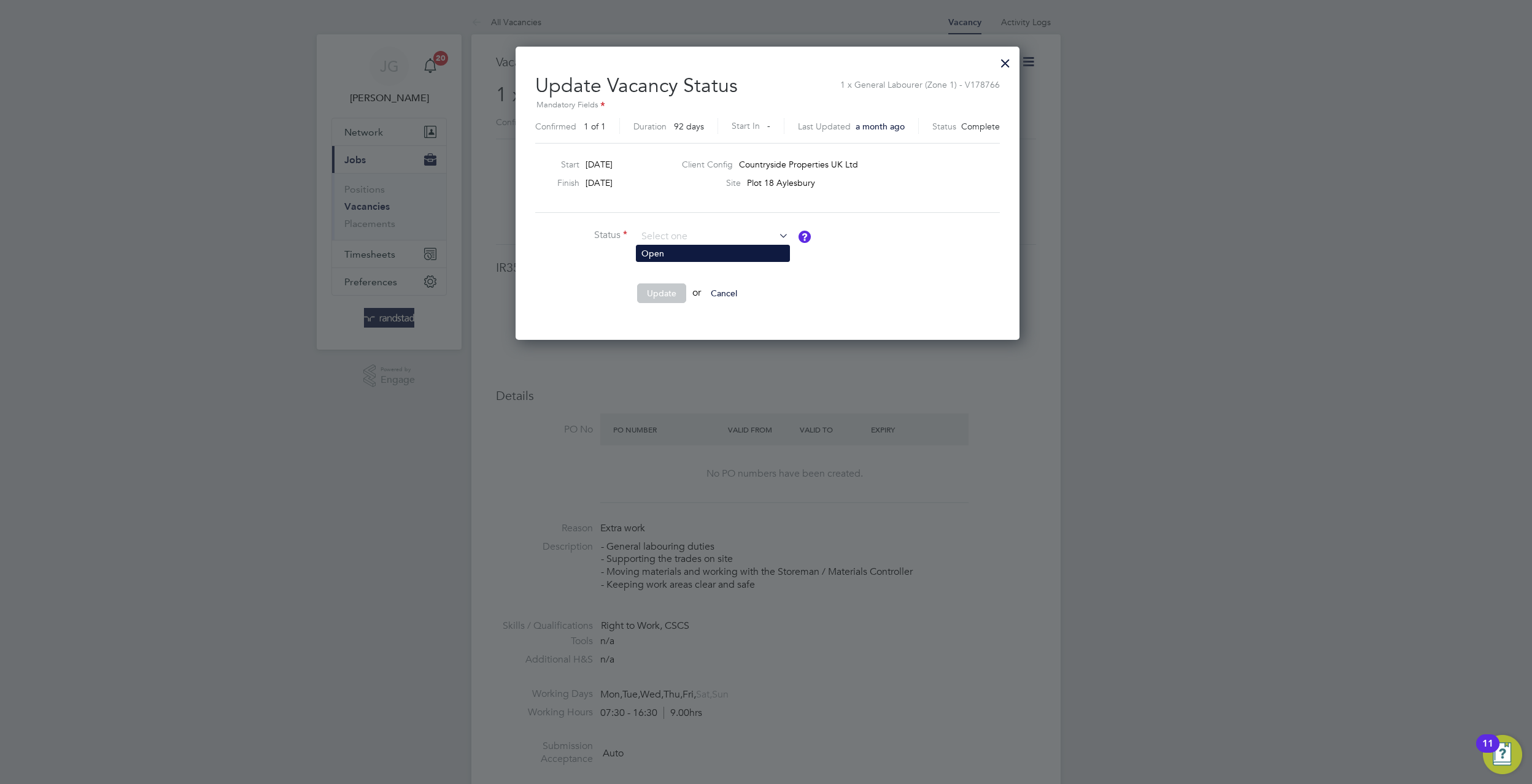
type input "Open"
click at [659, 300] on button "Update" at bounding box center [661, 293] width 49 height 19
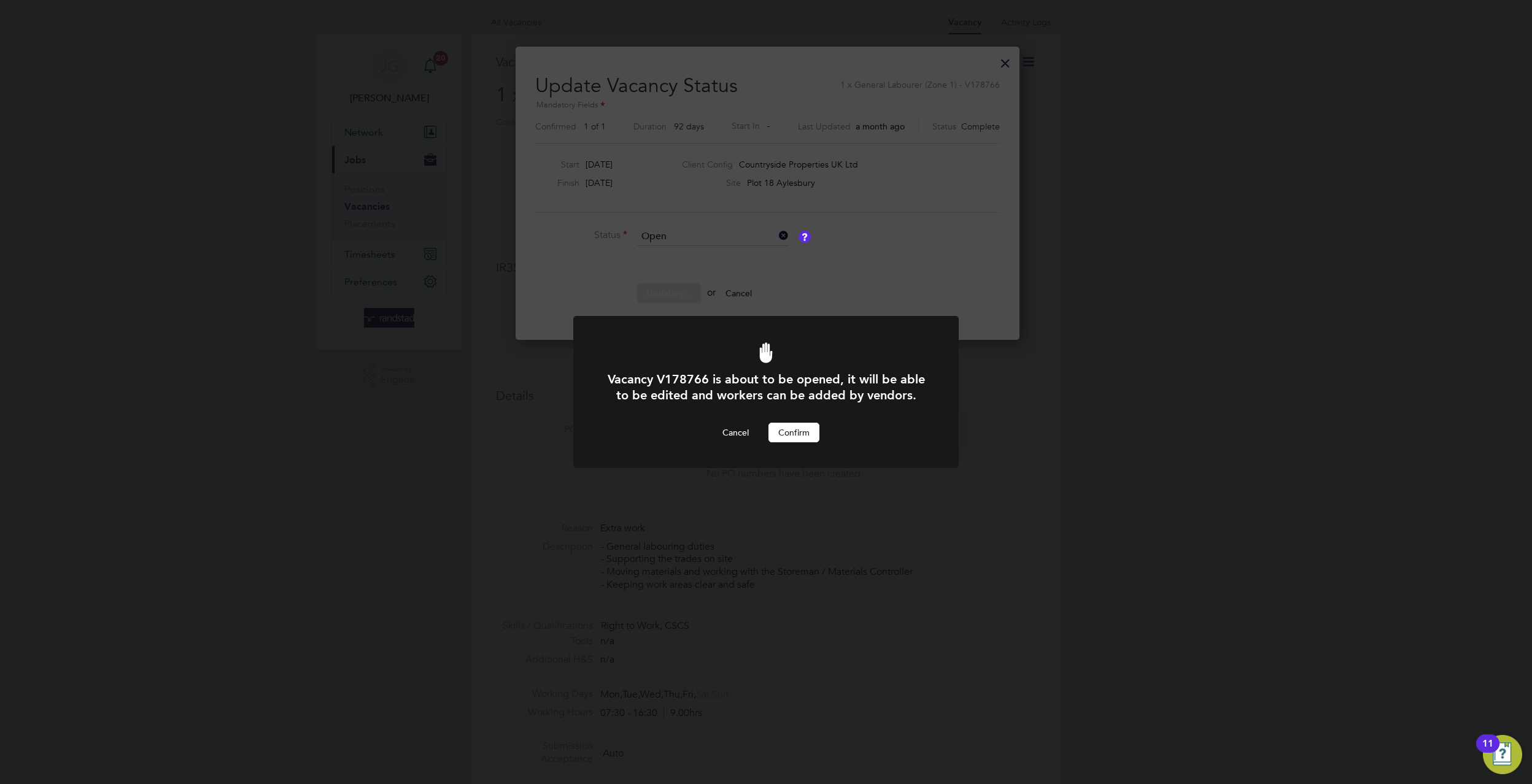
click at [805, 432] on button "Confirm" at bounding box center [794, 432] width 51 height 19
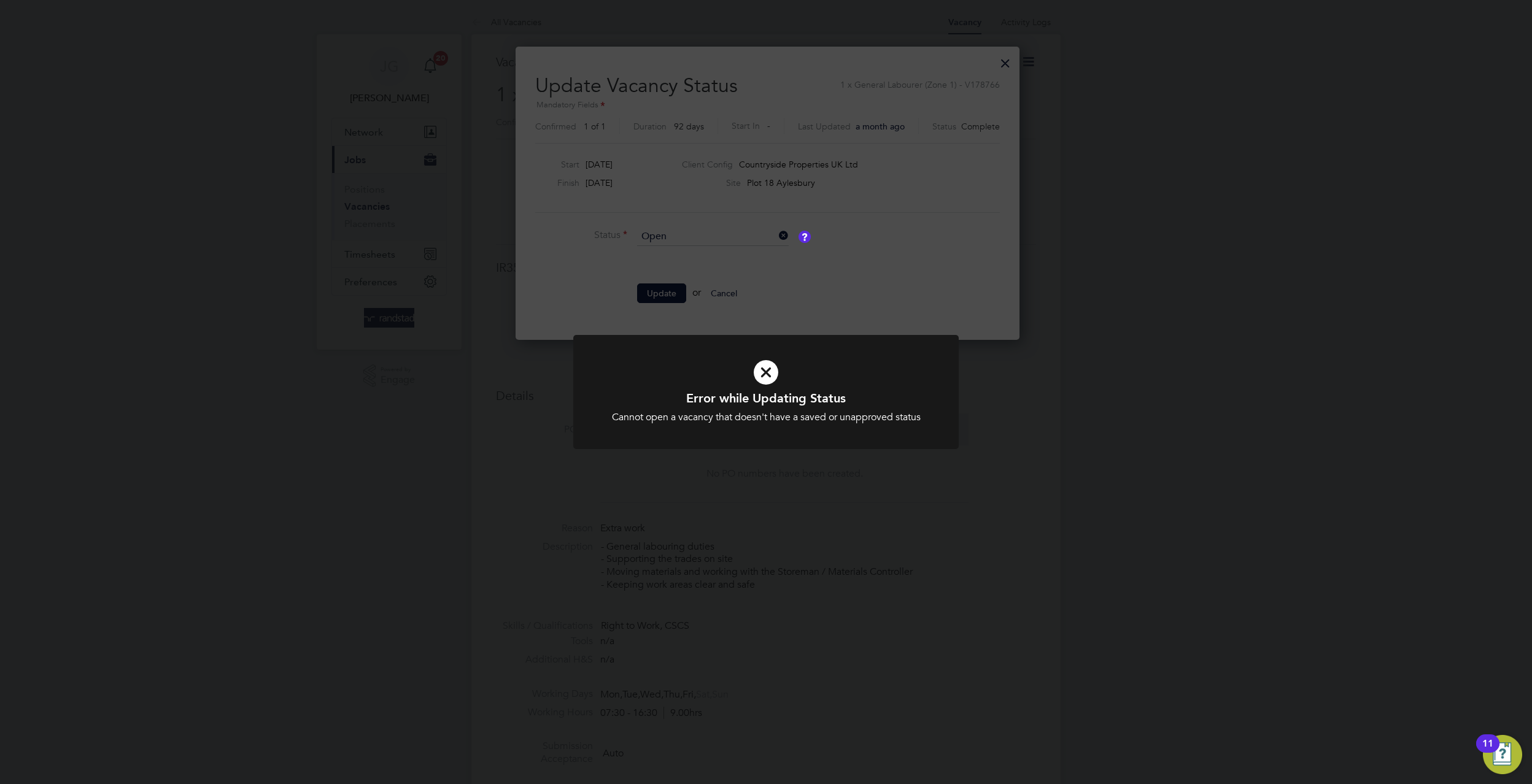
click at [933, 319] on div "Error while Updating Status Cannot open a vacancy that doesn't have a saved or …" at bounding box center [766, 392] width 1532 height 784
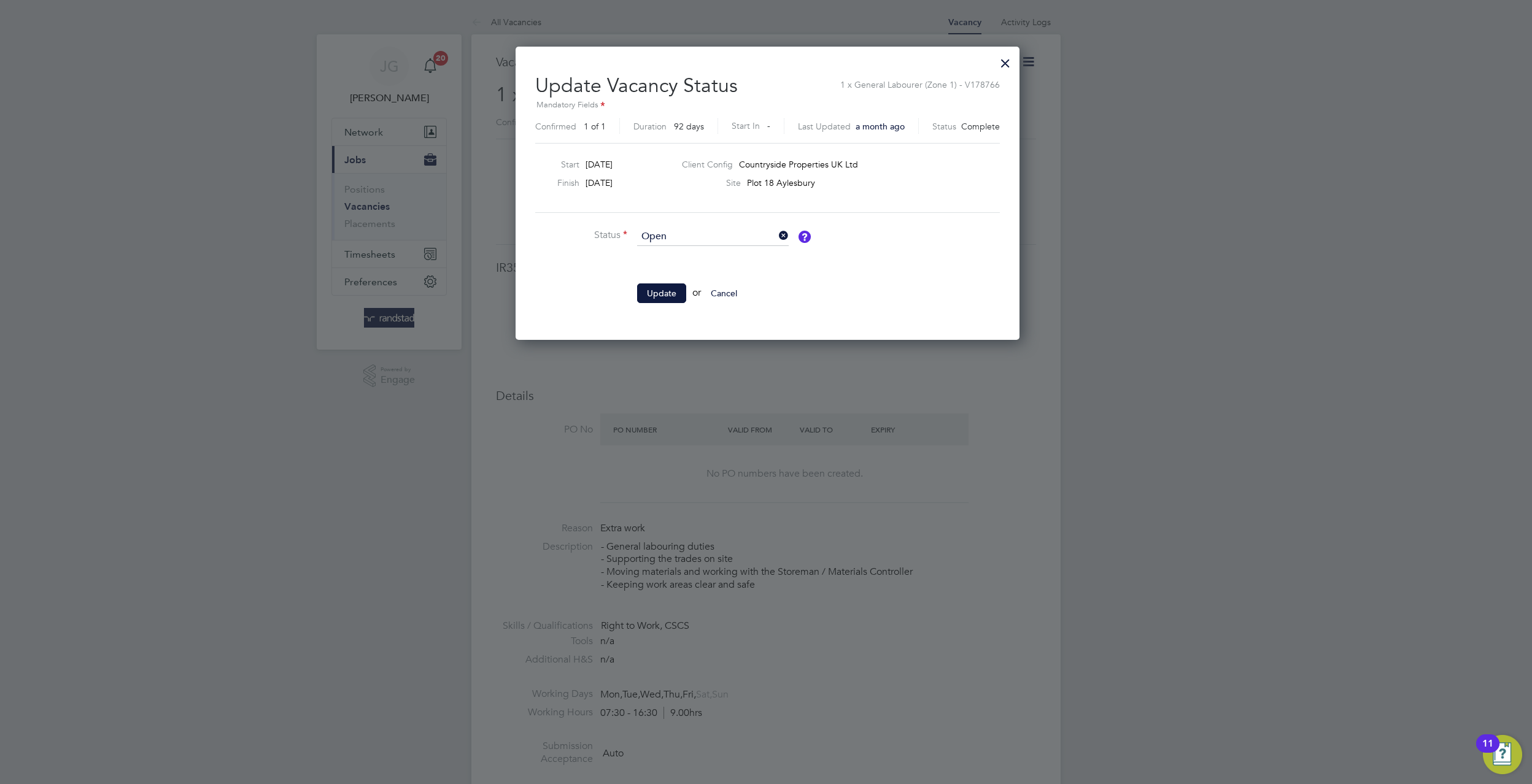
click at [995, 57] on div at bounding box center [1005, 60] width 22 height 22
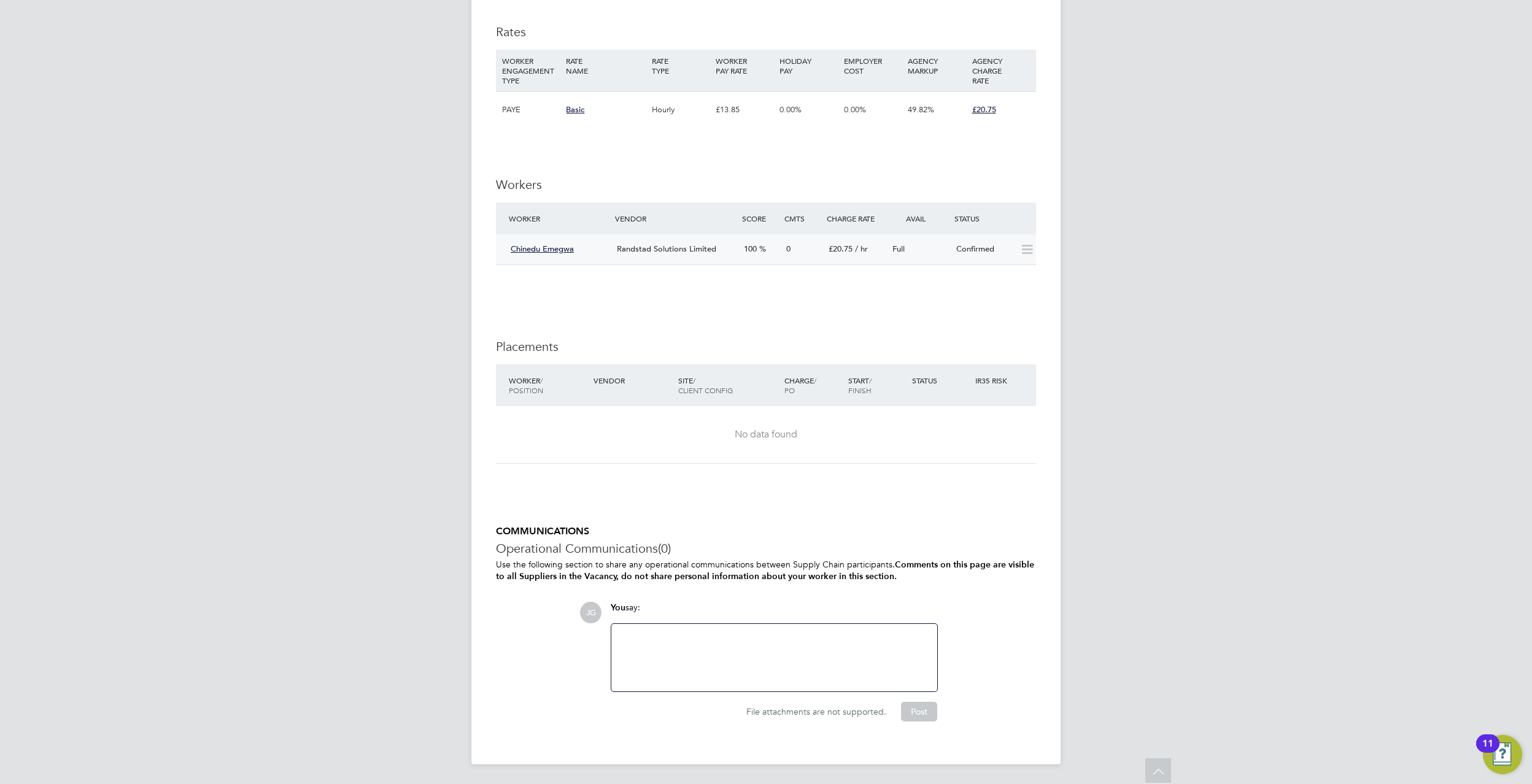
click at [1027, 245] on icon at bounding box center [1027, 250] width 15 height 10
click at [959, 255] on div "Confirmed" at bounding box center [983, 249] width 63 height 20
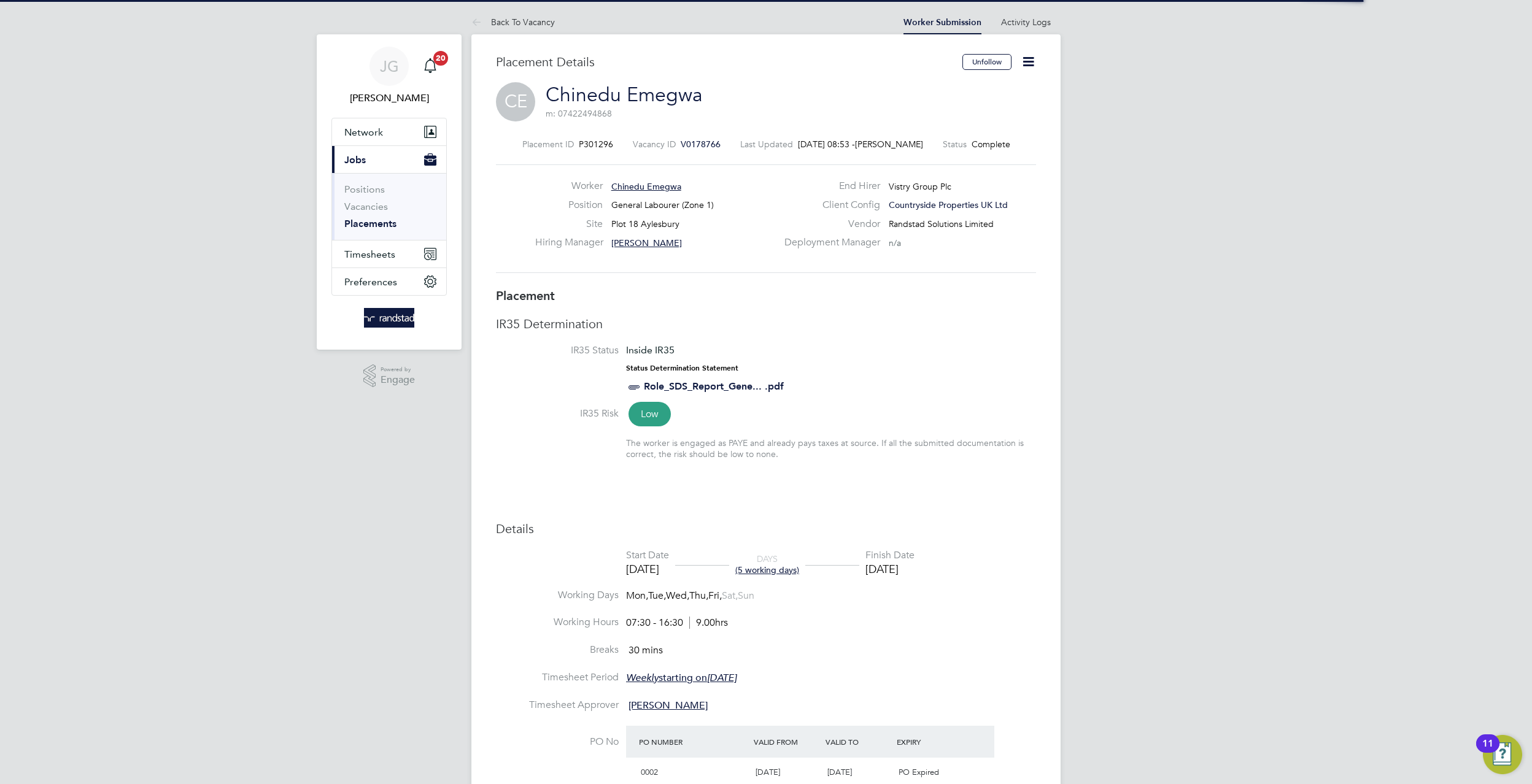
click at [1036, 65] on icon at bounding box center [1028, 61] width 15 height 15
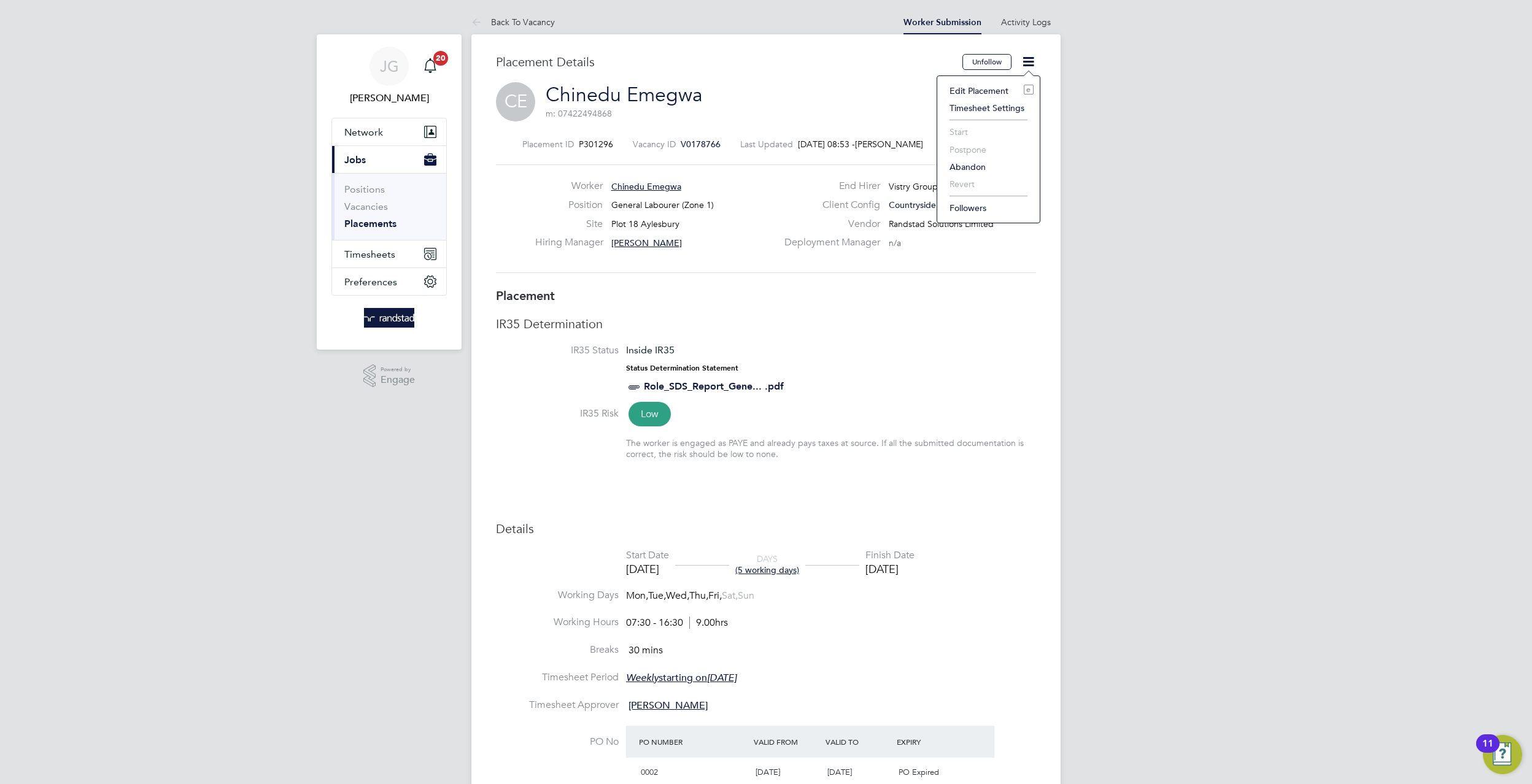
click at [1014, 76] on div "Edit Placement e Timesheet Settings Start Postpone Abandon Revert Followers" at bounding box center [988, 150] width 104 height 148
click at [986, 86] on div "CE Chinedu Emegwa m: 07422494868" at bounding box center [766, 103] width 540 height 41
click at [1036, 65] on icon at bounding box center [1028, 61] width 15 height 15
click at [986, 94] on li "Edit Placement e" at bounding box center [989, 91] width 90 height 17
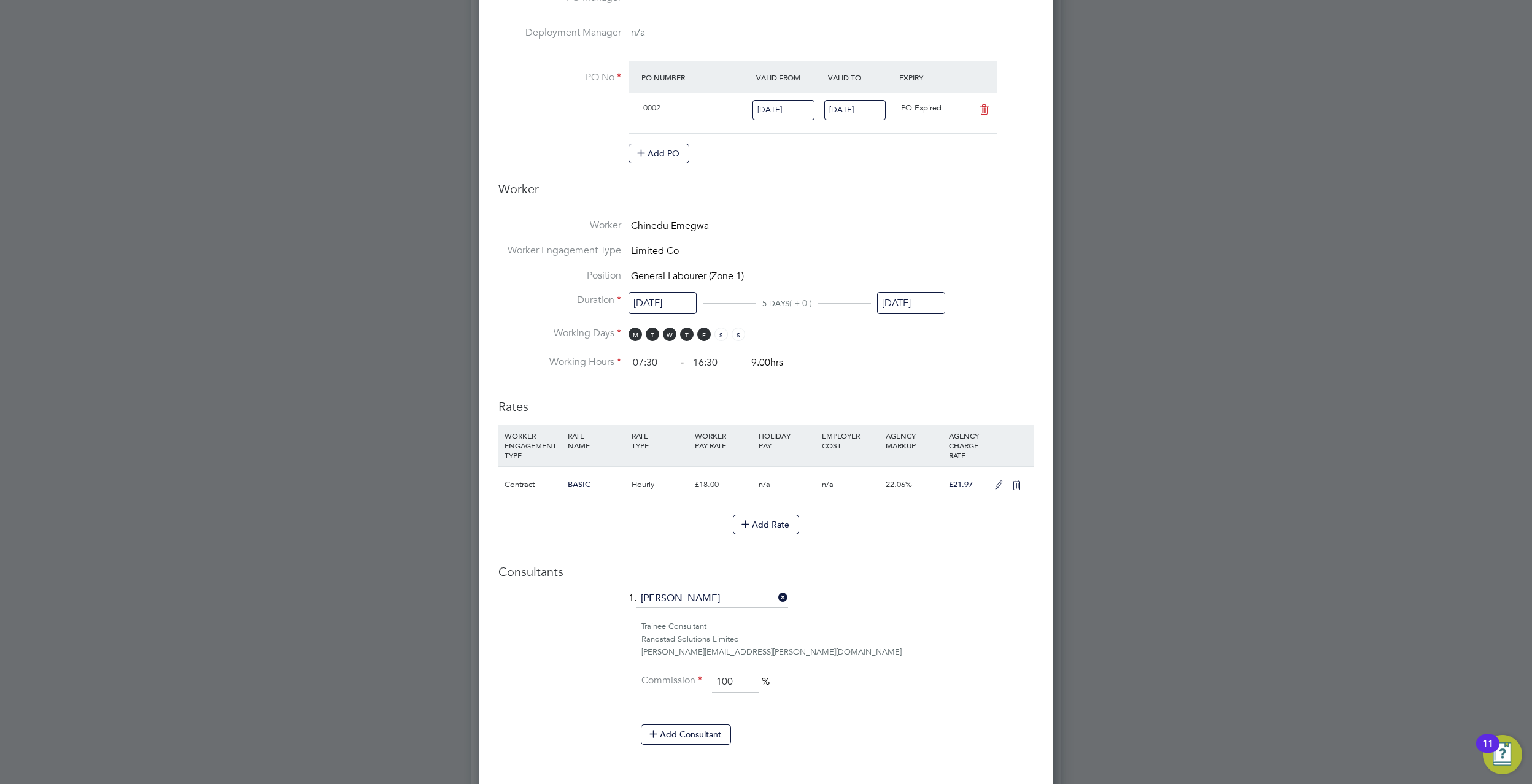
click at [941, 302] on input "01 Aug 2025" at bounding box center [911, 304] width 68 height 23
click at [962, 342] on li "Working Days M T W T F S S" at bounding box center [766, 339] width 535 height 25
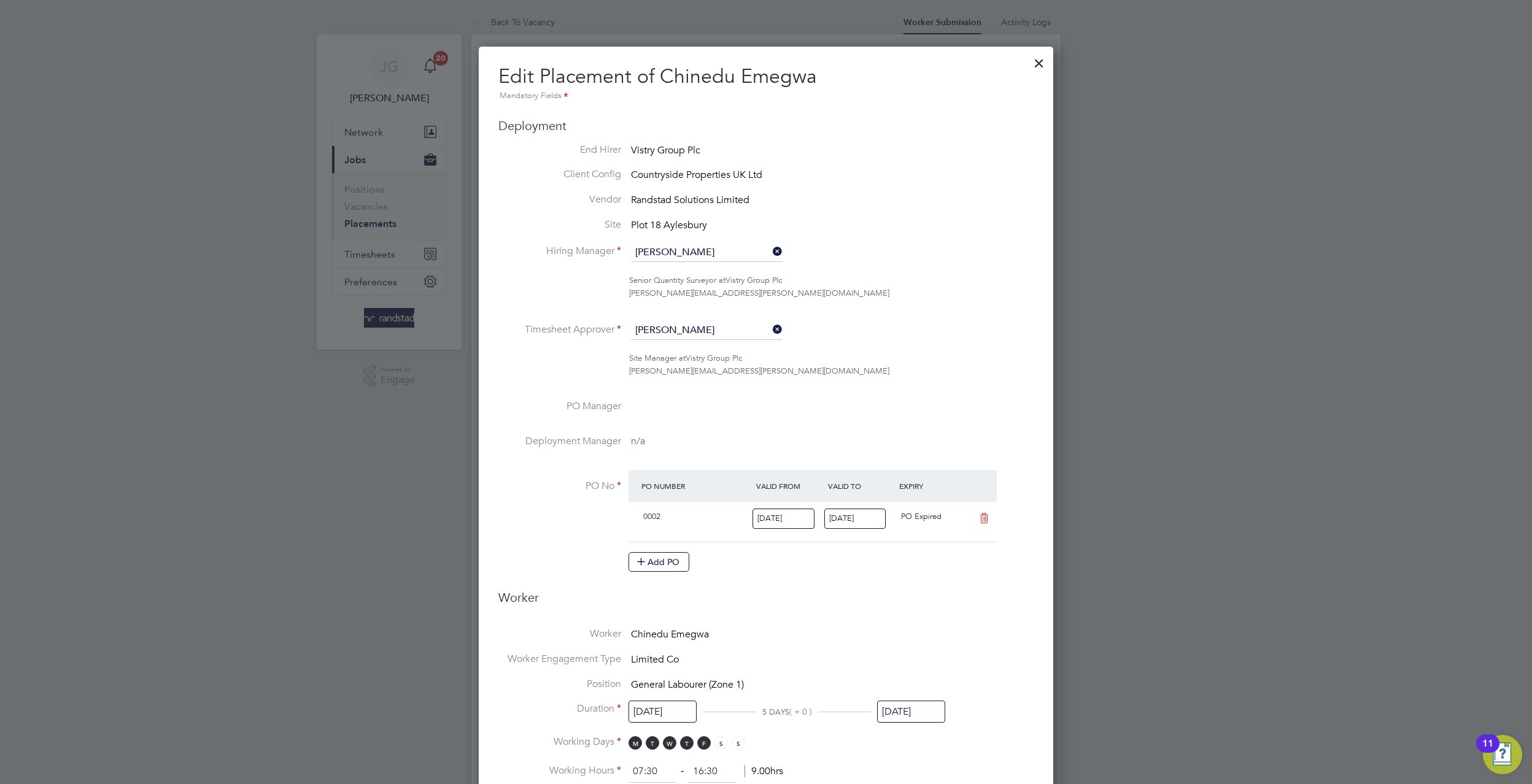
click at [1033, 62] on div at bounding box center [1039, 60] width 22 height 22
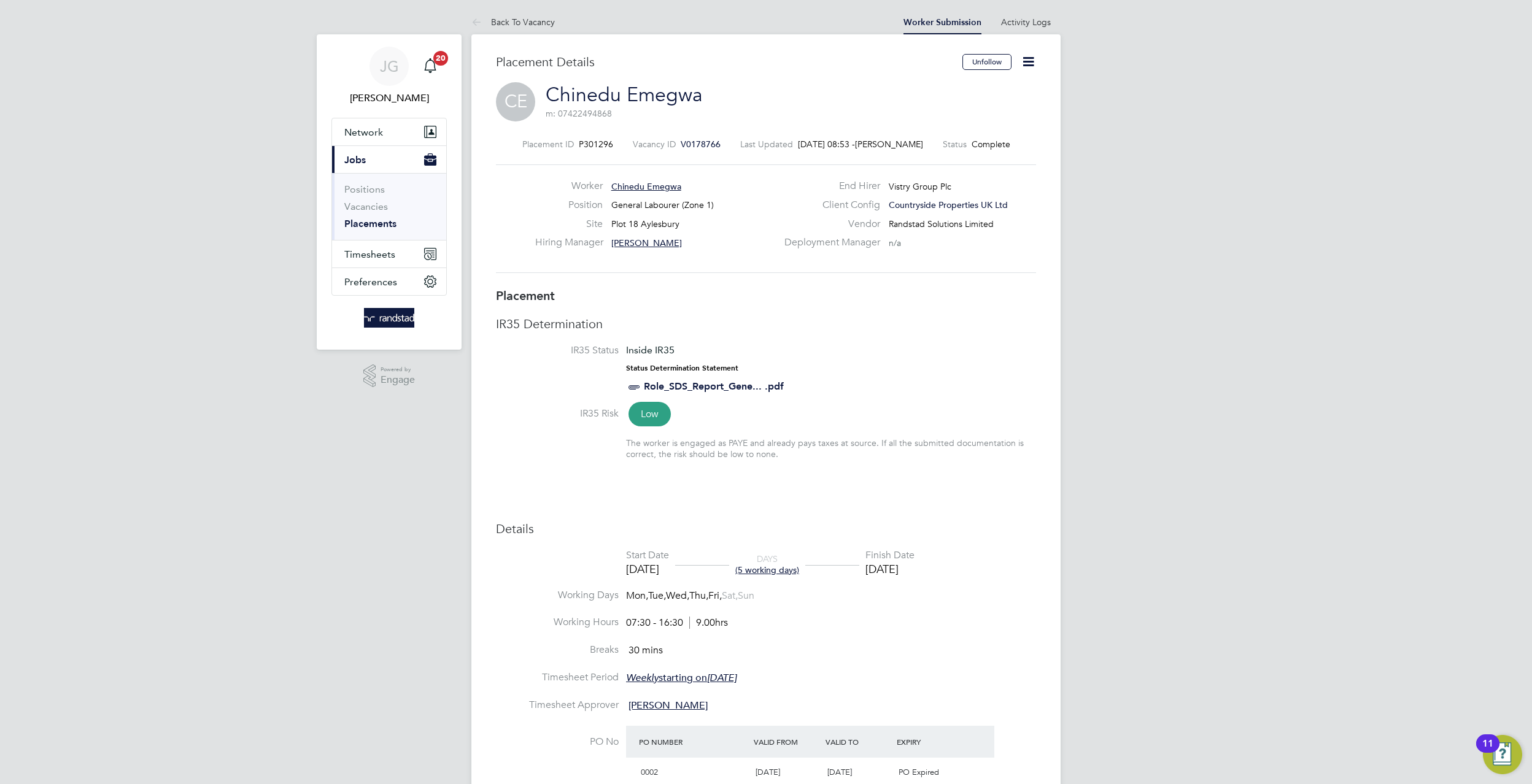
click at [680, 145] on span "V0178766" at bounding box center [701, 143] width 40 height 11
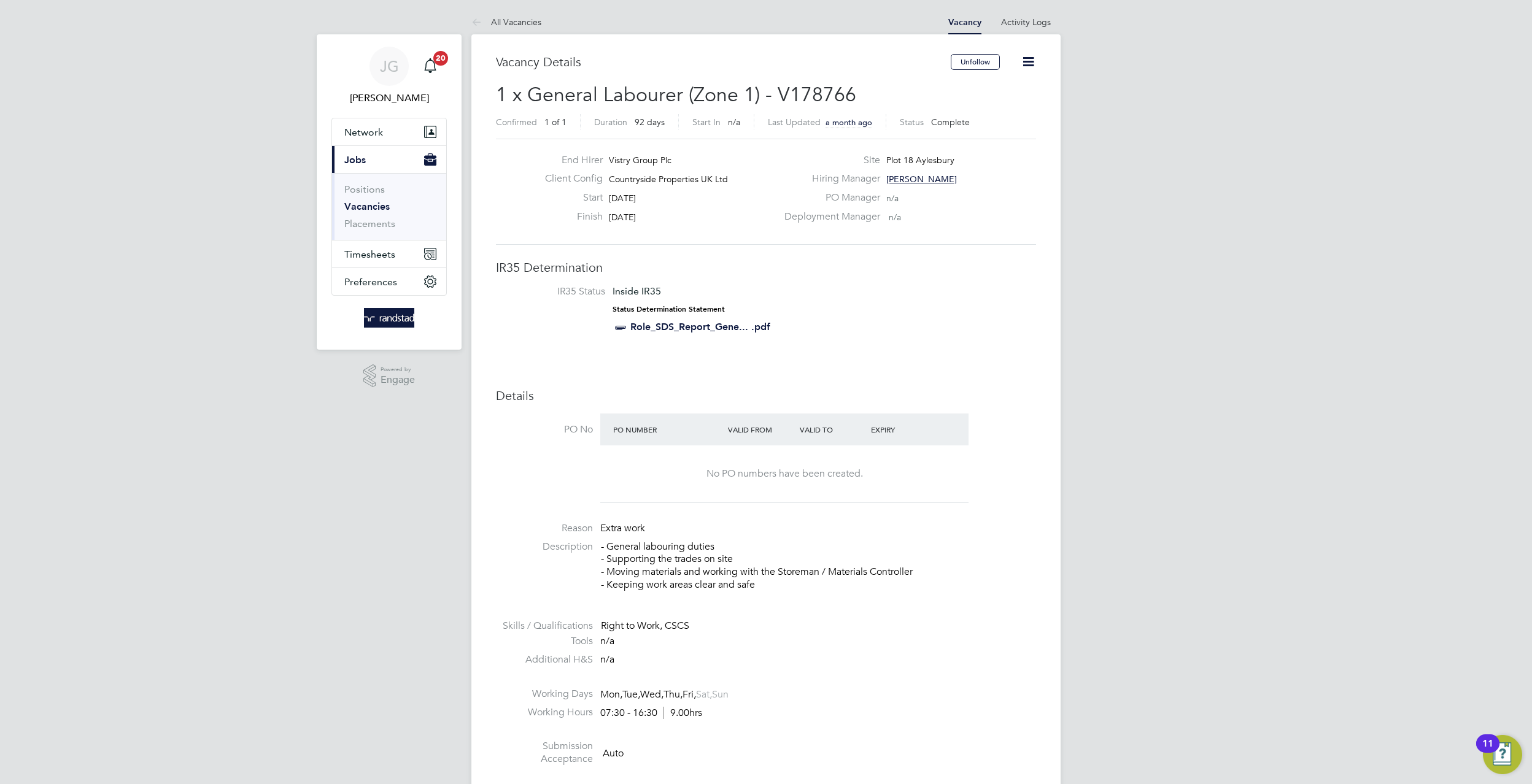
click at [1028, 63] on icon at bounding box center [1028, 61] width 15 height 15
click at [1016, 112] on li "Update Status" at bounding box center [998, 108] width 71 height 17
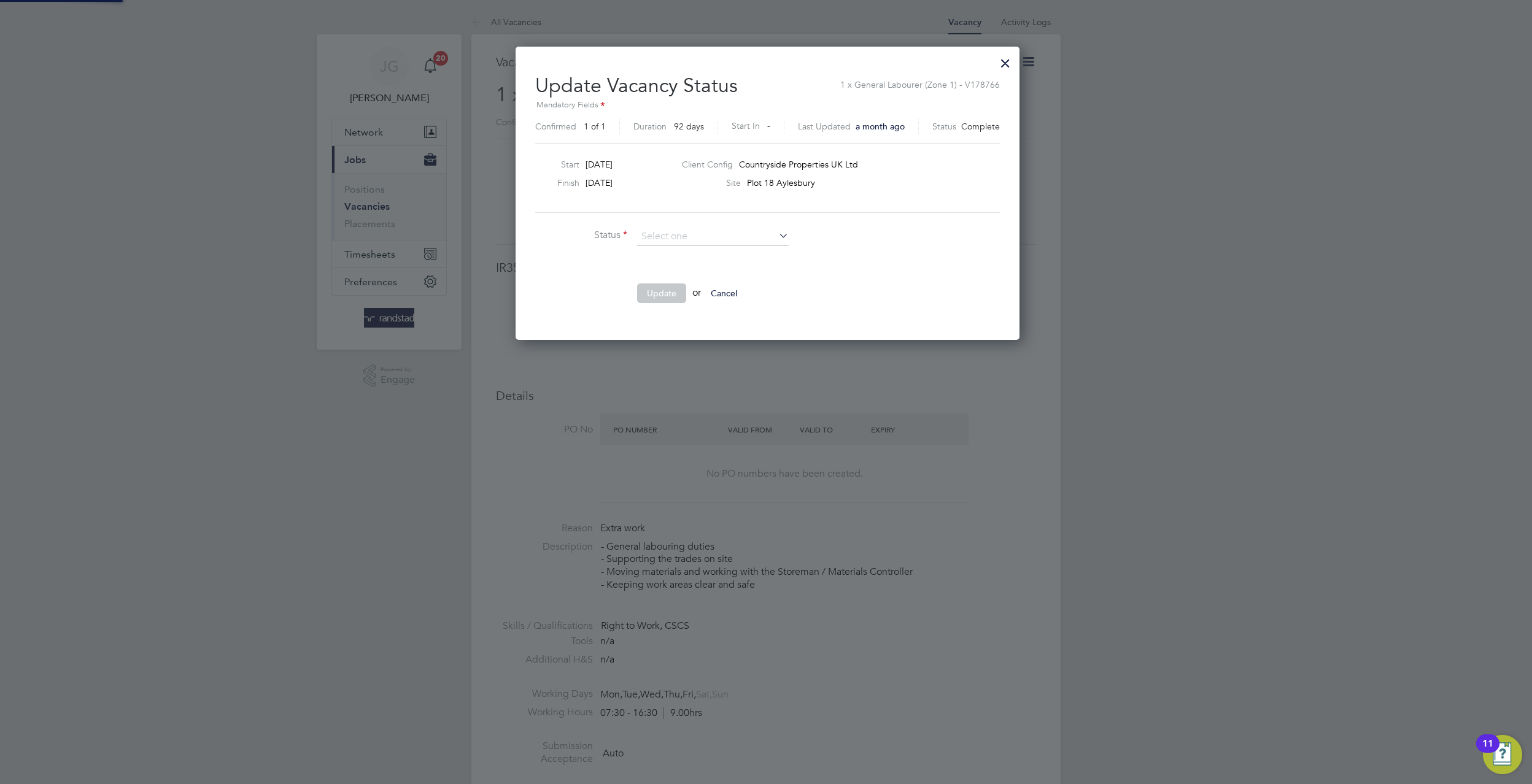
scroll to position [293, 501]
click at [682, 247] on li "Open" at bounding box center [712, 253] width 153 height 16
type input "Open"
click at [665, 291] on button "Update" at bounding box center [661, 293] width 49 height 19
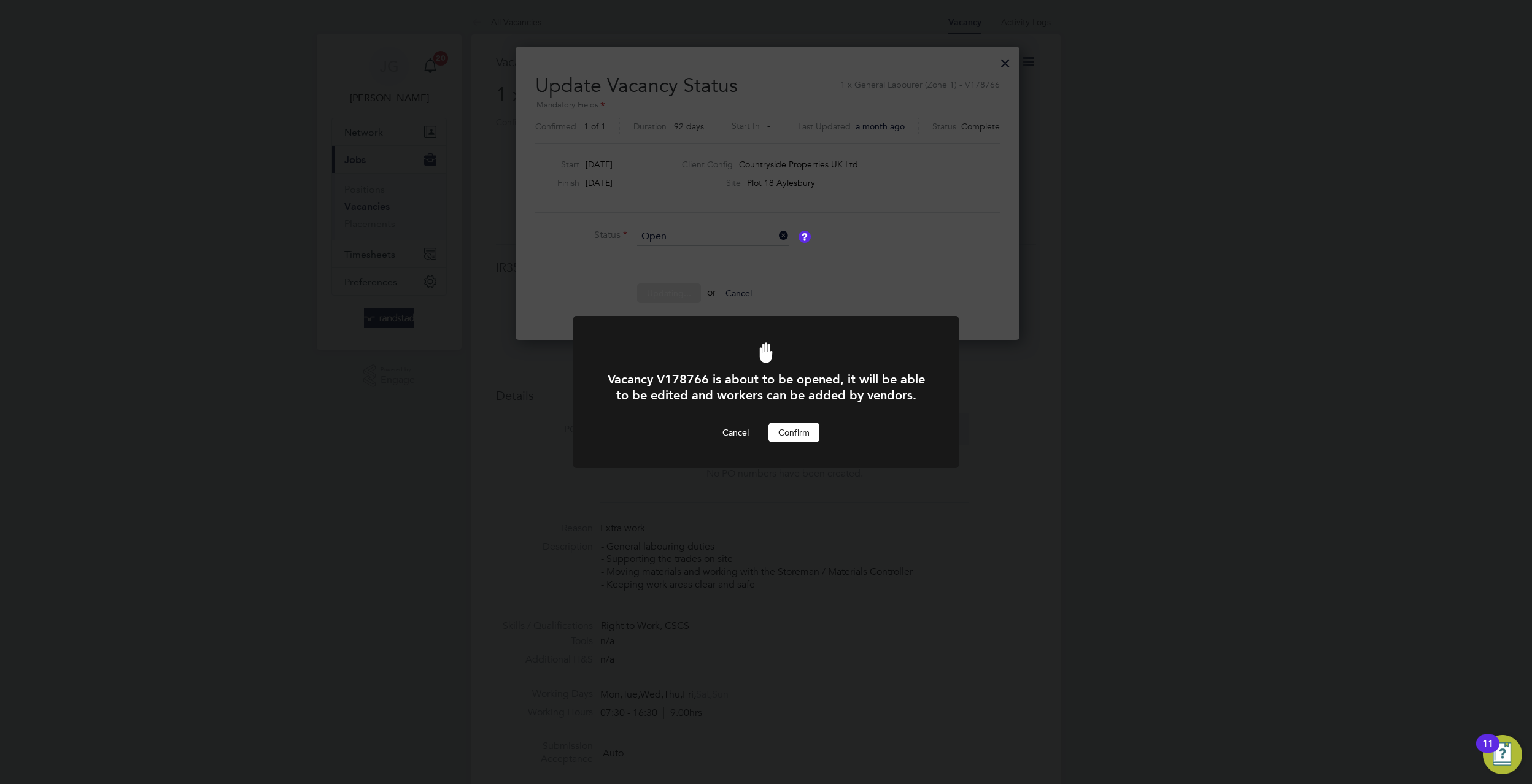
click at [813, 428] on button "Confirm" at bounding box center [794, 432] width 51 height 19
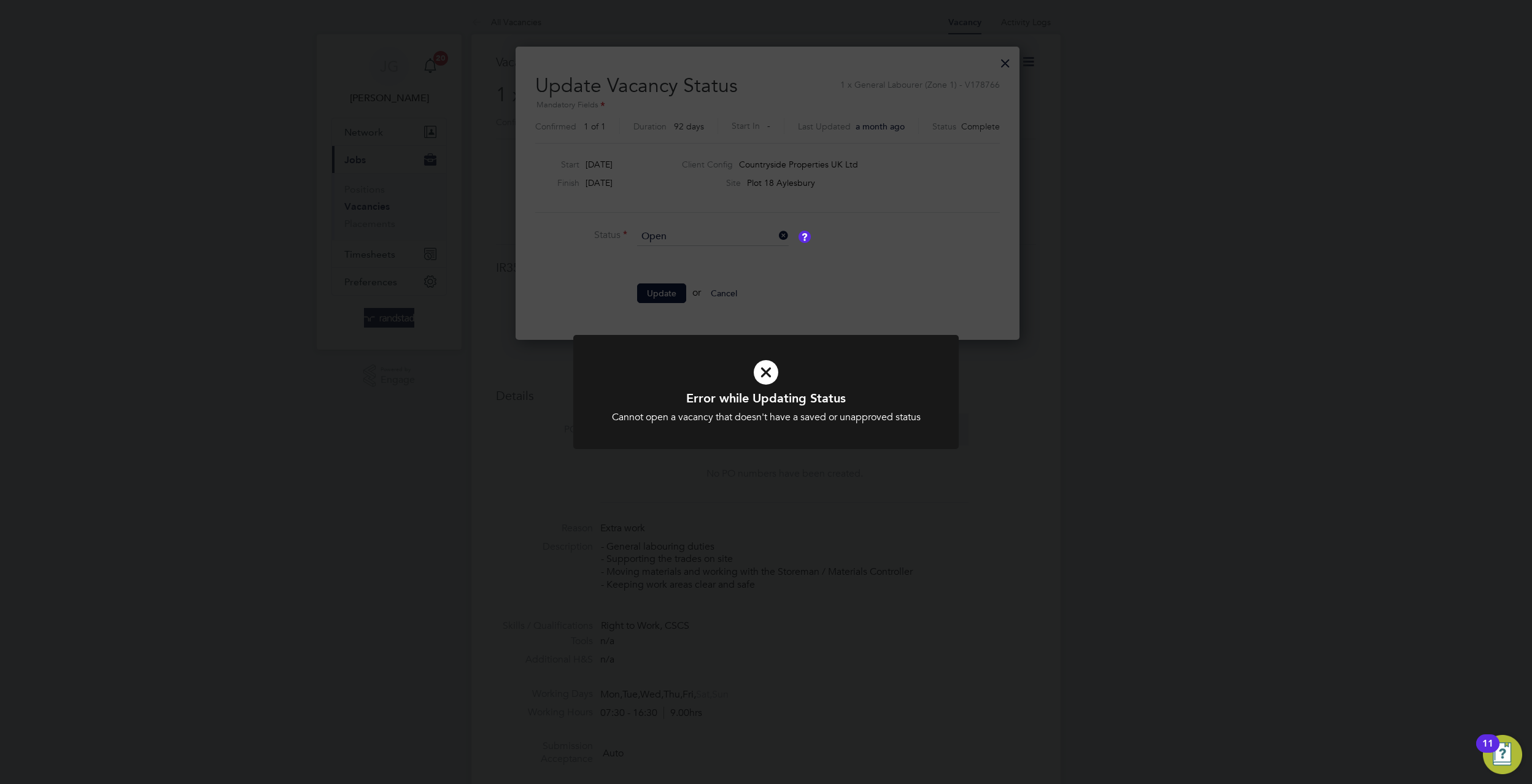
click at [987, 63] on div "Error while Updating Status Cannot open a vacancy that doesn't have a saved or …" at bounding box center [766, 392] width 1532 height 784
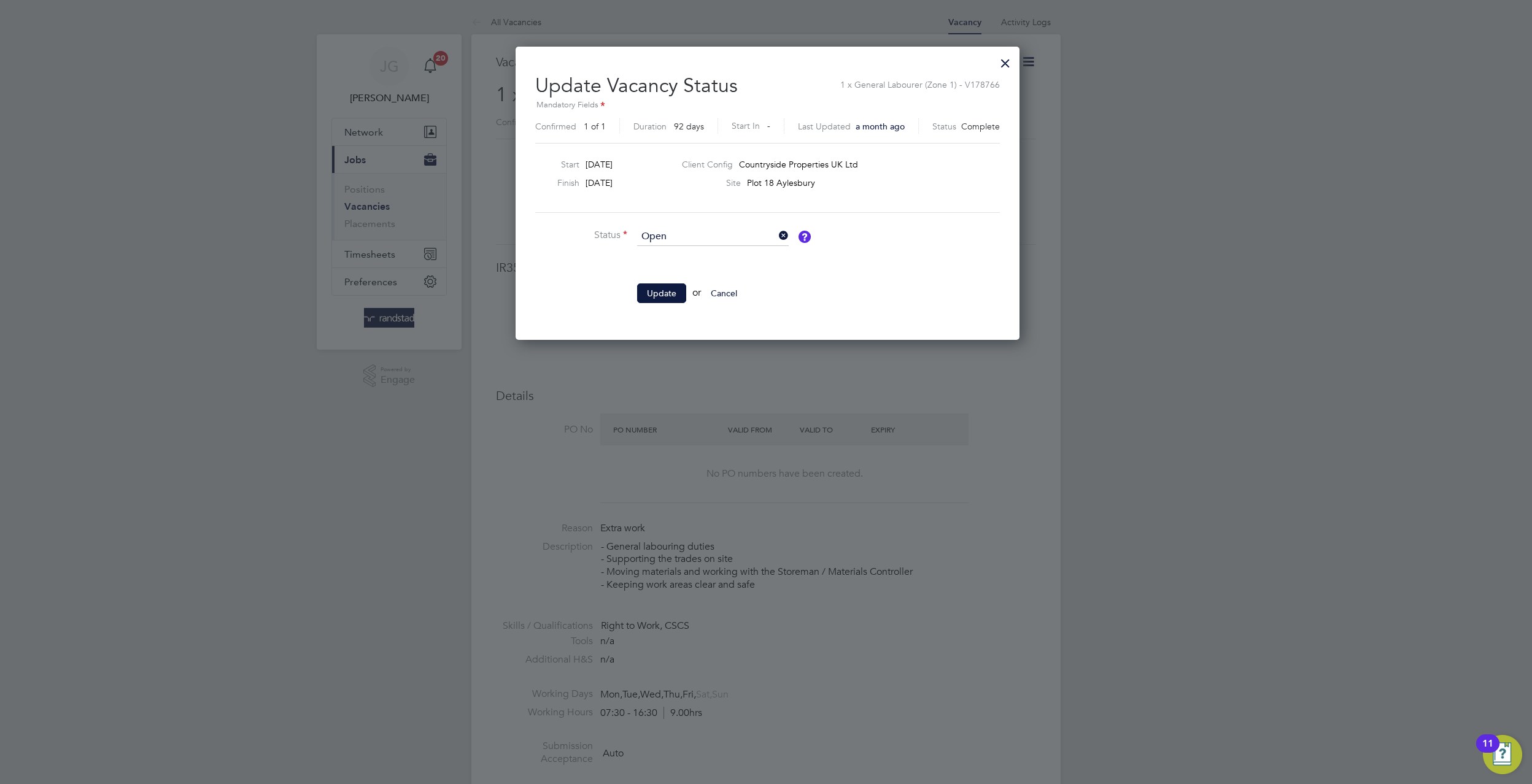
click at [1008, 61] on div at bounding box center [1005, 60] width 22 height 22
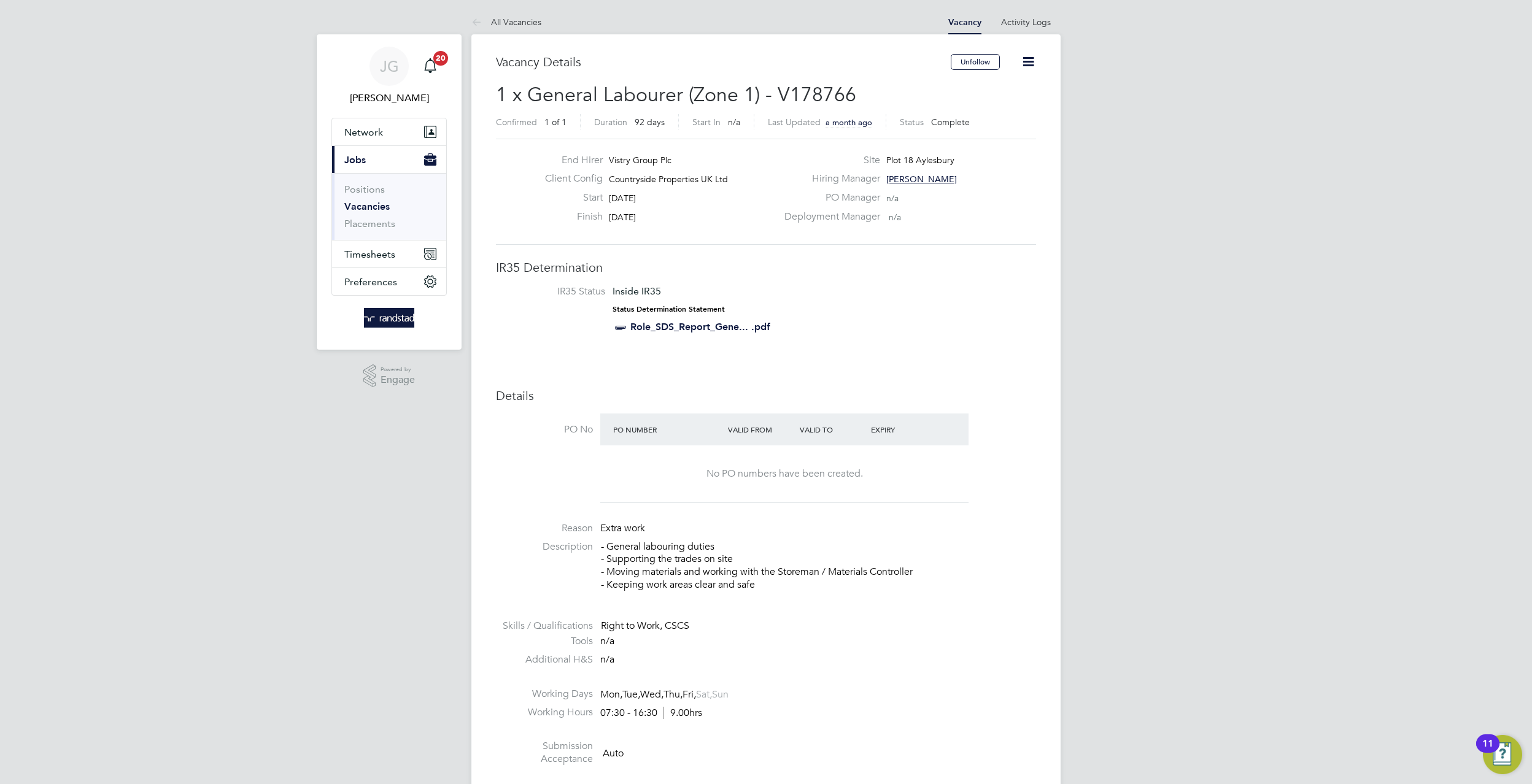
click at [1033, 61] on icon at bounding box center [1028, 61] width 15 height 15
click at [993, 108] on li "Update Status" at bounding box center [998, 108] width 71 height 17
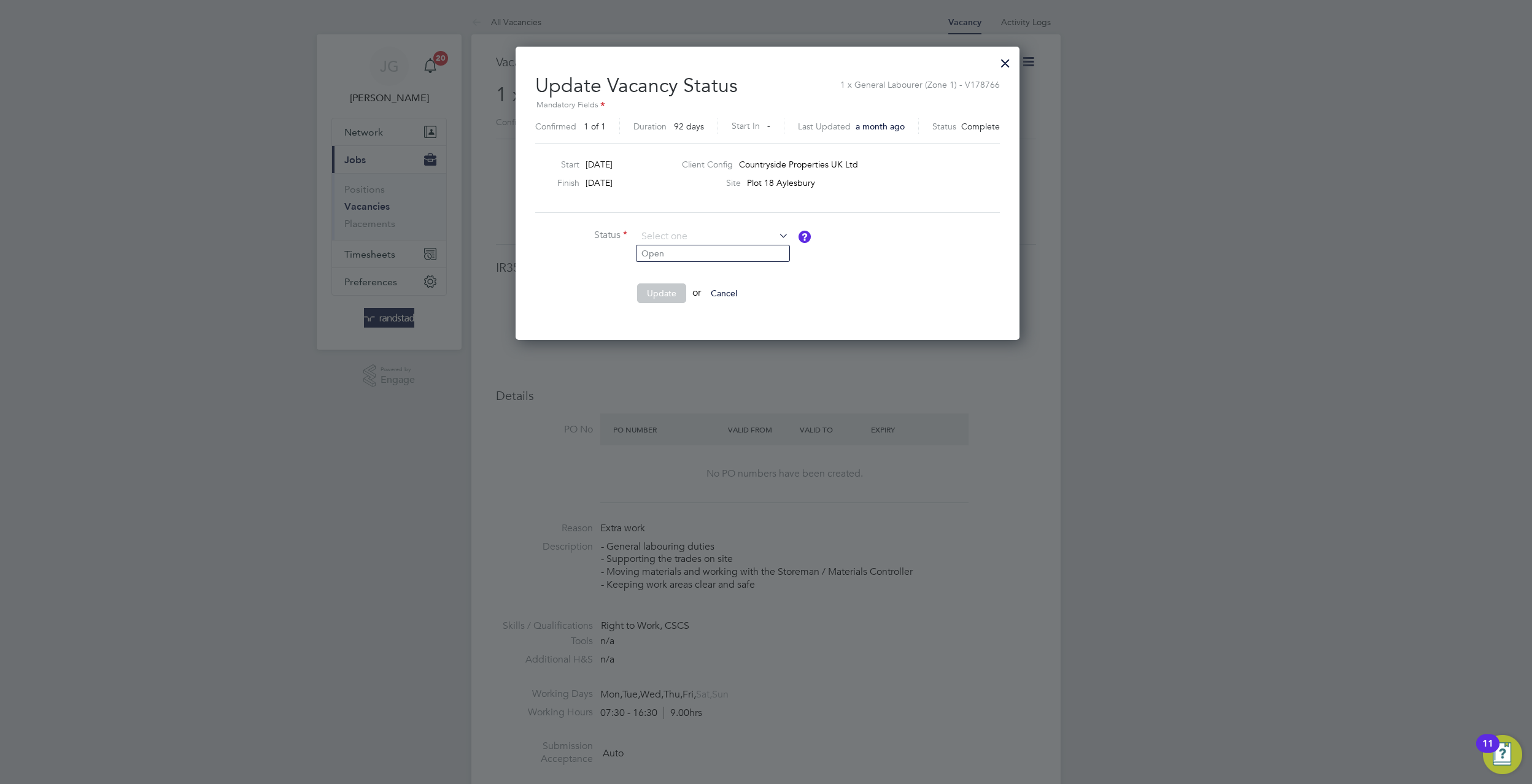
click at [914, 187] on div "Site Plot 18 Aylesbury" at bounding box center [843, 185] width 323 height 18
click at [1025, 52] on div at bounding box center [766, 392] width 1532 height 784
click at [1001, 62] on div at bounding box center [1005, 60] width 22 height 22
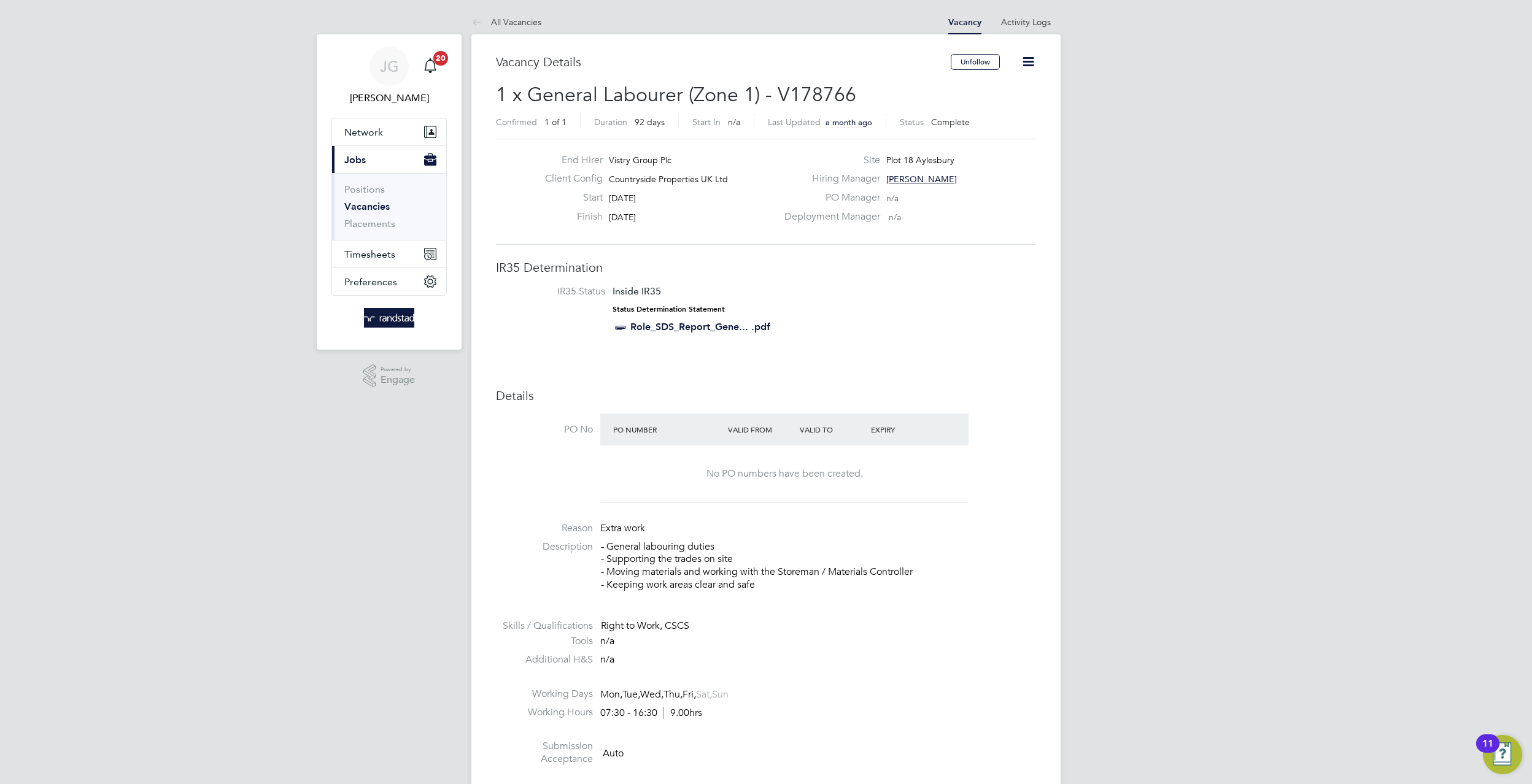
click at [1030, 69] on icon at bounding box center [1028, 61] width 15 height 15
click at [989, 109] on li "Update Status" at bounding box center [998, 108] width 71 height 17
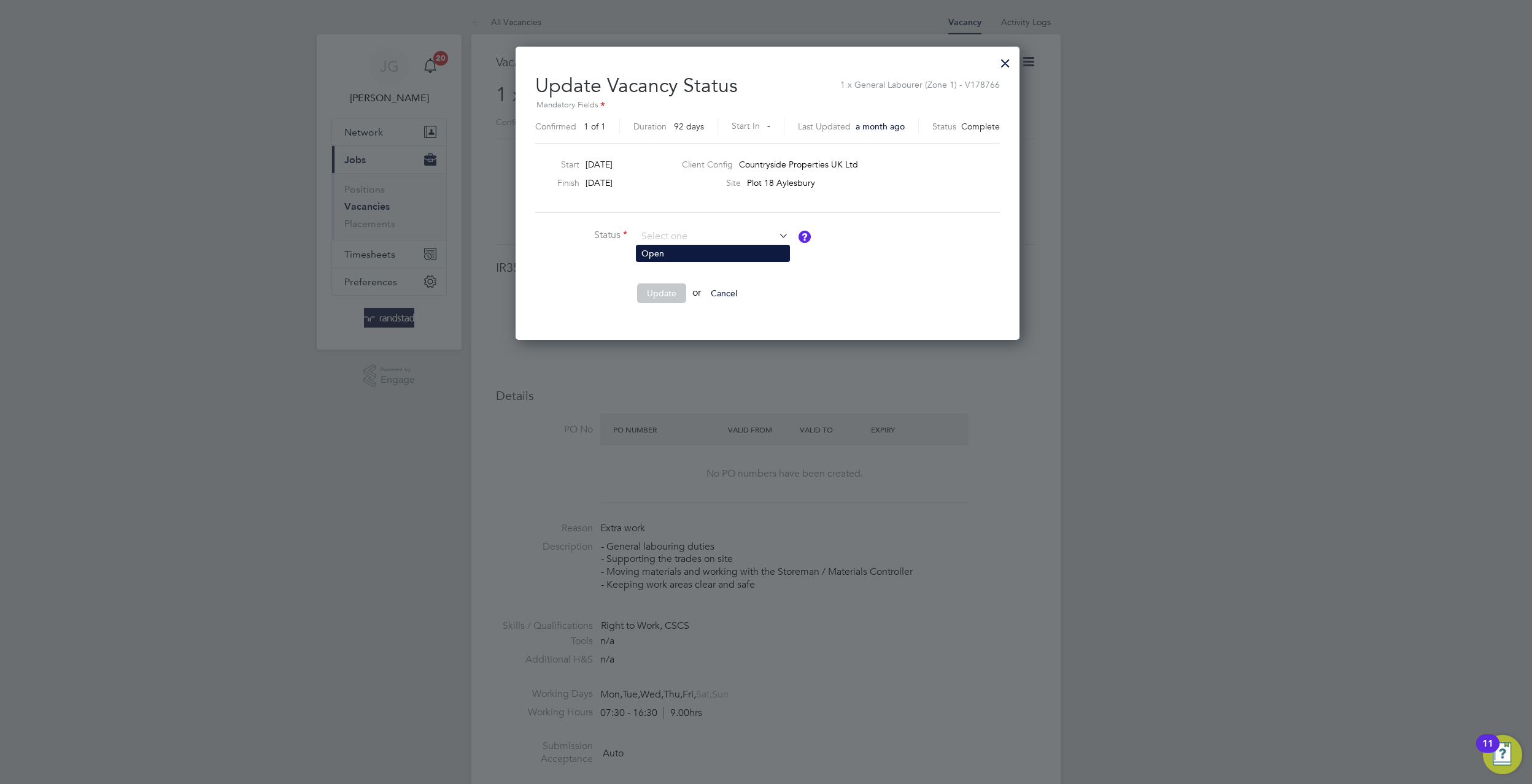
click at [772, 252] on li "Open" at bounding box center [712, 253] width 153 height 16
type input "Open"
click at [680, 287] on button "Update" at bounding box center [661, 293] width 49 height 19
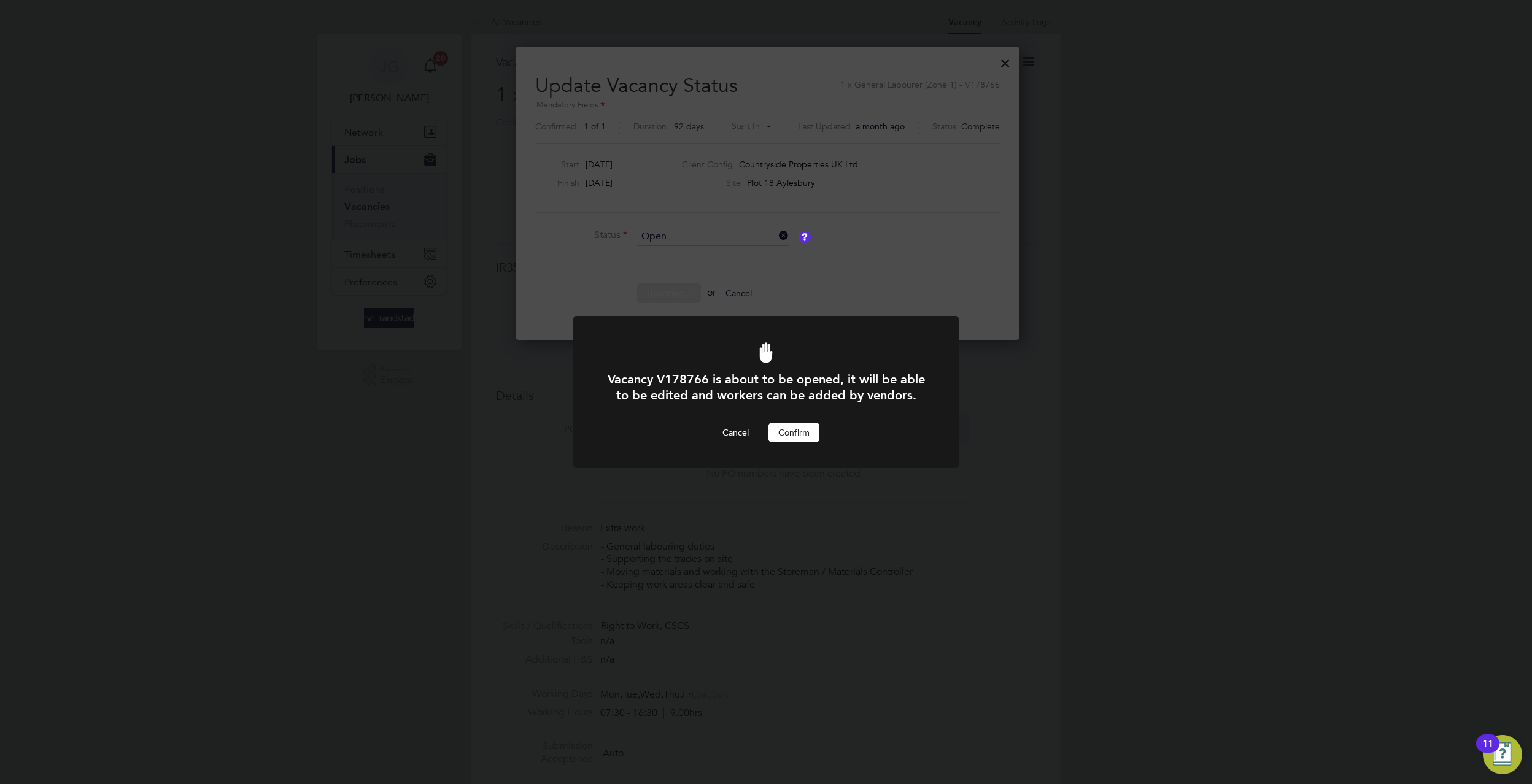
click at [795, 440] on button "Confirm" at bounding box center [794, 432] width 51 height 19
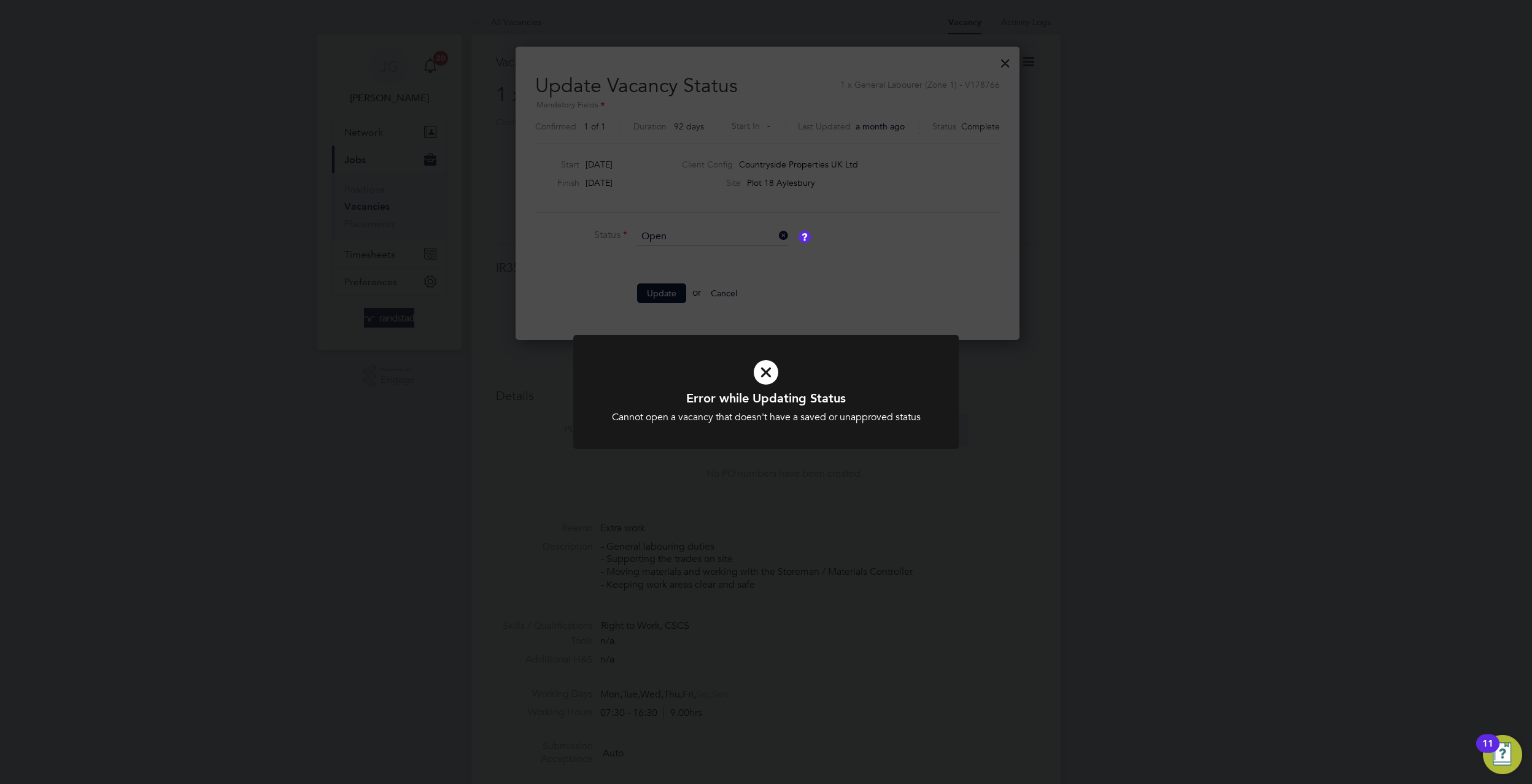
click at [951, 430] on div at bounding box center [765, 392] width 385 height 114
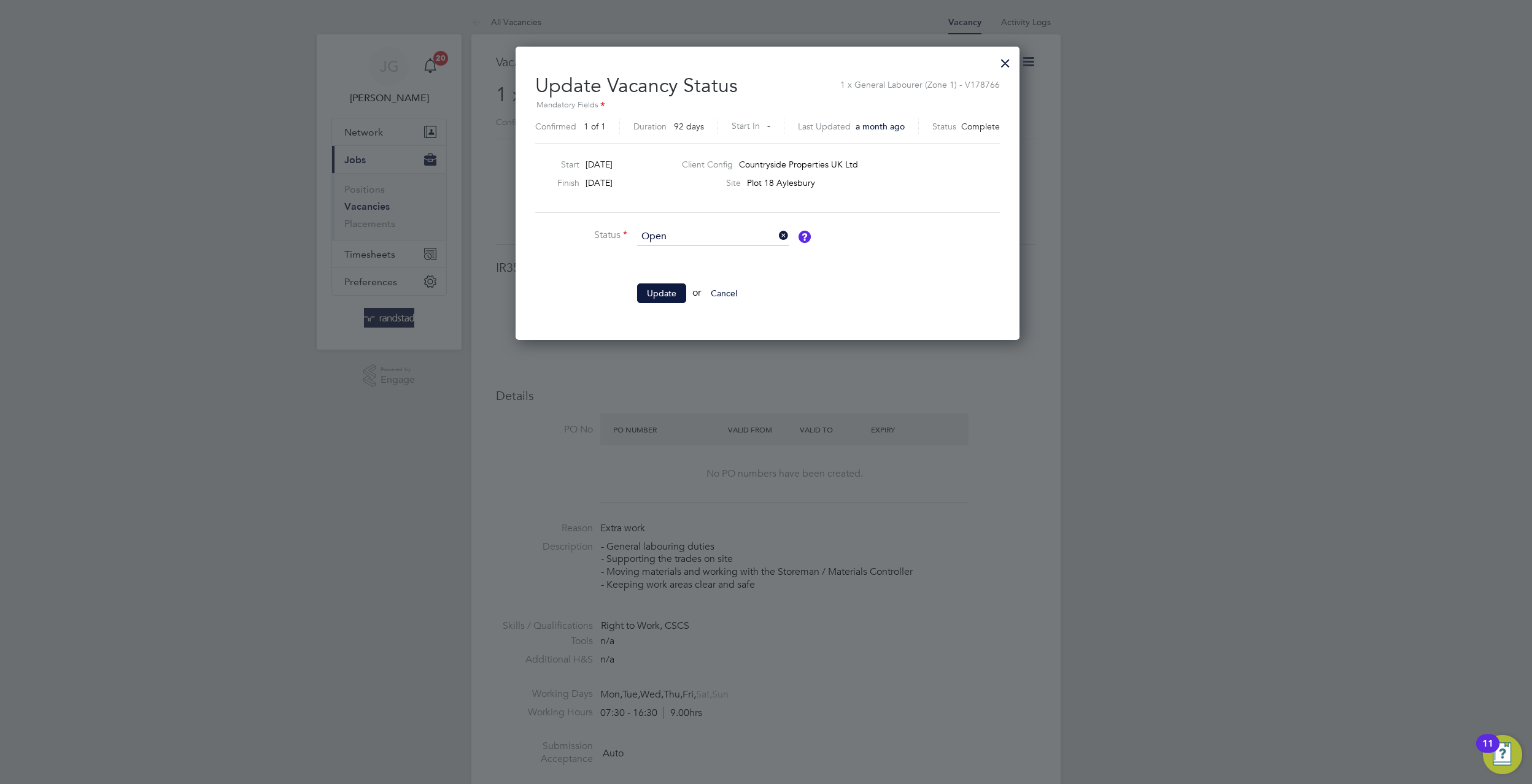
click at [1003, 59] on div at bounding box center [1005, 60] width 22 height 22
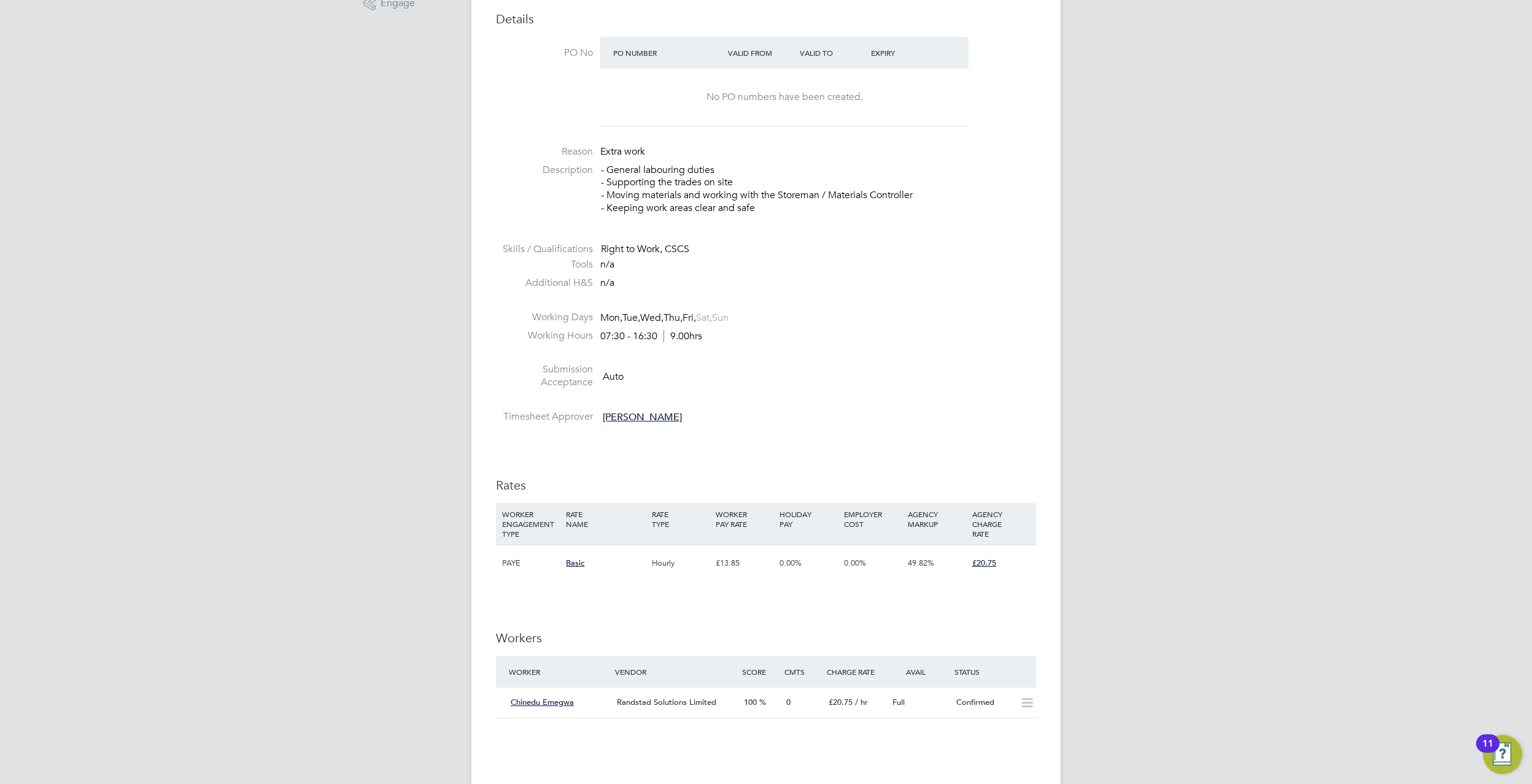
scroll to position [561, 0]
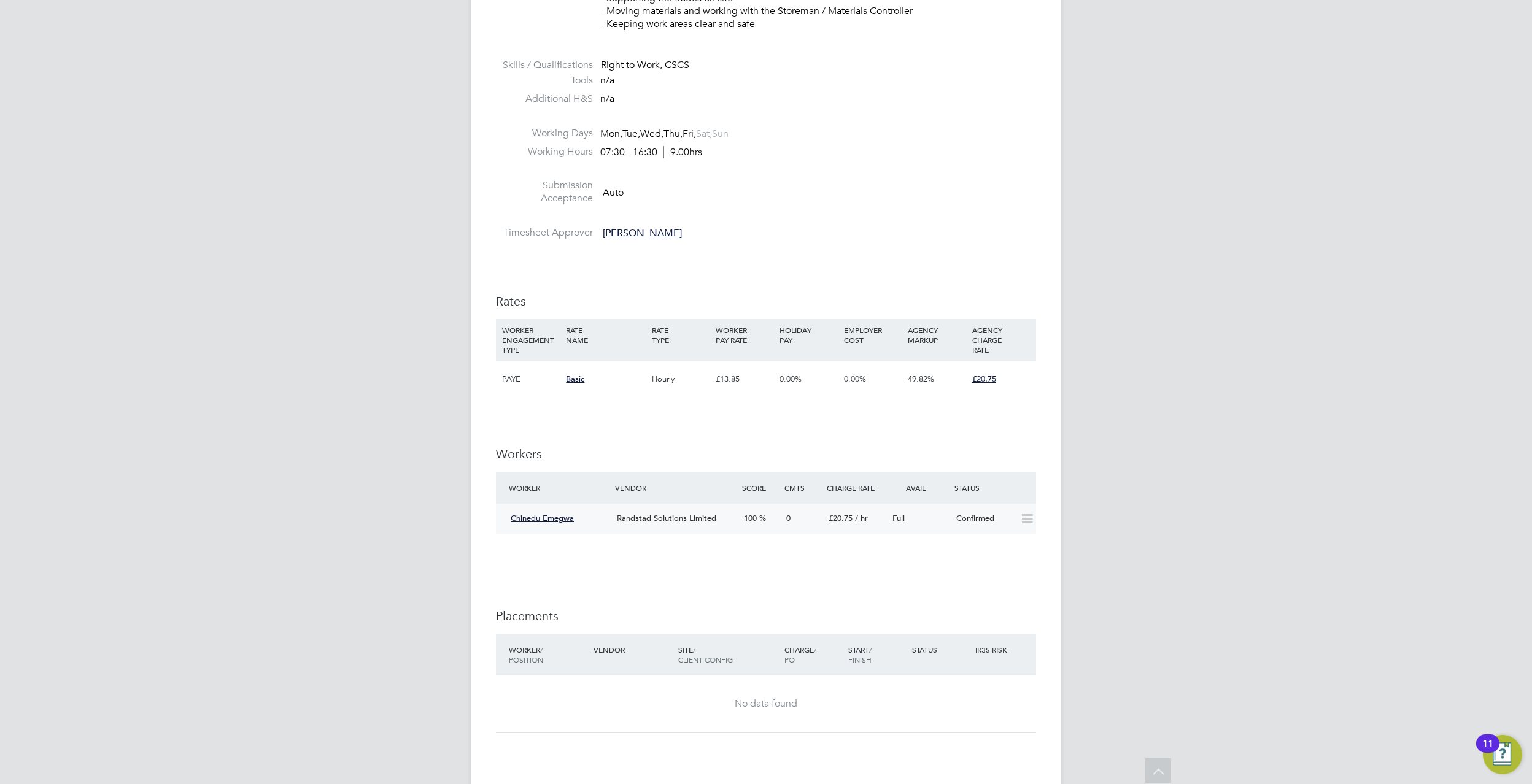
click at [1031, 522] on icon at bounding box center [1027, 519] width 15 height 10
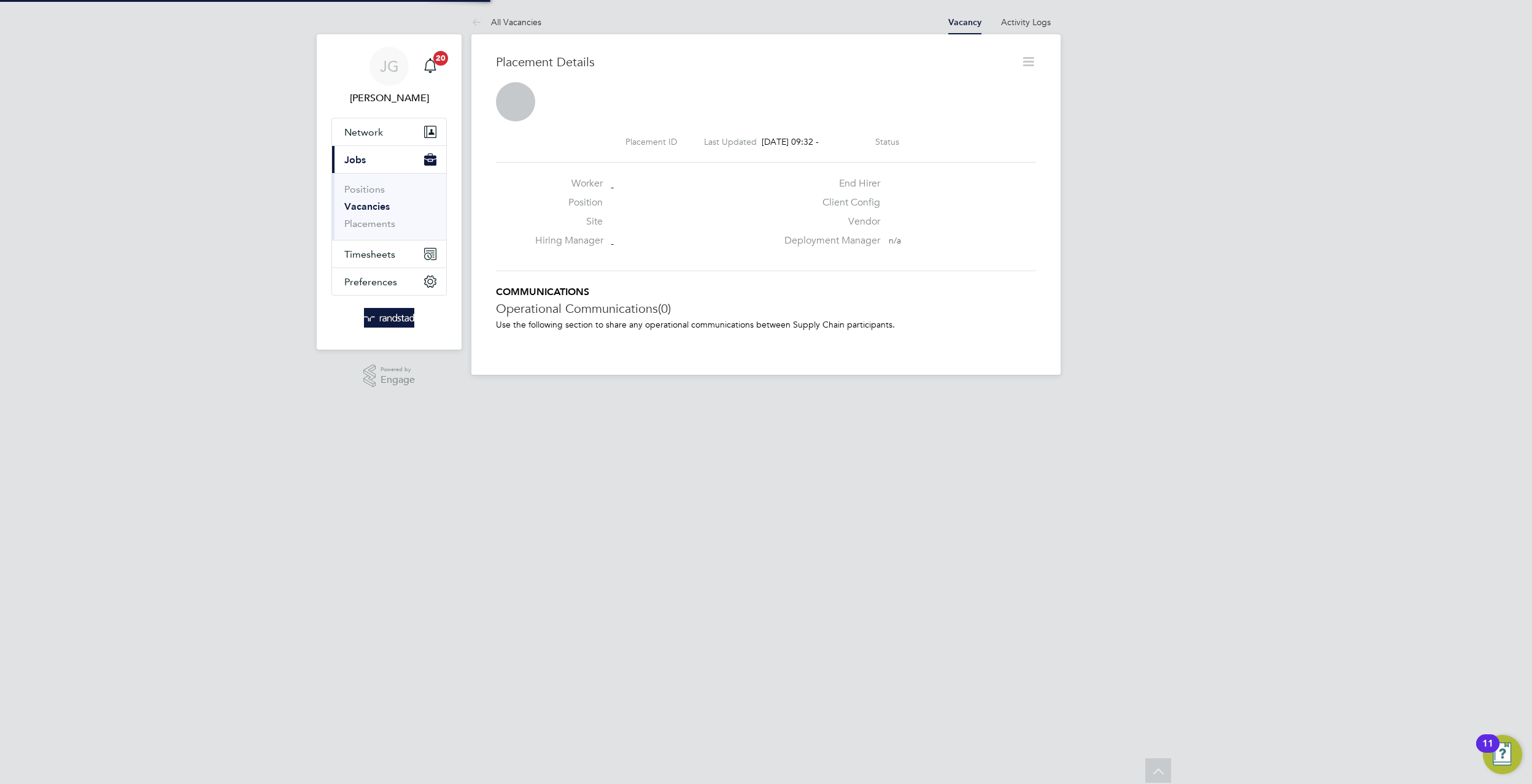
scroll to position [6, 6]
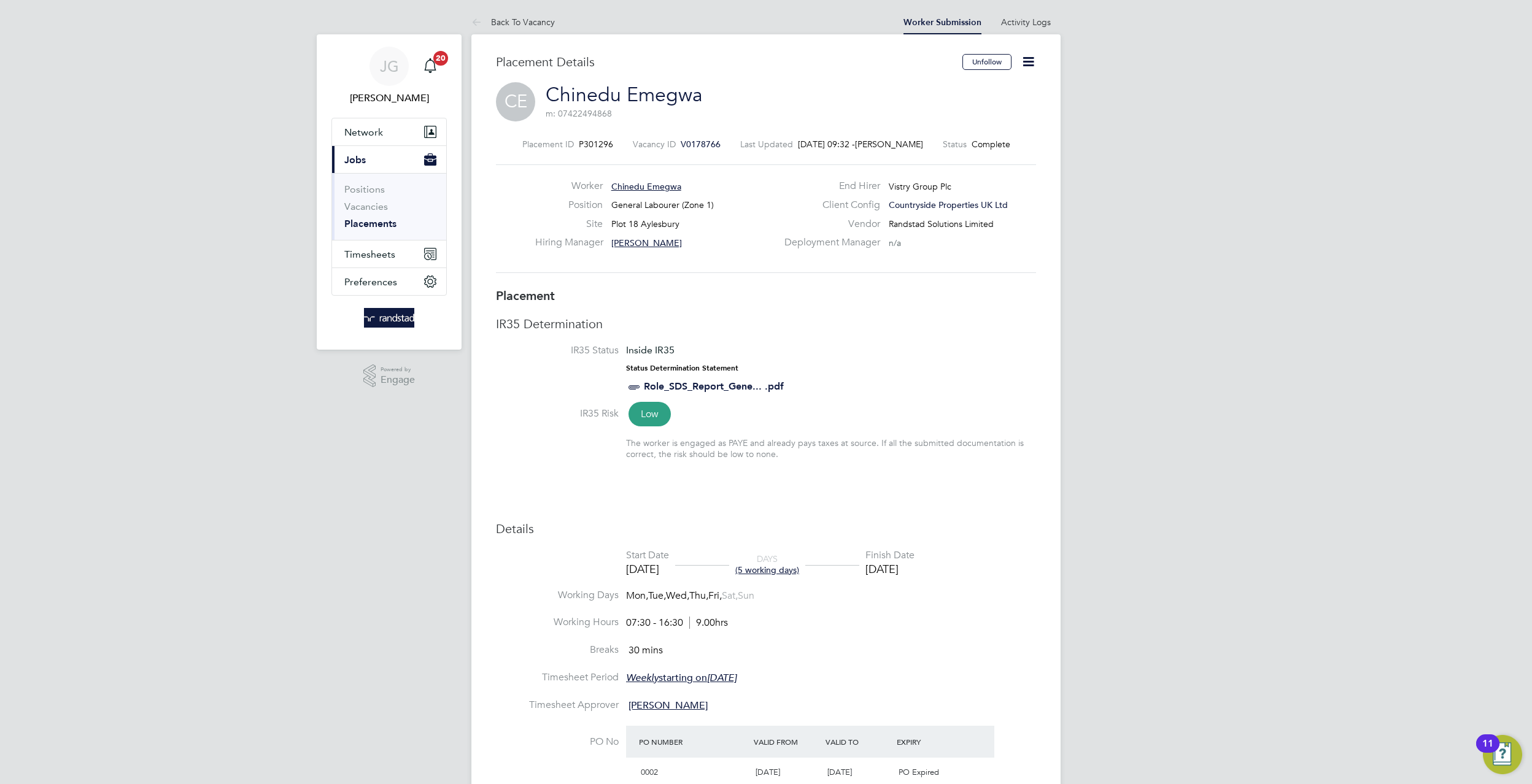
click at [1028, 54] on icon at bounding box center [1028, 61] width 15 height 15
click at [989, 92] on li "Edit Placement e" at bounding box center [989, 91] width 90 height 17
type input "[PERSON_NAME]"
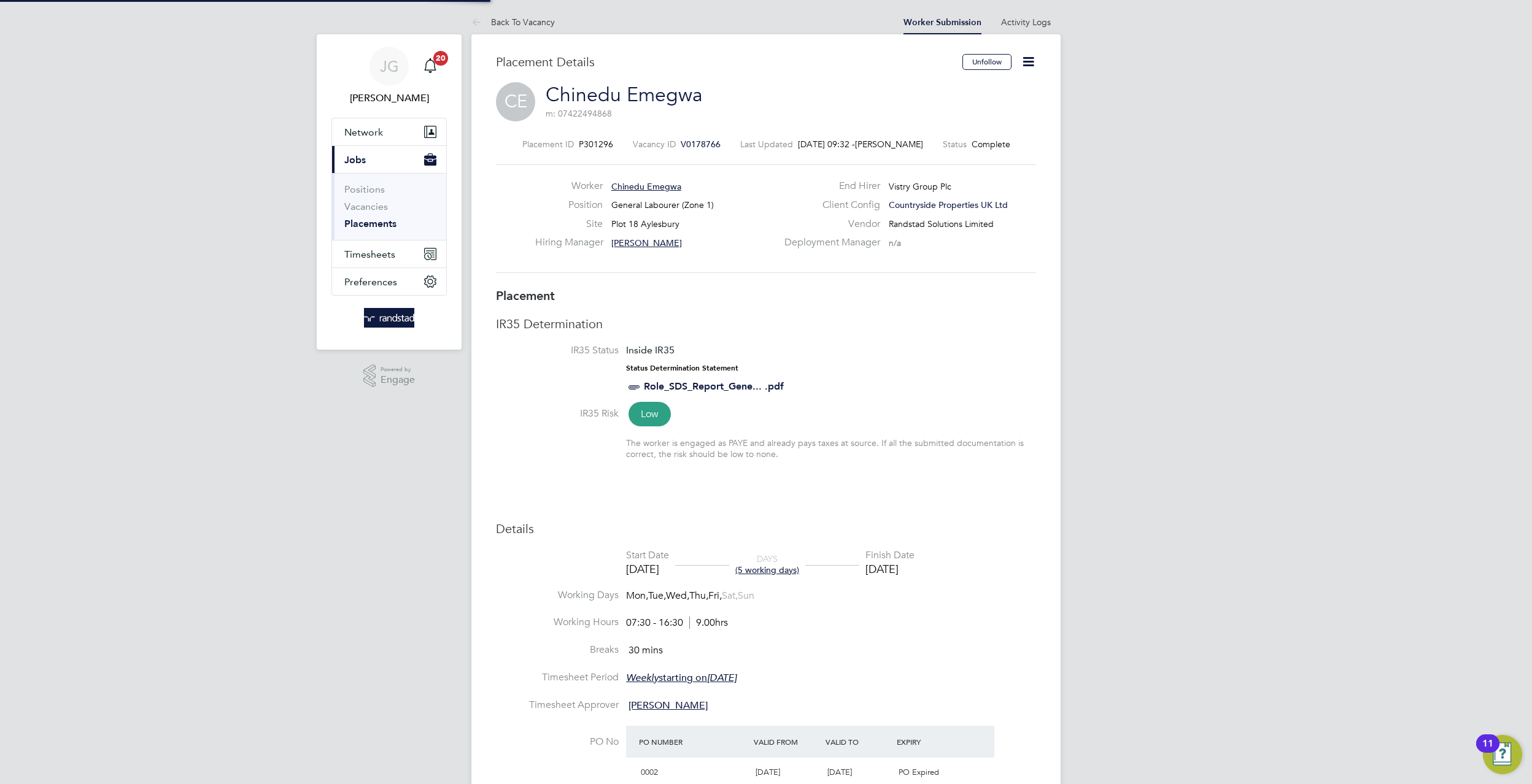
type input "28 Jul 2025"
type input "01 Aug 2025"
type input "07:30"
type input "16:30"
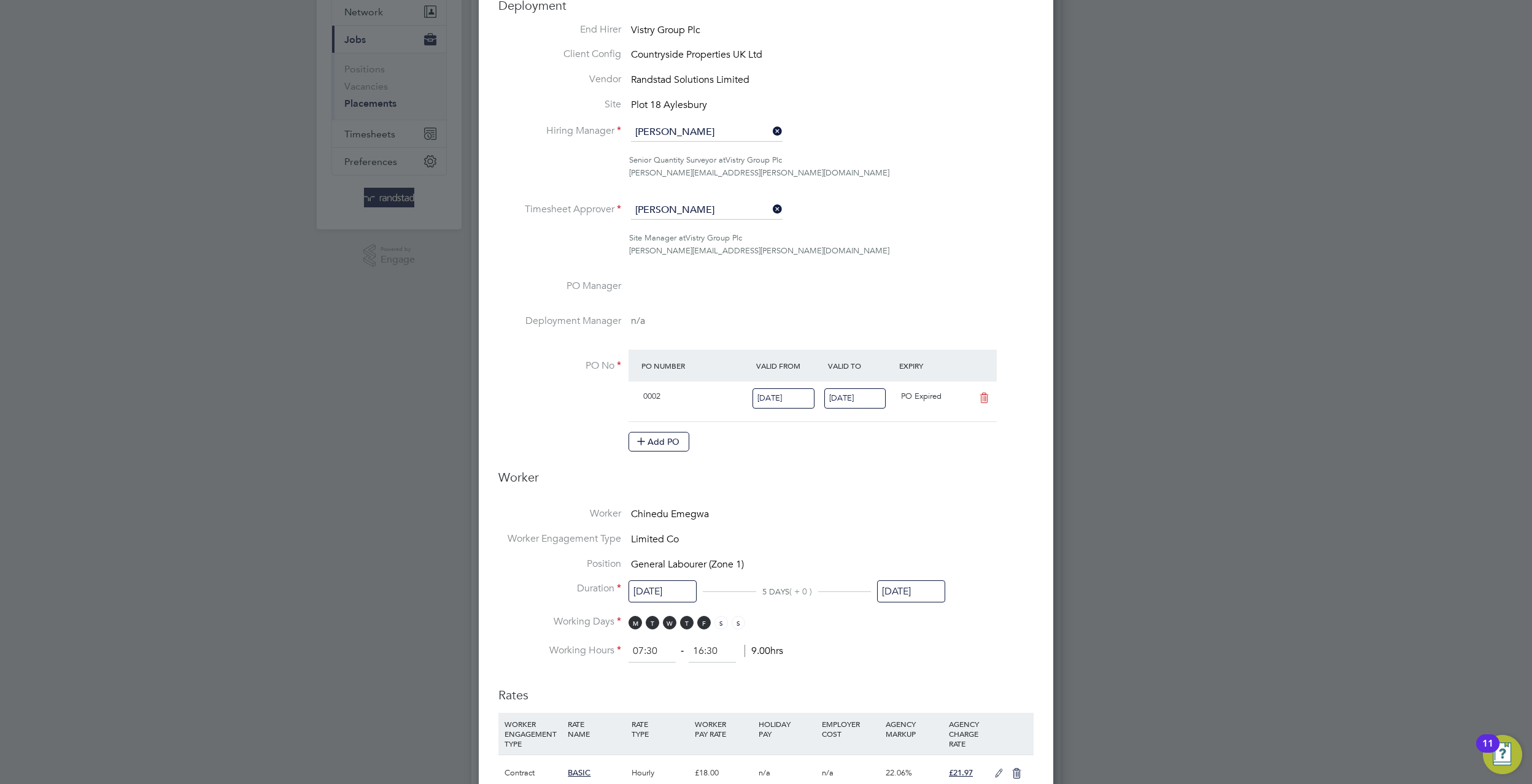
click at [865, 397] on input "01 Aug 2025" at bounding box center [855, 398] width 62 height 20
click at [1353, 191] on div at bounding box center [766, 392] width 1532 height 784
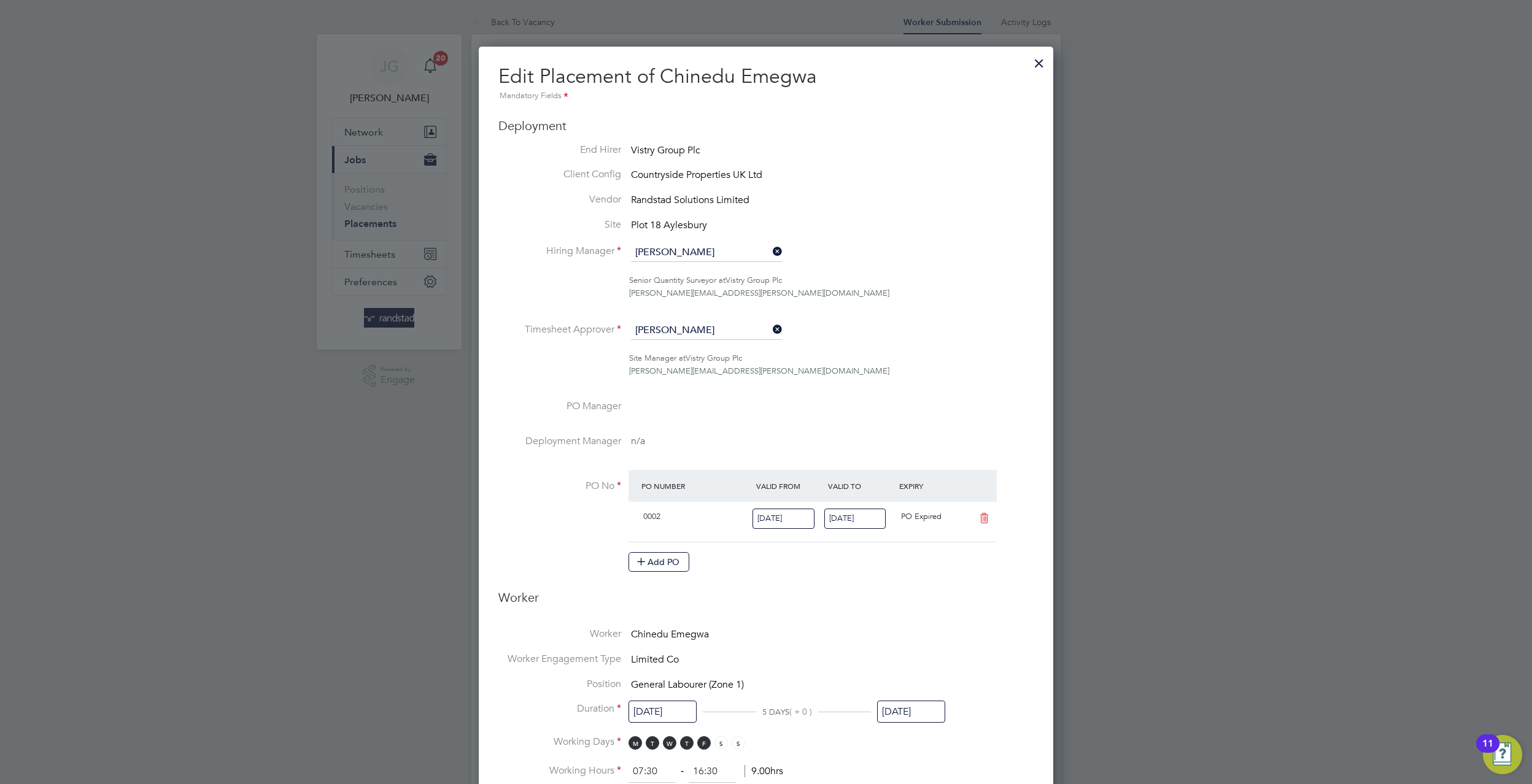
click at [1040, 70] on div at bounding box center [1039, 60] width 22 height 22
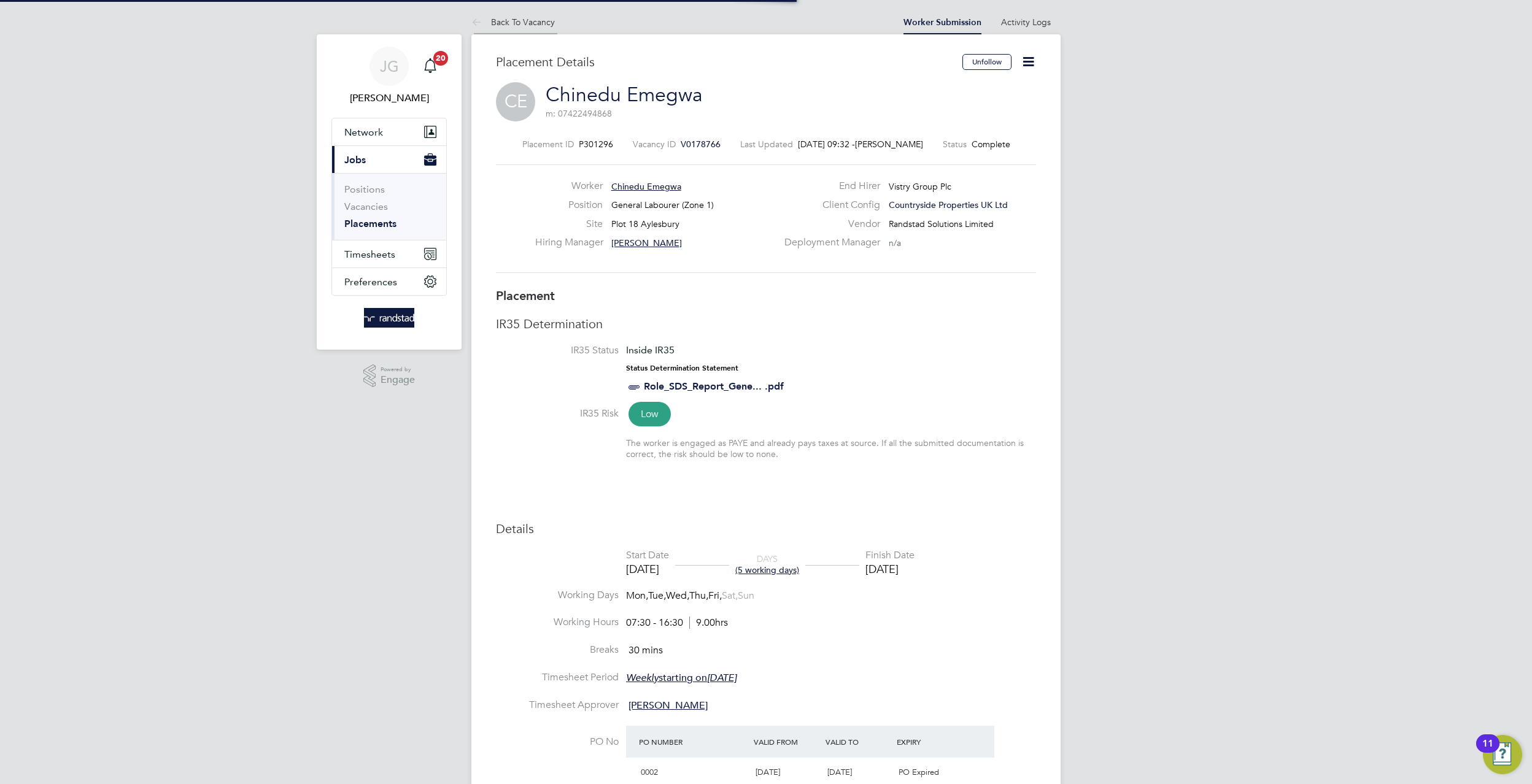
click at [489, 22] on link "Back To Vacancy" at bounding box center [512, 21] width 84 height 11
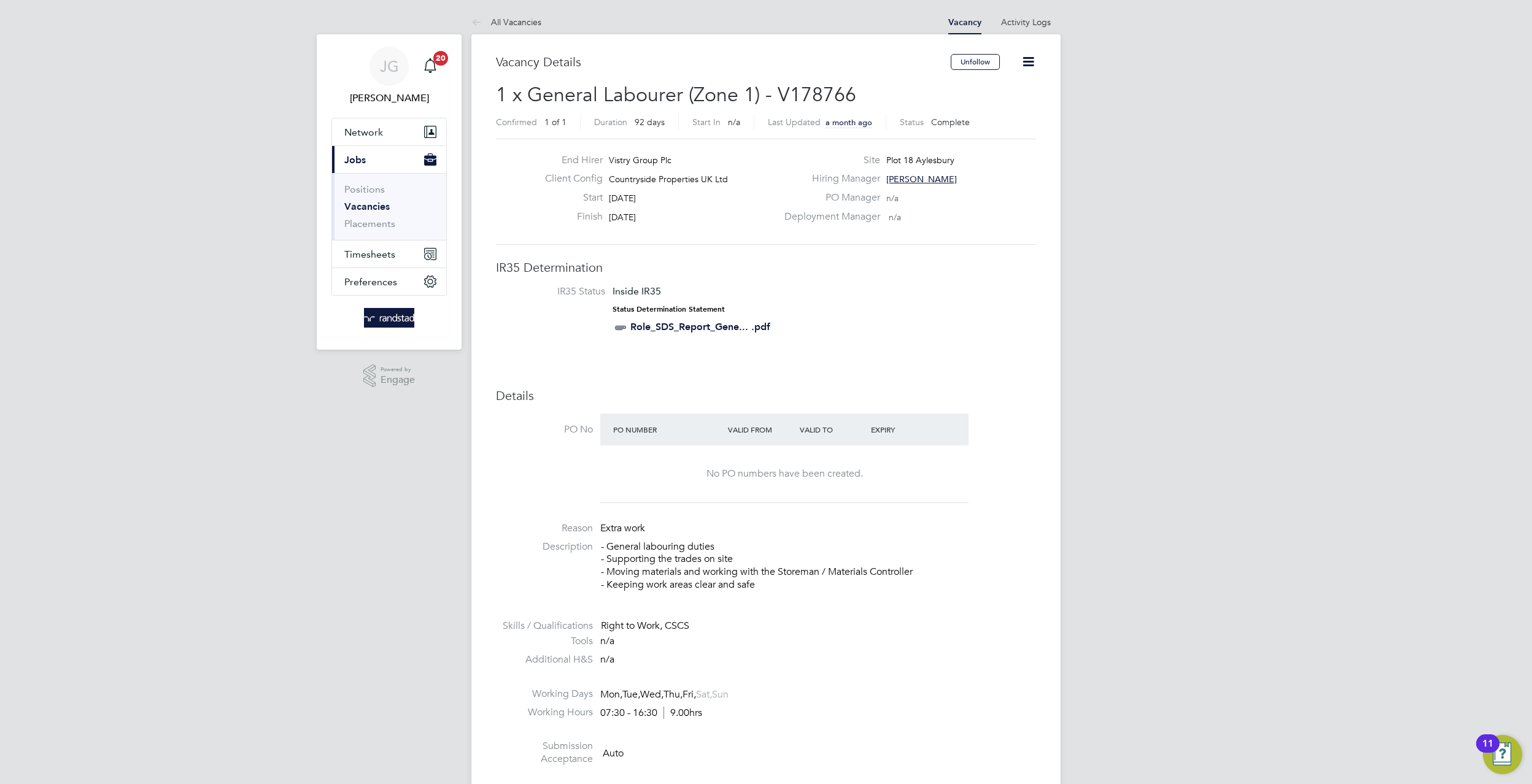
drag, startPoint x: 570, startPoint y: 205, endPoint x: 725, endPoint y: 222, distance: 155.9
click at [725, 222] on div "End Hirer Vistry Group Plc Client Config Countryside Properties UK Ltd Start 01…" at bounding box center [656, 191] width 242 height 76
click at [725, 222] on div "Finish 30 Sep 2025" at bounding box center [656, 220] width 242 height 19
click at [1036, 54] on icon at bounding box center [1028, 61] width 15 height 15
click at [886, 57] on h3 "Vacancy Details" at bounding box center [723, 61] width 455 height 16
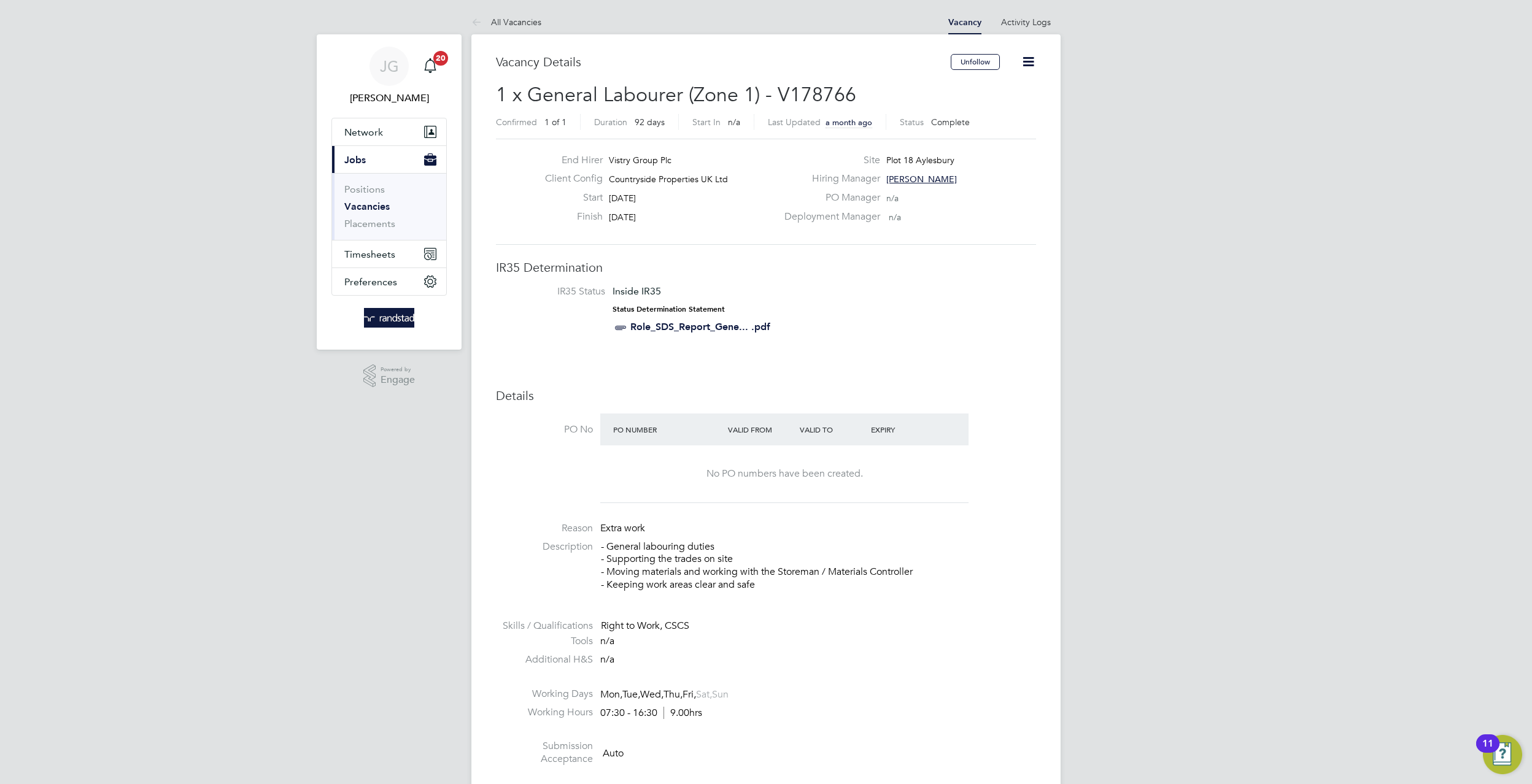
click at [952, 110] on h2 "1 x General Labourer (Zone 1) - V178766 Confirmed 1 of 1 Duration 92 days Start…" at bounding box center [766, 109] width 540 height 52
click at [953, 112] on h2 "1 x General Labourer (Zone 1) - V178766 Confirmed 1 of 1 Duration 92 days Start…" at bounding box center [766, 109] width 540 height 52
click at [938, 125] on span "Complete" at bounding box center [951, 121] width 38 height 11
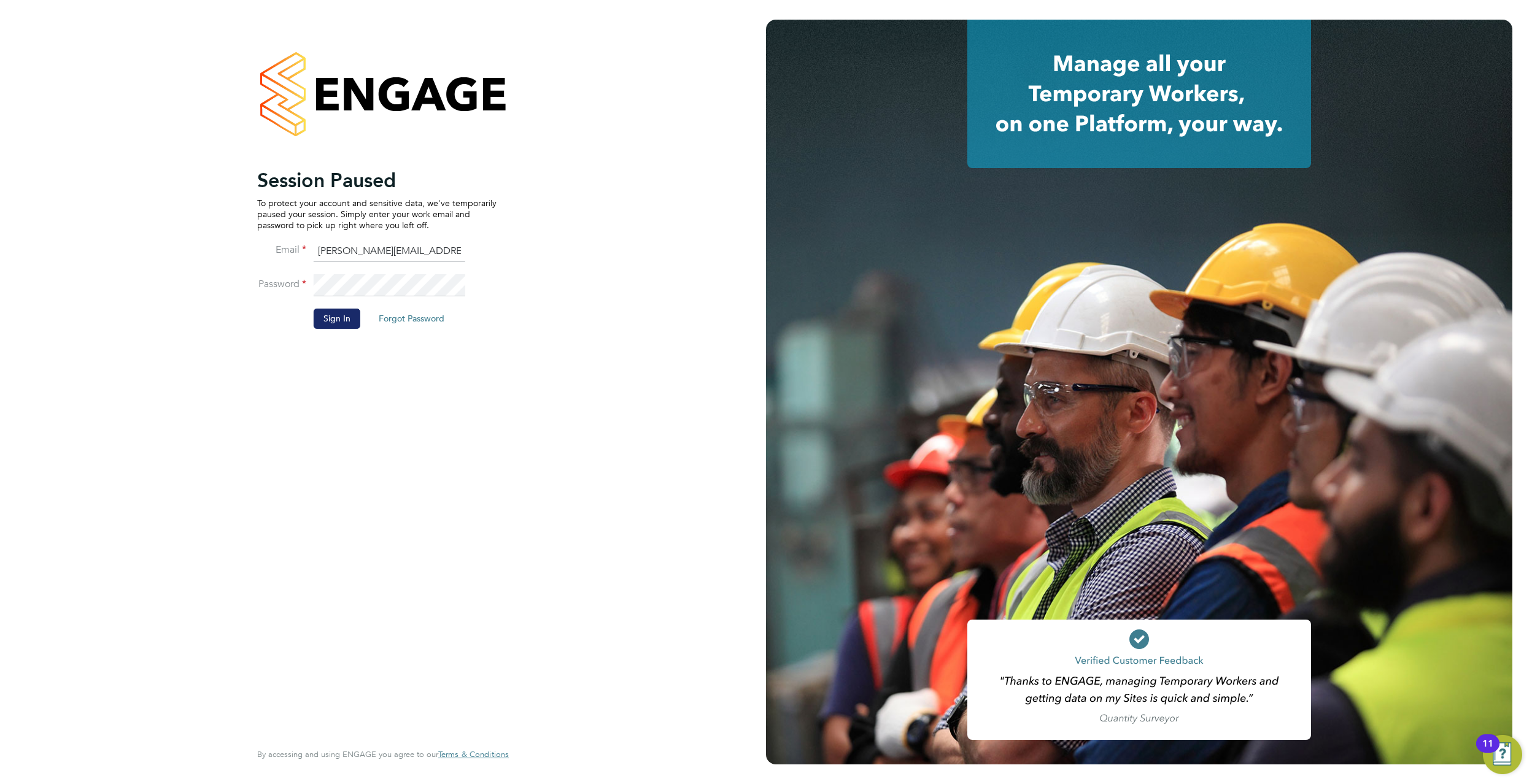
click at [321, 322] on button "Sign In" at bounding box center [336, 318] width 47 height 19
